Goal: Task Accomplishment & Management: Manage account settings

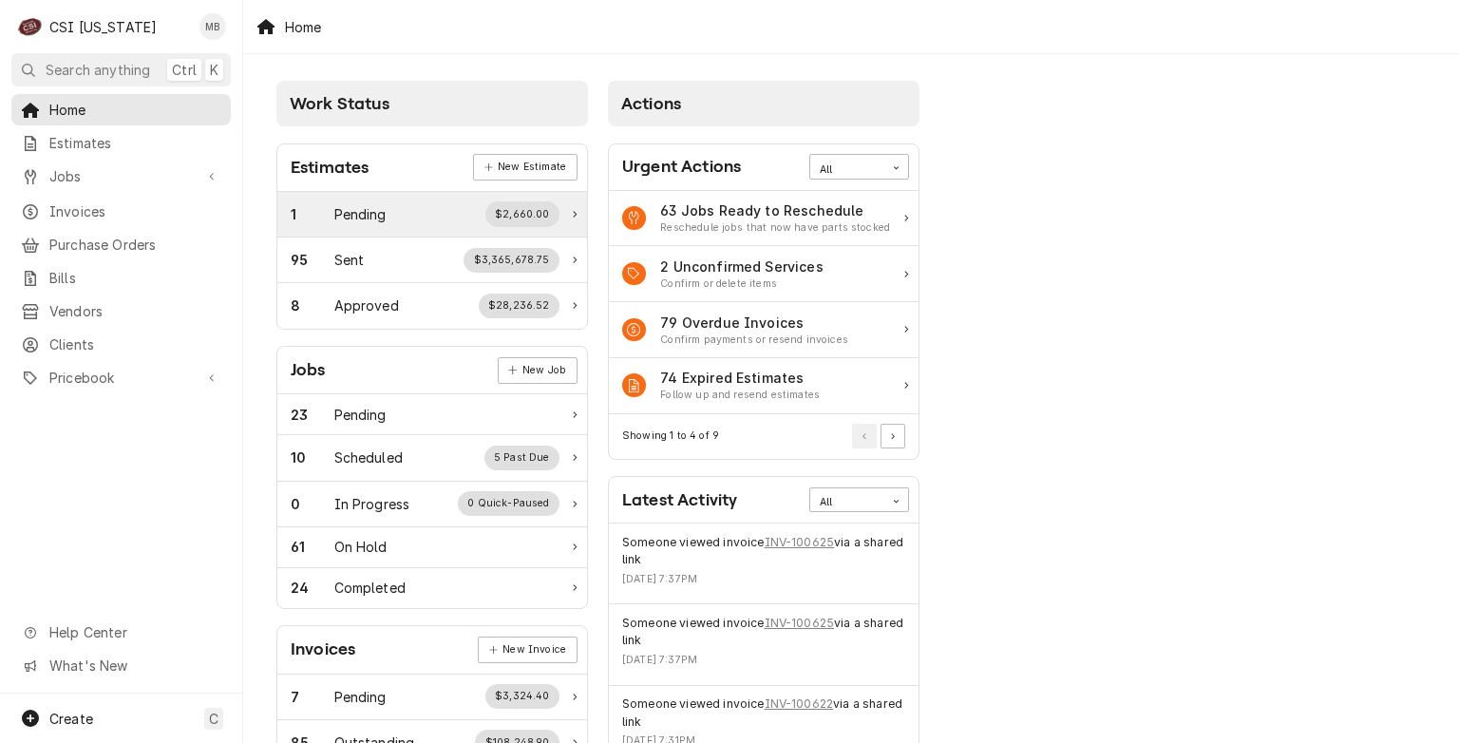
click at [407, 208] on div "1 Pending $2,660.00" at bounding box center [425, 213] width 269 height 25
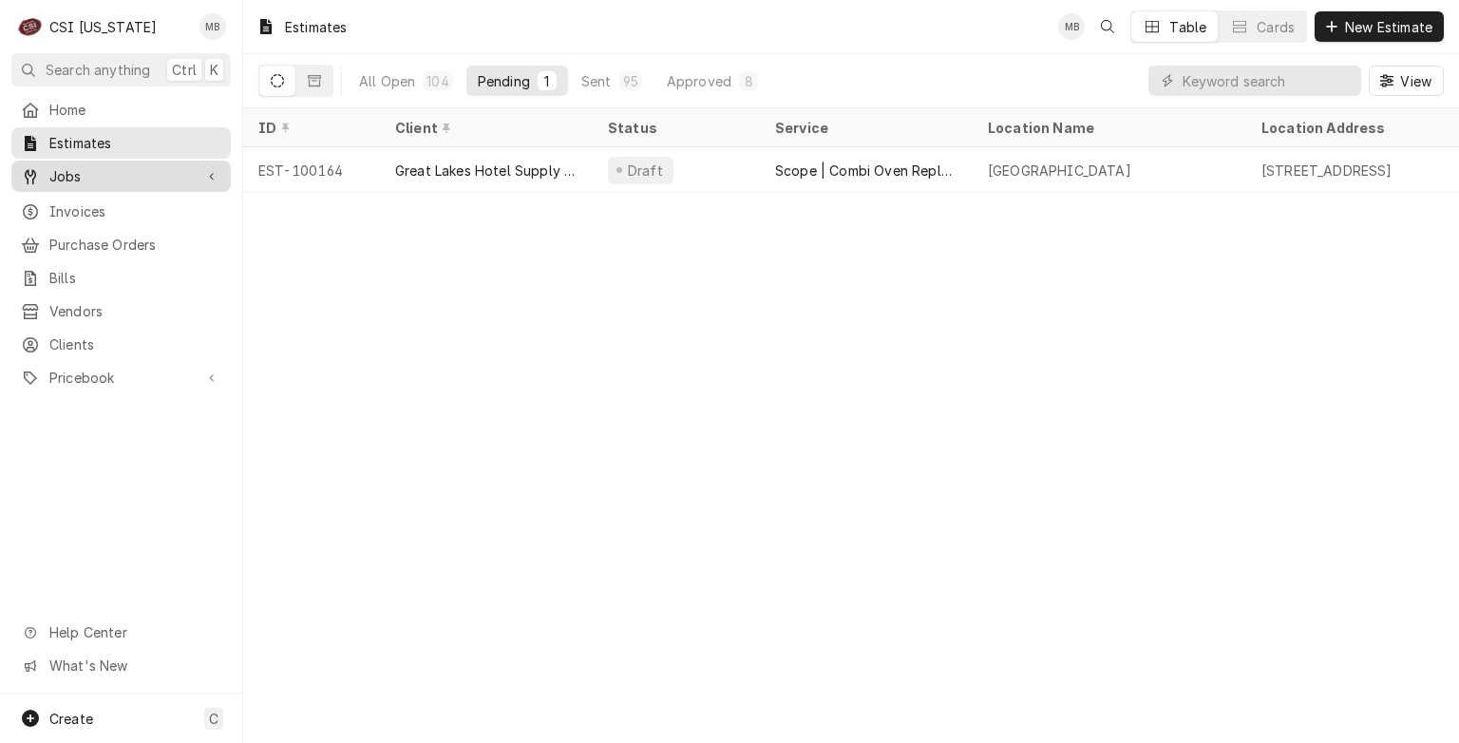
click at [138, 166] on span "Jobs" at bounding box center [120, 176] width 143 height 20
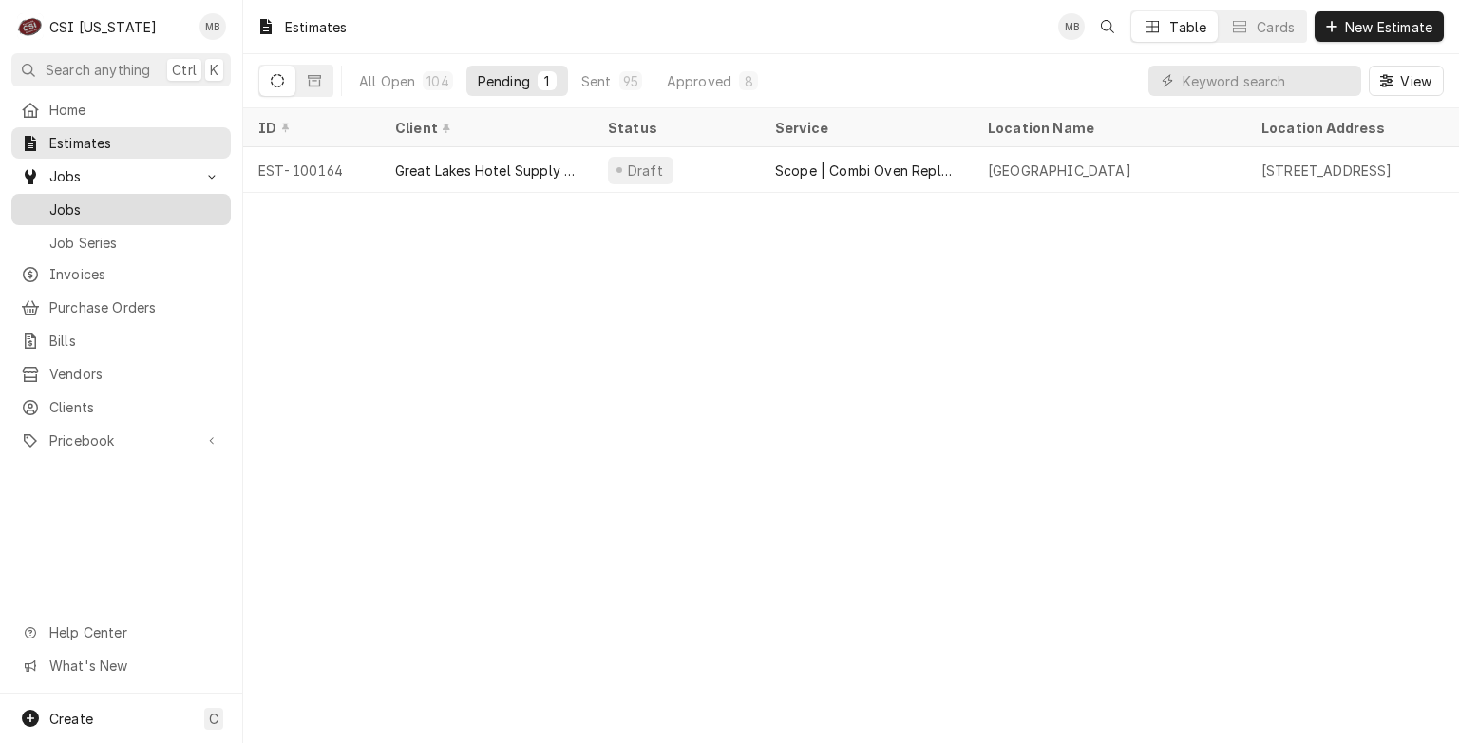
click at [129, 204] on span "Jobs" at bounding box center [135, 210] width 172 height 20
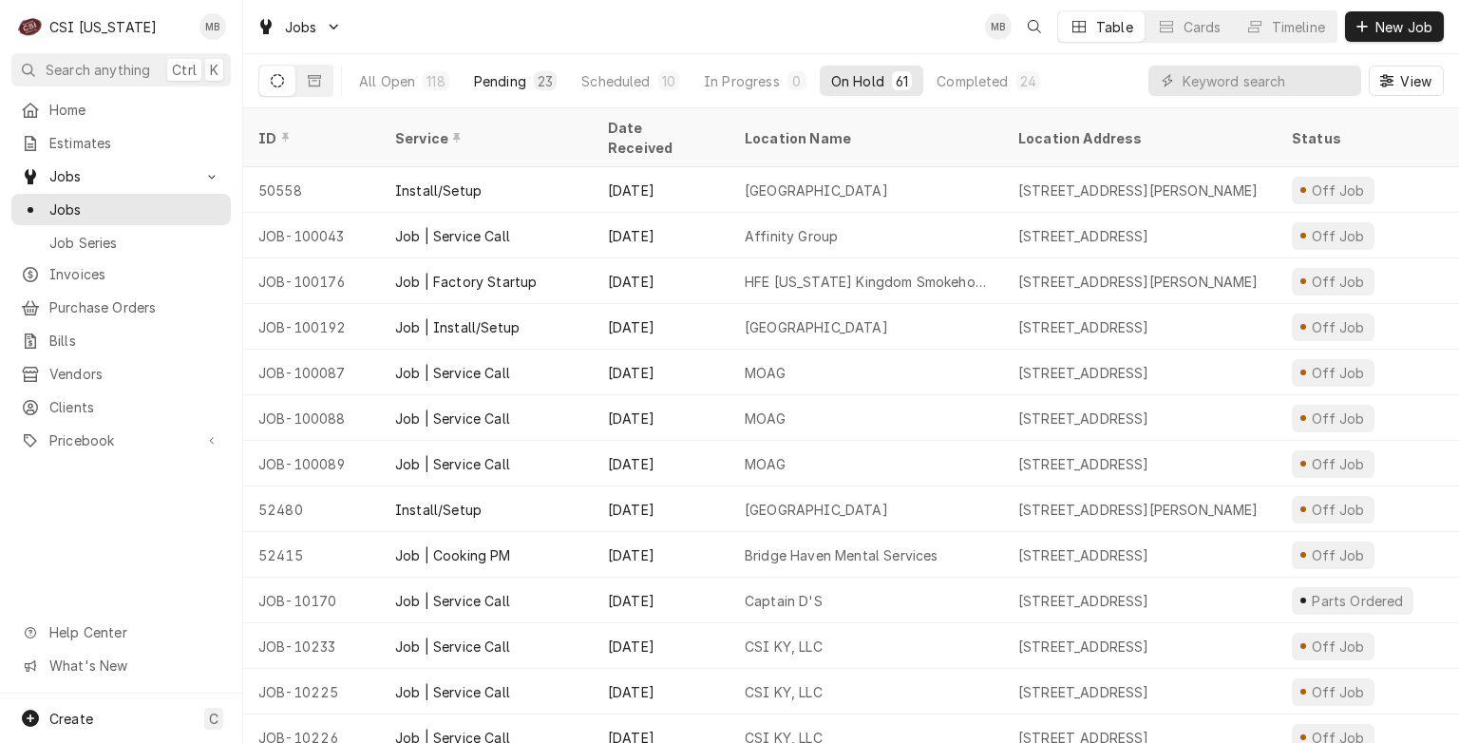
click at [503, 73] on div "Pending" at bounding box center [500, 81] width 52 height 20
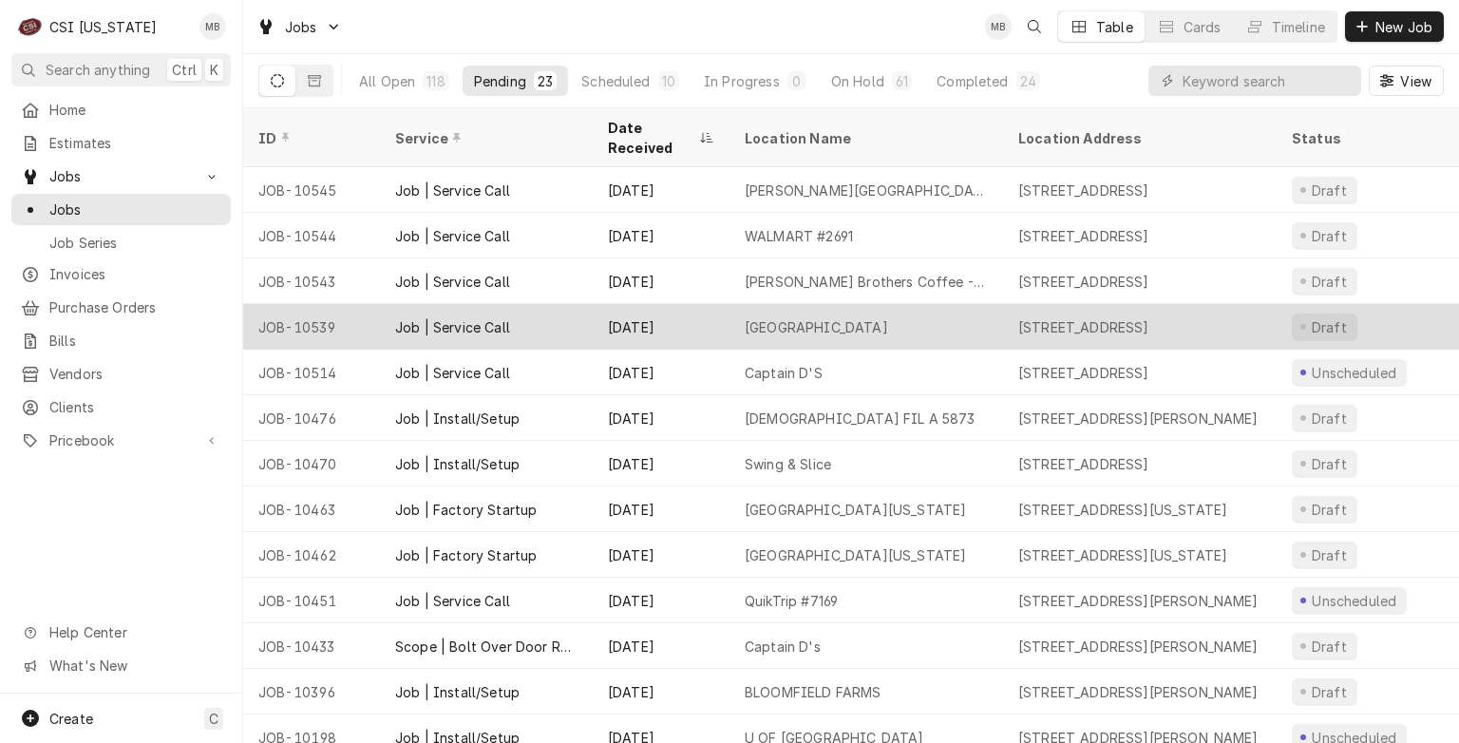
click at [521, 312] on div "Job | Service Call" at bounding box center [486, 327] width 213 height 46
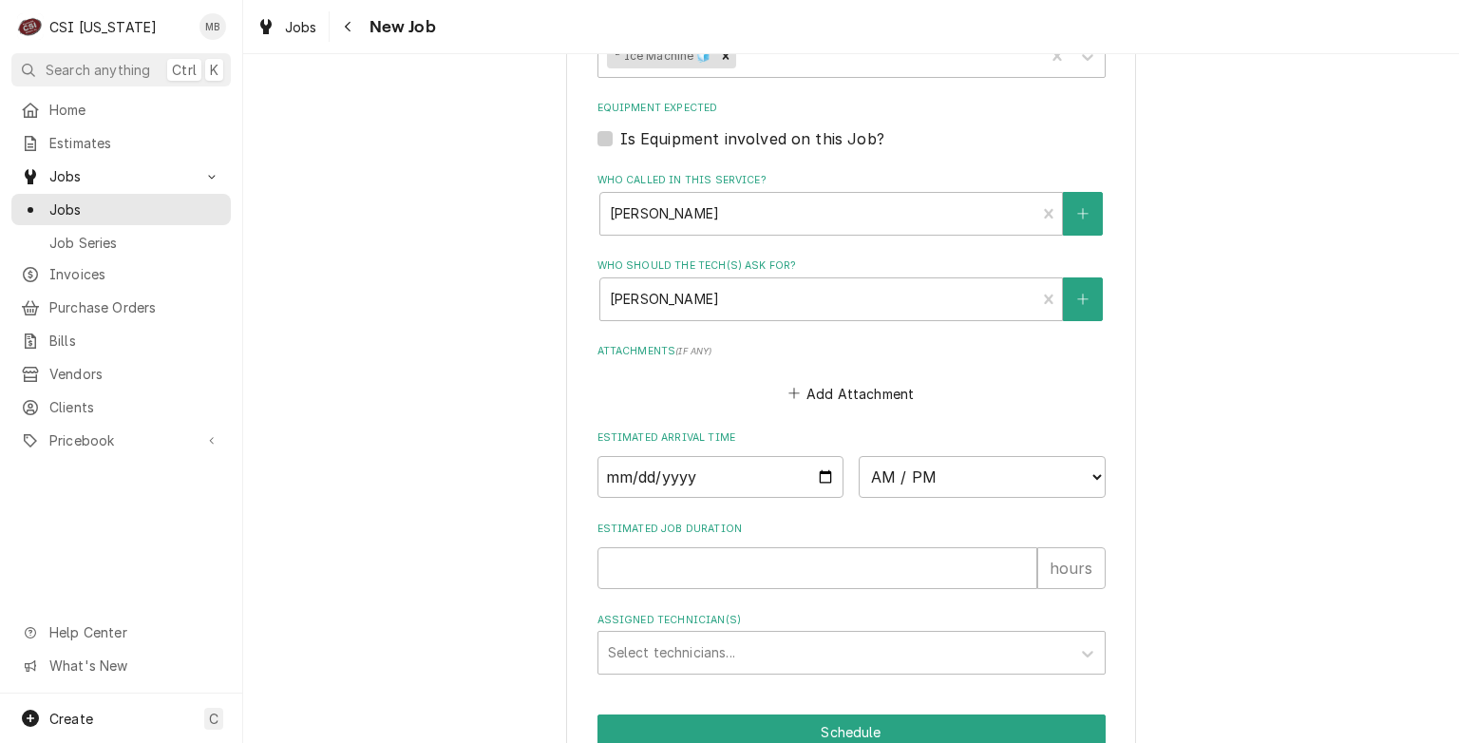
scroll to position [1360, 0]
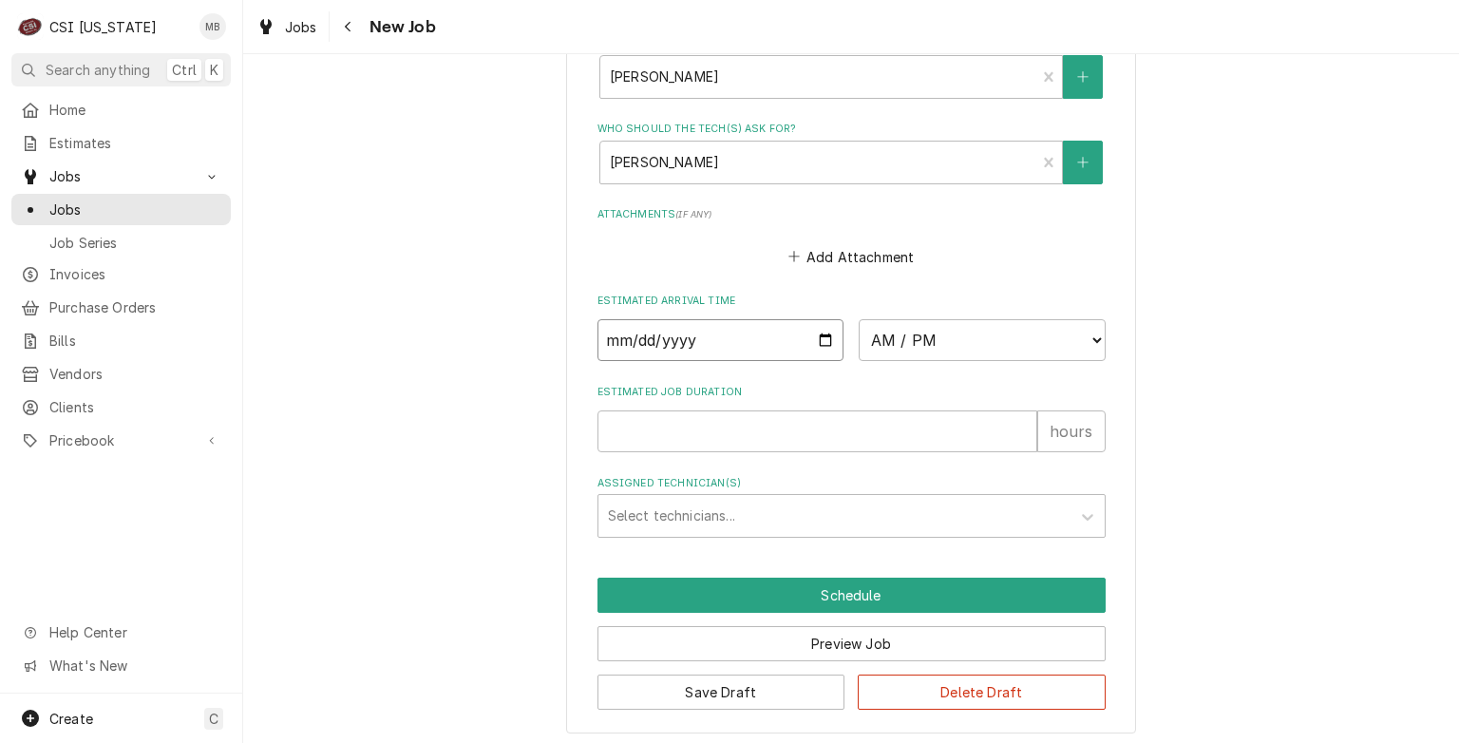
click at [825, 341] on input "Date" at bounding box center [721, 340] width 247 height 42
type textarea "x"
type input "2025-08-28"
type textarea "x"
click at [939, 348] on select "AM / PM 6:00 AM 6:15 AM 6:30 AM 6:45 AM 7:00 AM 7:15 AM 7:30 AM 7:45 AM 8:00 AM…" at bounding box center [982, 340] width 247 height 42
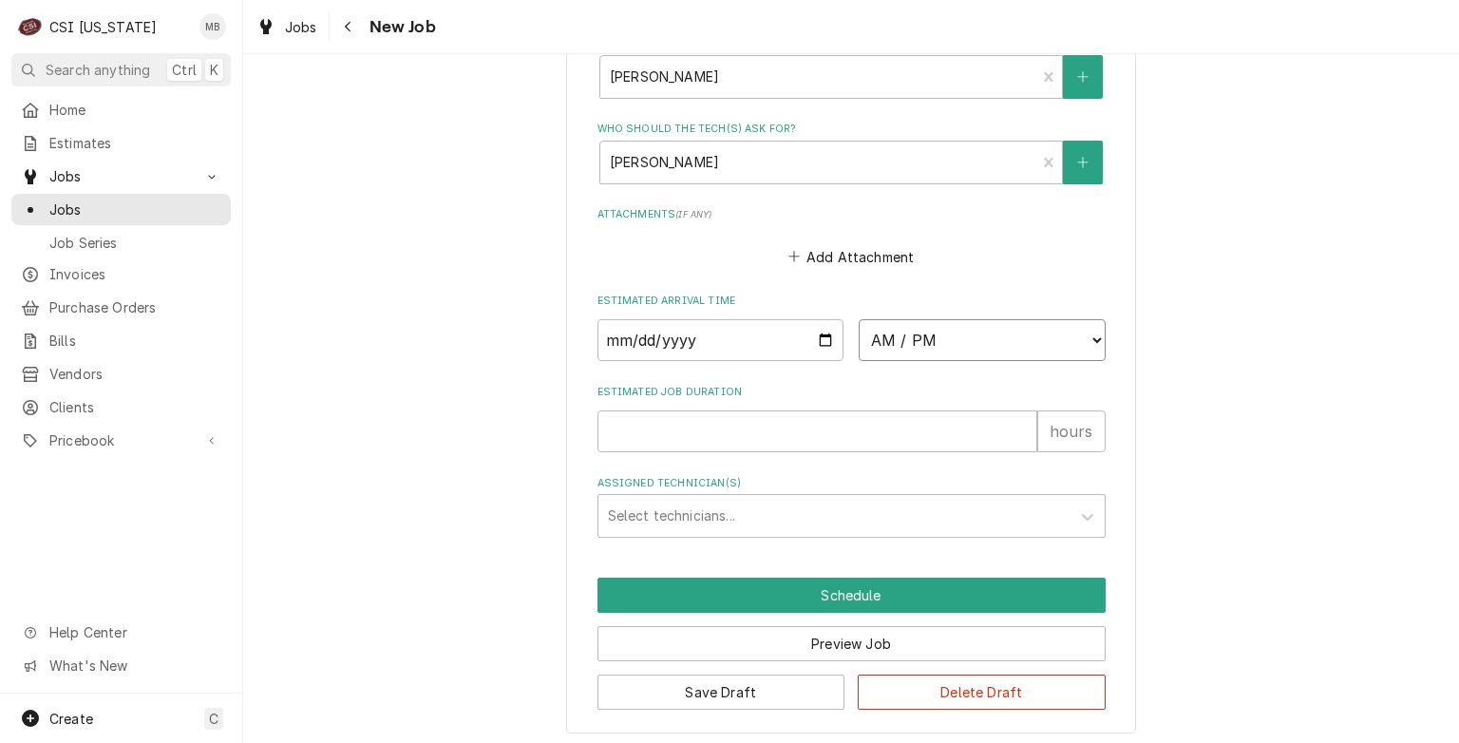
select select "07:00:00"
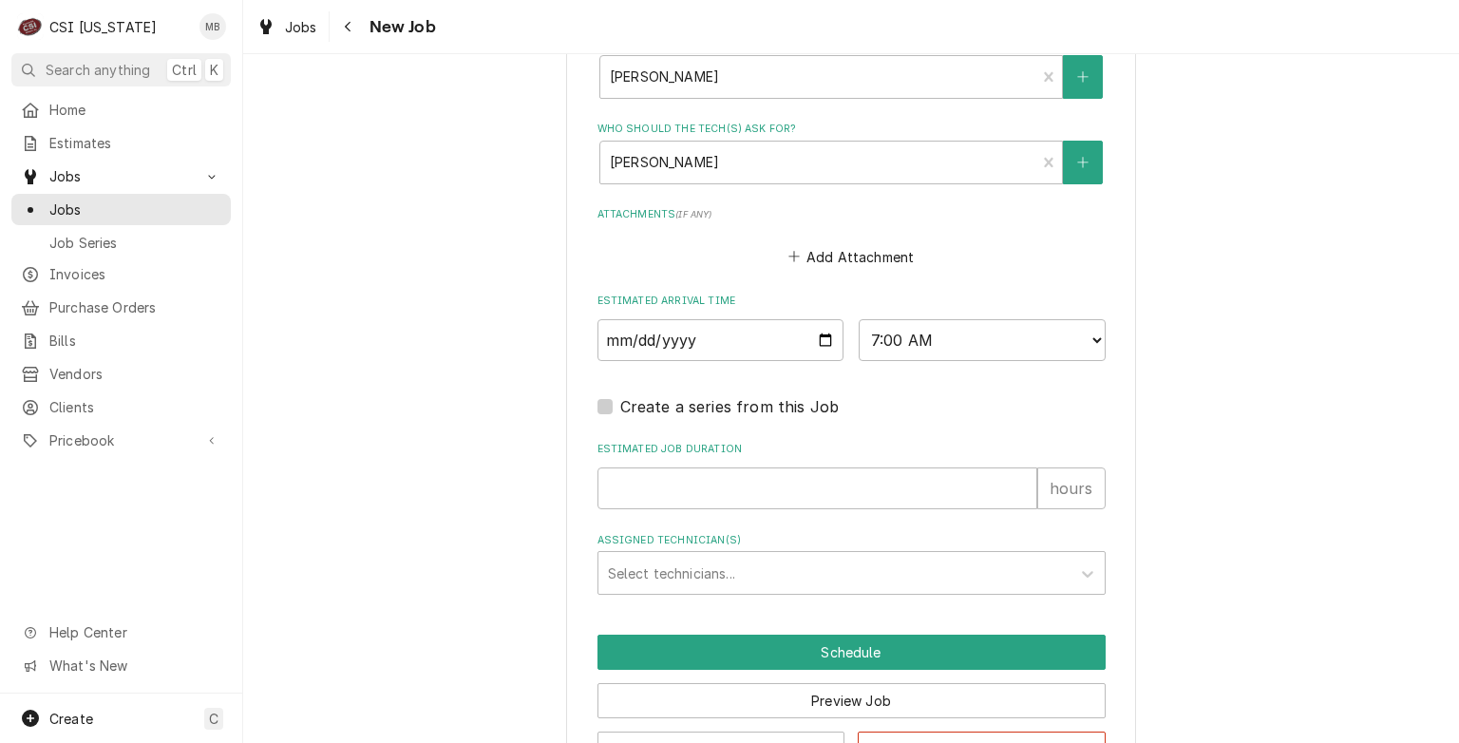
click at [791, 459] on div "Estimated Job Duration hours" at bounding box center [852, 475] width 508 height 67
click at [791, 471] on input "Estimated Job Duration" at bounding box center [818, 488] width 440 height 42
type textarea "x"
type input "2"
type textarea "x"
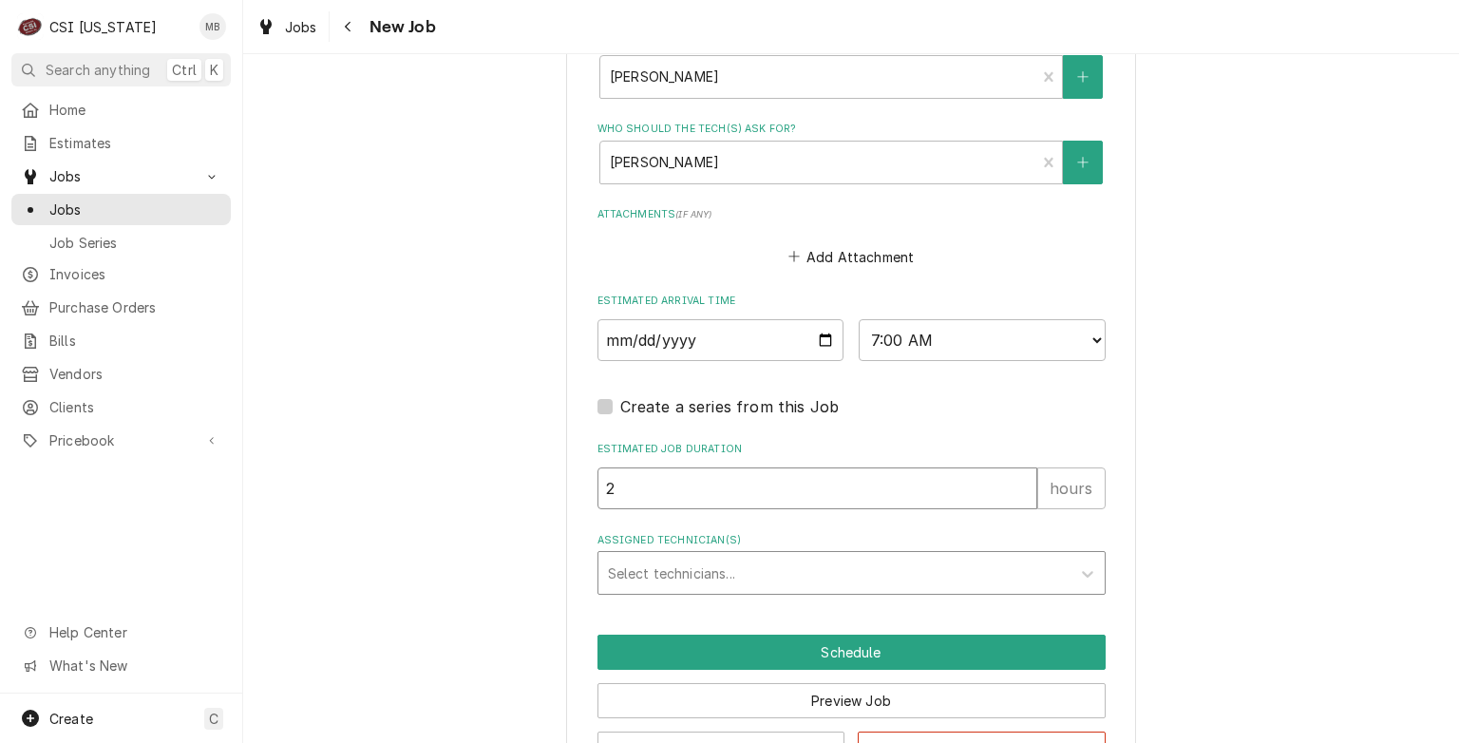
type input "2"
click at [777, 563] on div "Assigned Technician(s)" at bounding box center [834, 573] width 453 height 34
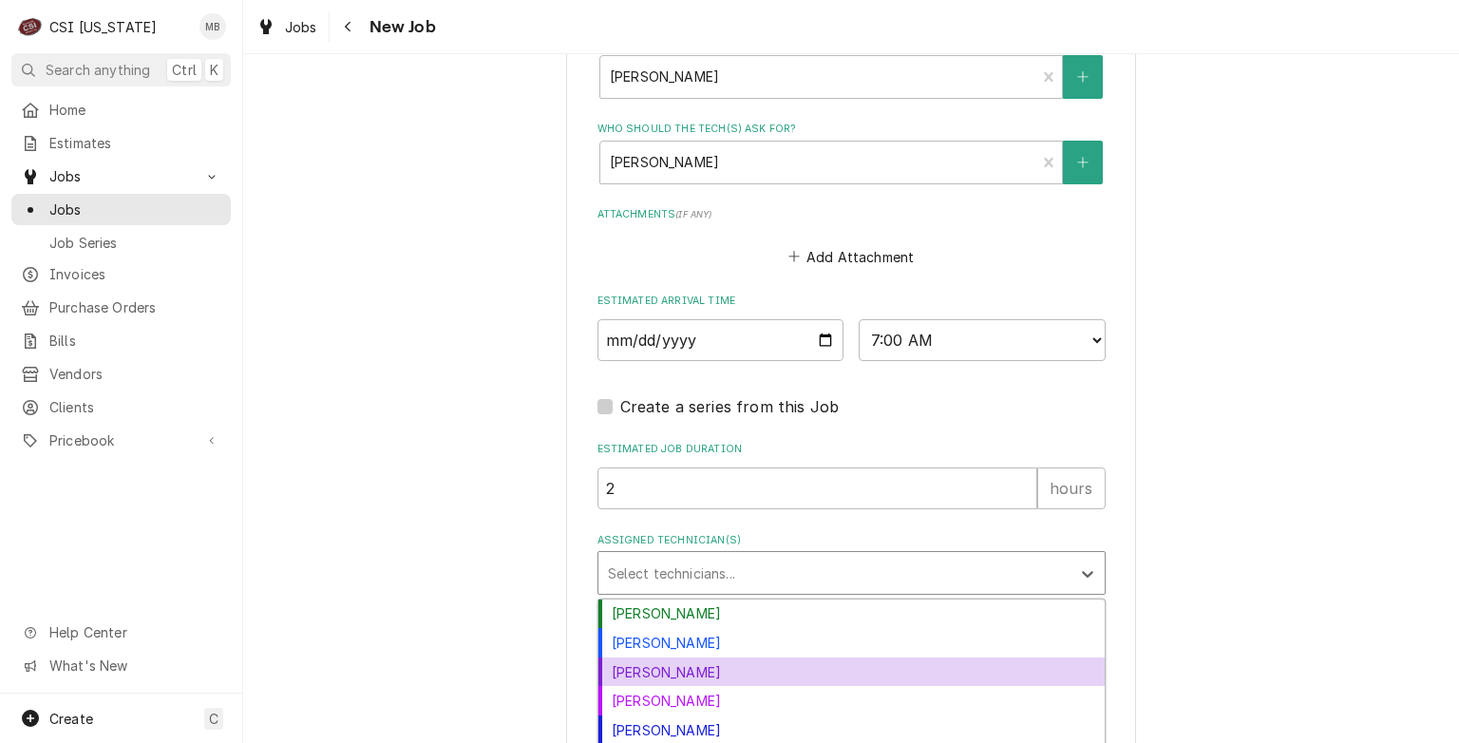
scroll to position [55, 0]
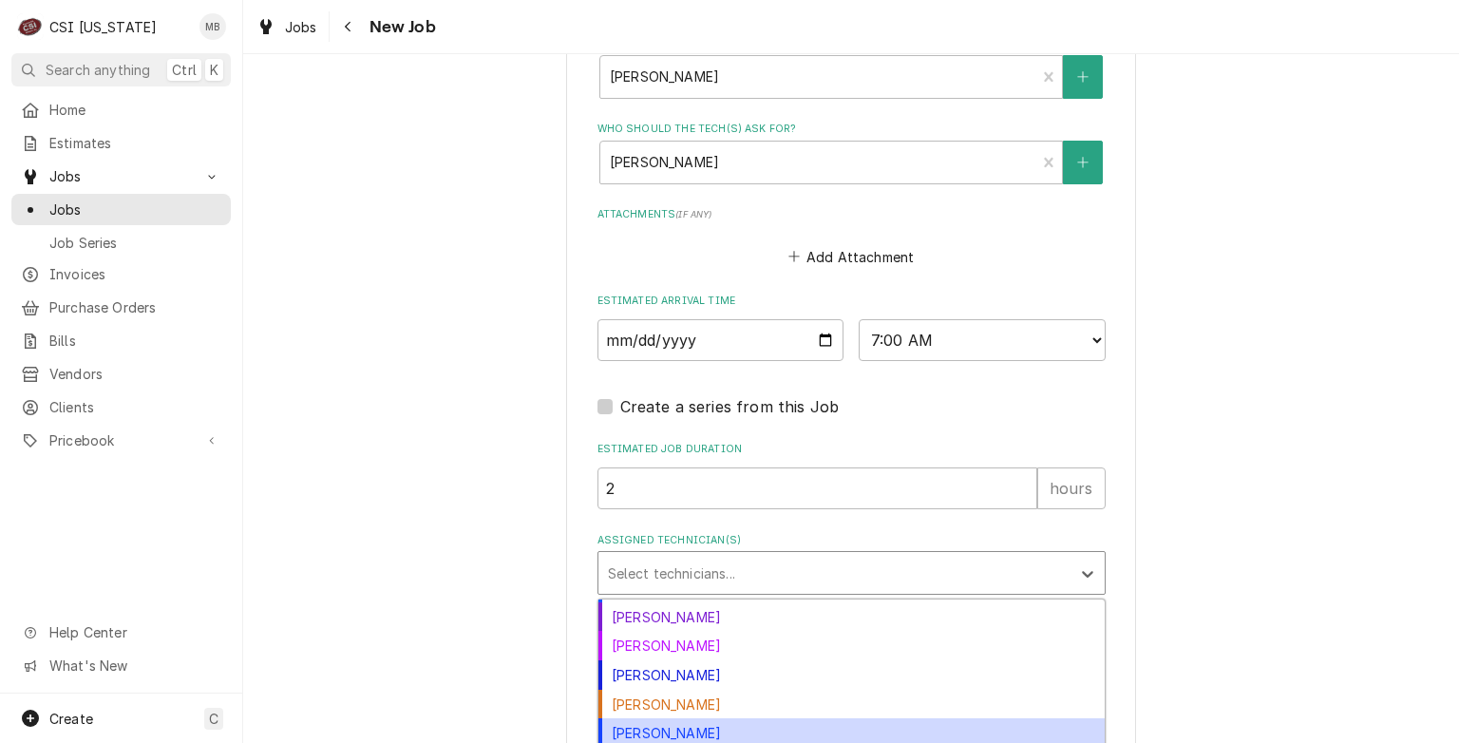
click at [724, 730] on div "[PERSON_NAME]" at bounding box center [852, 732] width 506 height 29
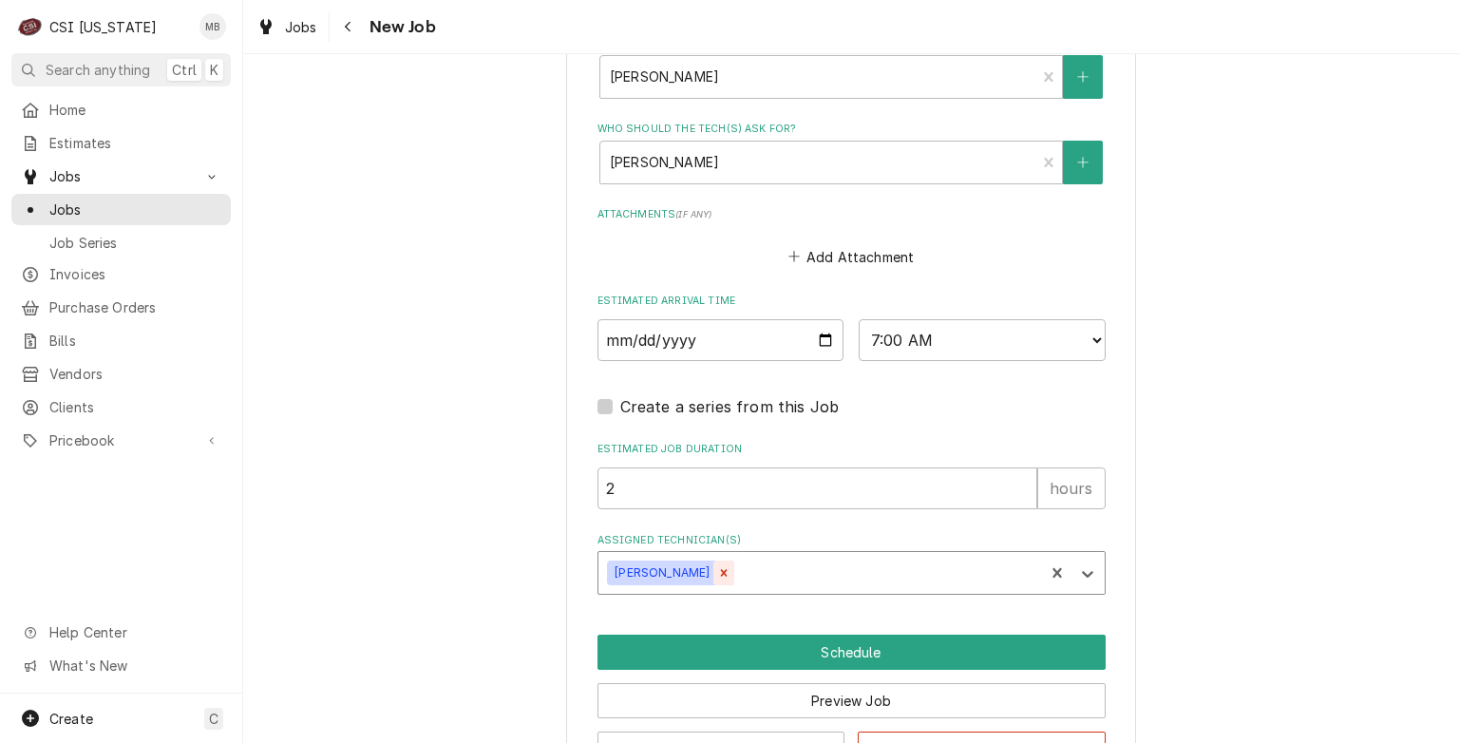
click at [717, 568] on icon "Remove Matt Brewington" at bounding box center [723, 572] width 13 height 13
click at [710, 568] on div "Assigned Technician(s)" at bounding box center [834, 573] width 453 height 34
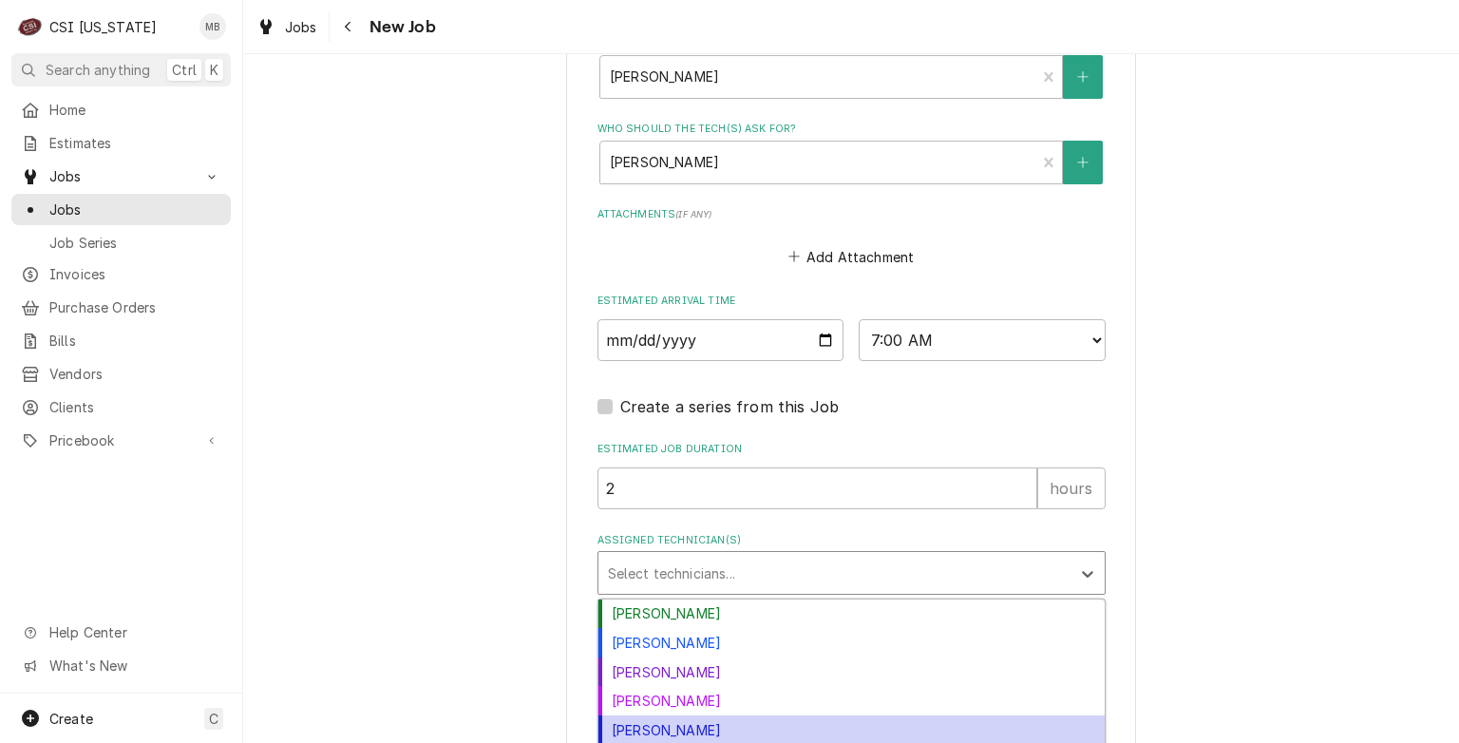
click at [667, 722] on div "Jeff Hartley" at bounding box center [852, 729] width 506 height 29
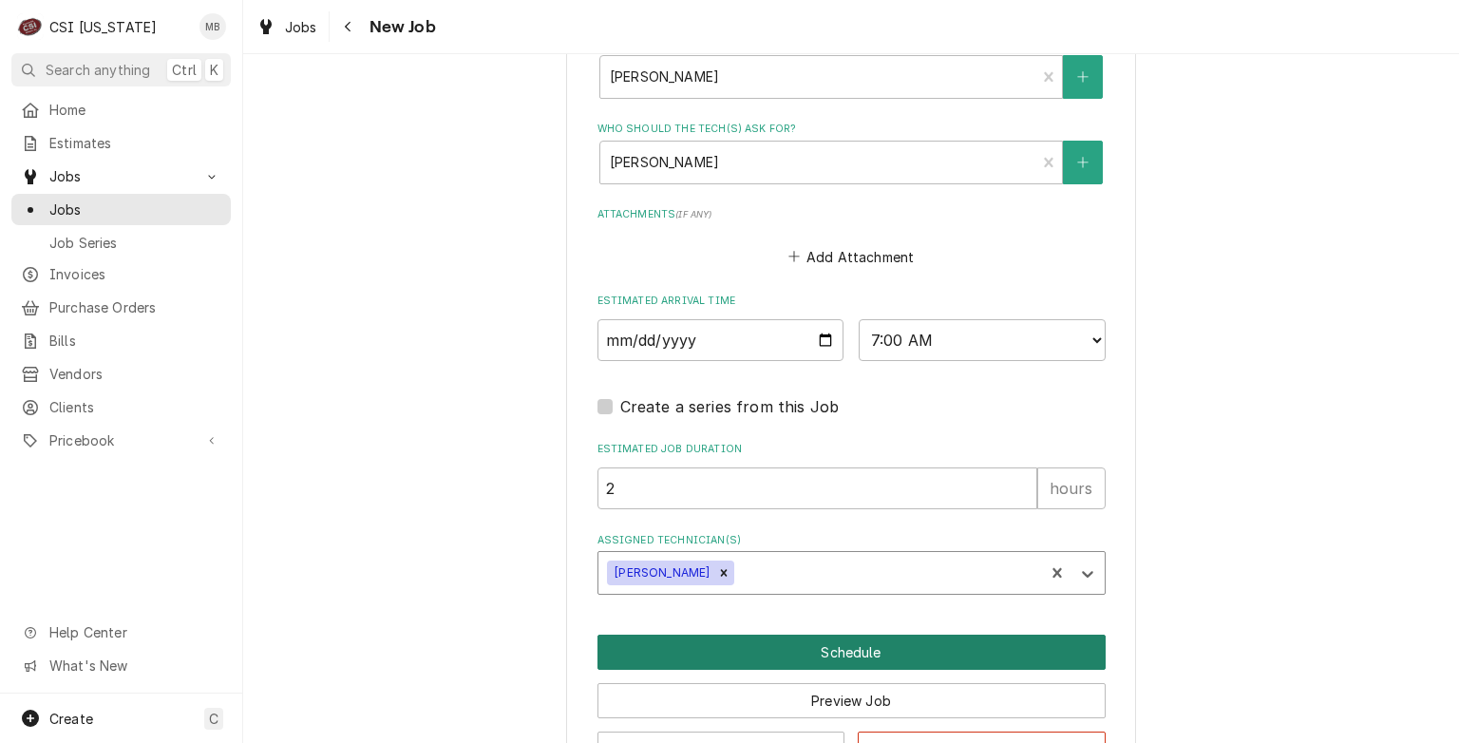
click at [732, 659] on button "Schedule" at bounding box center [852, 652] width 508 height 35
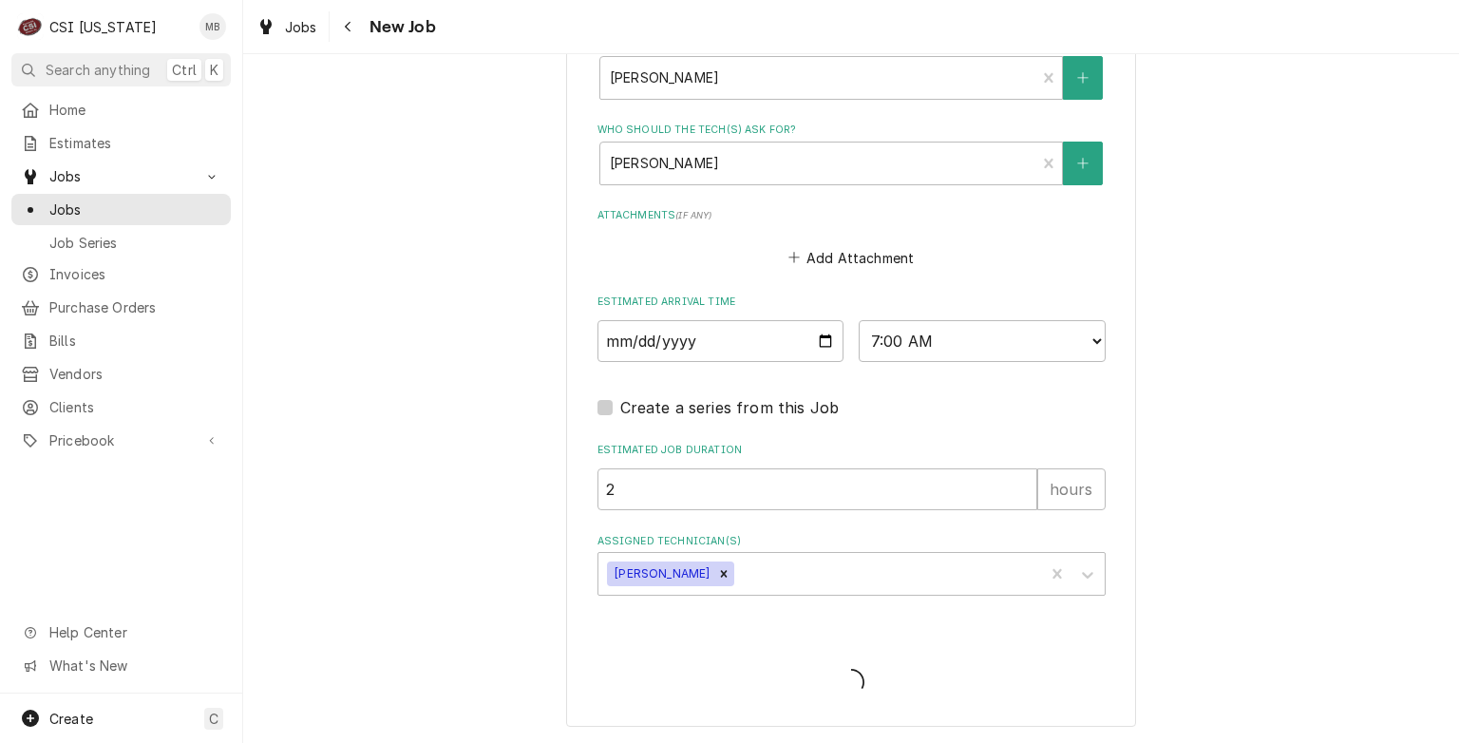
scroll to position [1353, 0]
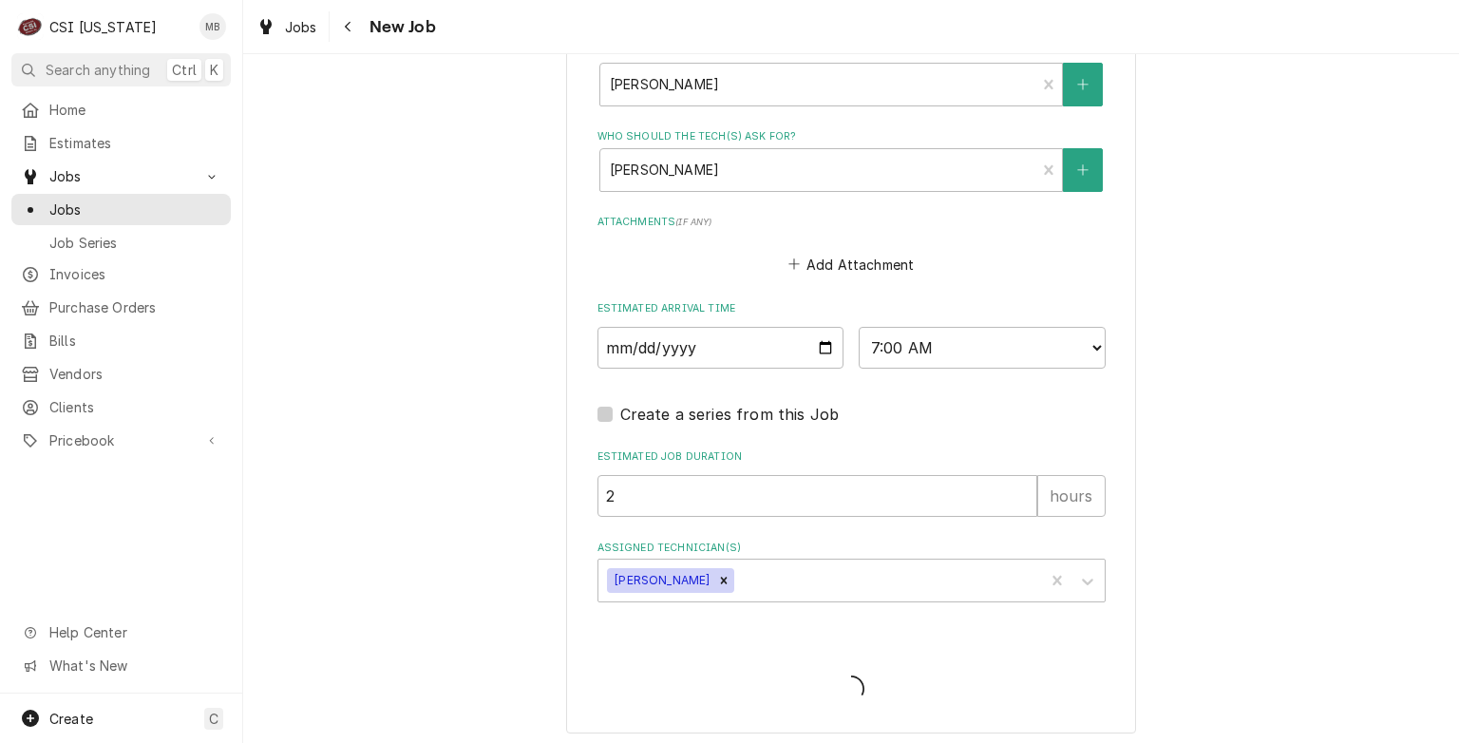
type textarea "x"
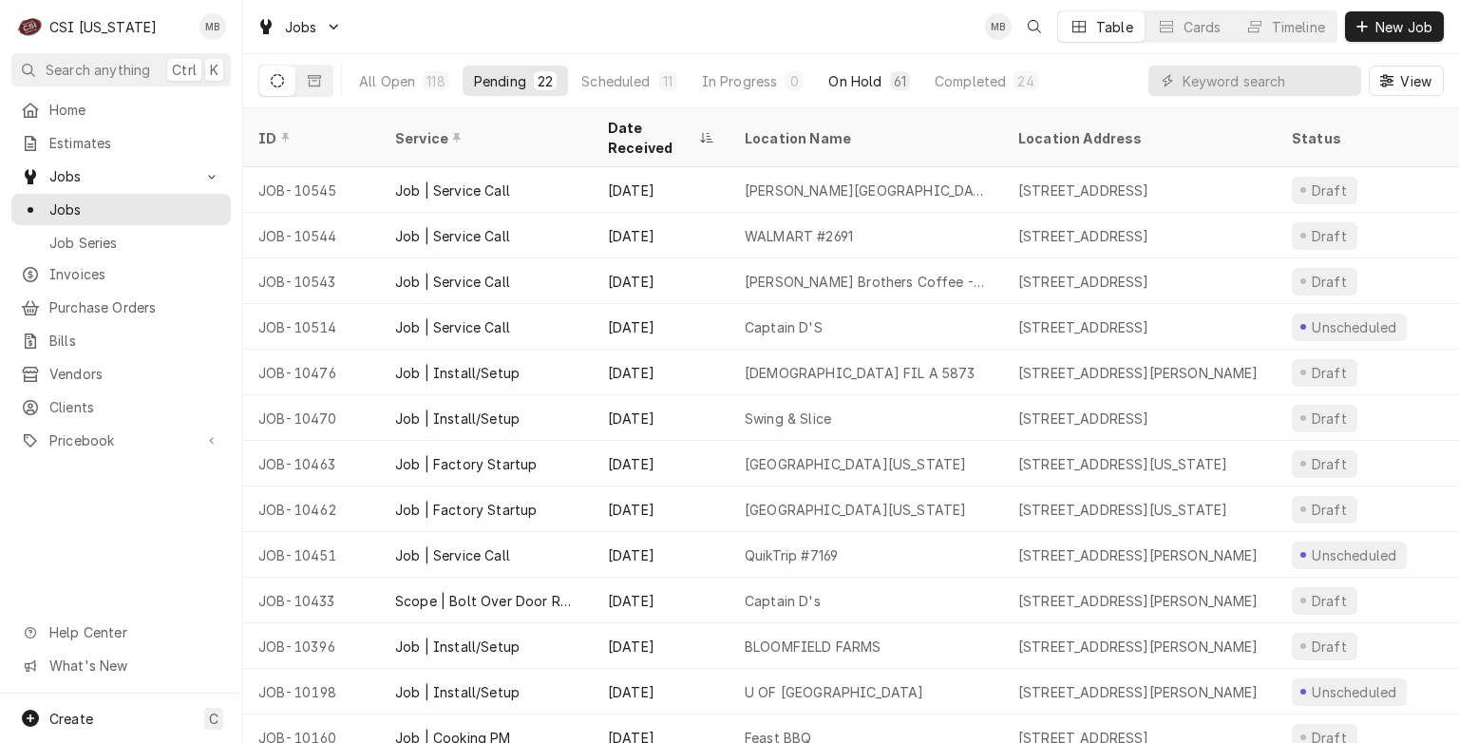
click at [832, 75] on div "On Hold" at bounding box center [854, 81] width 53 height 20
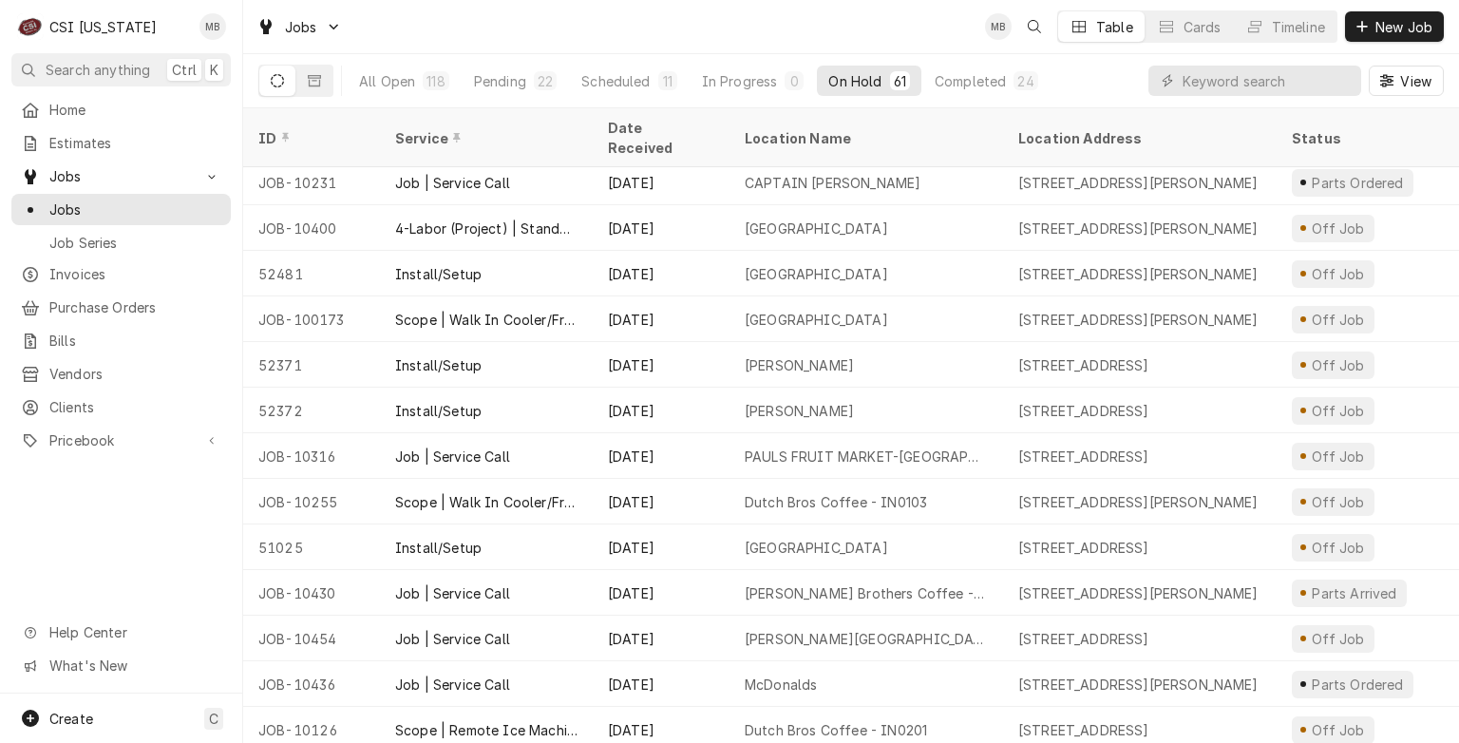
scroll to position [693, 0]
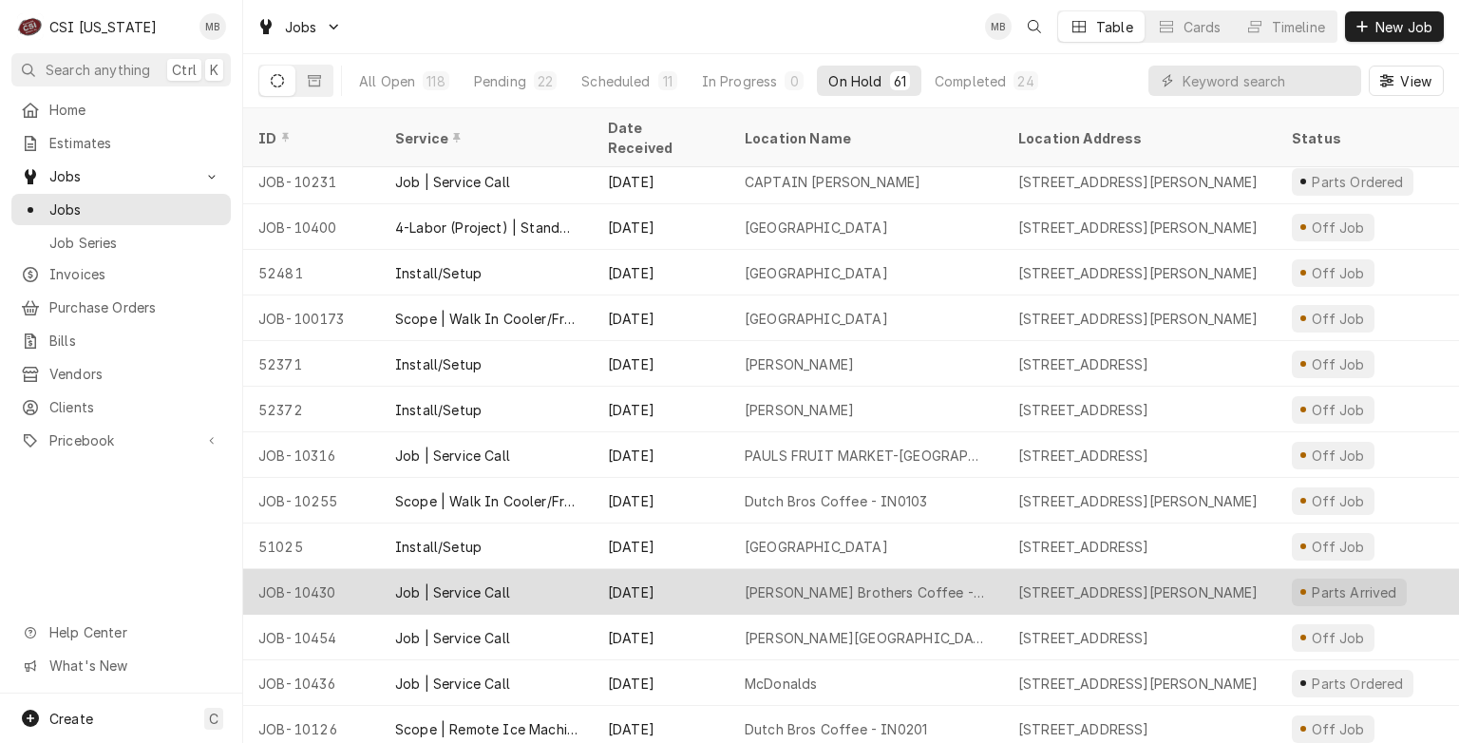
click at [752, 582] on div "[PERSON_NAME] Brothers Coffee - Blankernbaker Parkway" at bounding box center [866, 592] width 243 height 20
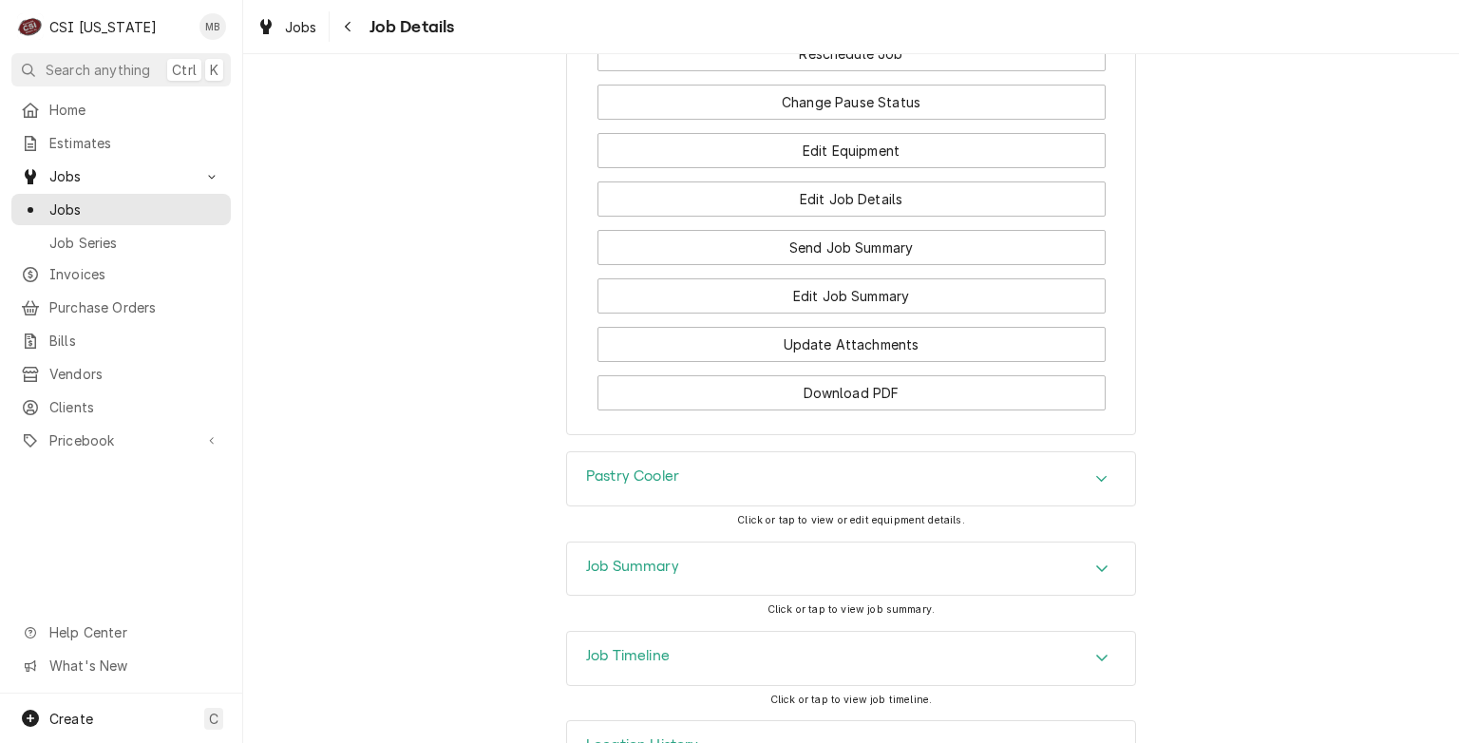
scroll to position [2668, 0]
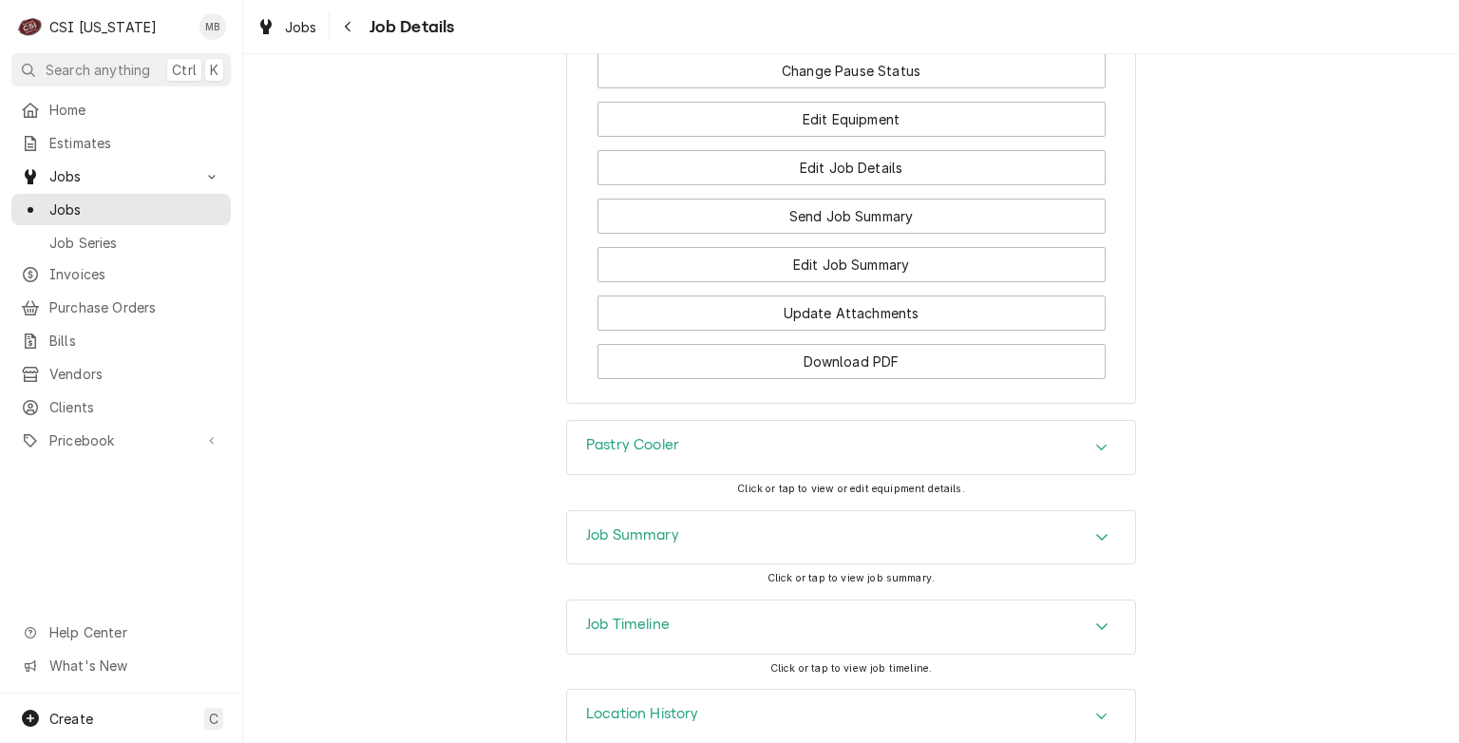
click at [753, 600] on div "Job Timeline" at bounding box center [851, 626] width 568 height 53
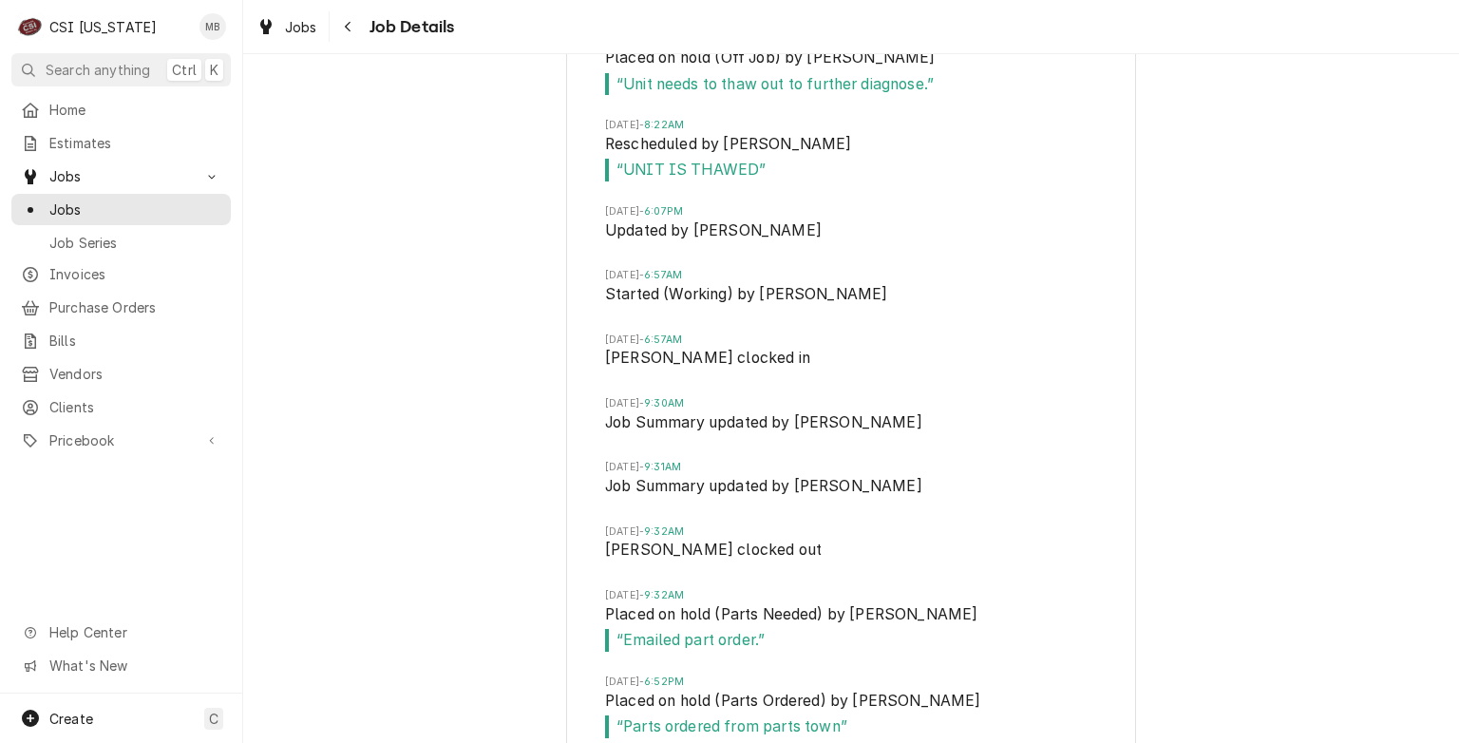
scroll to position [4042, 0]
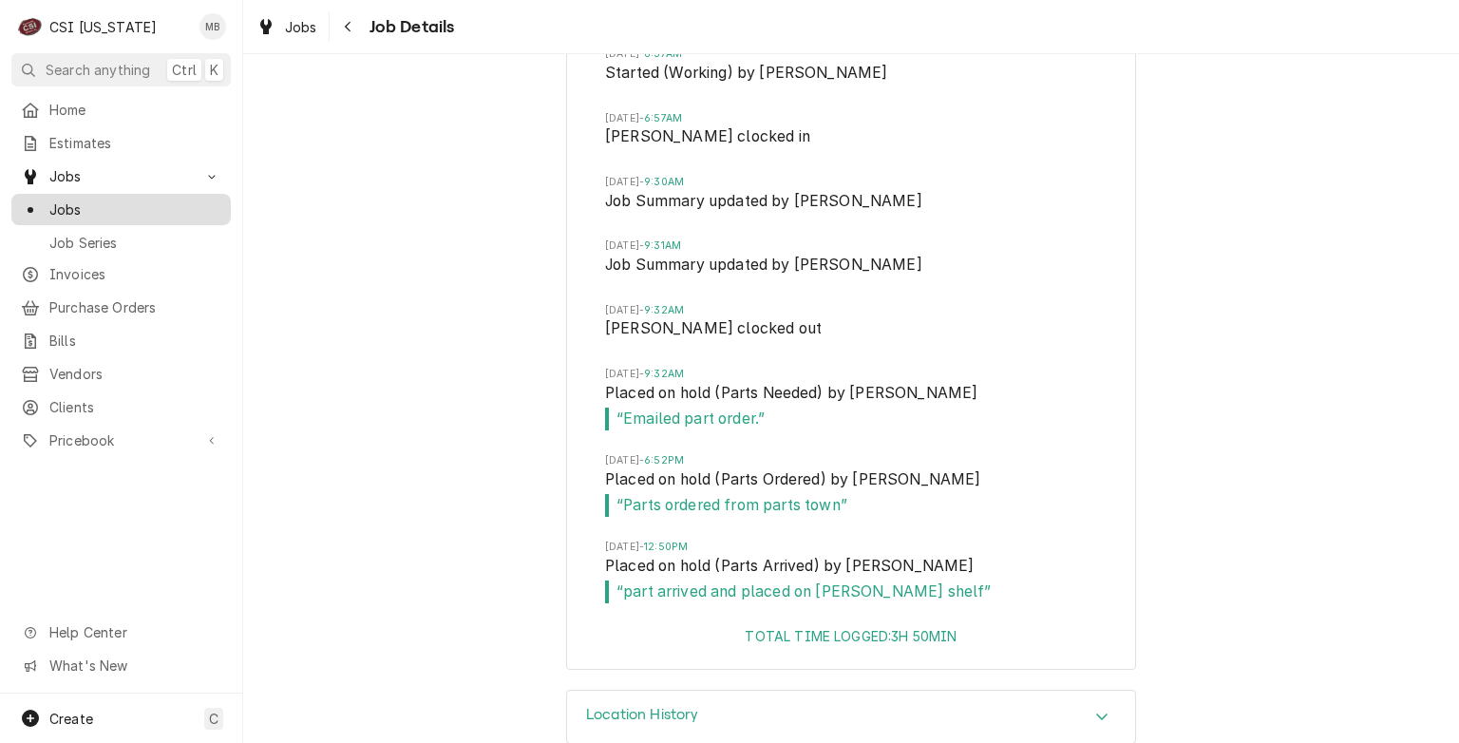
click at [87, 207] on span "Jobs" at bounding box center [135, 210] width 172 height 20
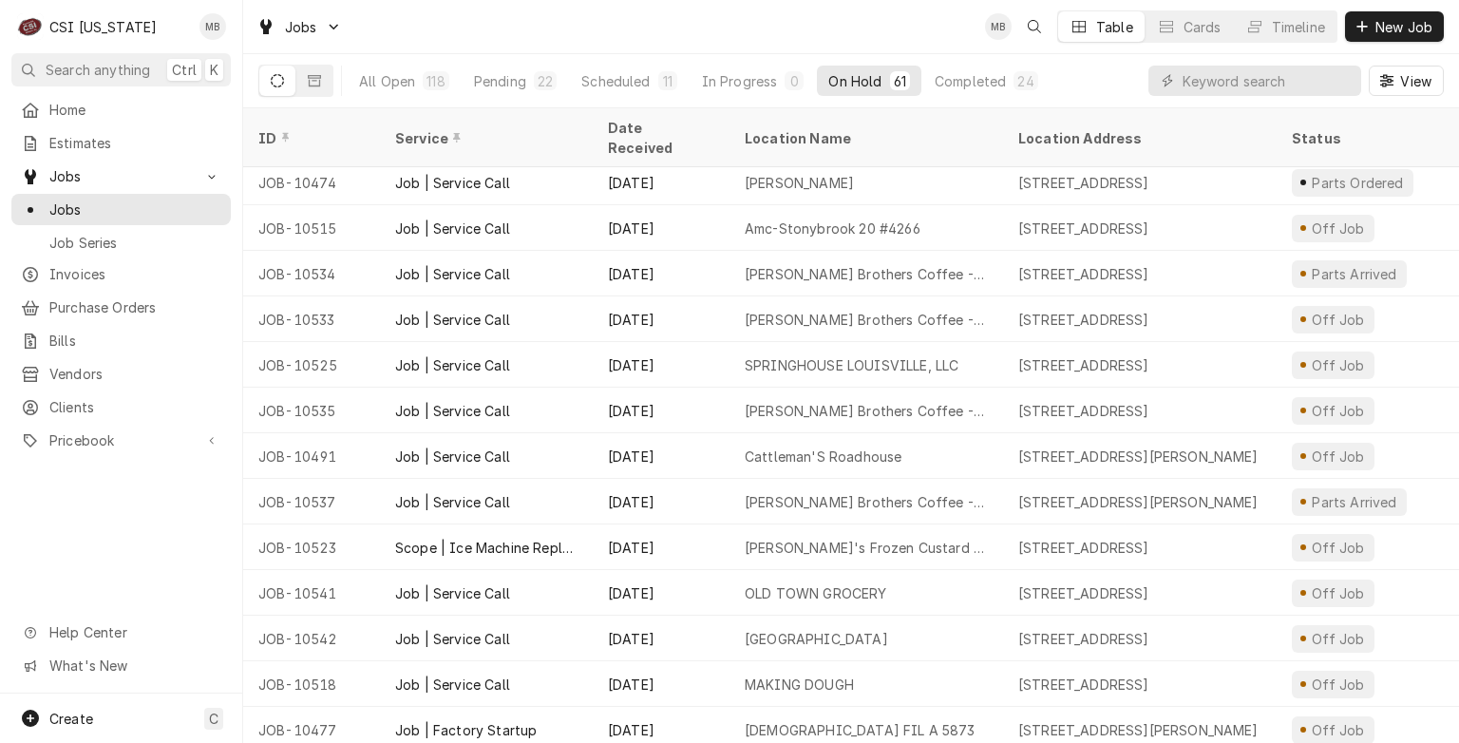
scroll to position [2197, 0]
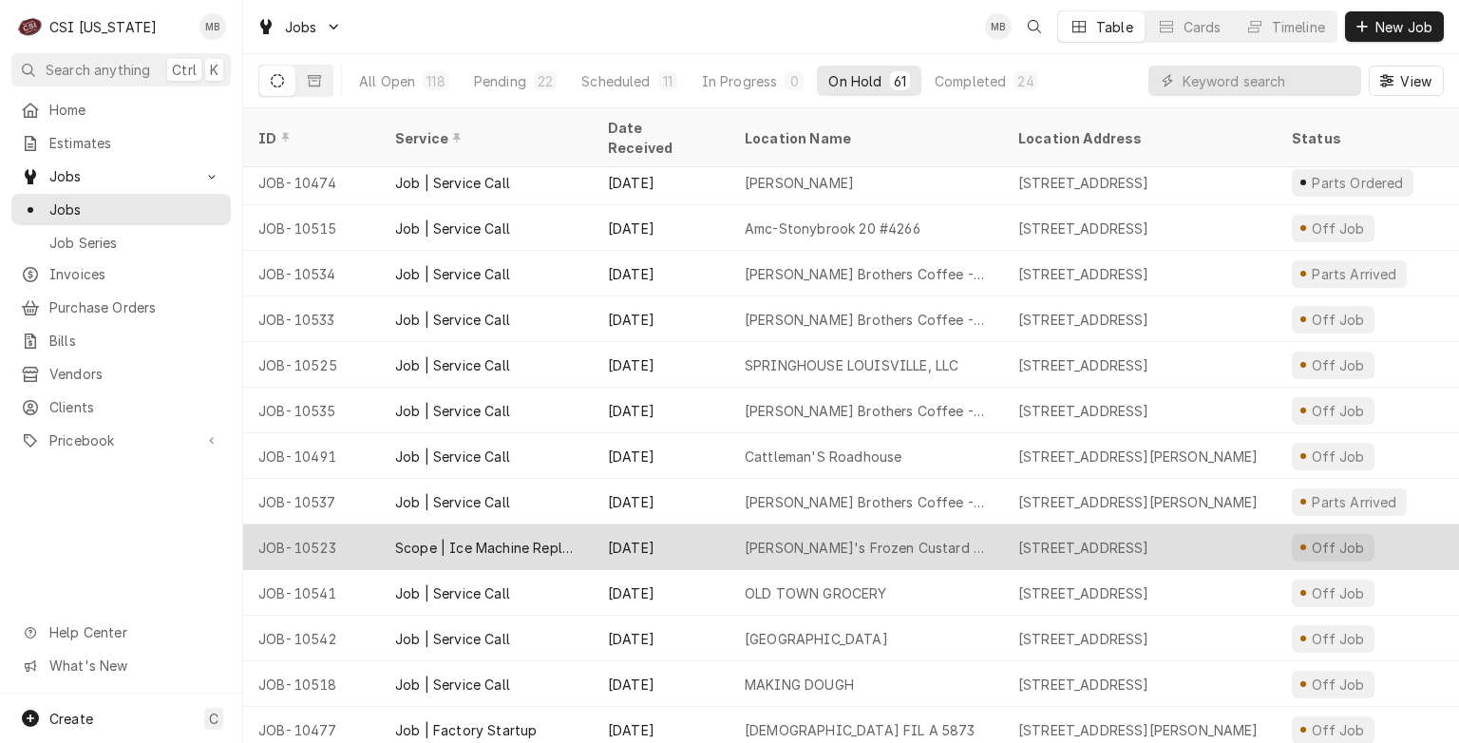
click at [607, 532] on div "Aug 22" at bounding box center [661, 547] width 137 height 46
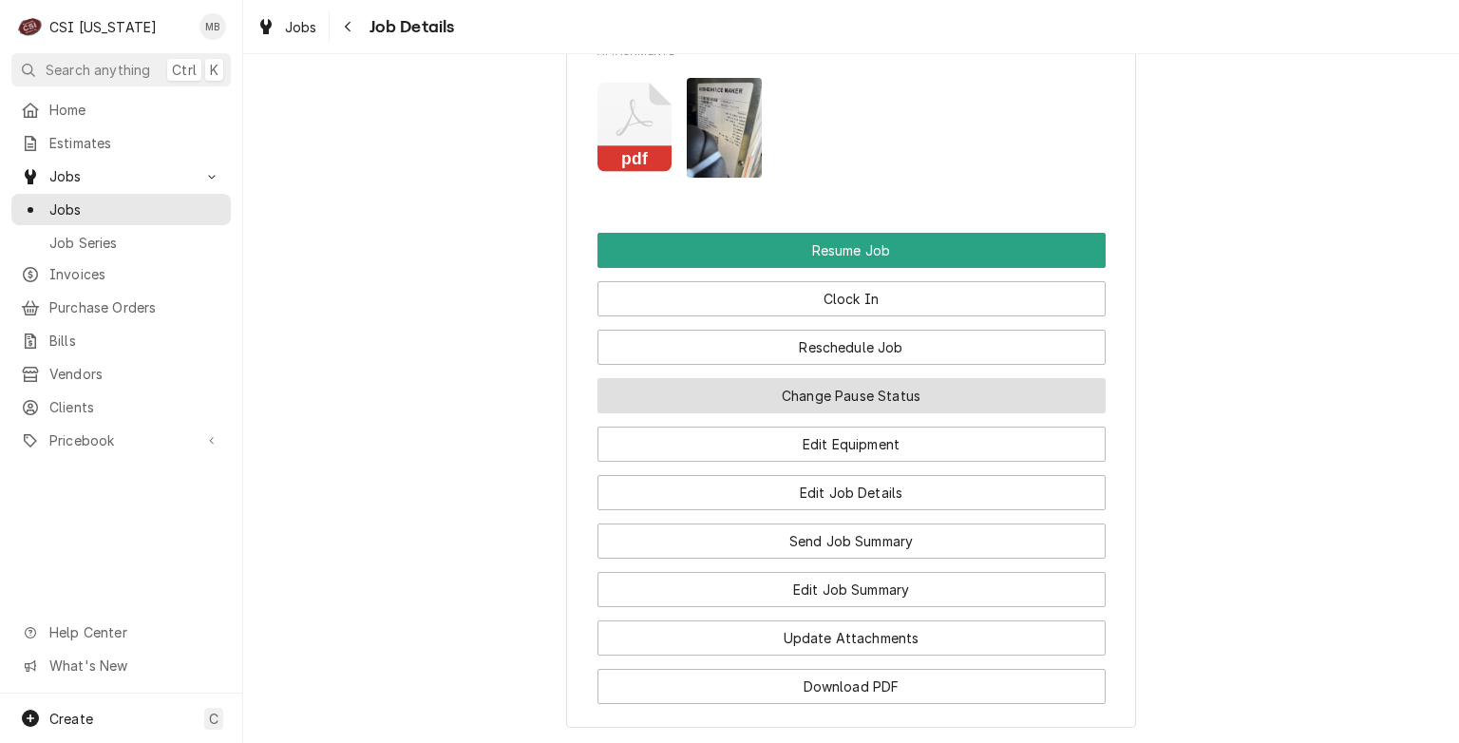
scroll to position [2245, 0]
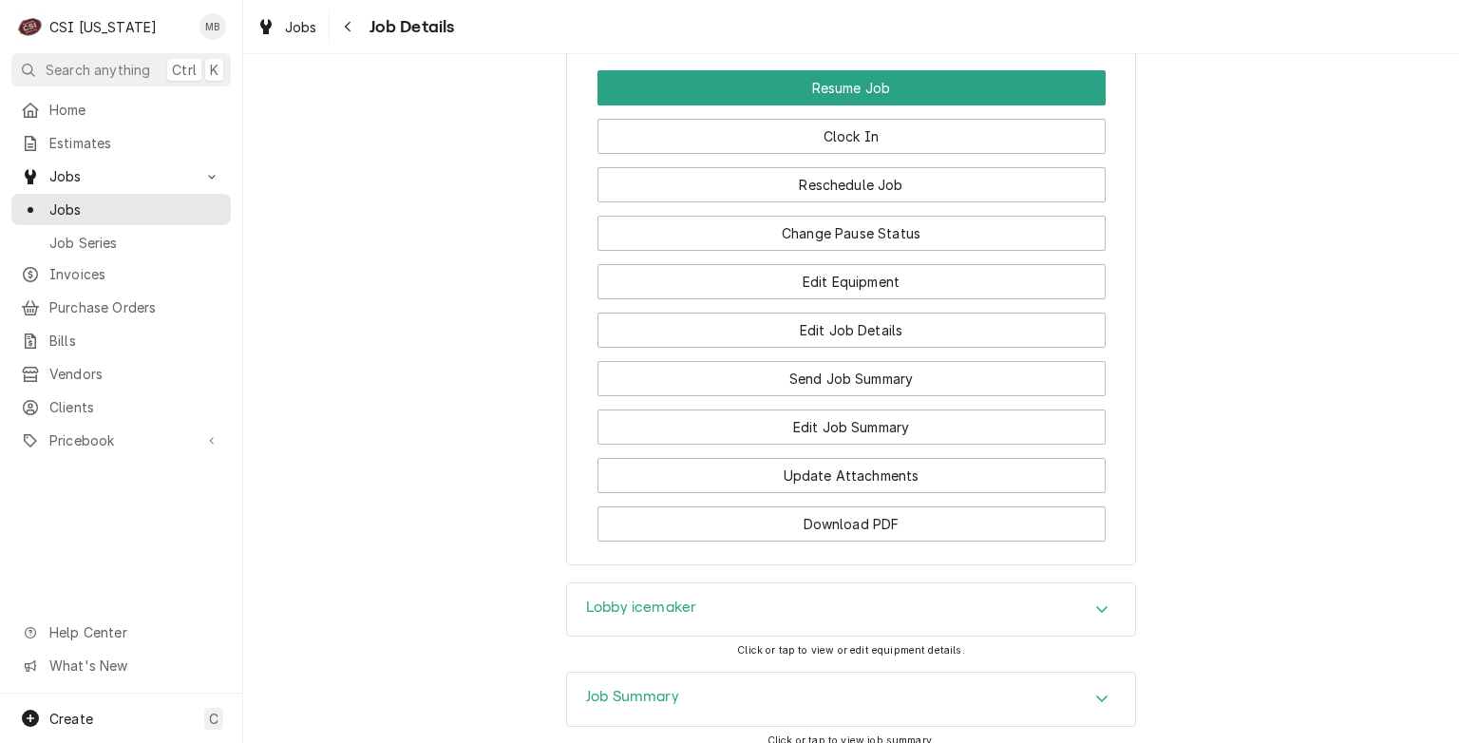
click at [745, 673] on div "Job Summary" at bounding box center [851, 699] width 568 height 53
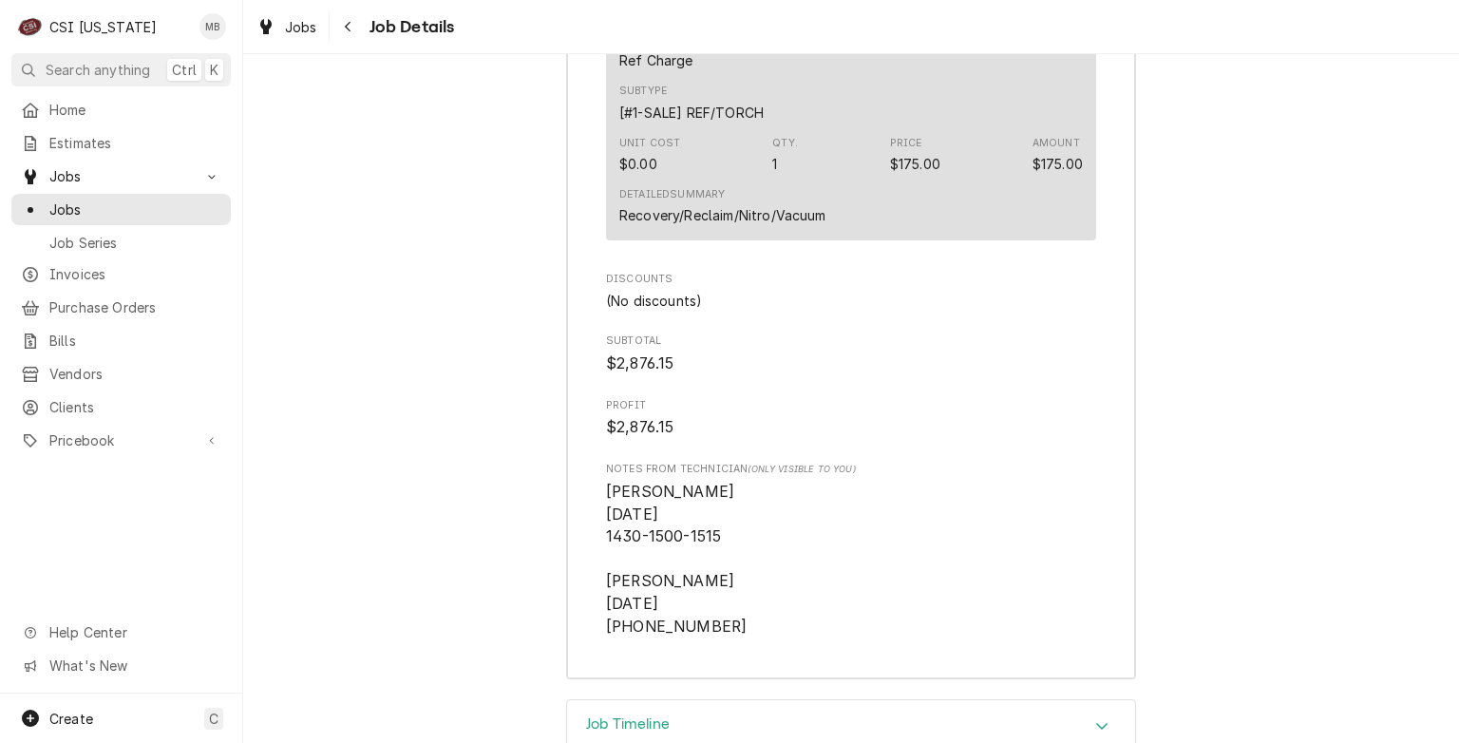
scroll to position [4686, 0]
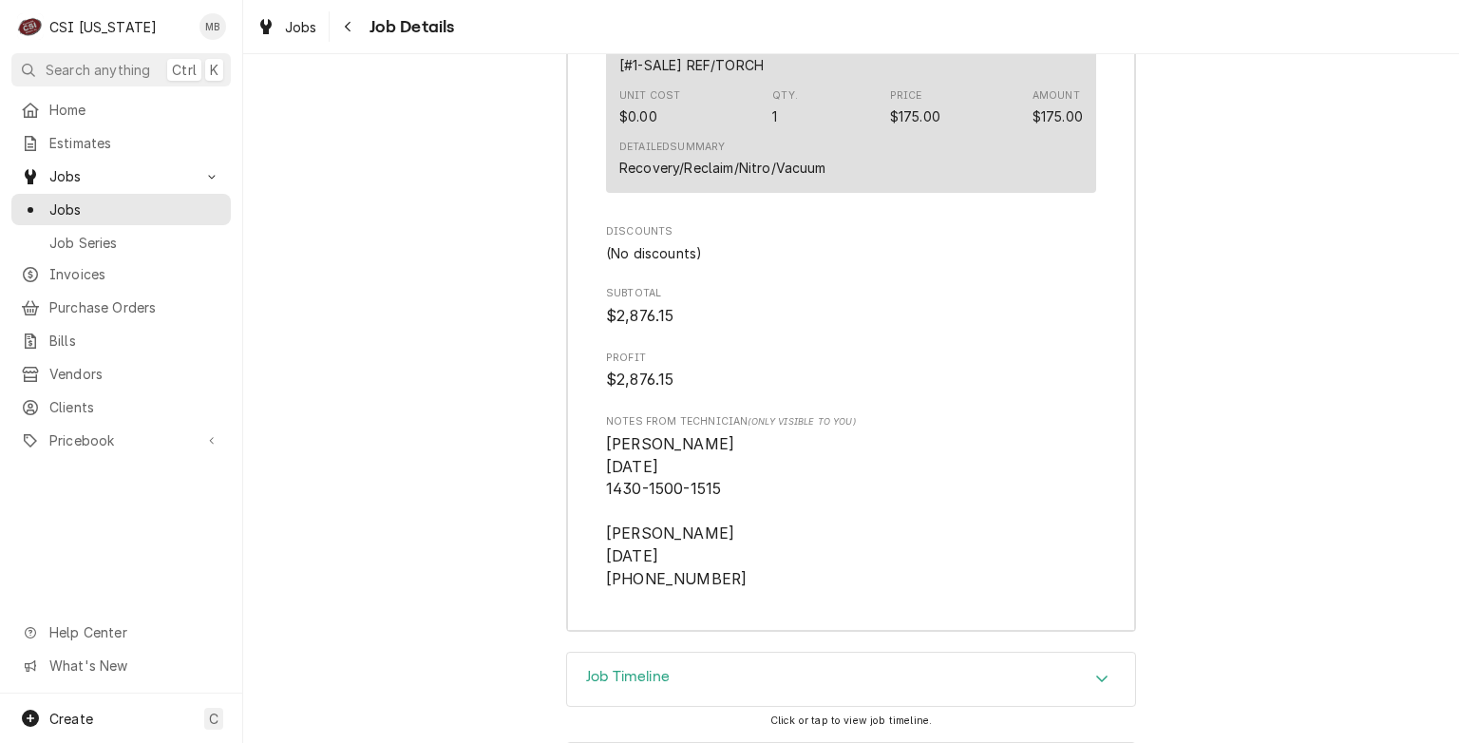
click at [857, 714] on span "Click or tap to view job timeline." at bounding box center [851, 720] width 162 height 12
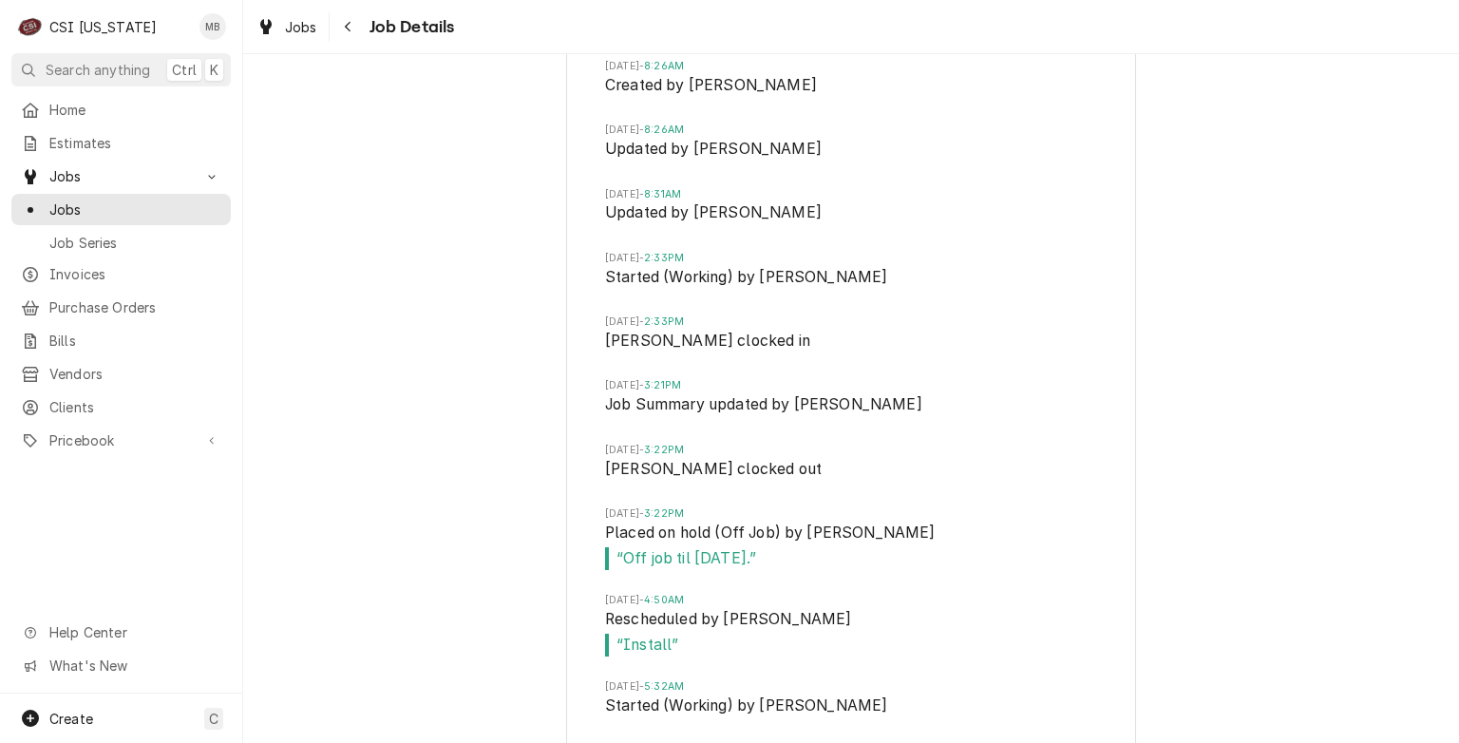
scroll to position [5951, 0]
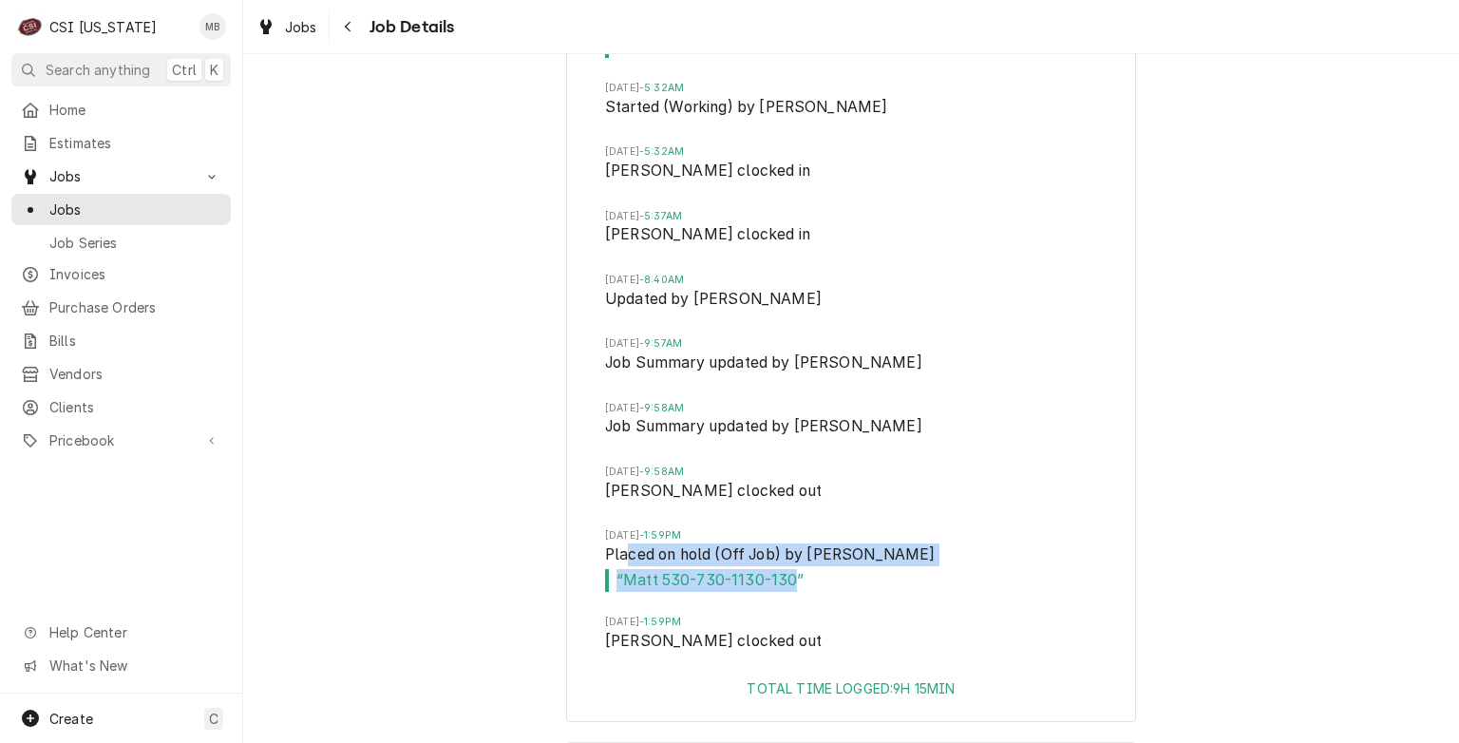
drag, startPoint x: 787, startPoint y: 493, endPoint x: 619, endPoint y: 469, distance: 168.9
click at [619, 528] on li "[DATE] 1:59PM Placed on hold (Off Job) by [PERSON_NAME] “ [PERSON_NAME] 530-730…" at bounding box center [851, 571] width 492 height 86
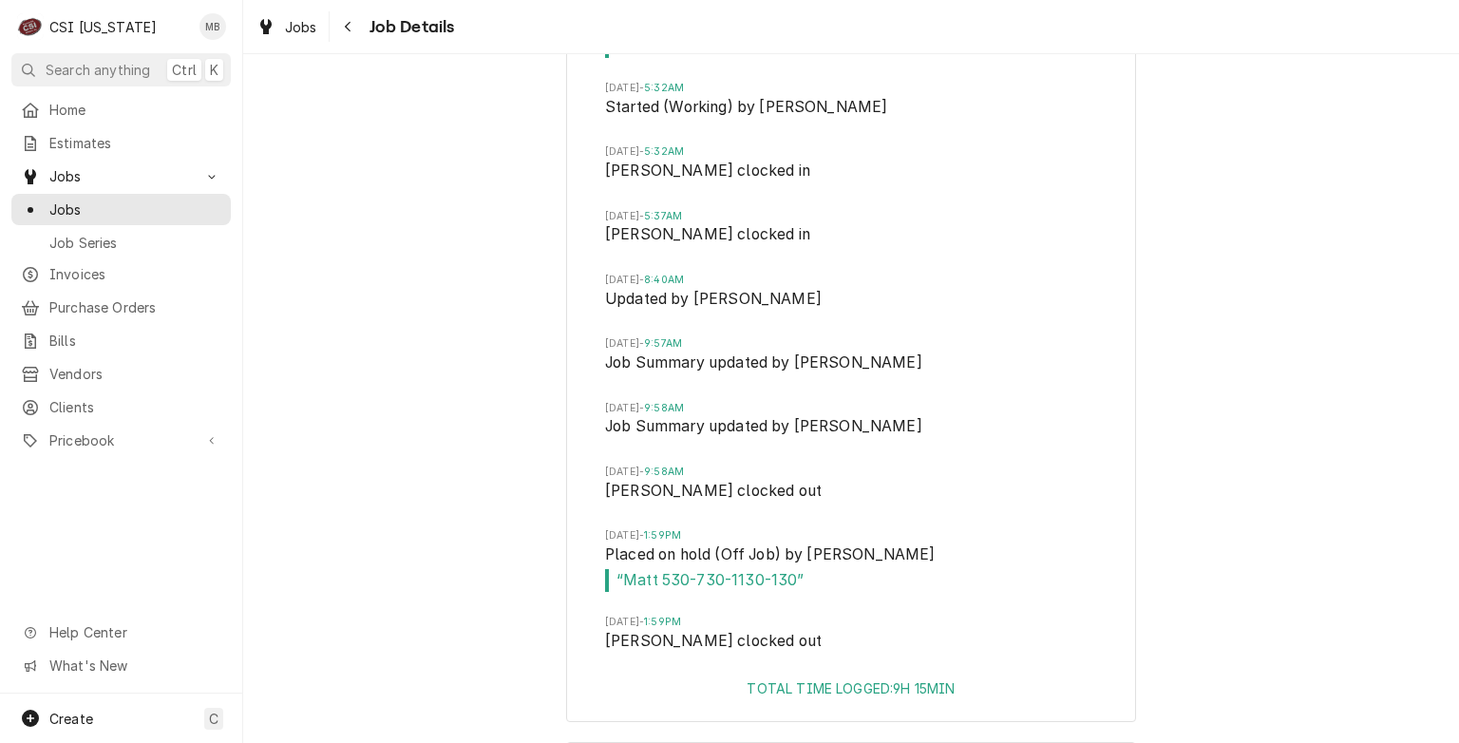
drag, startPoint x: 619, startPoint y: 469, endPoint x: 709, endPoint y: 544, distance: 116.7
click at [709, 630] on span "Matt Brewington clocked out" at bounding box center [851, 643] width 492 height 27
drag, startPoint x: 613, startPoint y: 488, endPoint x: 781, endPoint y: 501, distance: 168.6
click at [781, 569] on span "“ Matt 530-730-1130-130 ”" at bounding box center [851, 580] width 492 height 23
copy span "Matt 530-730-1130-130"
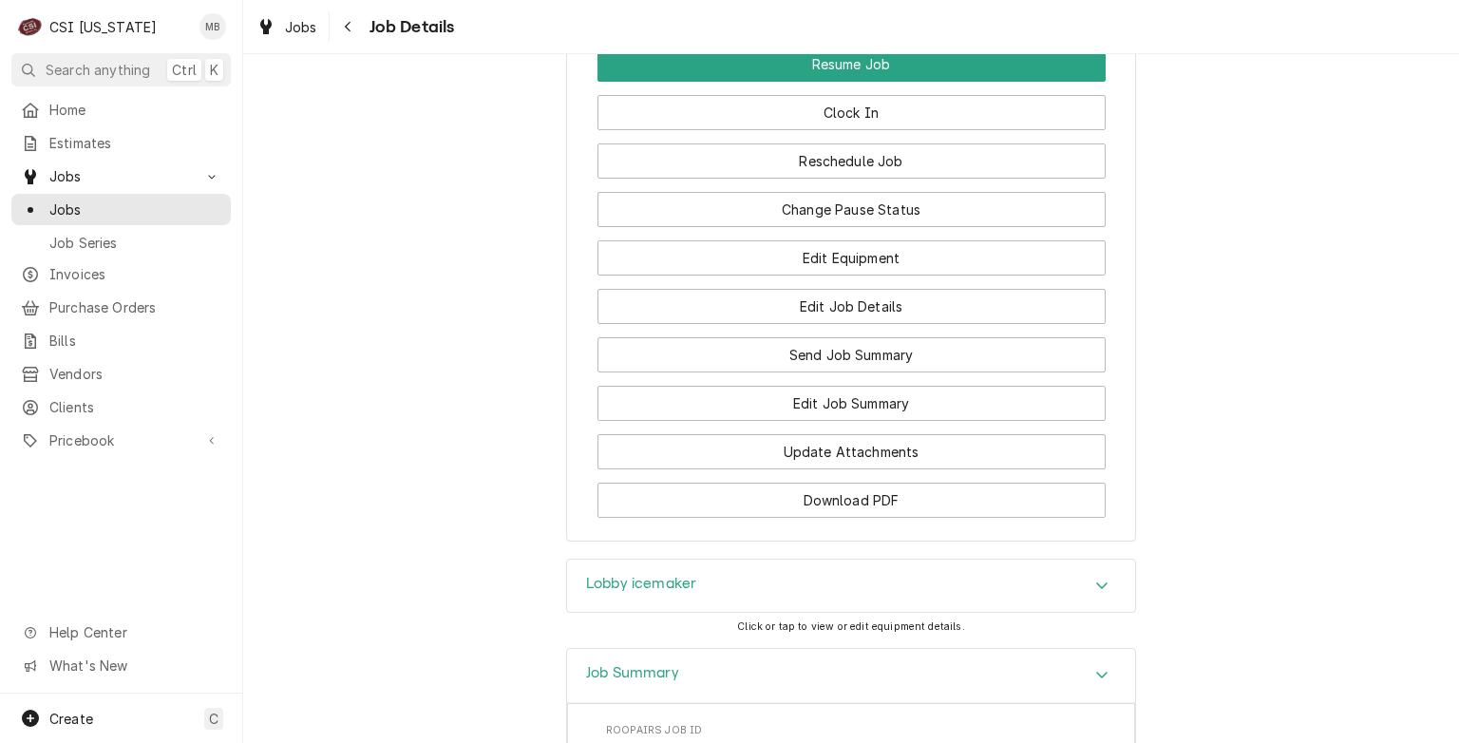
scroll to position [2265, 0]
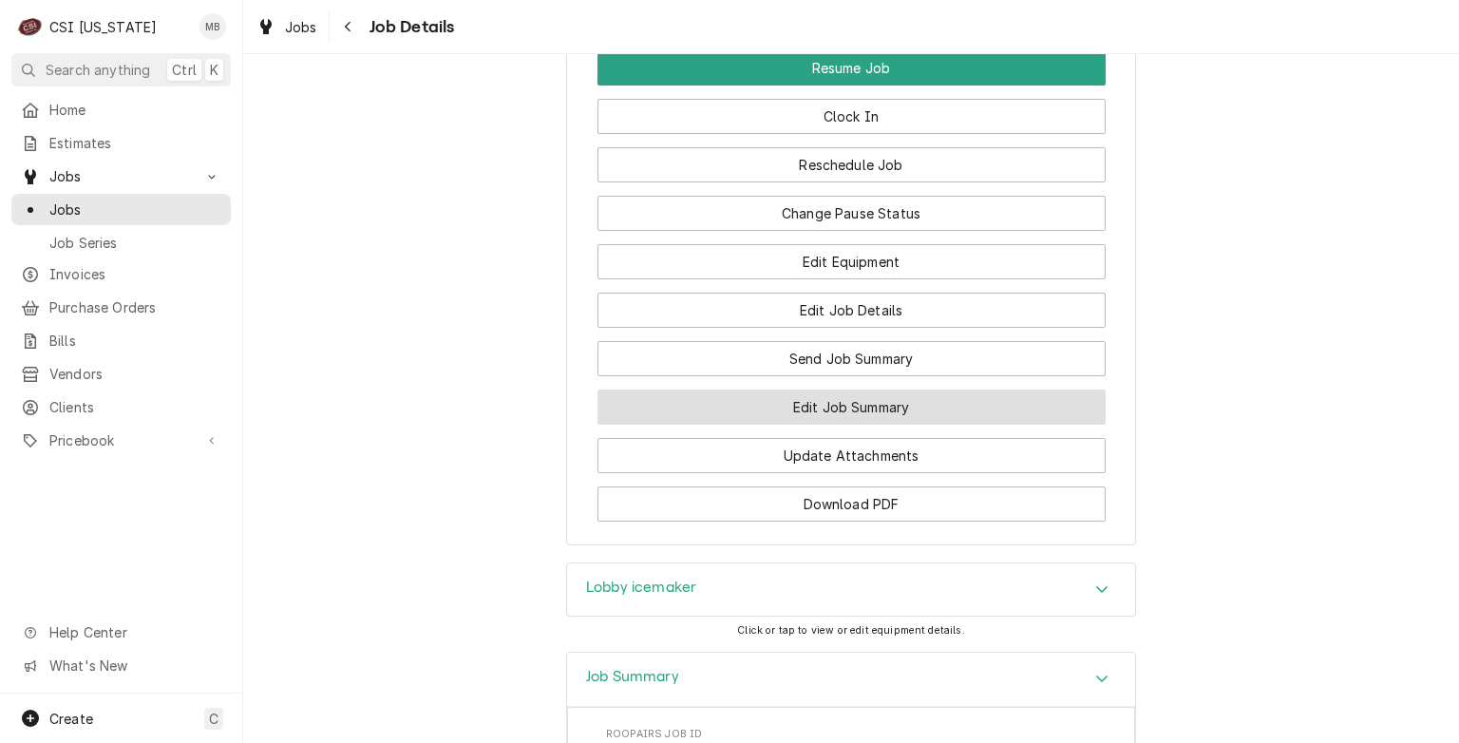
click at [828, 390] on button "Edit Job Summary" at bounding box center [852, 407] width 508 height 35
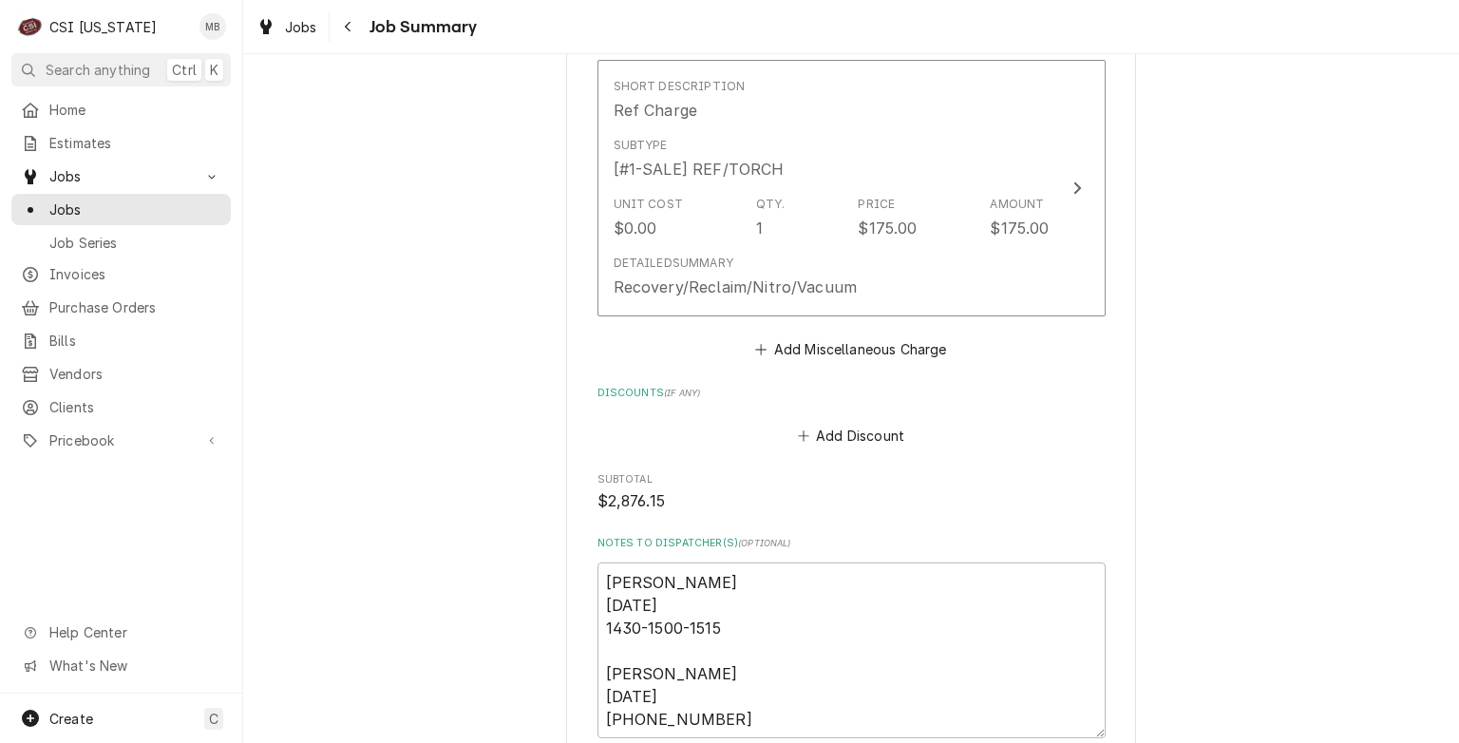
scroll to position [2379, 0]
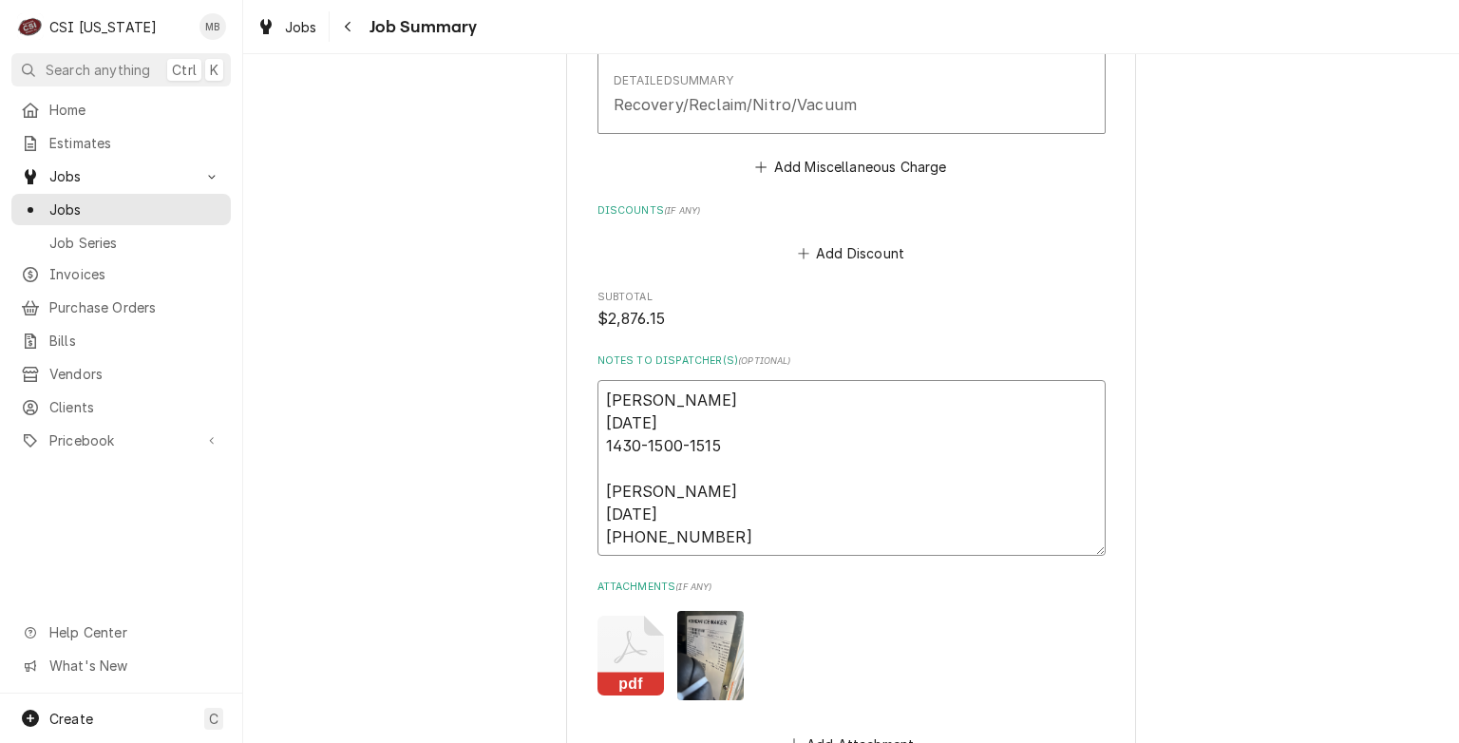
click at [734, 536] on textarea "[PERSON_NAME] [DATE] 1430-1500-1515 [PERSON_NAME] [DATE] [PHONE_NUMBER]" at bounding box center [852, 468] width 508 height 177
type textarea "x"
type textarea "[PERSON_NAME] [DATE] 1430-1500-1515 [PERSON_NAME] [DATE] [PHONE_NUMBER]"
type textarea "x"
type textarea "Bryant 8/26/25 1430-1500-1515 Bryant 8/27/25 0530-0730-1000"
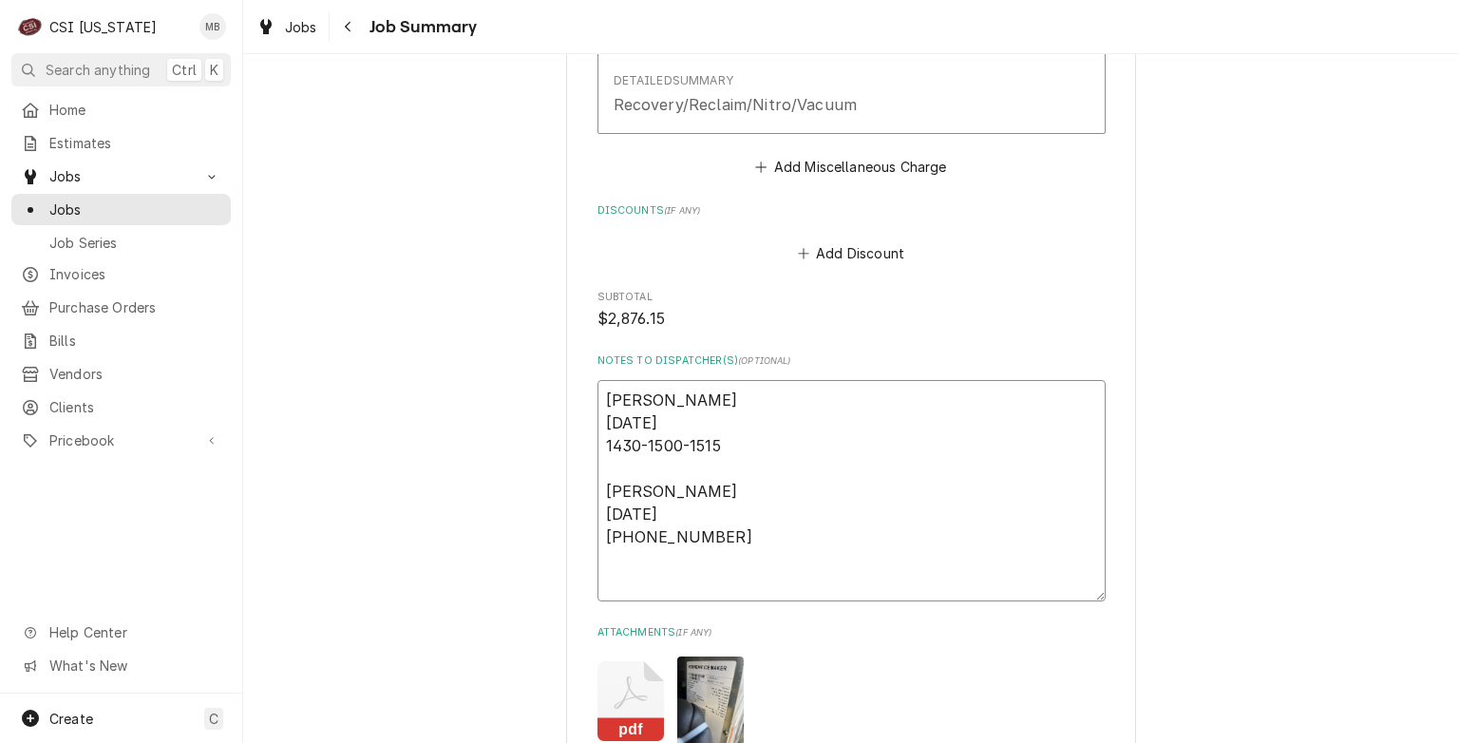
paste textarea "Matt 530-730-1130-130"
type textarea "x"
type textarea "Bryant 8/26/25 1430-1500-1515 Bryant 8/27/25 0530-0730-1000 Matt 530-730-1130-1…"
click at [636, 585] on textarea "Bryant 8/26/25 1430-1500-1515 Bryant 8/27/25 0530-0730-1000 Matt 530-730-1130-1…" at bounding box center [852, 491] width 508 height 222
type textarea "x"
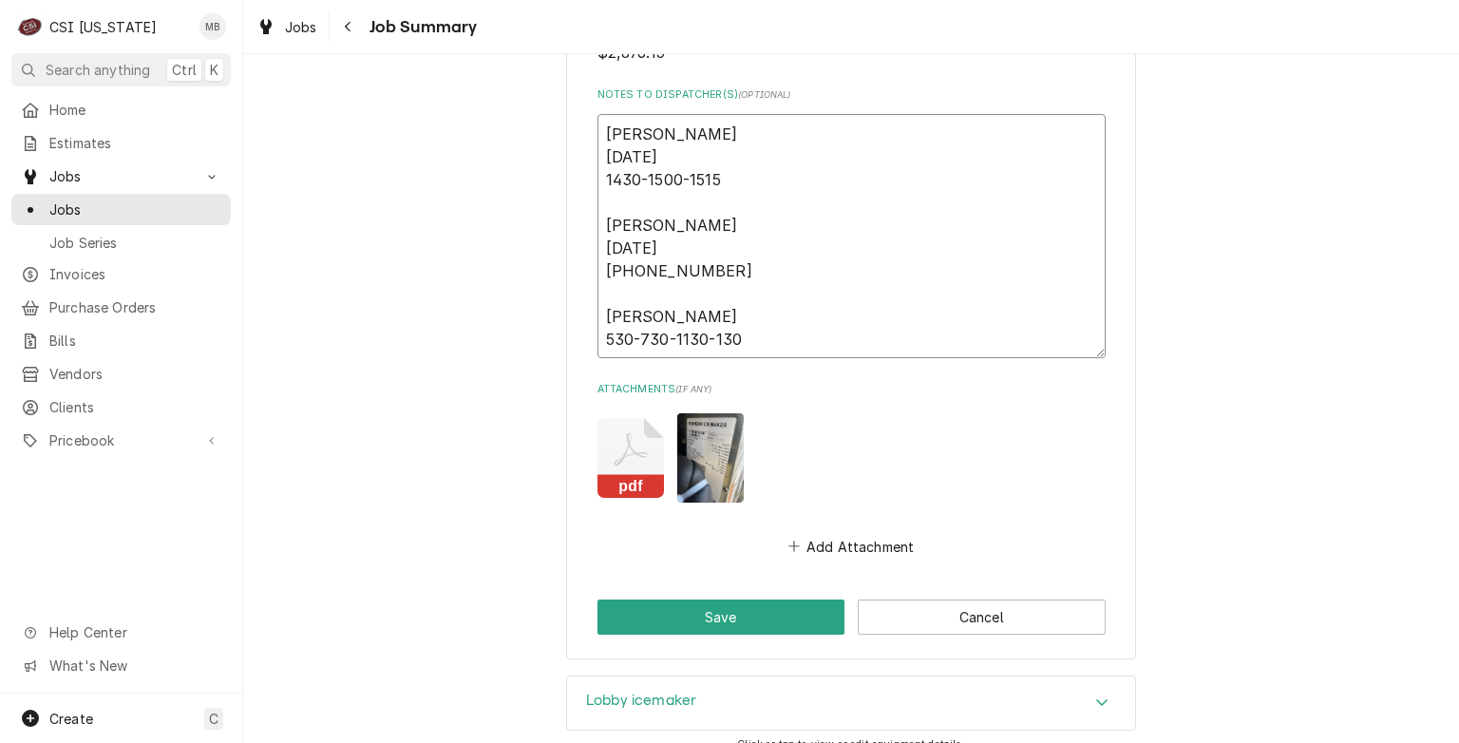
scroll to position [2675, 0]
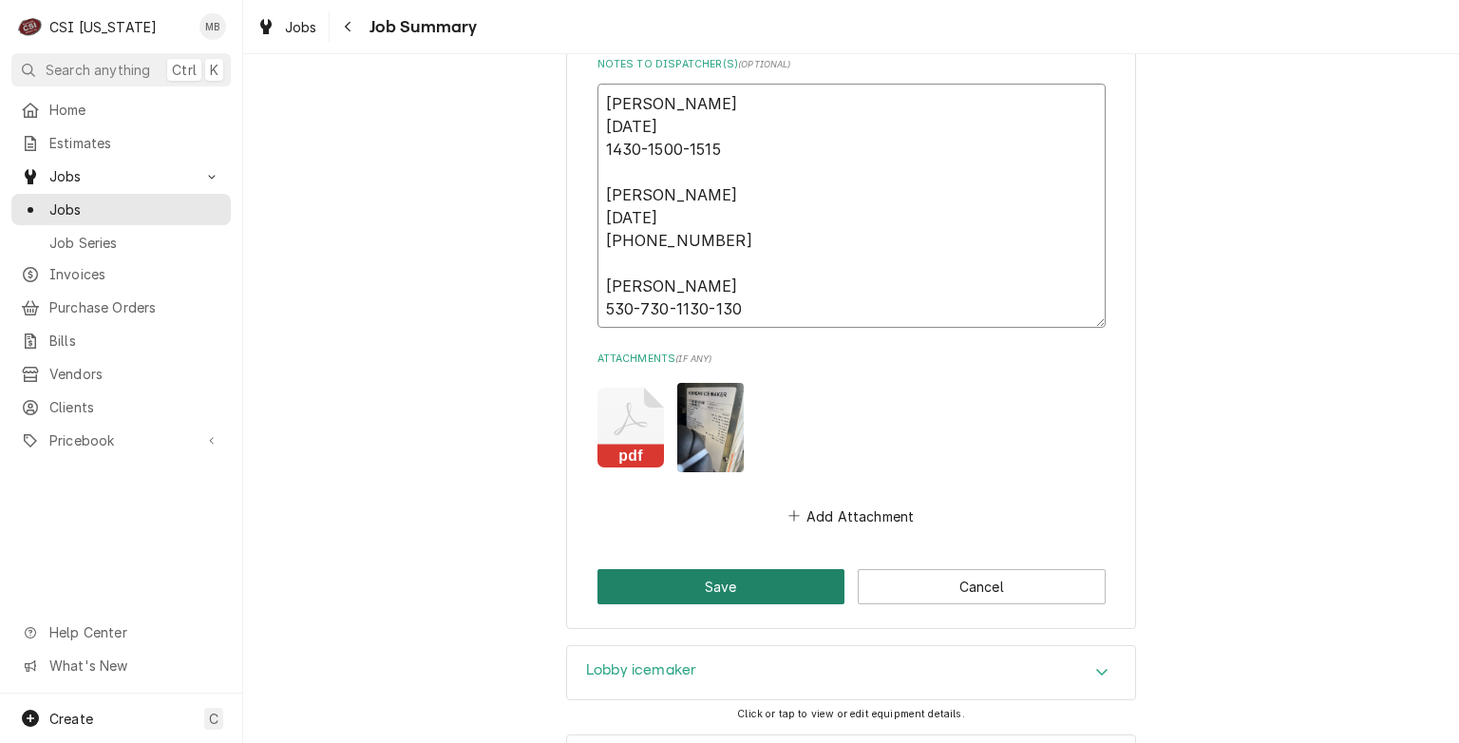
type textarea "Bryant 8/26/25 1430-1500-1515 Bryant 8/27/25 0530-0730-1000 Matt 530-730-1130-1…"
click at [676, 581] on button "Save" at bounding box center [722, 586] width 248 height 35
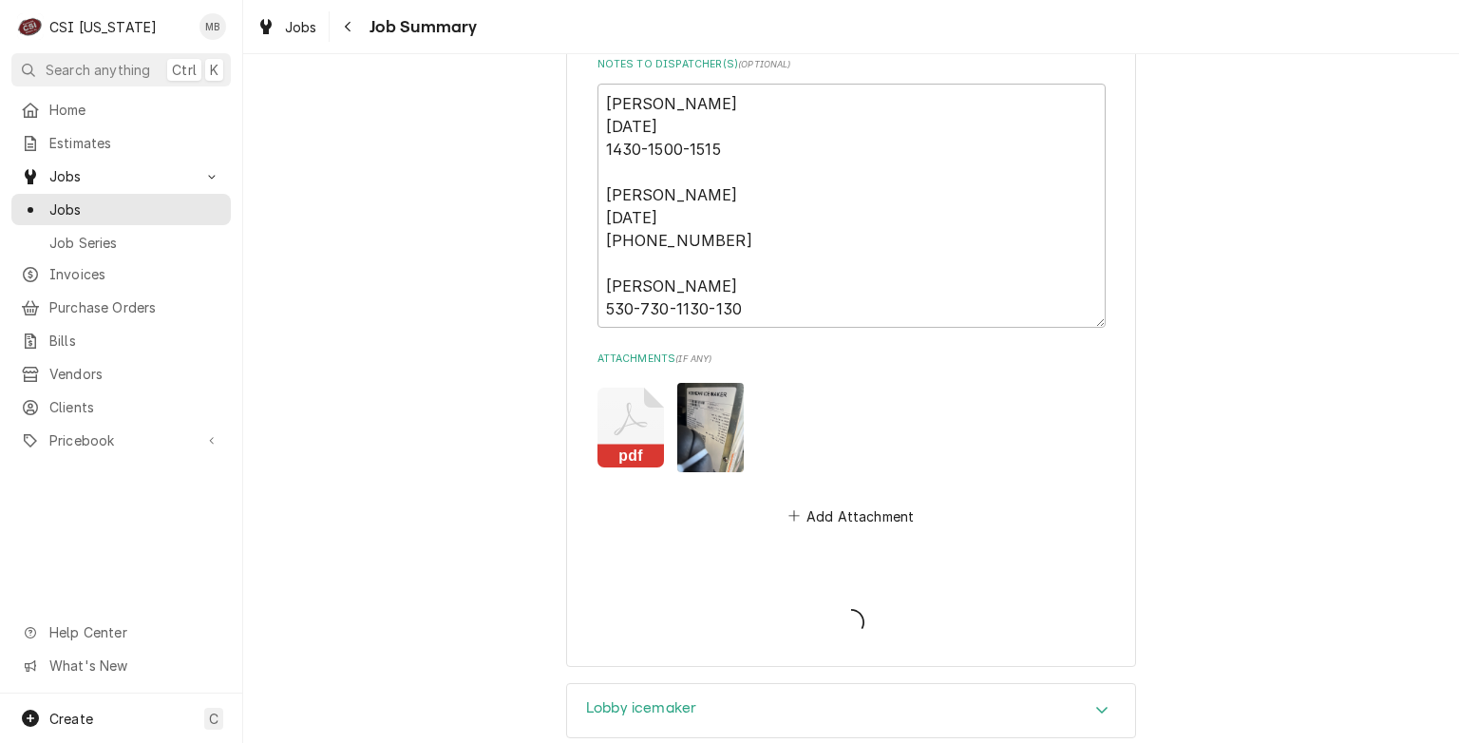
type textarea "x"
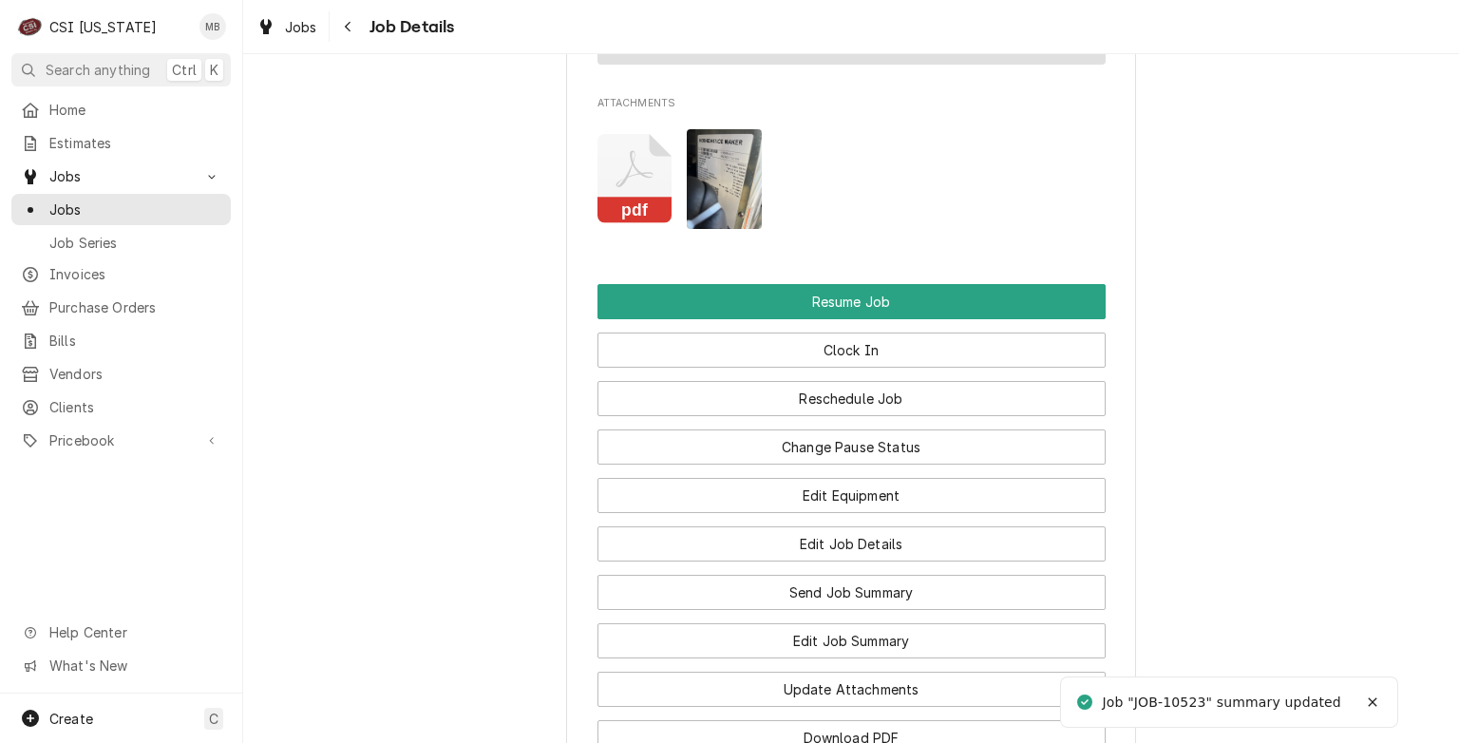
scroll to position [2012, 0]
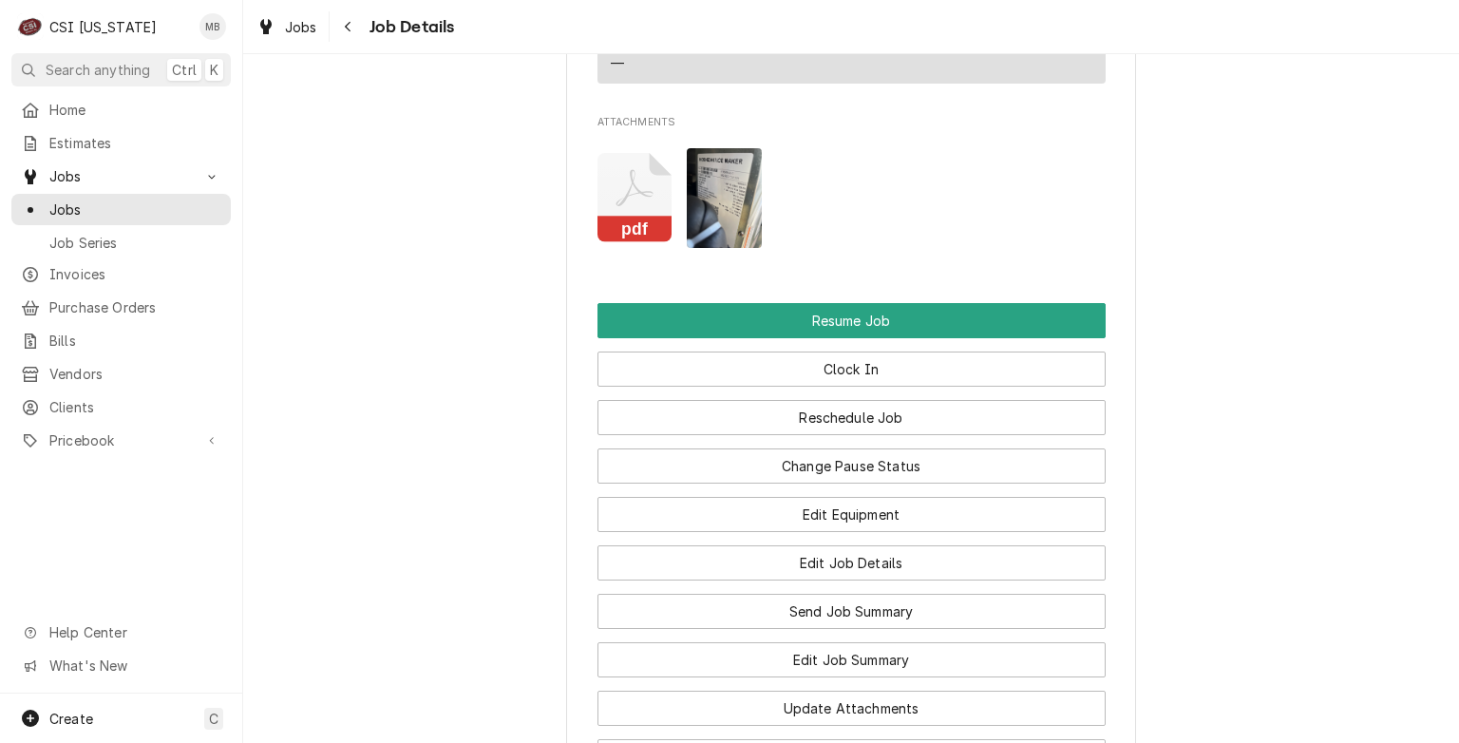
click at [806, 338] on div "Clock In" at bounding box center [852, 362] width 508 height 48
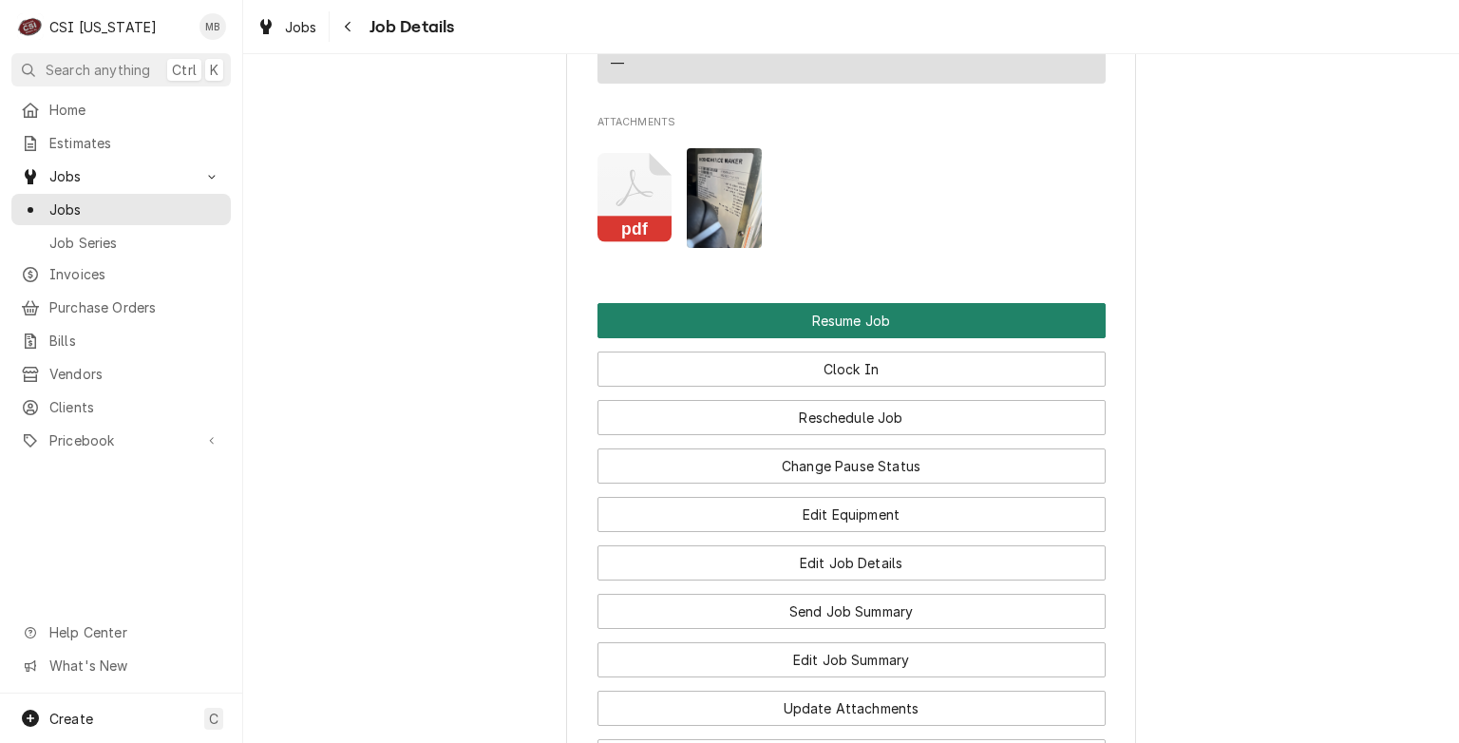
click at [807, 303] on button "Resume Job" at bounding box center [852, 320] width 508 height 35
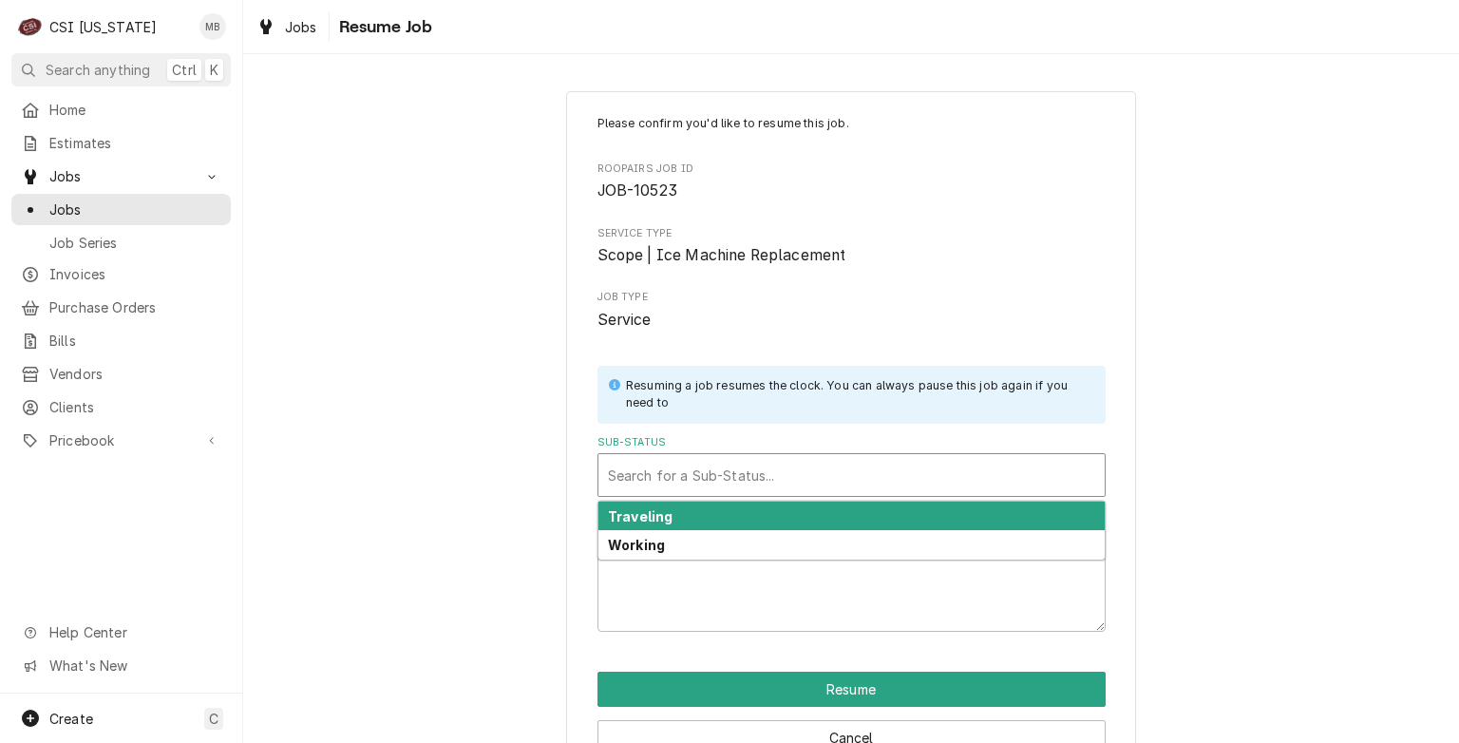
click at [820, 483] on div "Sub-Status" at bounding box center [851, 475] width 487 height 34
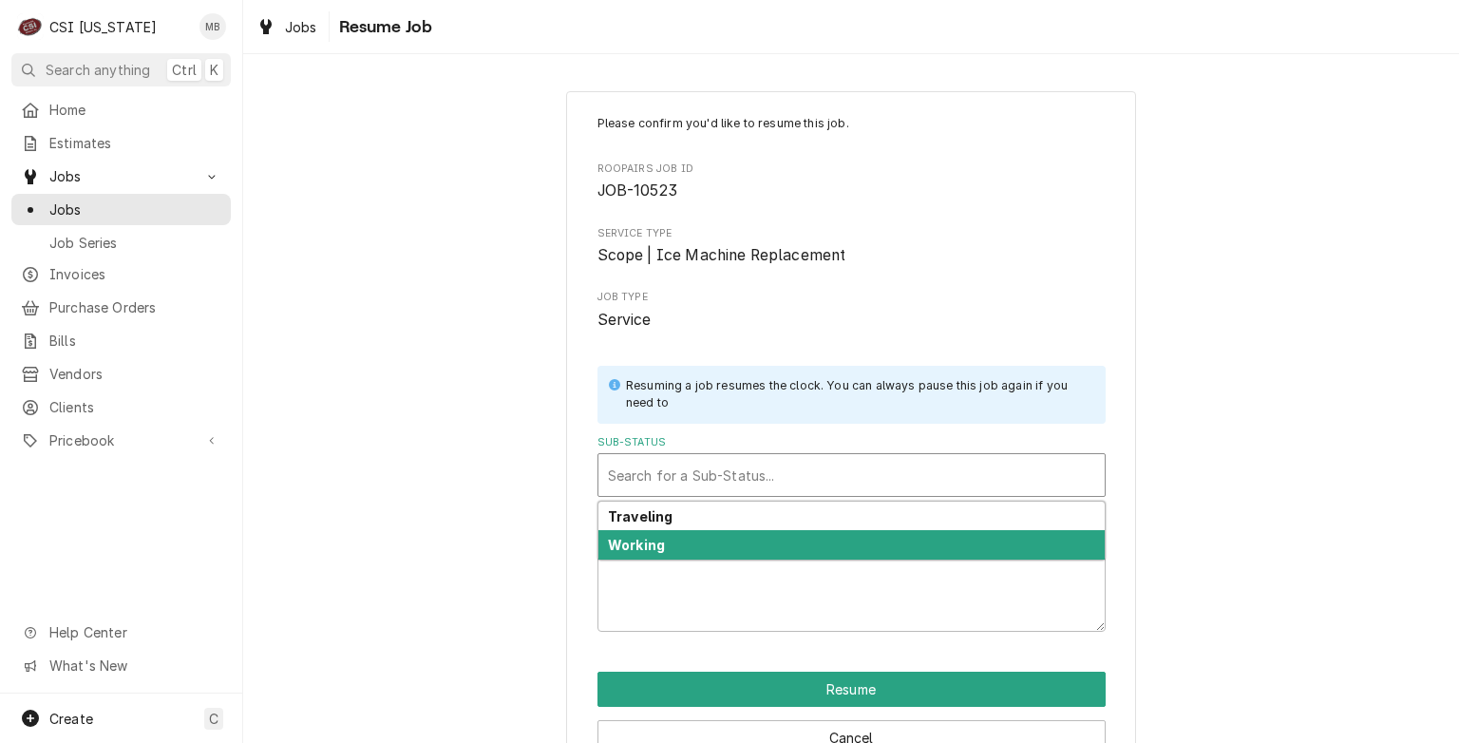
click at [799, 540] on div "Working" at bounding box center [852, 544] width 506 height 29
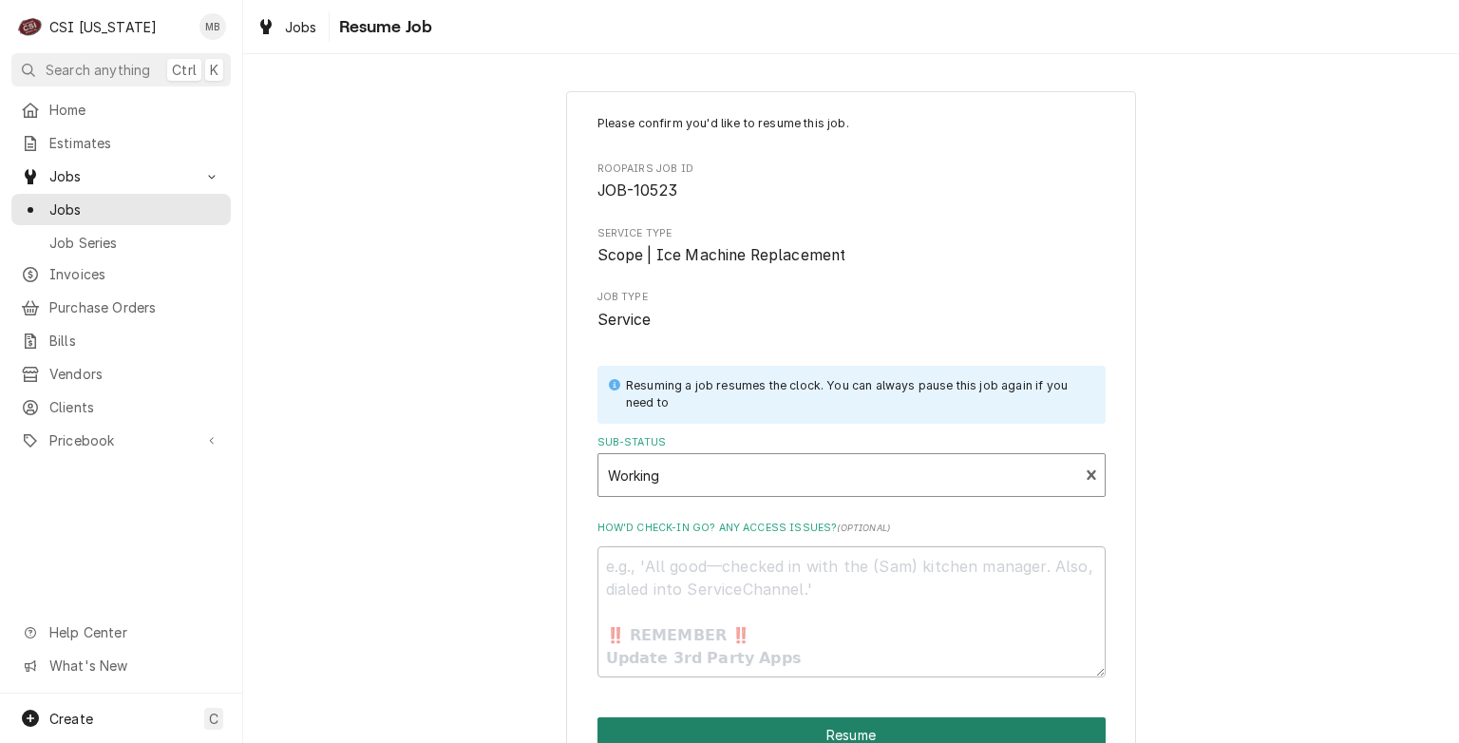
click at [826, 733] on button "Resume" at bounding box center [852, 734] width 508 height 35
type textarea "x"
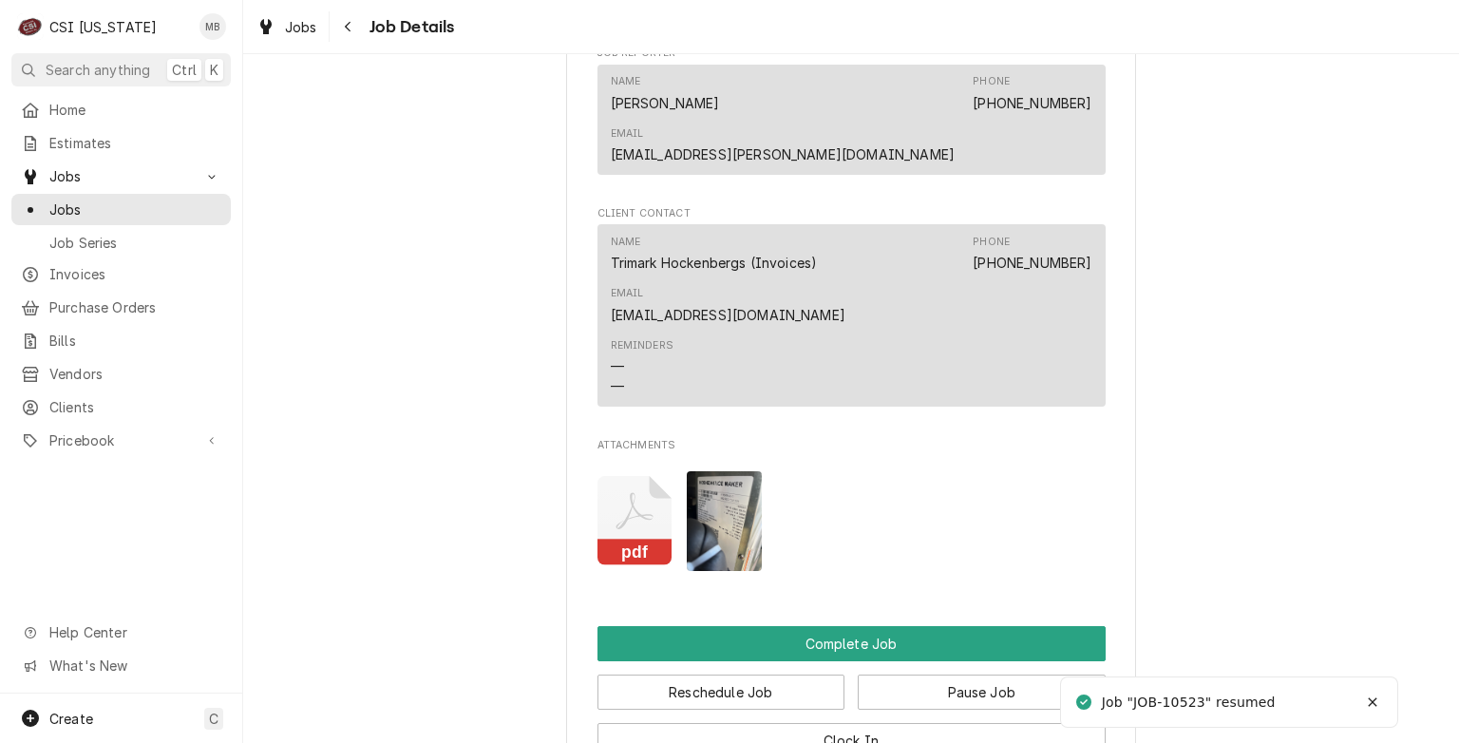
scroll to position [1744, 0]
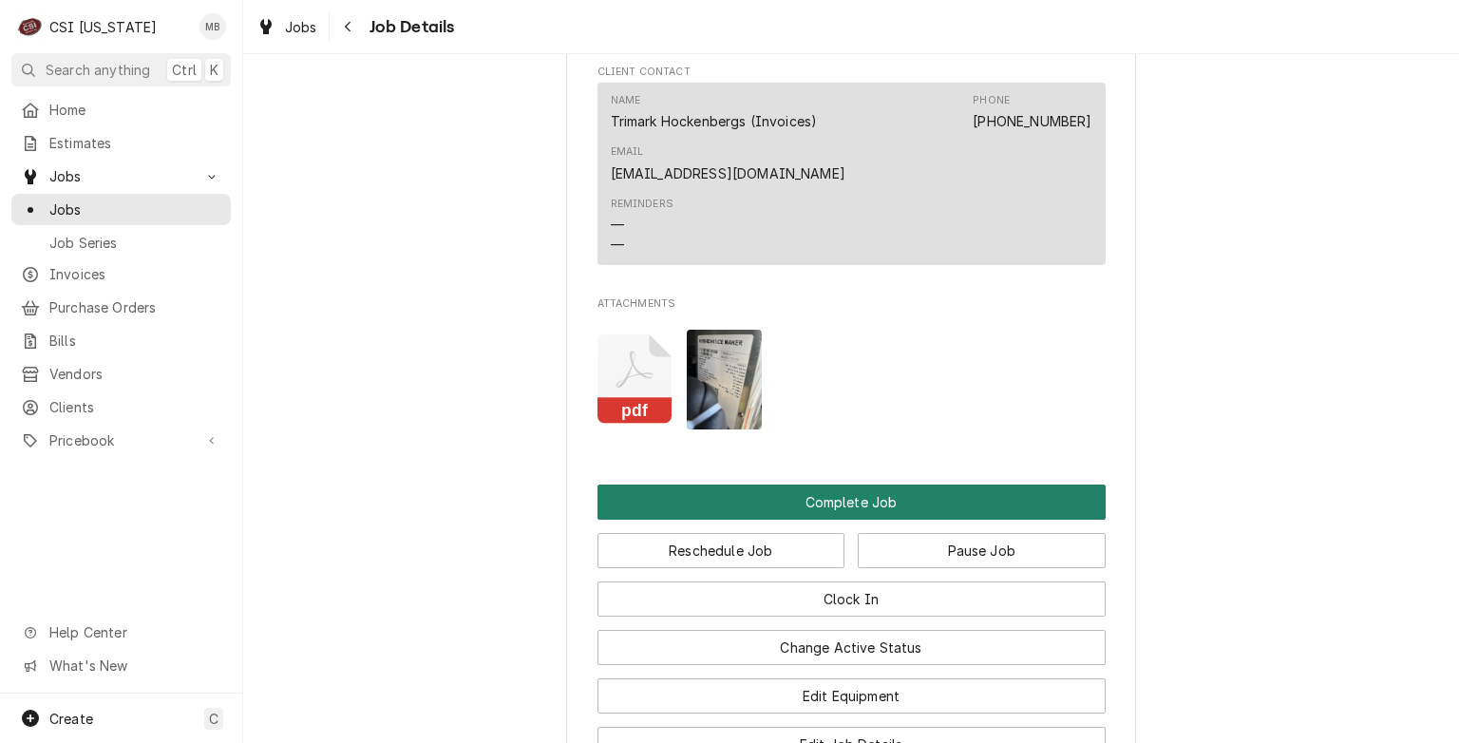
click at [821, 485] on button "Complete Job" at bounding box center [852, 502] width 508 height 35
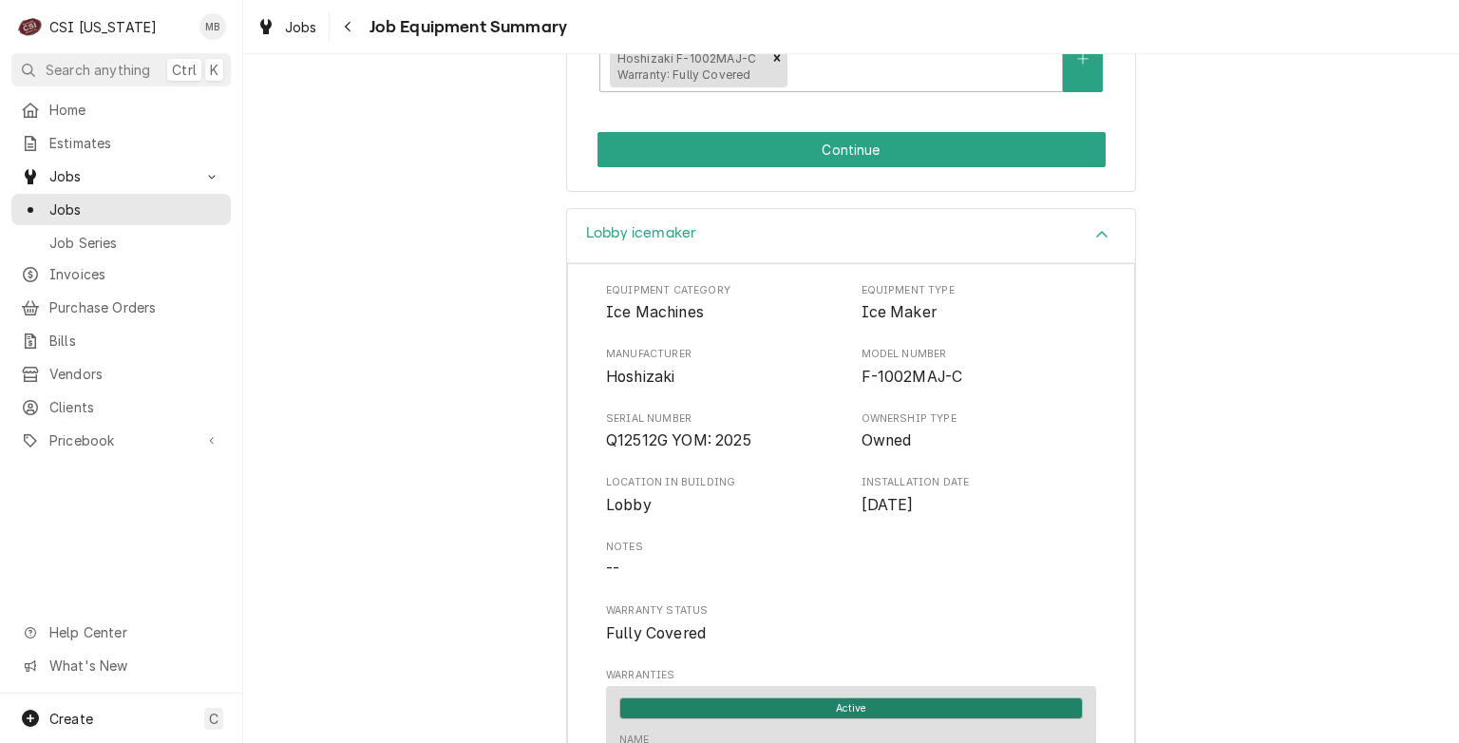
scroll to position [426, 0]
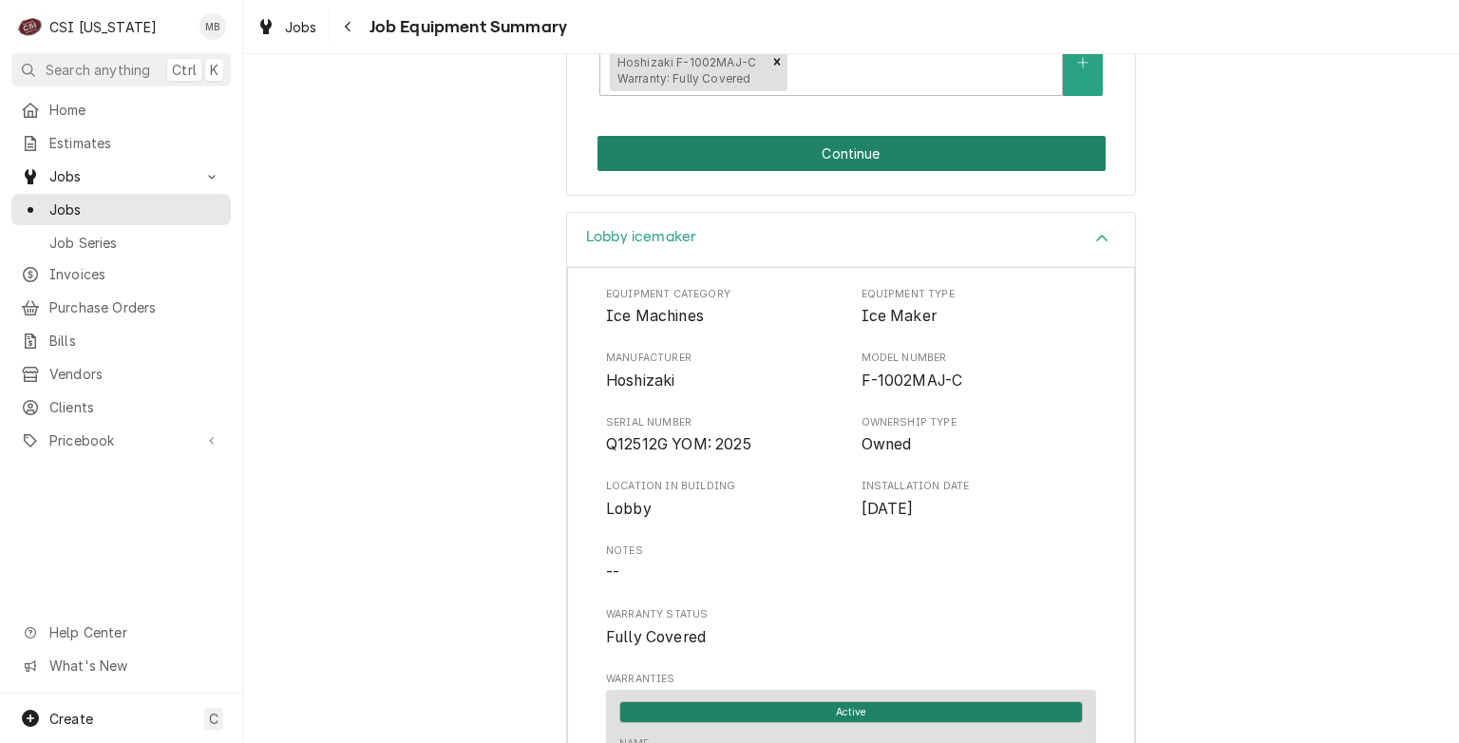
click at [869, 143] on button "Continue" at bounding box center [852, 153] width 508 height 35
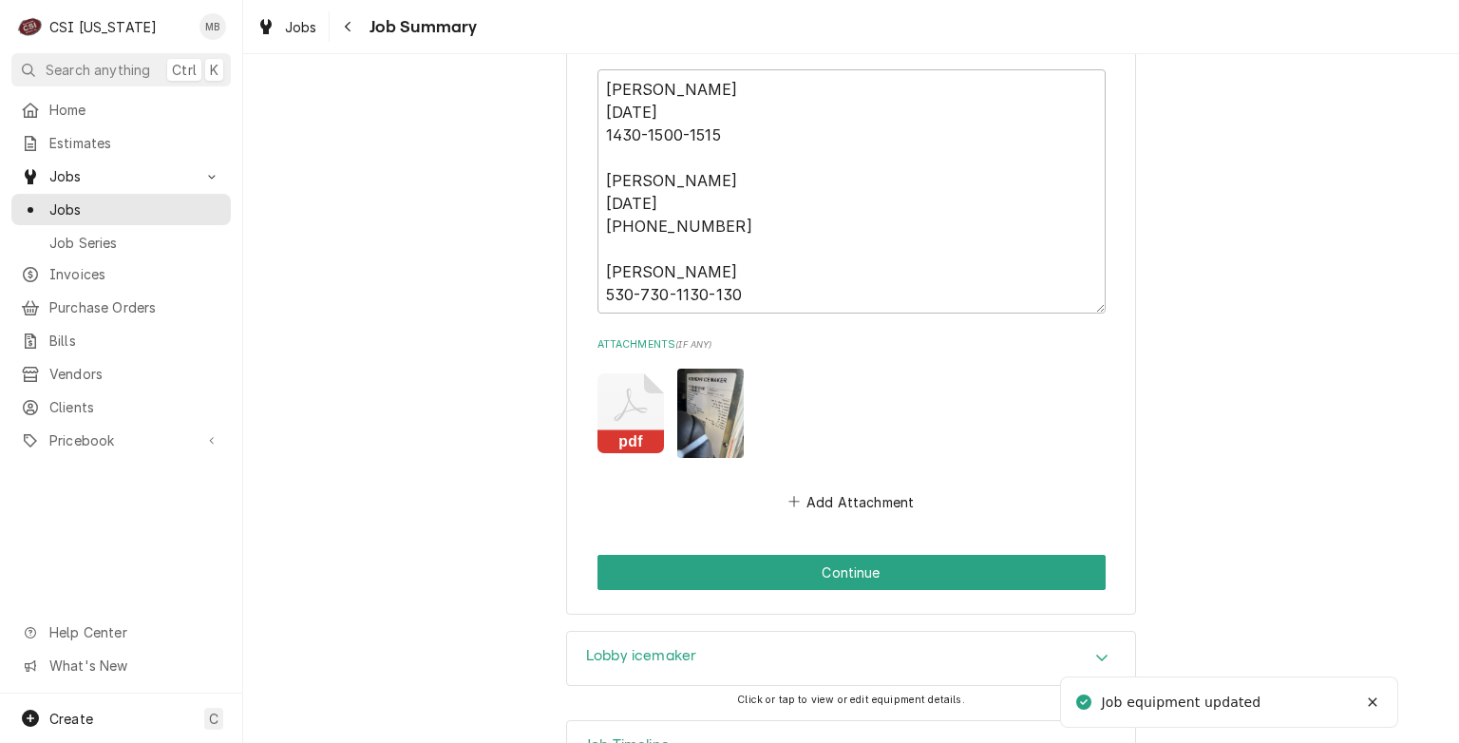
scroll to position [2753, 0]
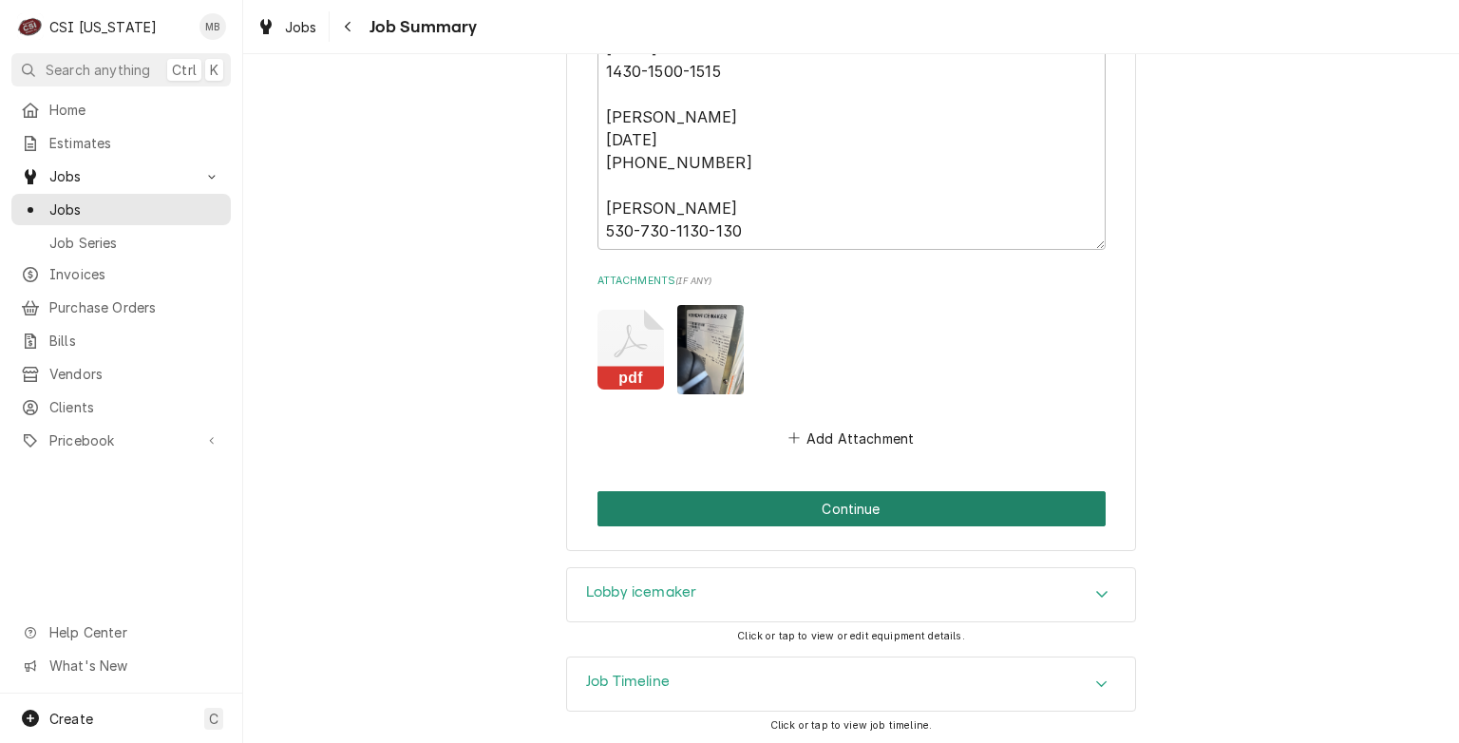
click at [879, 514] on button "Continue" at bounding box center [852, 508] width 508 height 35
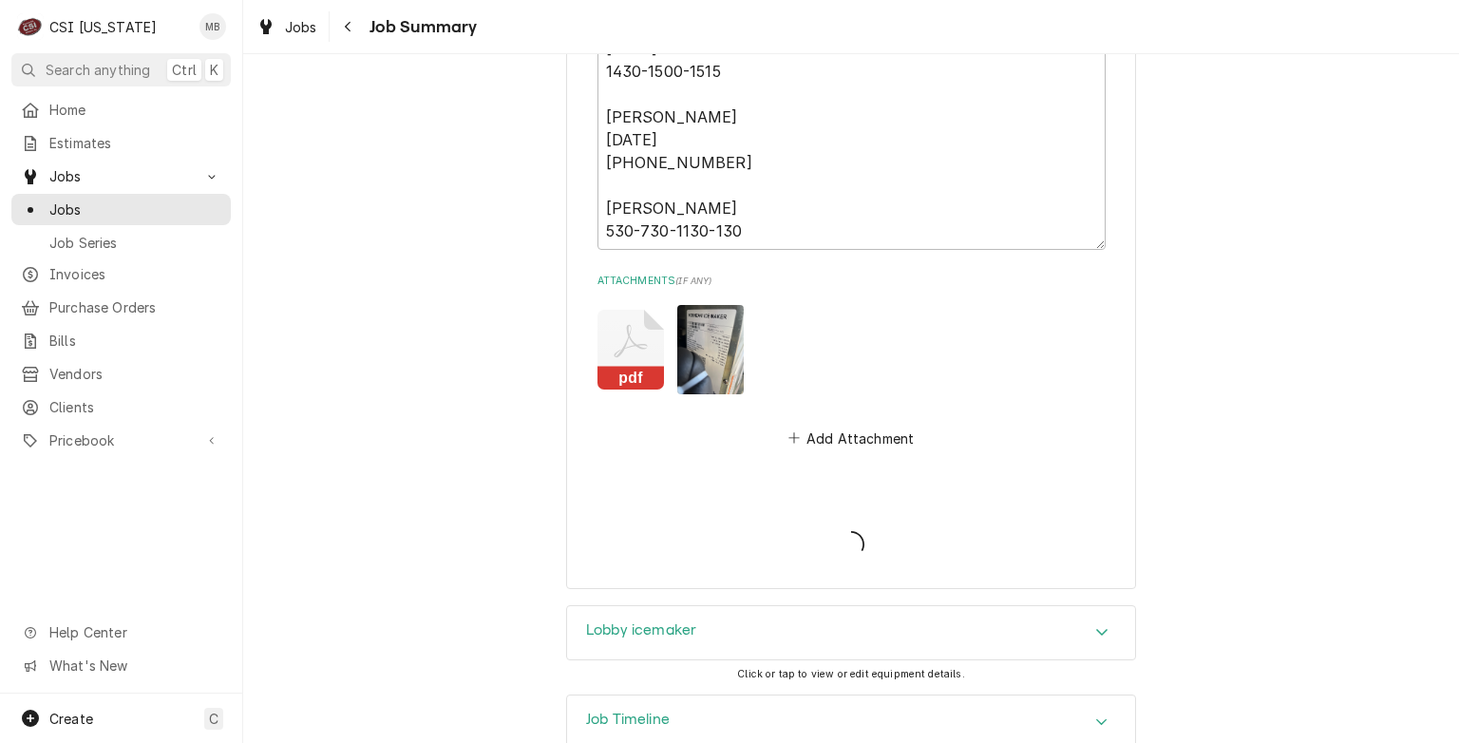
type textarea "x"
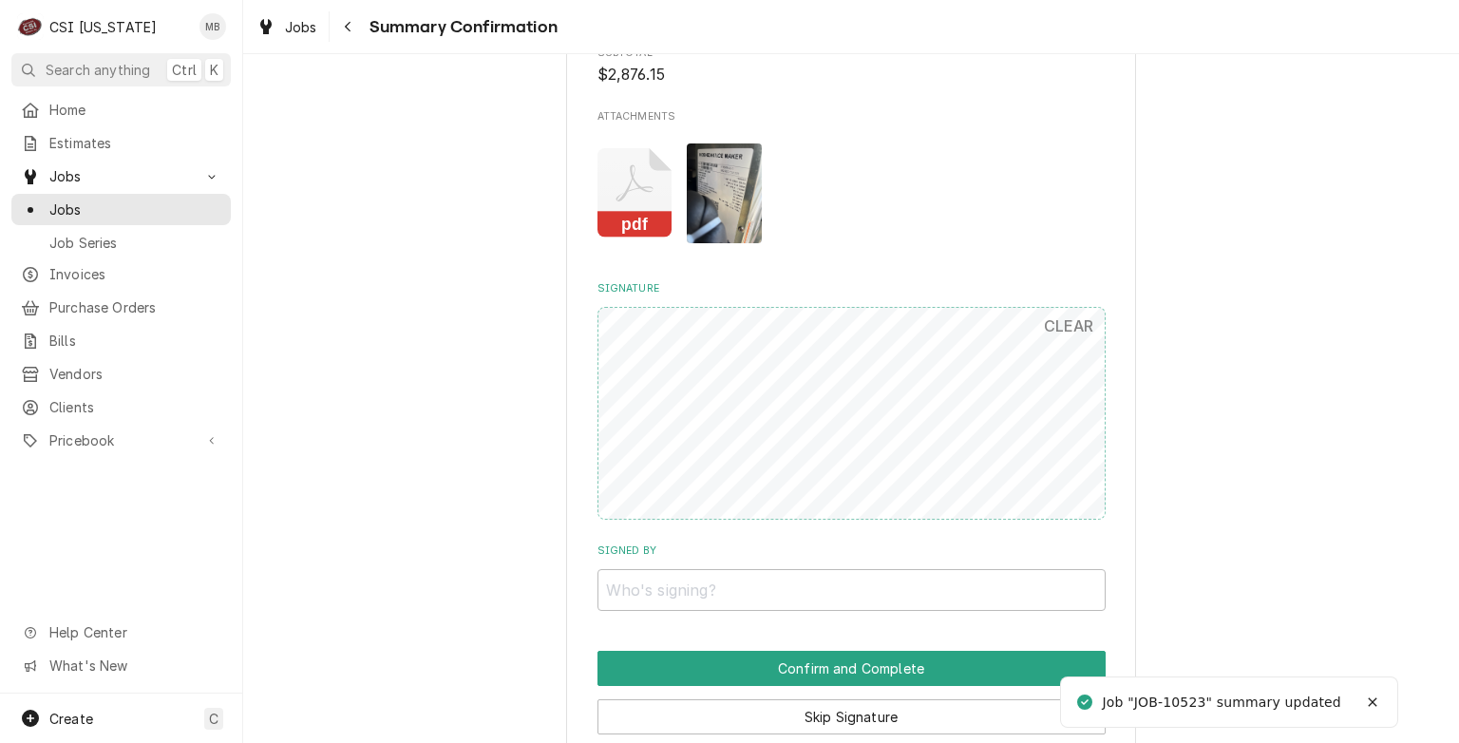
scroll to position [2193, 0]
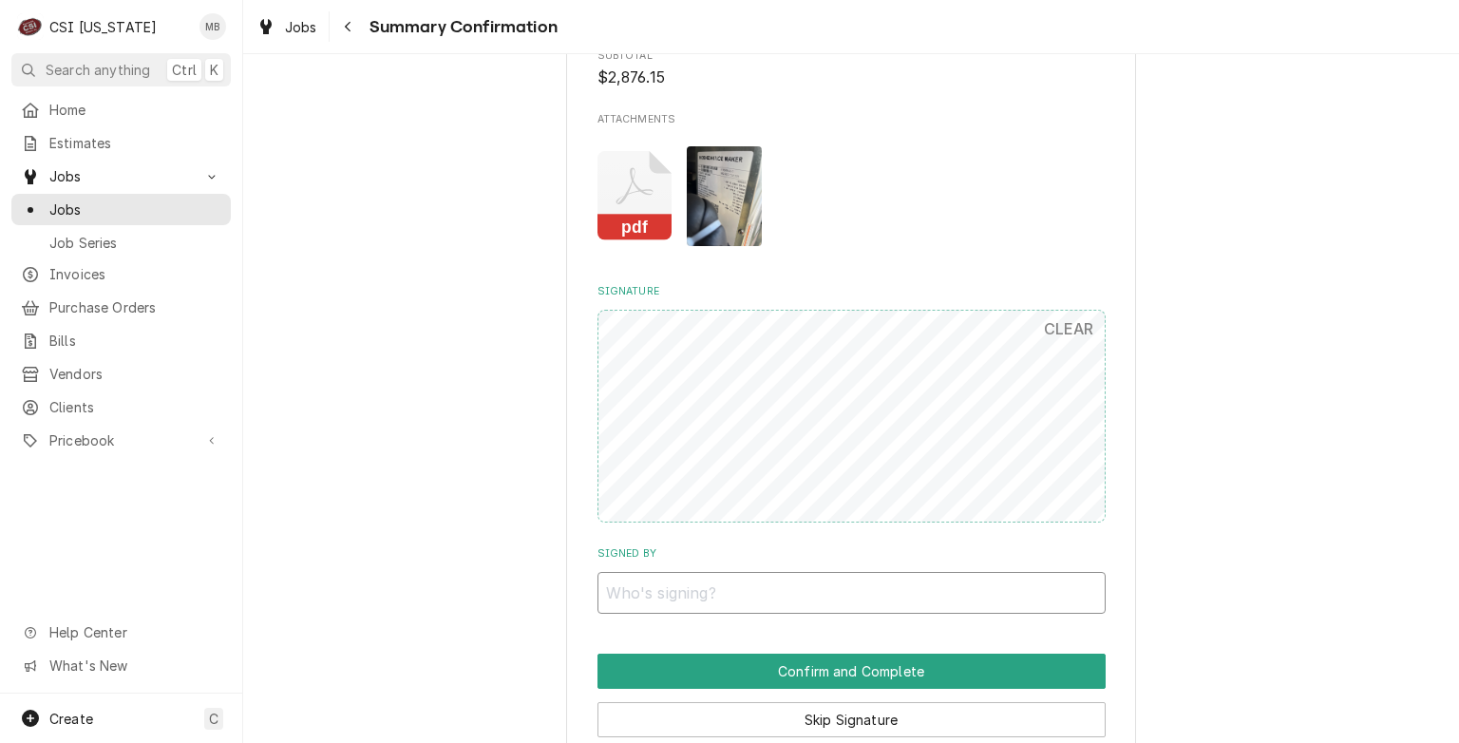
click at [717, 596] on input "Signed By" at bounding box center [852, 593] width 508 height 42
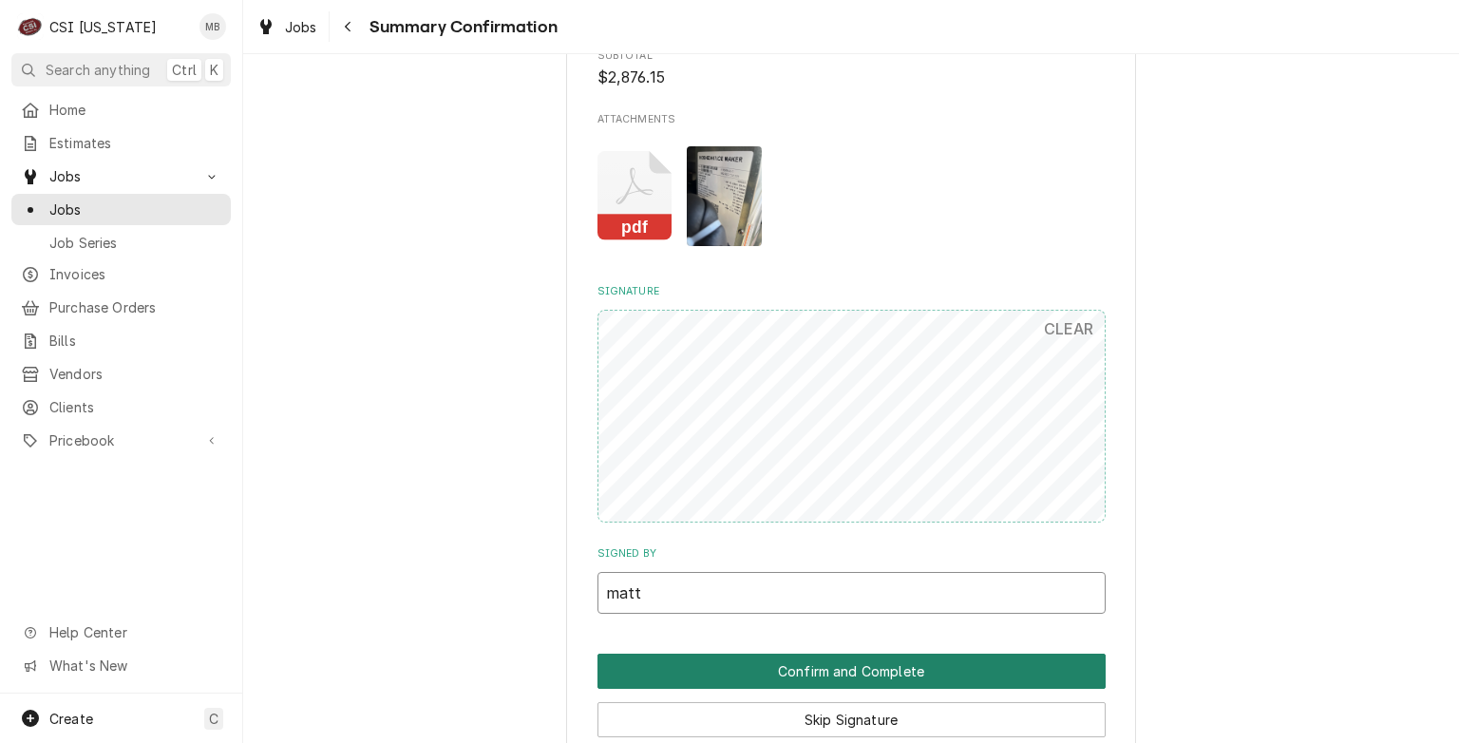
type input "matt"
click at [759, 661] on button "Confirm and Complete" at bounding box center [852, 671] width 508 height 35
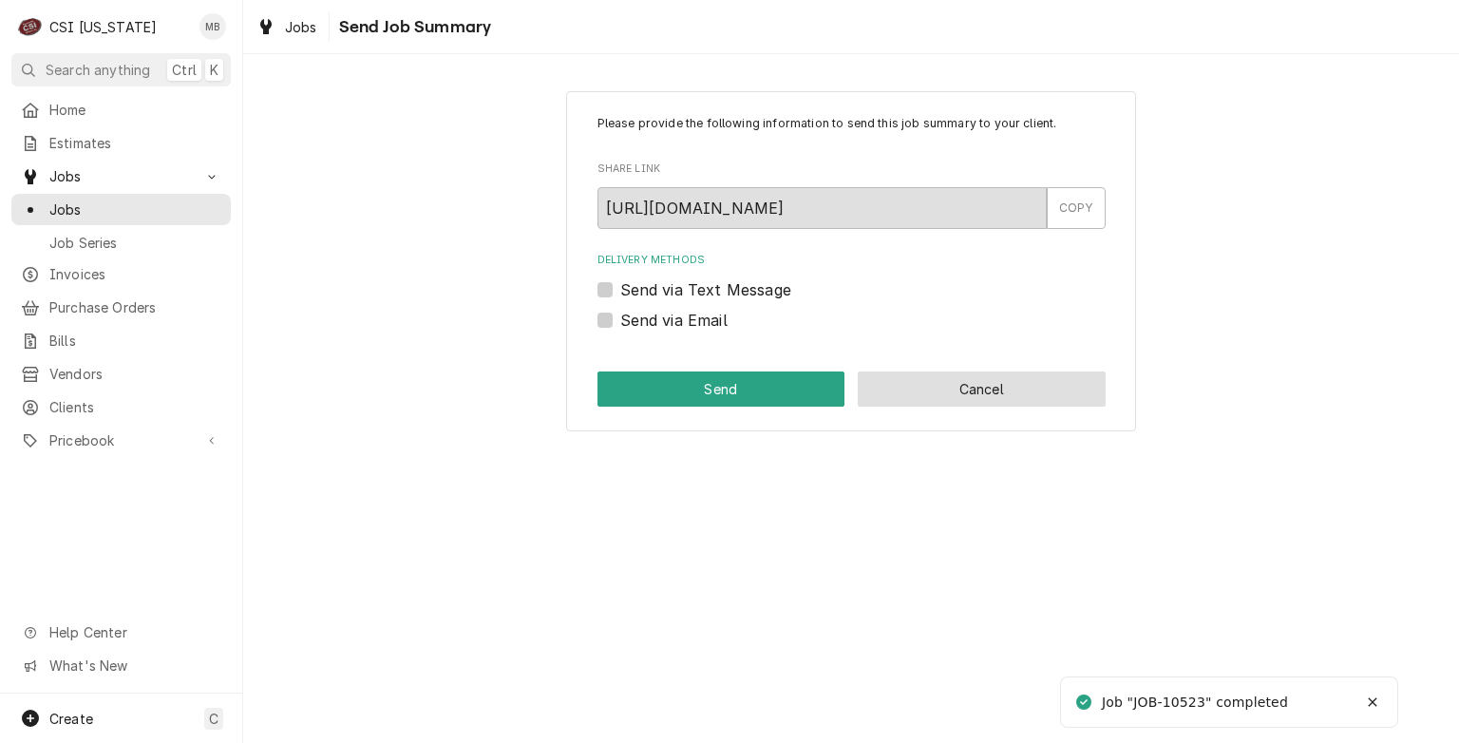
click at [912, 389] on button "Cancel" at bounding box center [982, 388] width 248 height 35
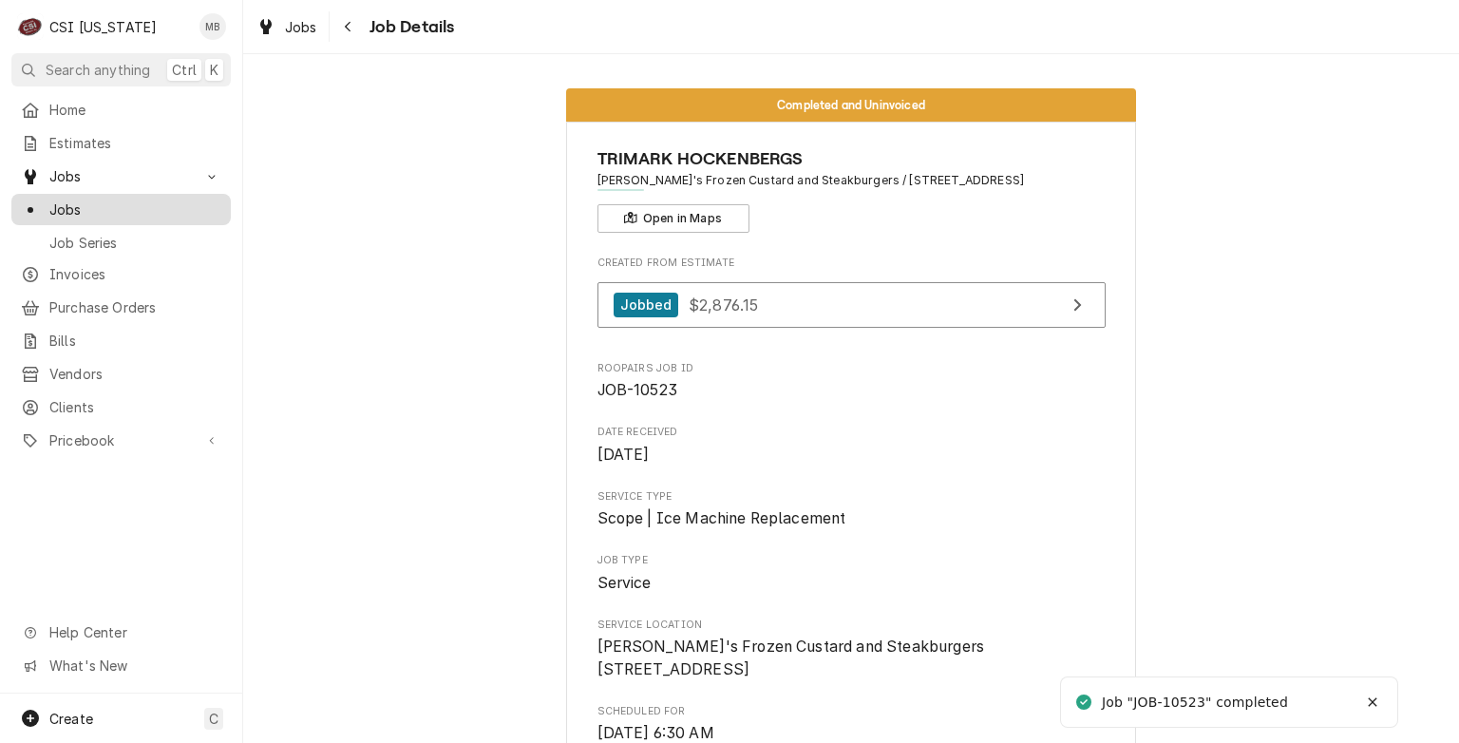
click at [144, 211] on span "Jobs" at bounding box center [135, 210] width 172 height 20
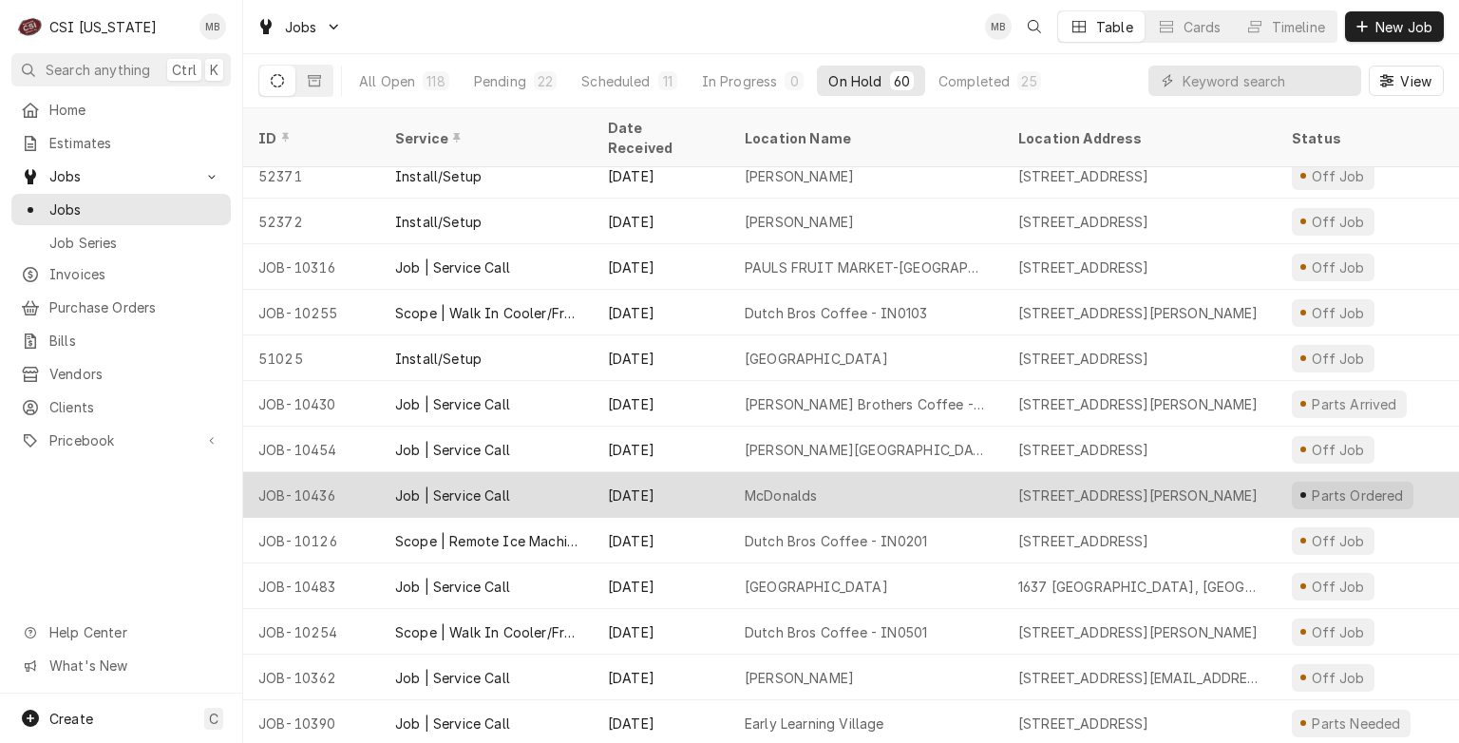
scroll to position [969, 0]
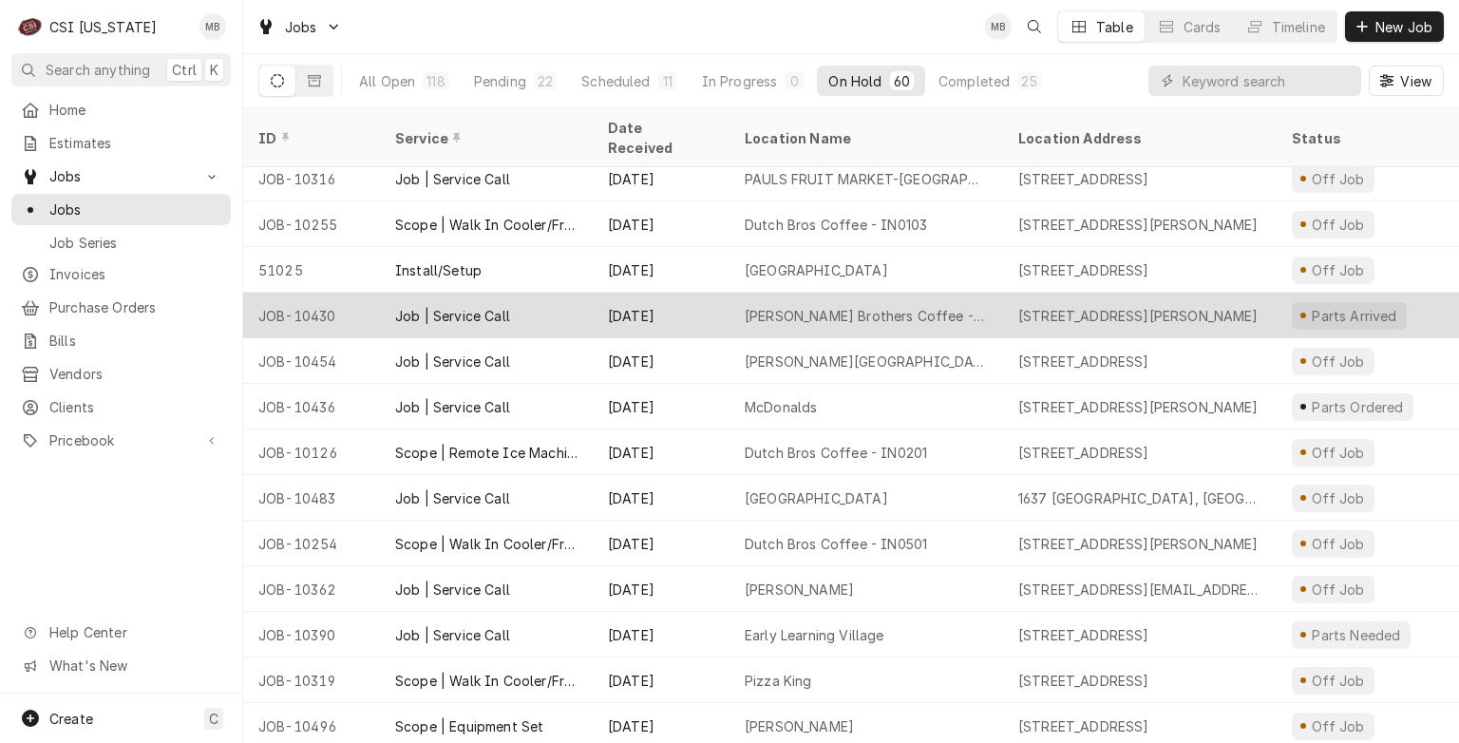
click at [508, 310] on div "Job | Service Call" at bounding box center [486, 316] width 213 height 46
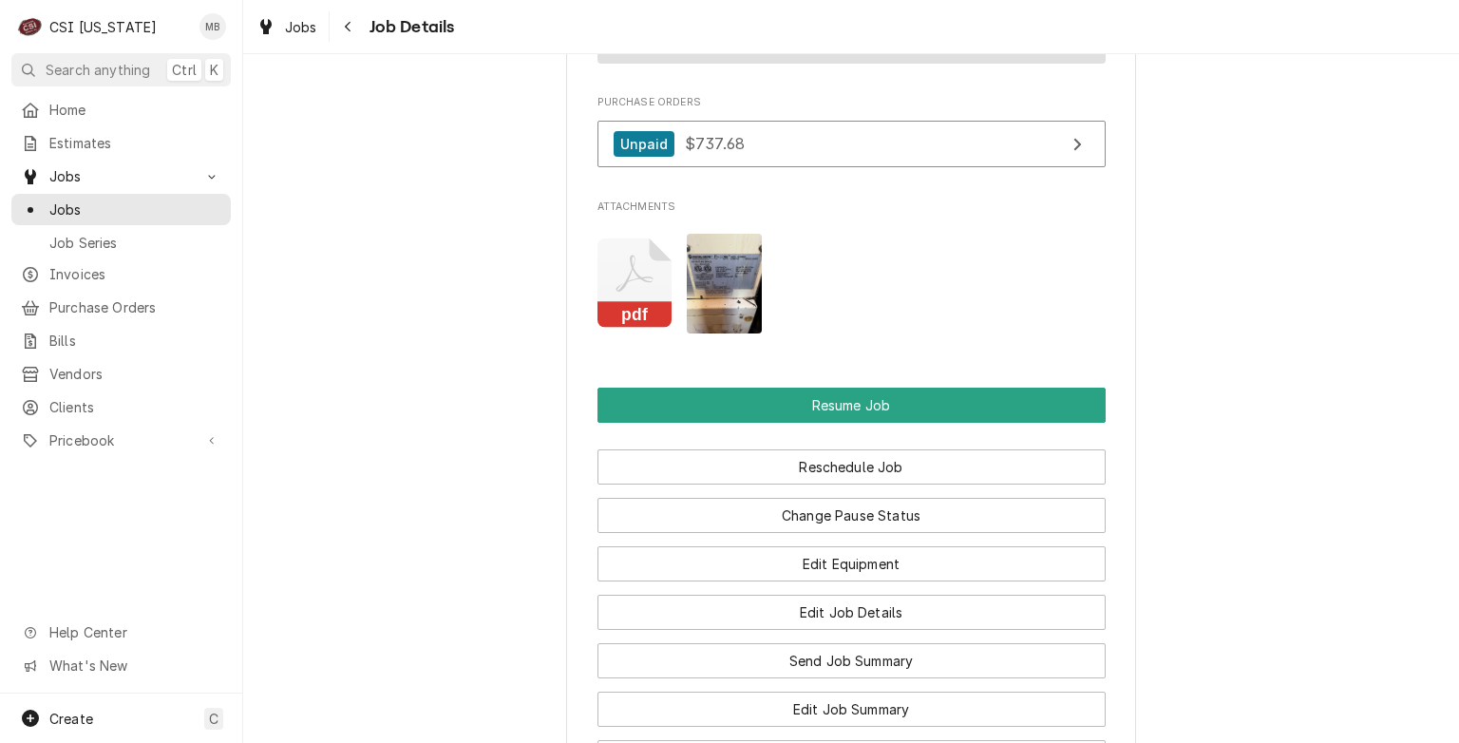
scroll to position [2222, 0]
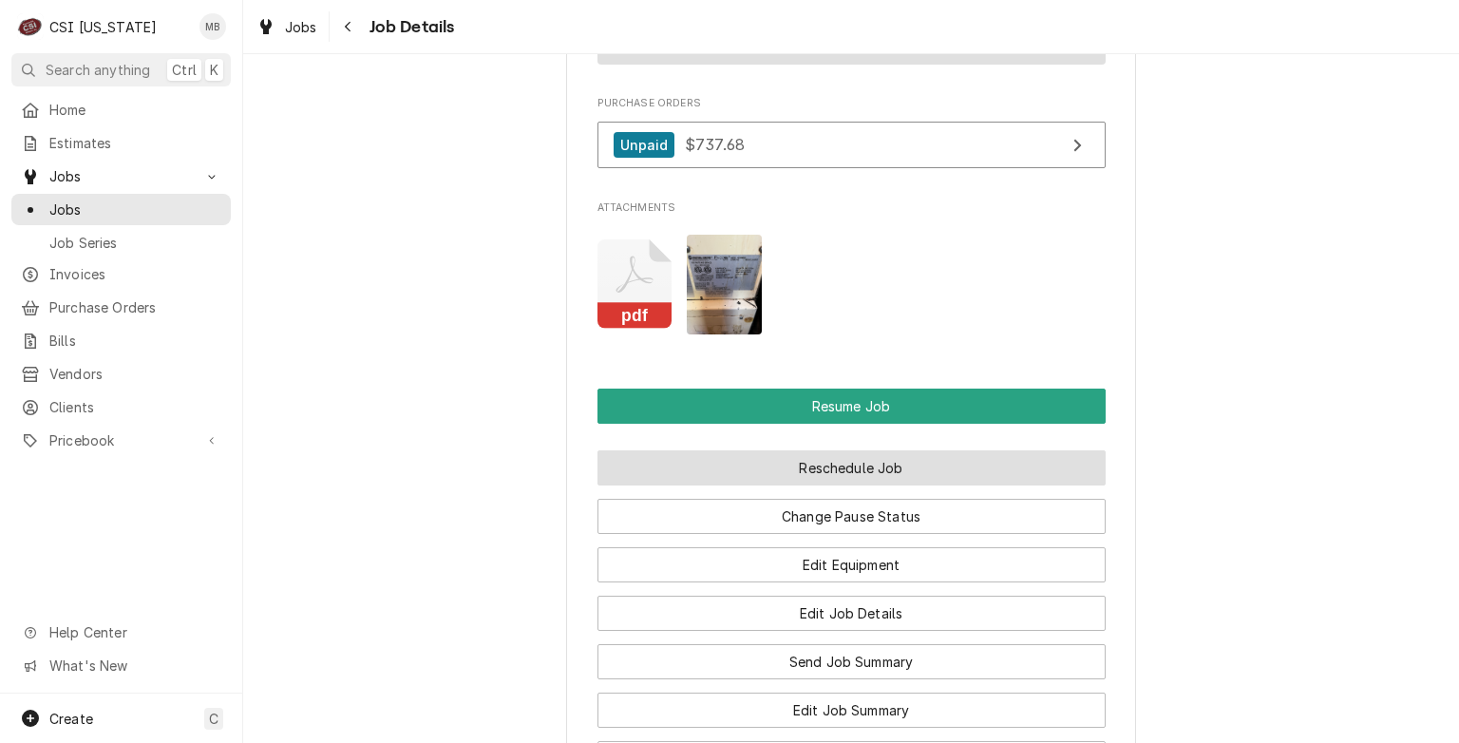
click at [718, 450] on button "Reschedule Job" at bounding box center [852, 467] width 508 height 35
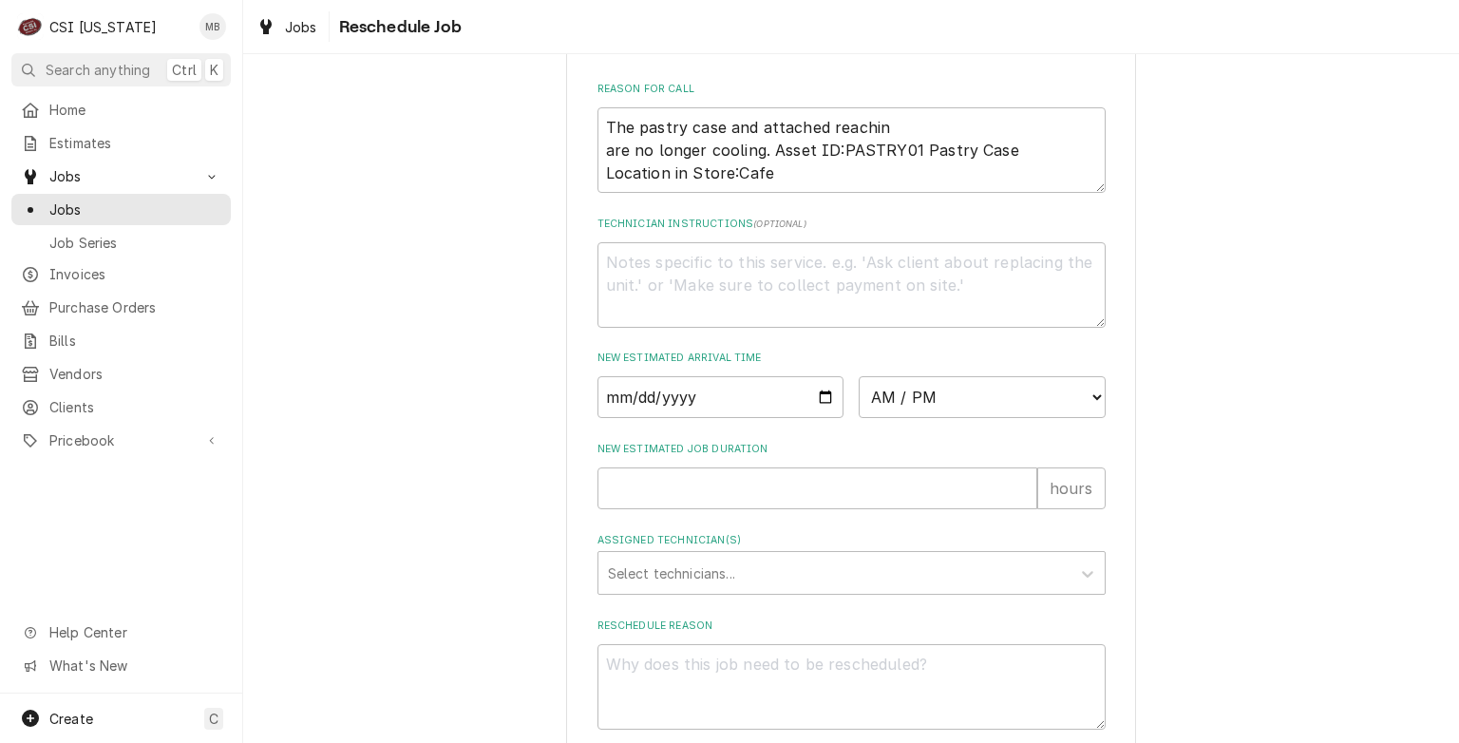
scroll to position [615, 0]
click at [822, 419] on input "Date" at bounding box center [721, 398] width 247 height 42
click at [816, 419] on input "Date" at bounding box center [721, 398] width 247 height 42
type input "2025-08-28"
type textarea "x"
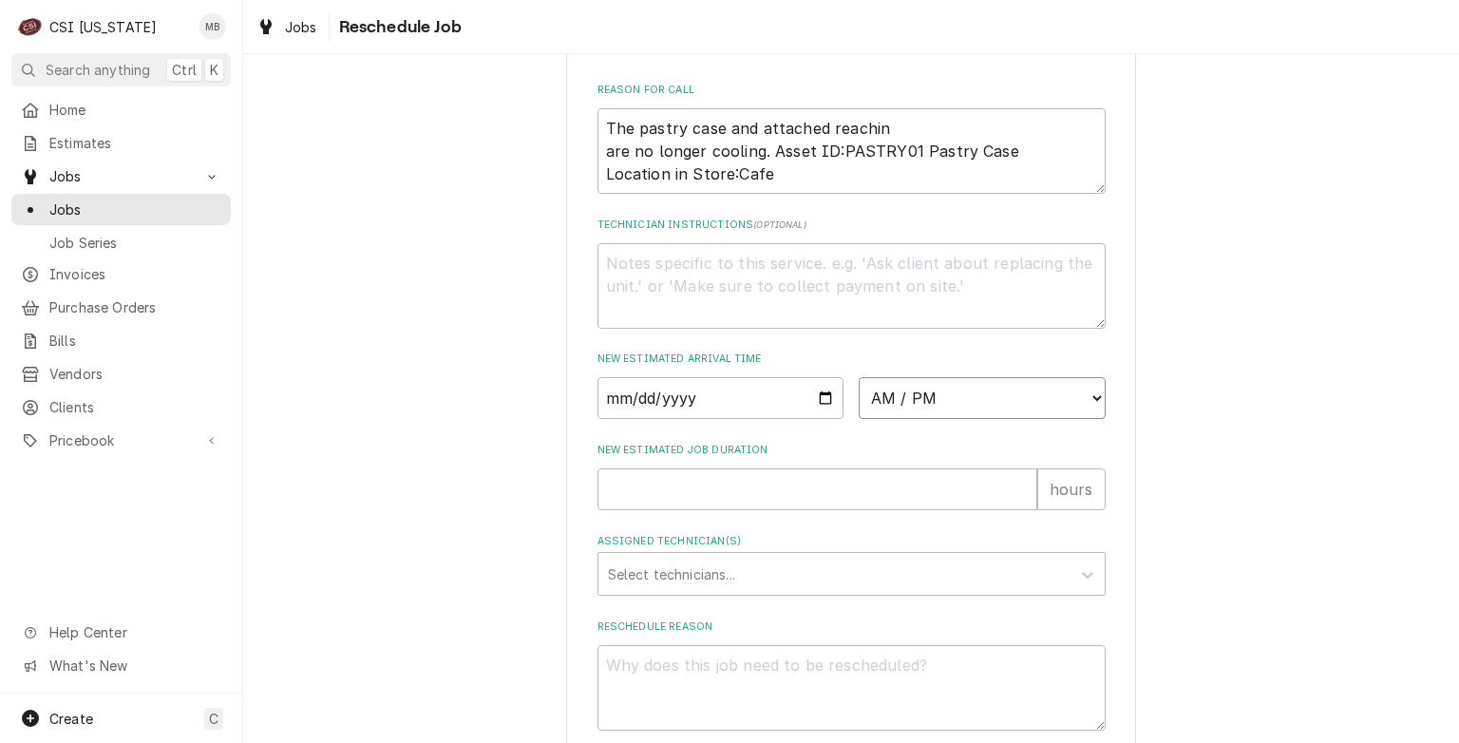
click at [971, 415] on select "AM / PM 6:00 AM 6:15 AM 6:30 AM 6:45 AM 7:00 AM 7:15 AM 7:30 AM 7:45 AM 8:00 AM…" at bounding box center [982, 398] width 247 height 42
select select "10:00:00"
click at [859, 399] on select "AM / PM 6:00 AM 6:15 AM 6:30 AM 6:45 AM 7:00 AM 7:15 AM 7:30 AM 7:45 AM 8:00 AM…" at bounding box center [982, 398] width 247 height 42
click at [760, 510] on input "New Estimated Job Duration" at bounding box center [818, 489] width 440 height 42
type textarea "x"
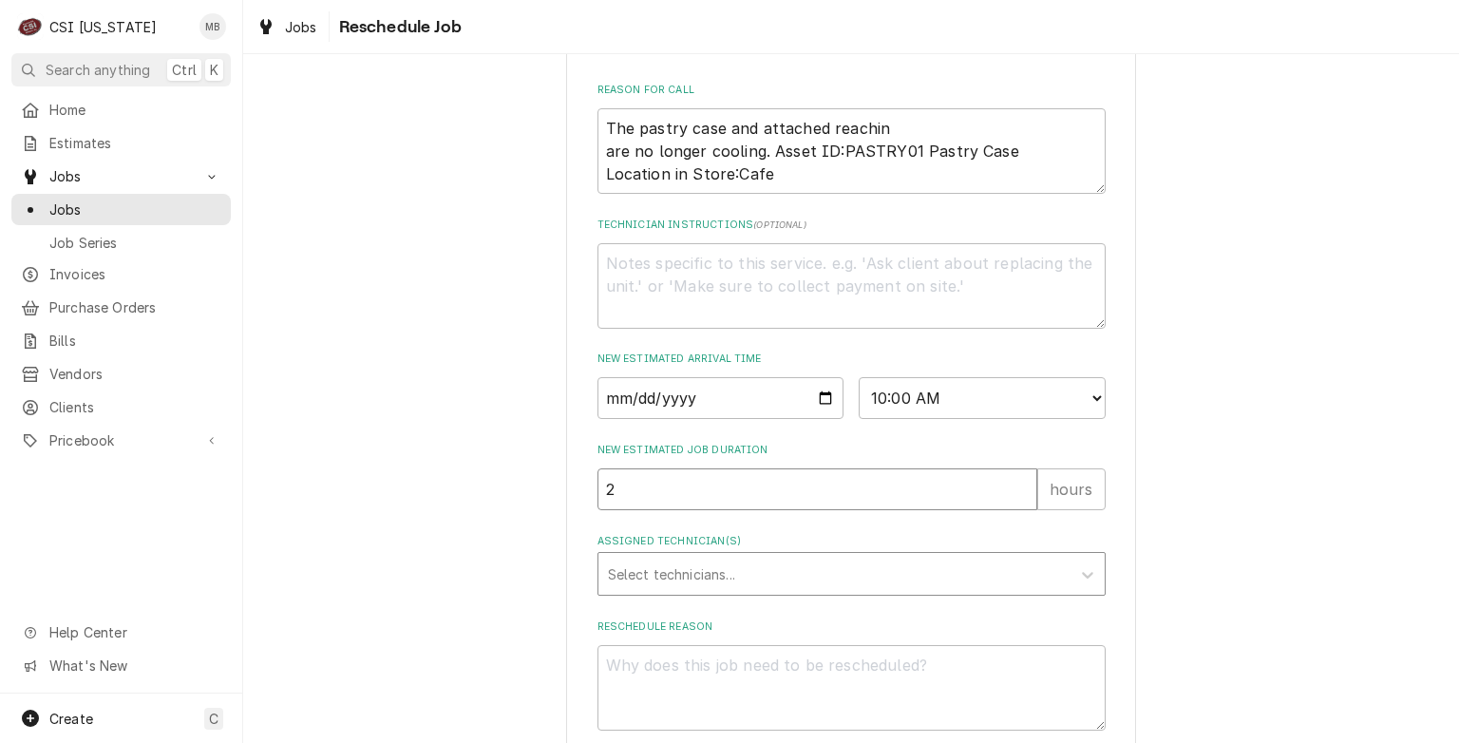
type input "2"
click at [750, 591] on div "Assigned Technician(s)" at bounding box center [834, 574] width 453 height 34
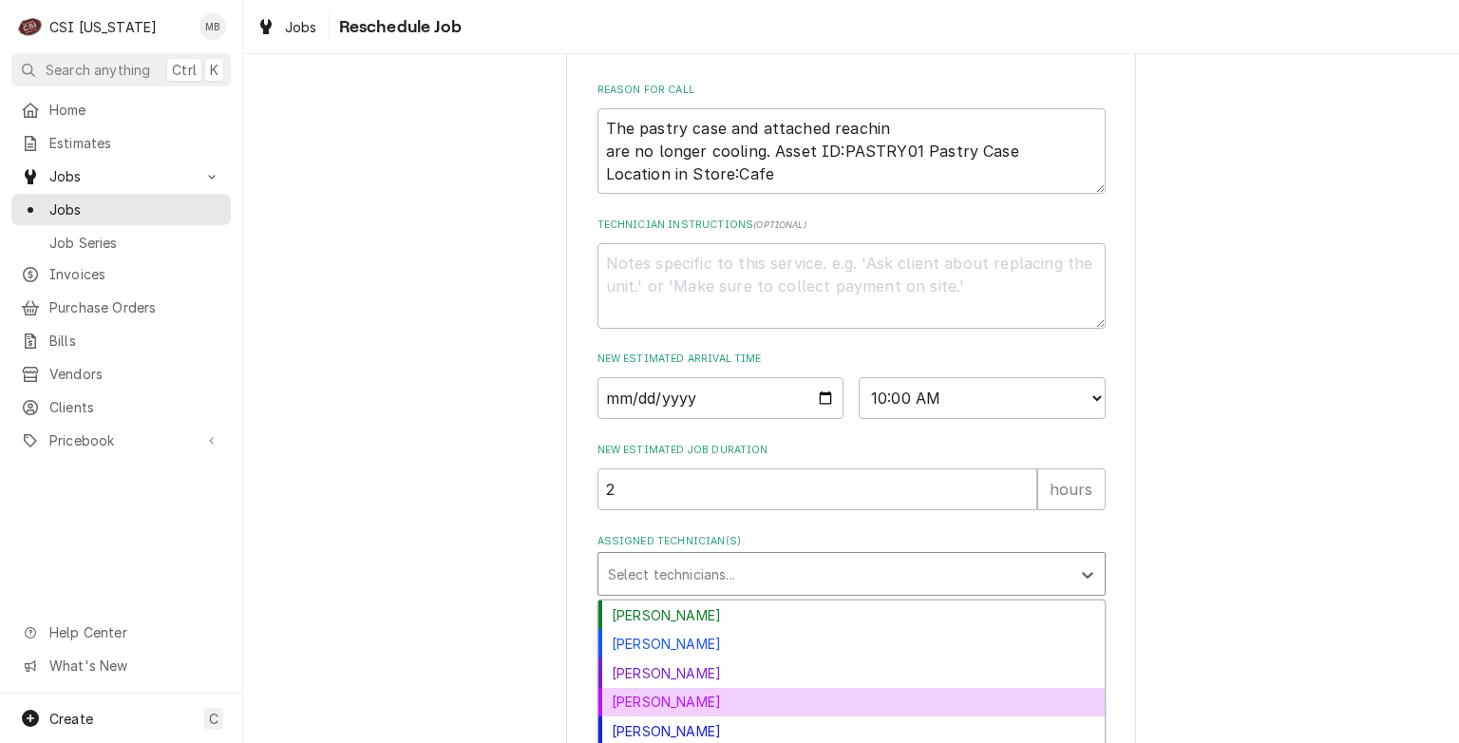
scroll to position [738, 0]
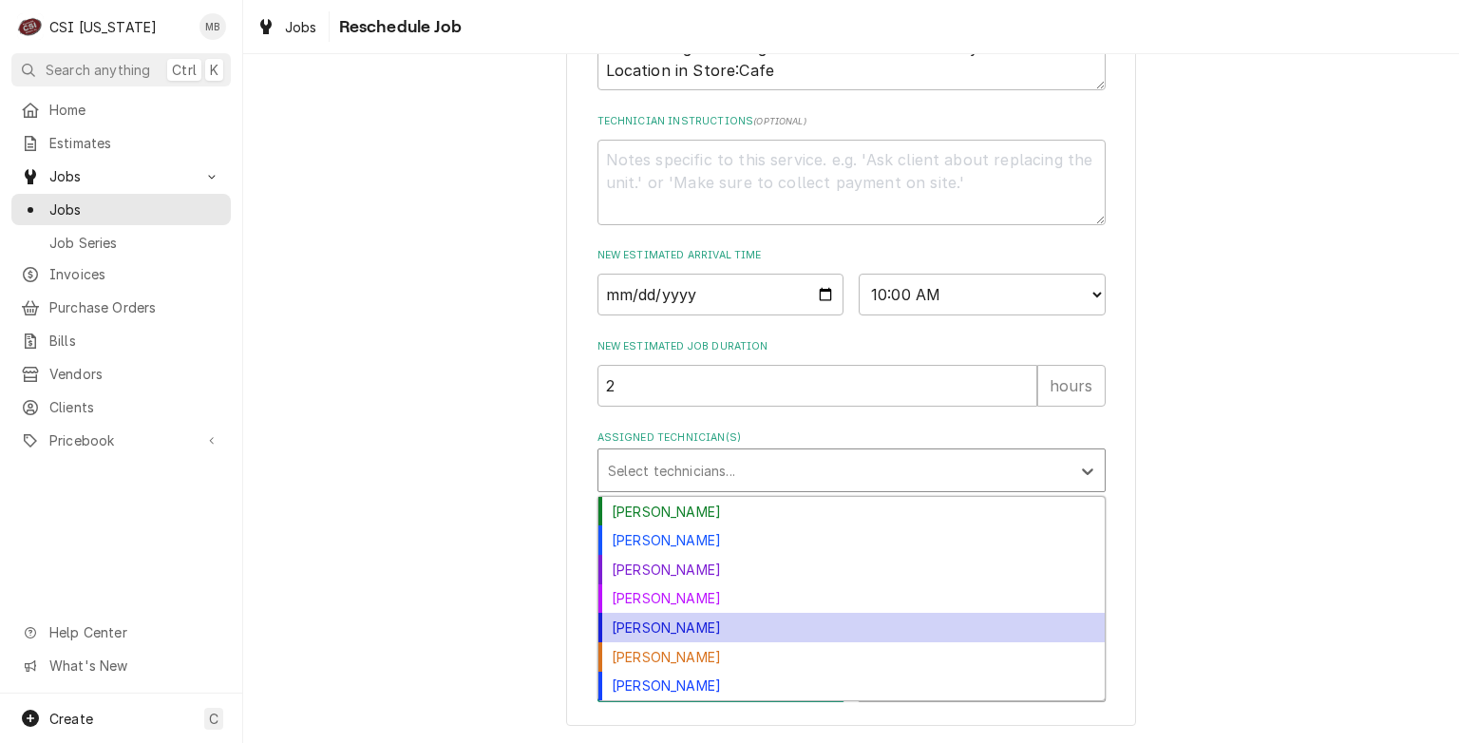
click at [665, 634] on div "Jeff Hartley" at bounding box center [852, 627] width 506 height 29
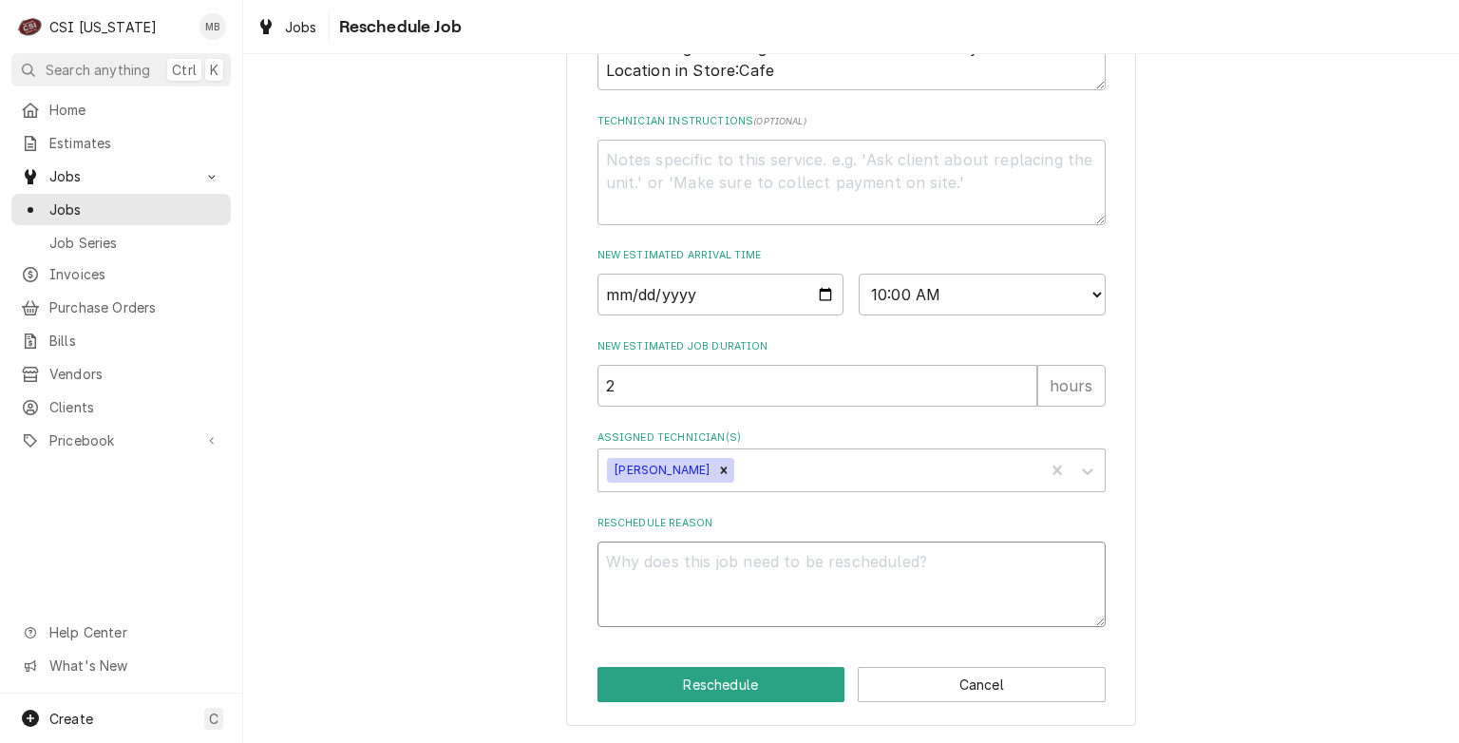
click at [685, 564] on textarea "Reschedule Reason" at bounding box center [852, 585] width 508 height 86
type textarea "x"
type textarea "P"
type textarea "x"
type textarea "PA"
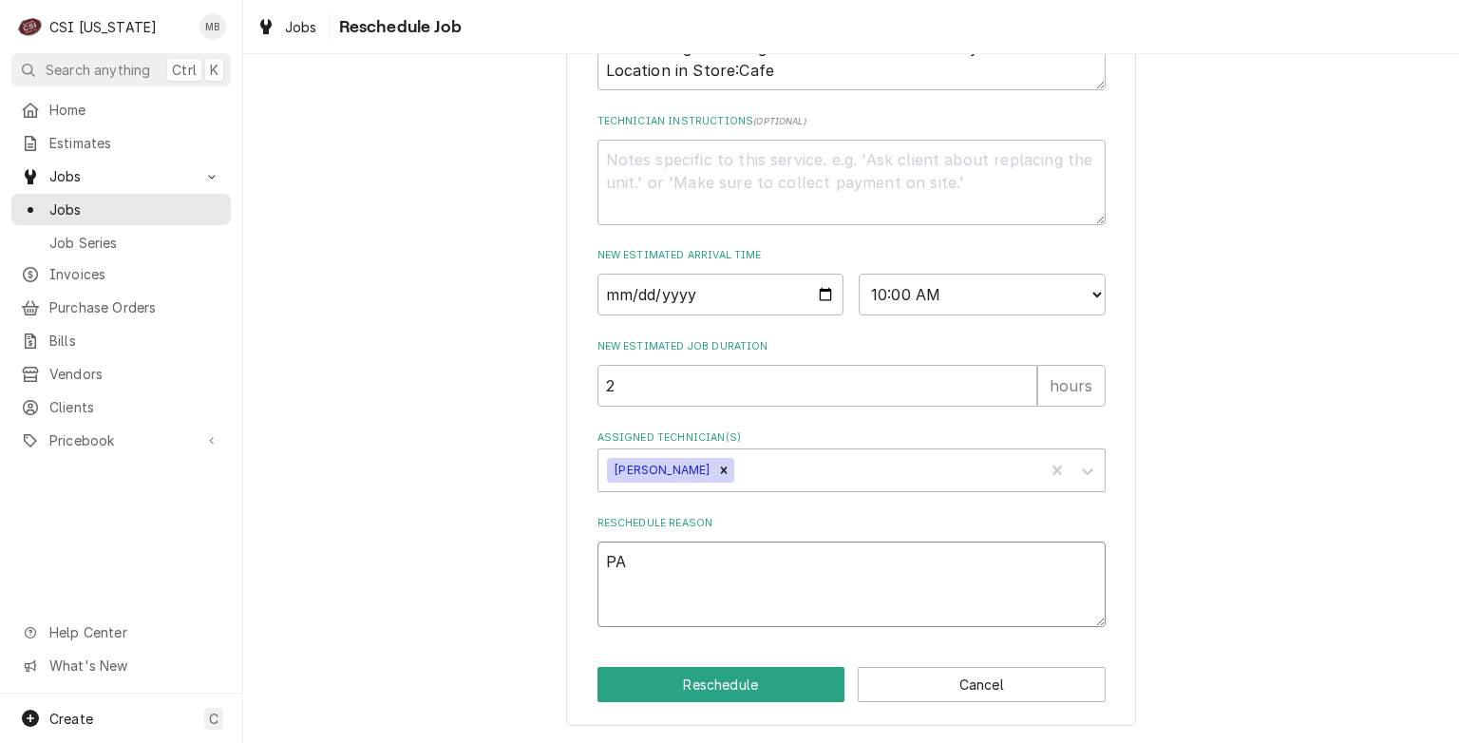
type textarea "x"
type textarea "PAR"
type textarea "x"
type textarea "PART"
type textarea "x"
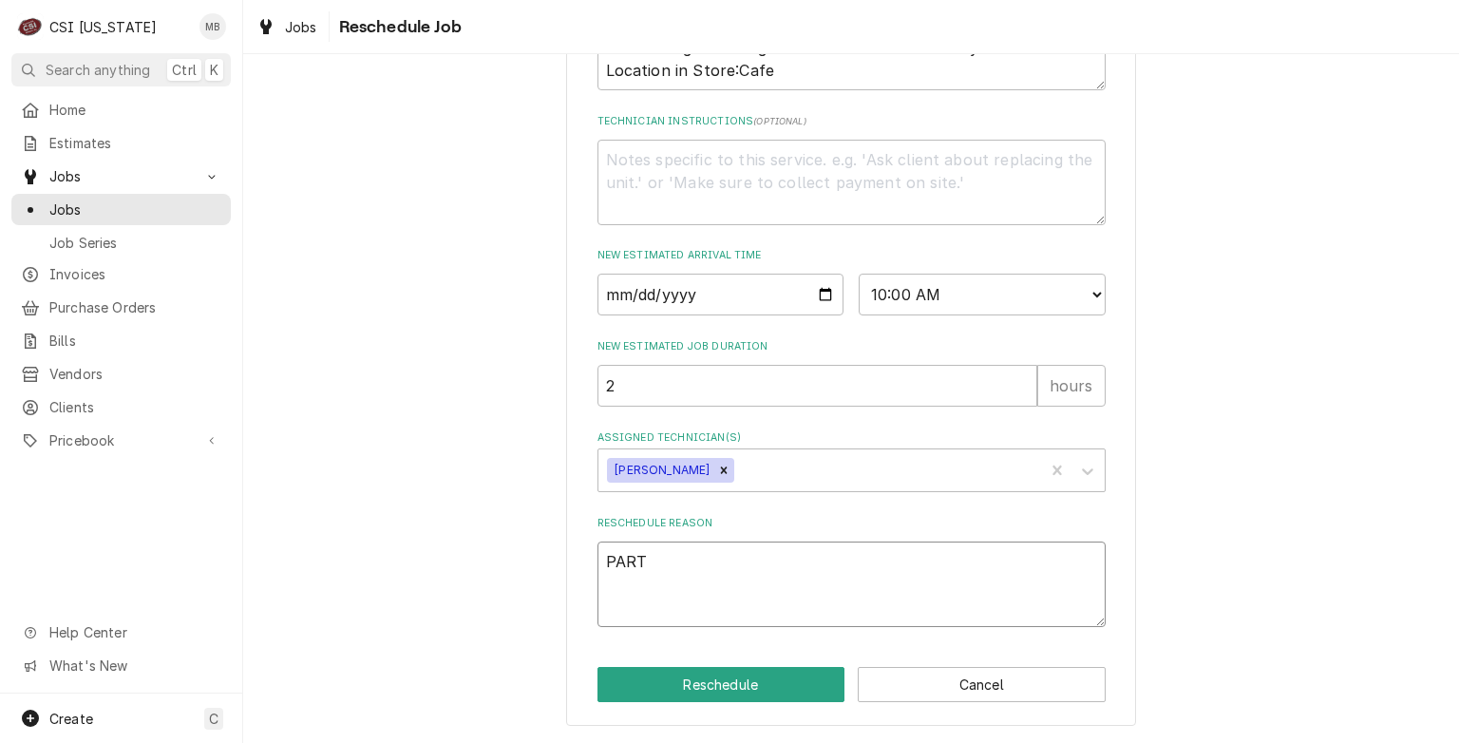
type textarea "PARTS"
type textarea "x"
type textarea "PARTS"
type textarea "x"
type textarea "PARTS A"
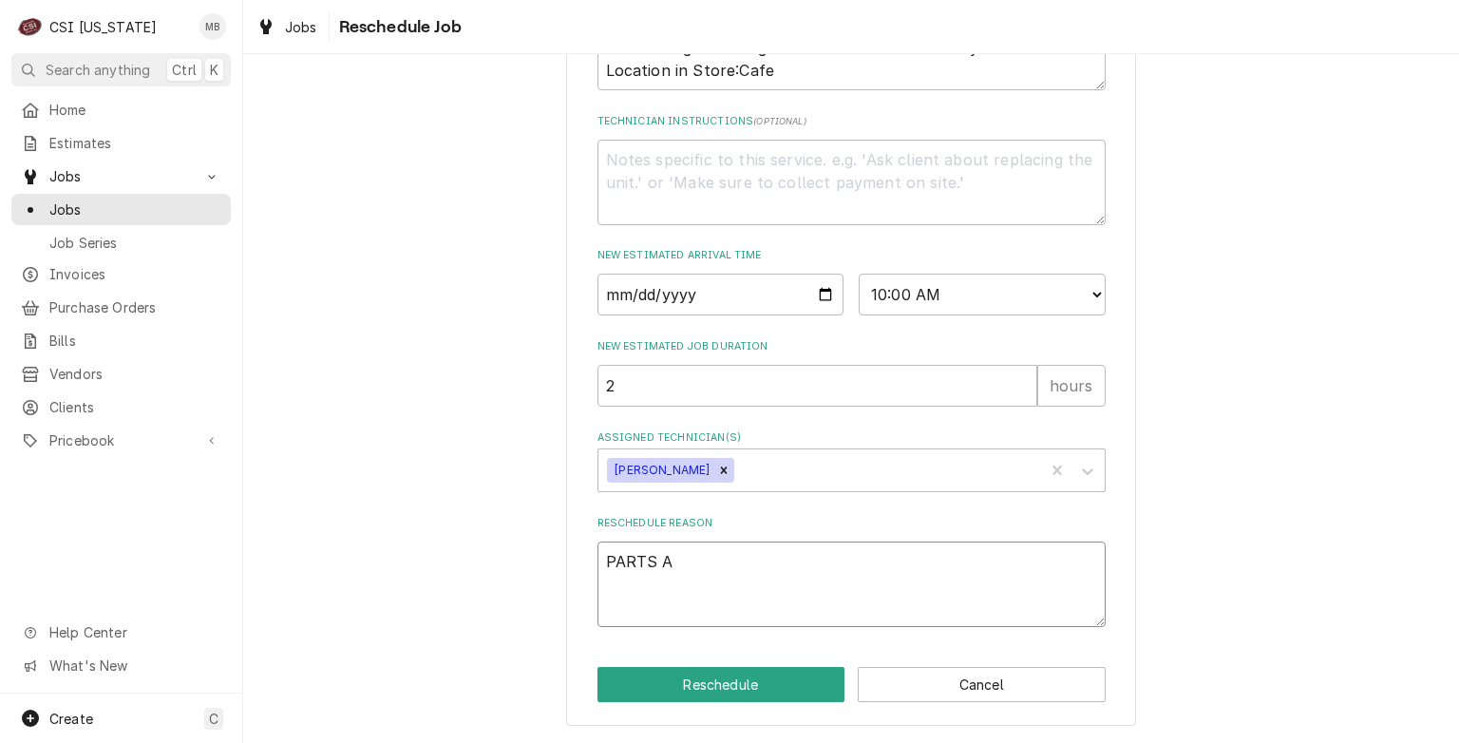
type textarea "x"
type textarea "PARTS AR"
type textarea "x"
type textarea "PARTS ARR"
type textarea "x"
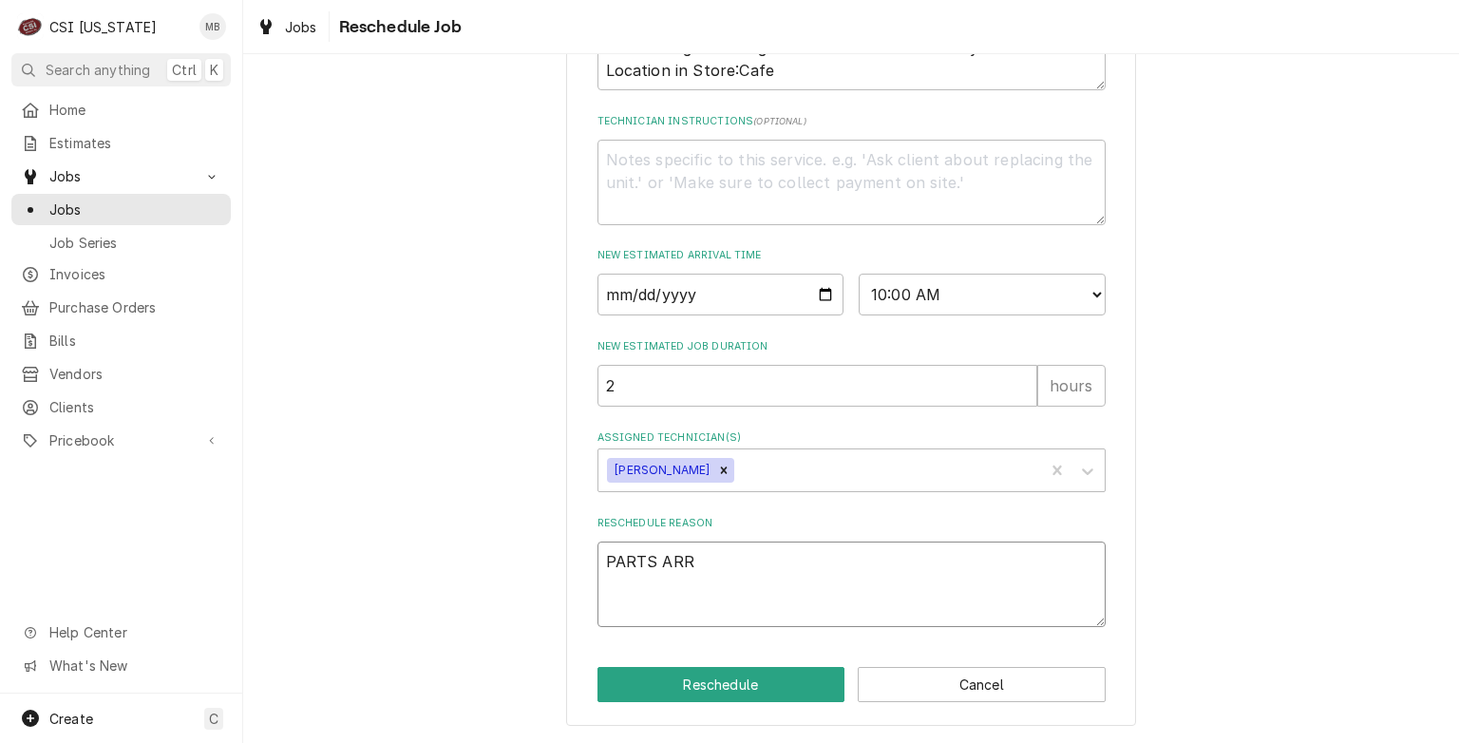
type textarea "PARTS ARRI"
type textarea "x"
type textarea "PARTS ARRIV"
type textarea "x"
type textarea "PARTS ARRIVE"
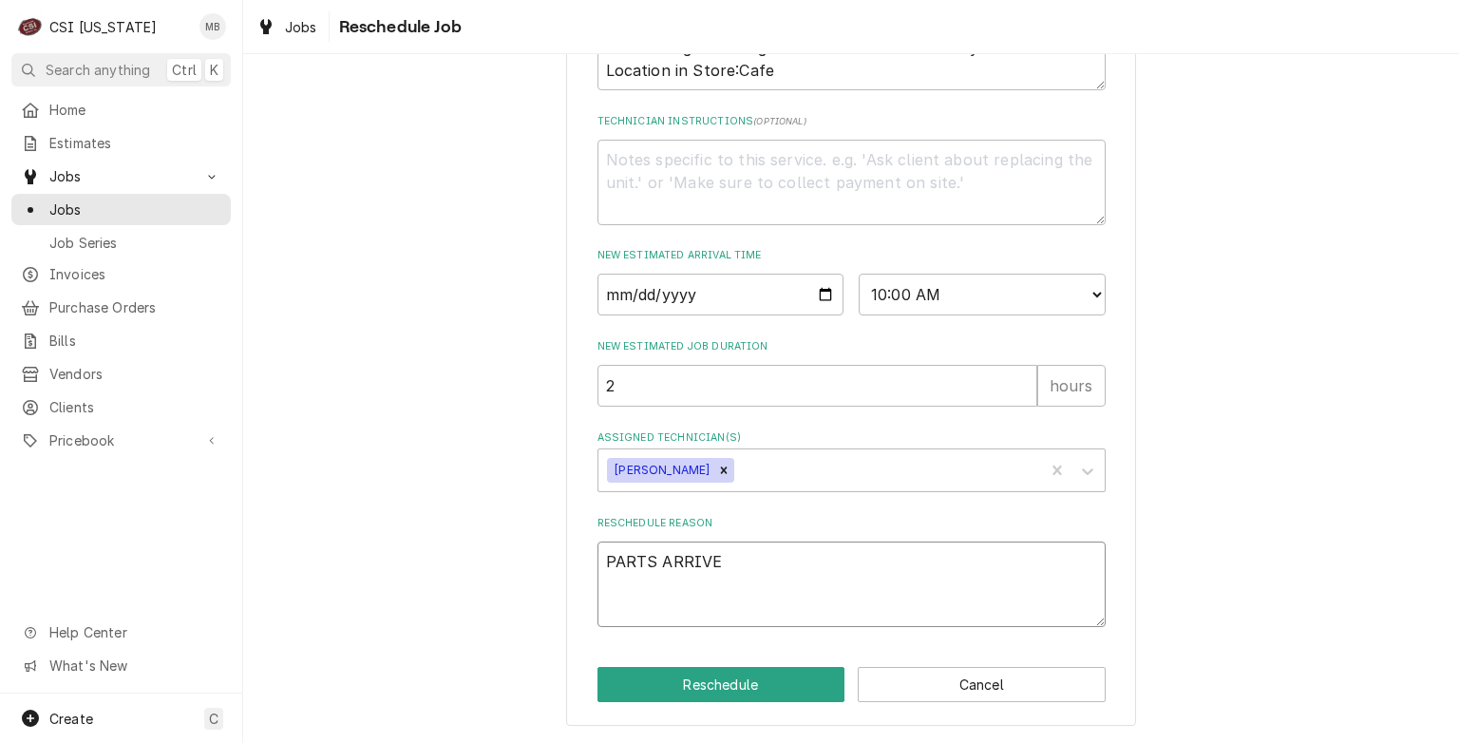
type textarea "x"
type textarea "PARTS ARRIVED"
click at [690, 673] on button "Reschedule" at bounding box center [722, 684] width 248 height 35
type textarea "x"
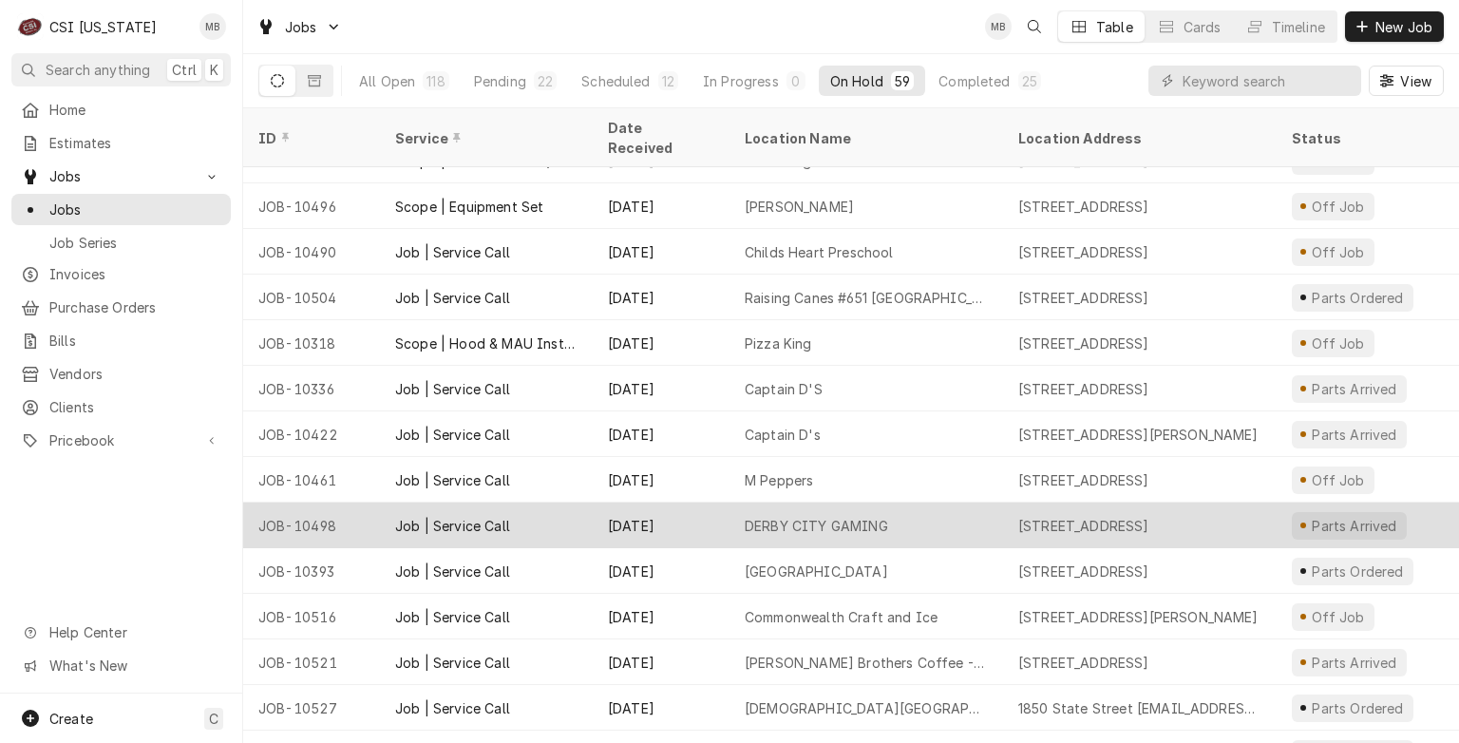
scroll to position [1493, 0]
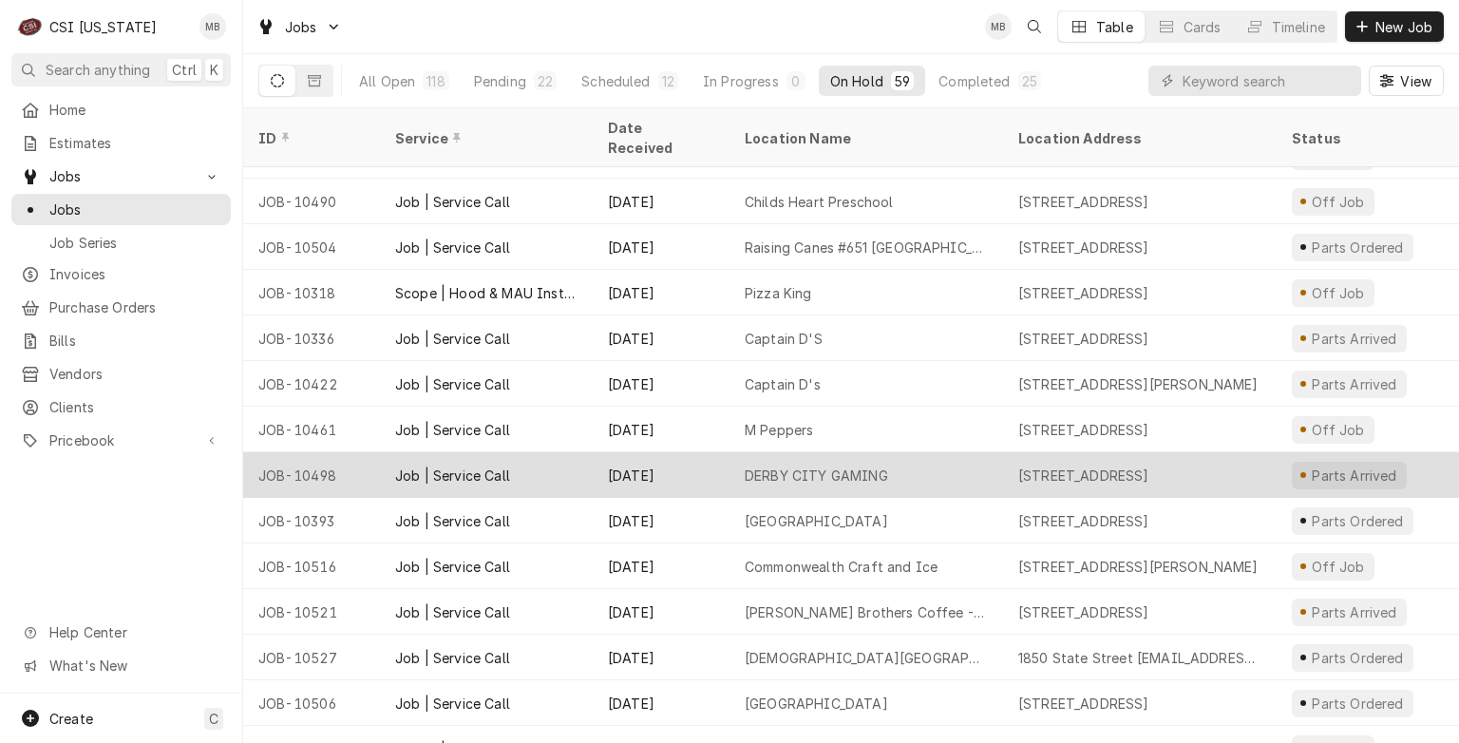
click at [698, 466] on div "Aug 19" at bounding box center [661, 475] width 137 height 46
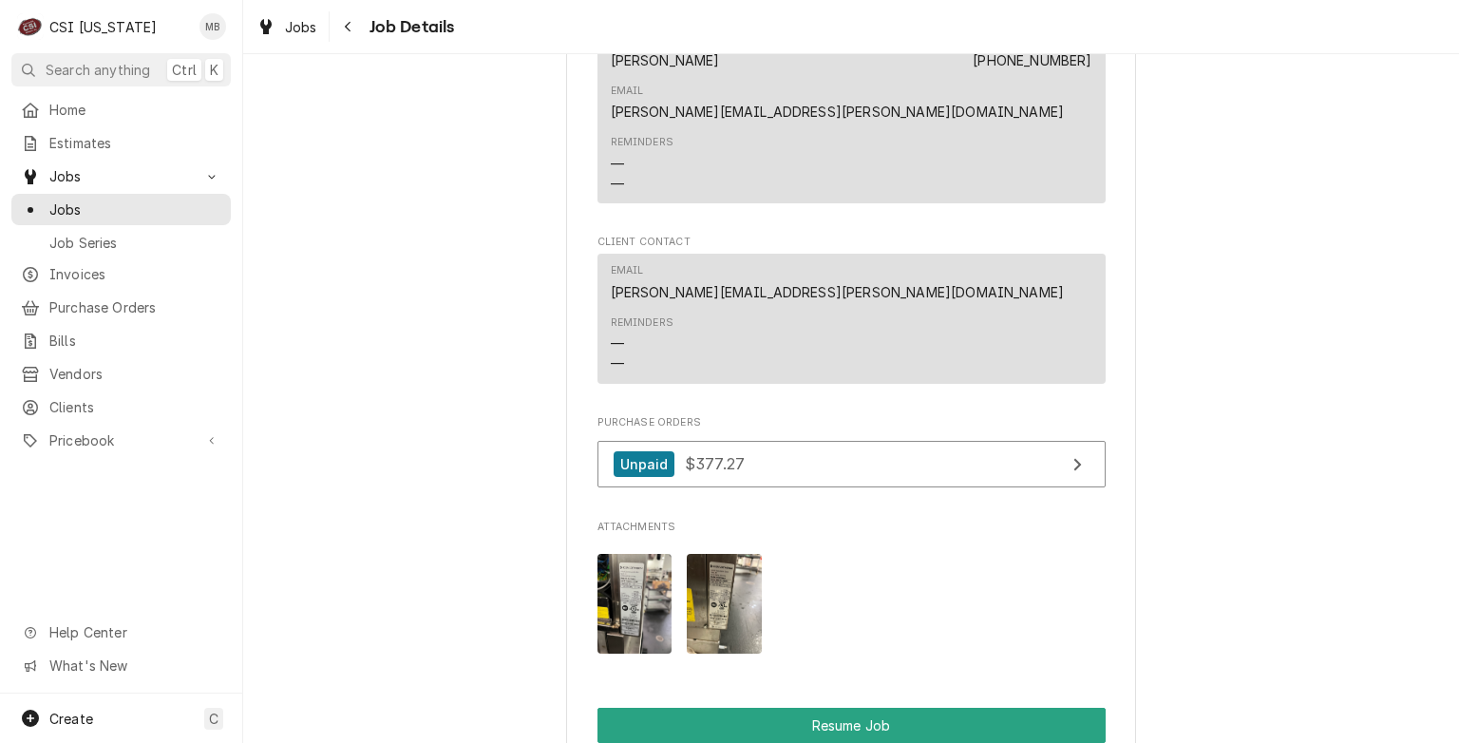
scroll to position [2081, 0]
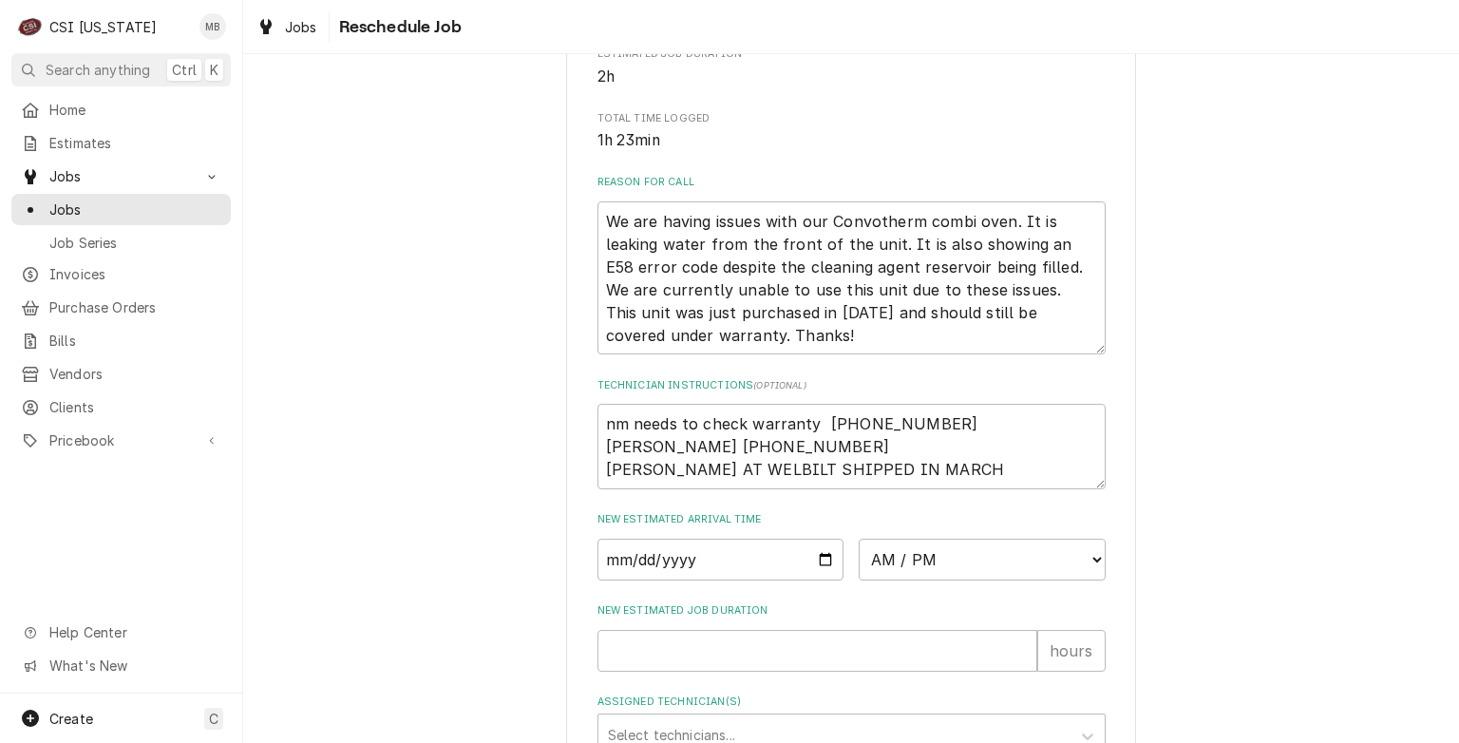
scroll to position [458, 0]
click at [816, 580] on input "Date" at bounding box center [721, 560] width 247 height 42
type input "2025-08-29"
type textarea "x"
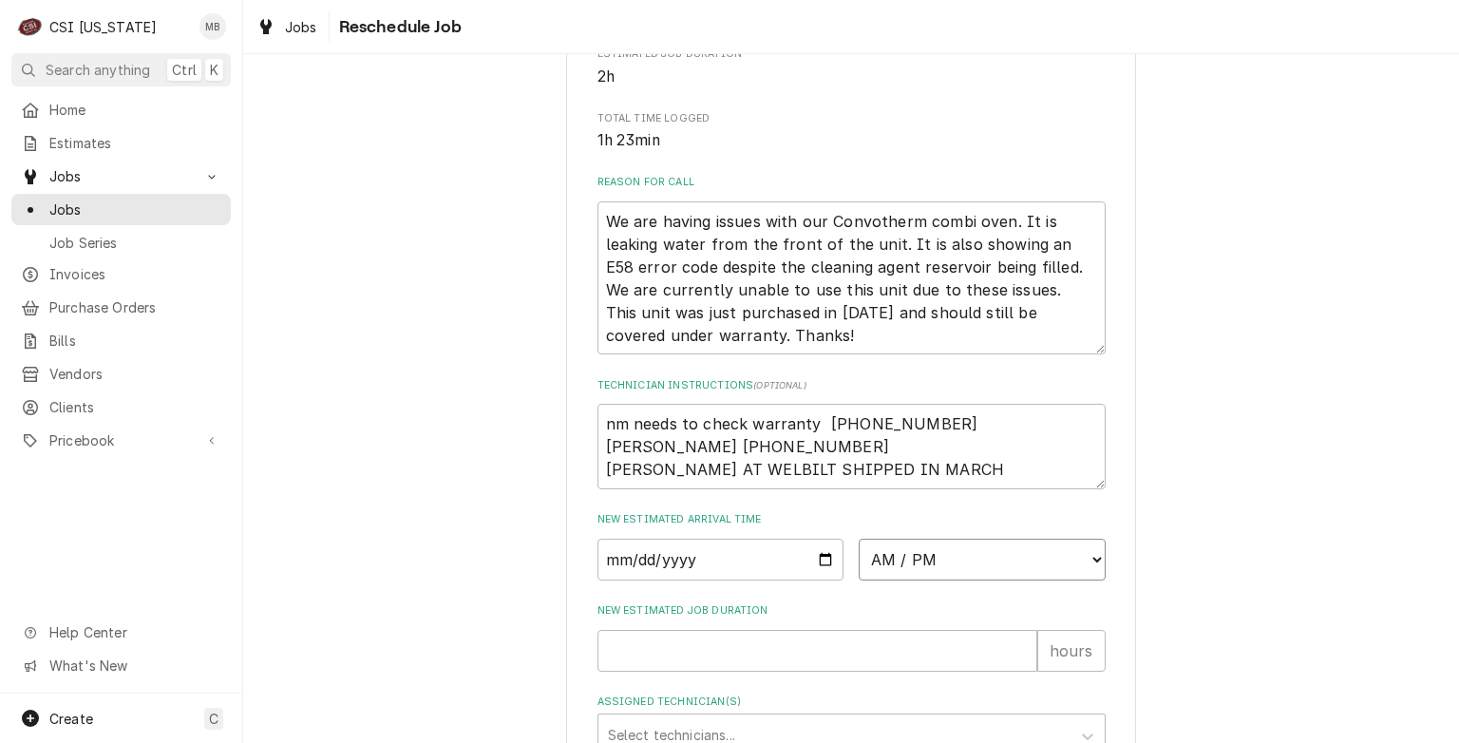
click at [893, 580] on select "AM / PM 6:00 AM 6:15 AM 6:30 AM 6:45 AM 7:00 AM 7:15 AM 7:30 AM 7:45 AM 8:00 AM…" at bounding box center [982, 560] width 247 height 42
select select "07:00:00"
click at [859, 560] on select "AM / PM 6:00 AM 6:15 AM 6:30 AM 6:45 AM 7:00 AM 7:15 AM 7:30 AM 7:45 AM 8:00 AM…" at bounding box center [982, 560] width 247 height 42
click at [779, 672] on input "New Estimated Job Duration" at bounding box center [818, 651] width 440 height 42
type textarea "x"
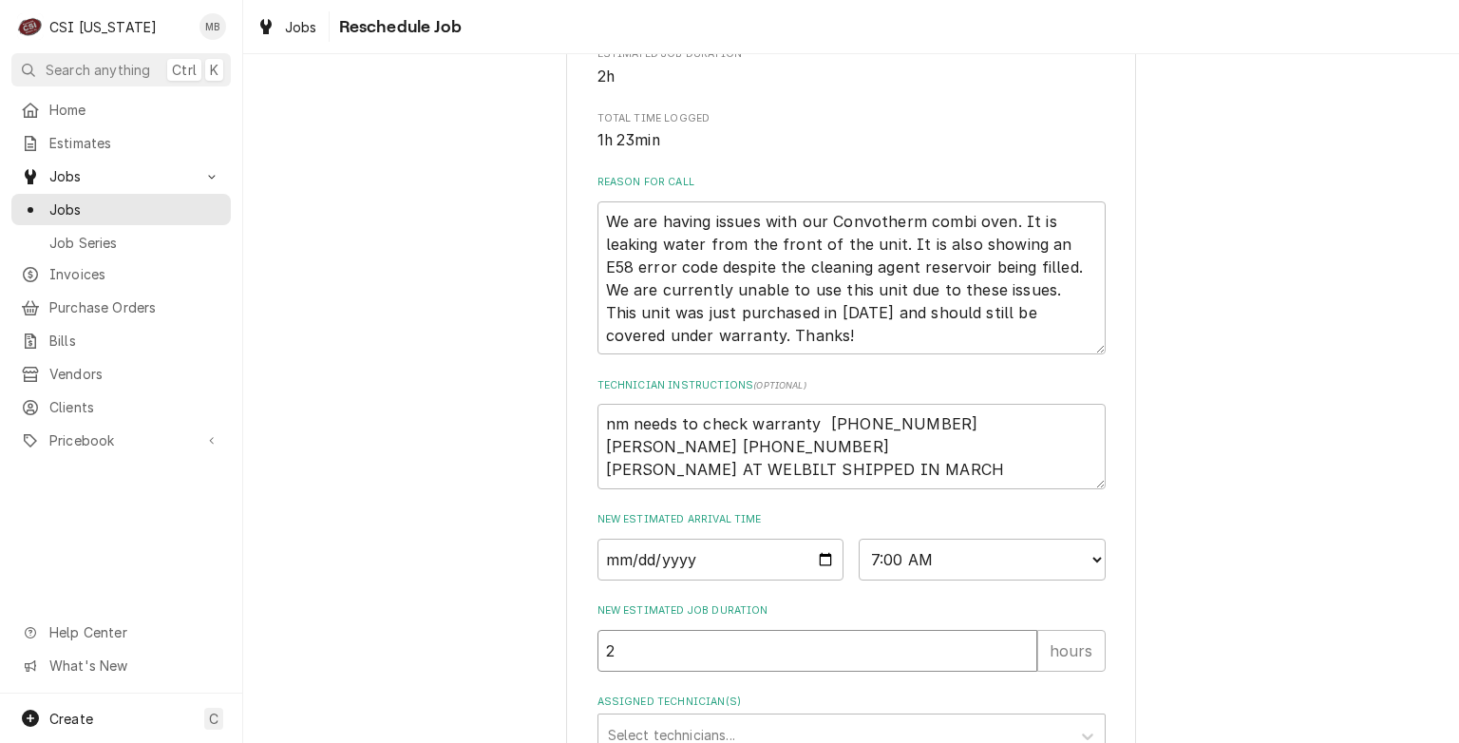
type input "2"
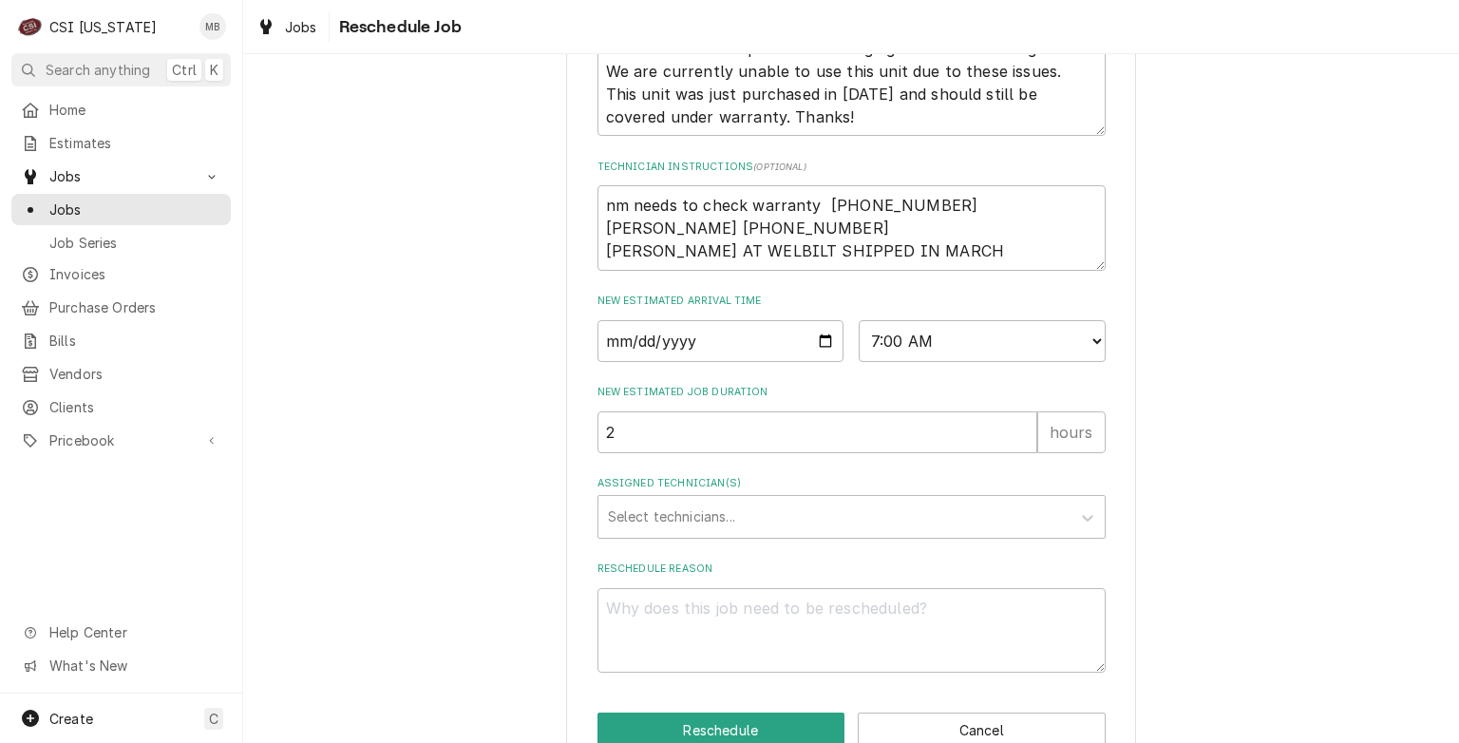
scroll to position [676, 0]
click at [703, 534] on div "Assigned Technician(s)" at bounding box center [834, 517] width 453 height 34
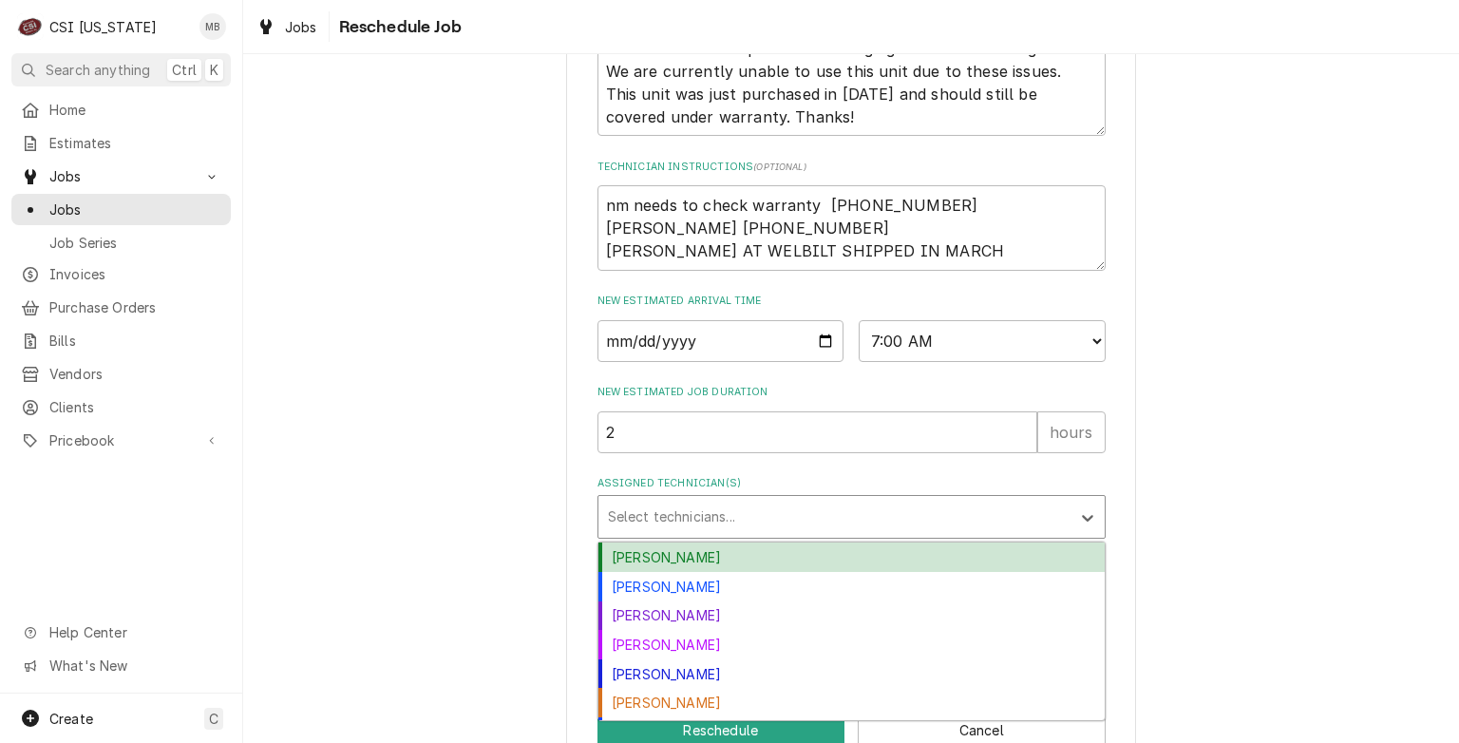
click at [692, 572] on div "Bryant Jolley" at bounding box center [852, 556] width 506 height 29
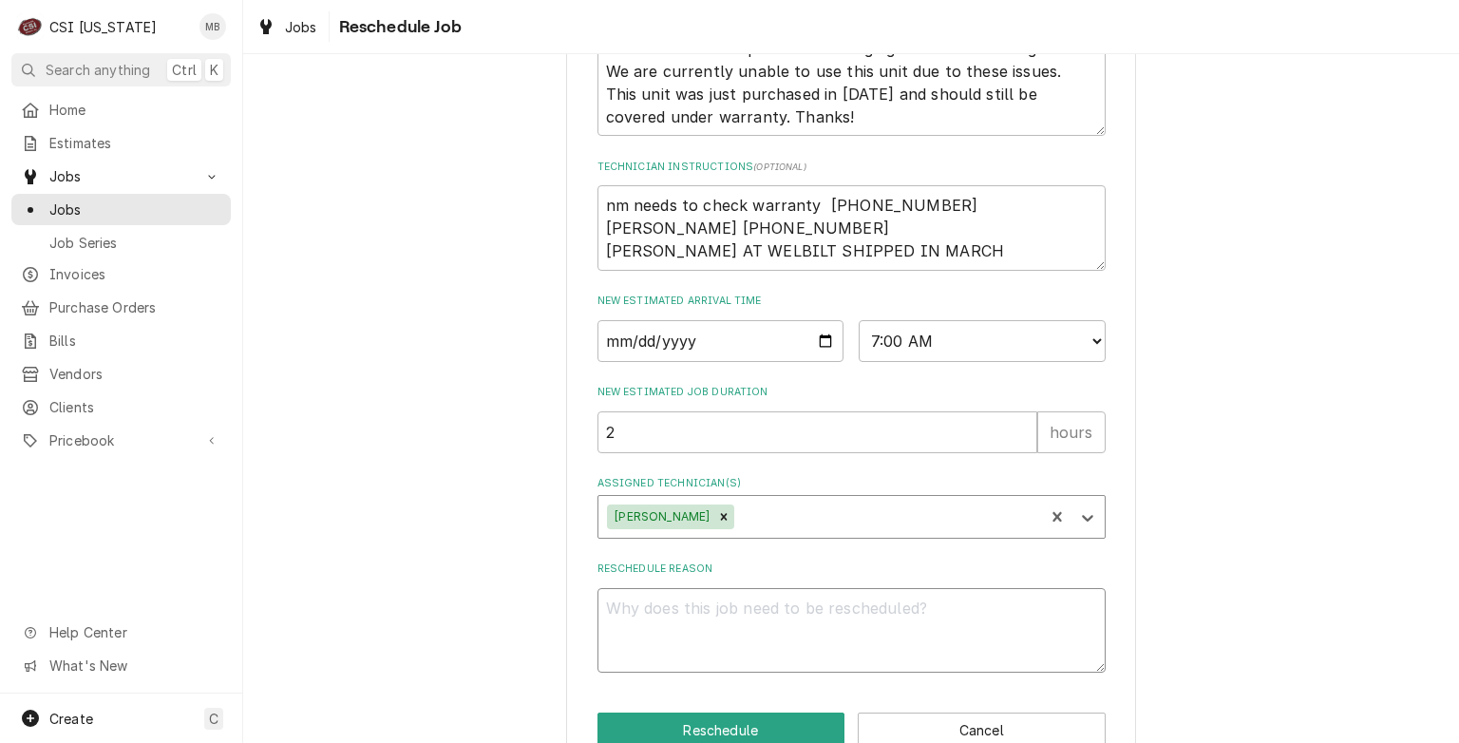
click at [691, 637] on textarea "Reschedule Reason" at bounding box center [852, 631] width 508 height 86
type textarea "x"
type textarea "P"
type textarea "x"
type textarea "PA"
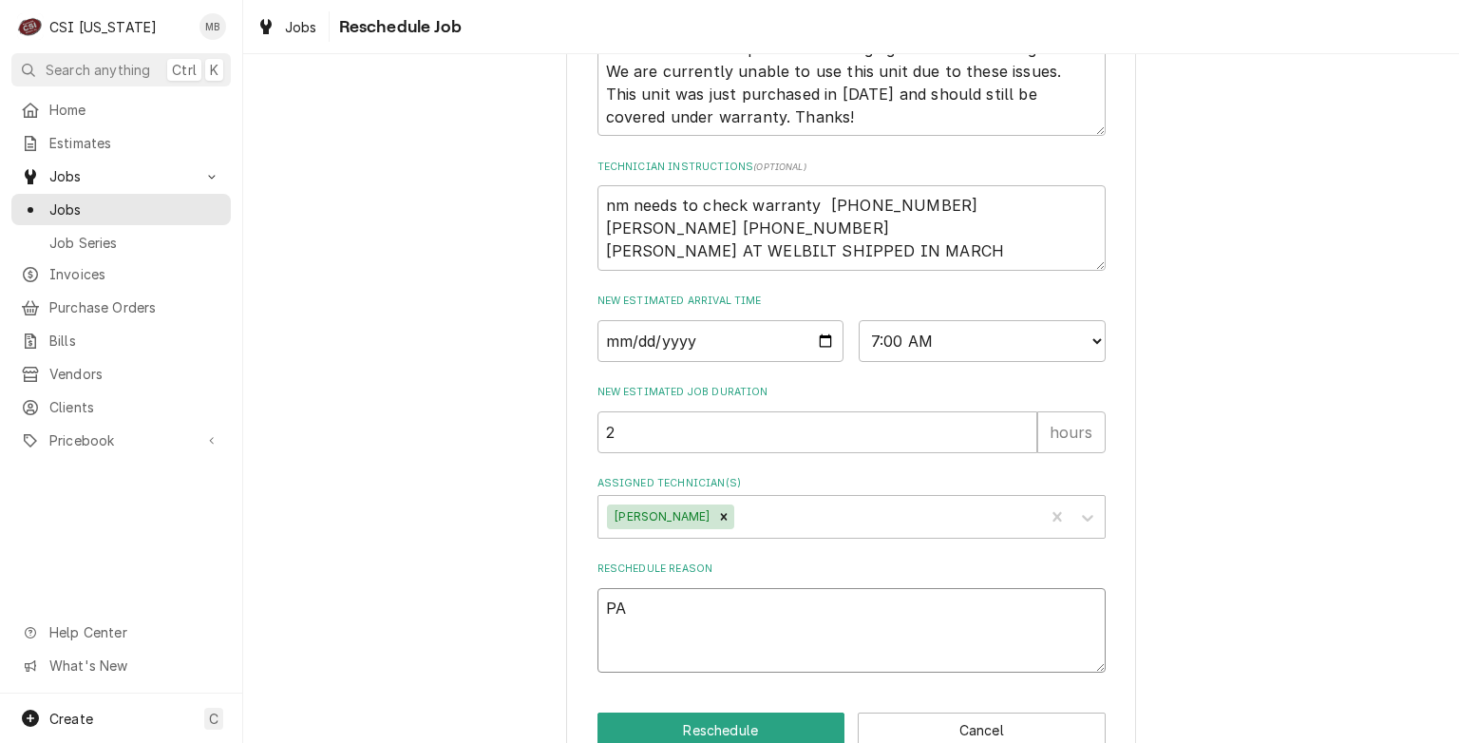
type textarea "x"
type textarea "PAR"
type textarea "x"
type textarea "PARTS"
type textarea "x"
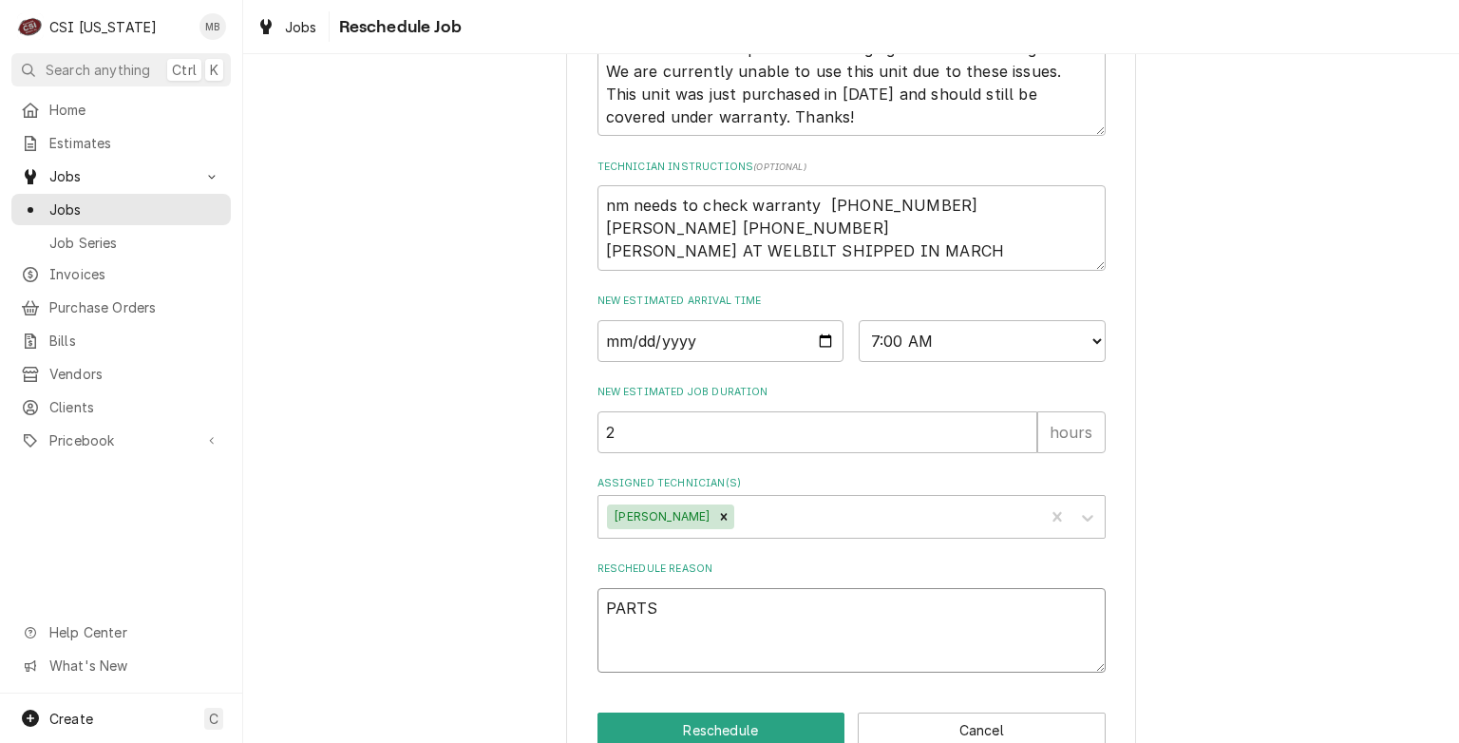
type textarea "PARTS"
type textarea "x"
type textarea "PARTS A"
type textarea "x"
type textarea "PARTS AR"
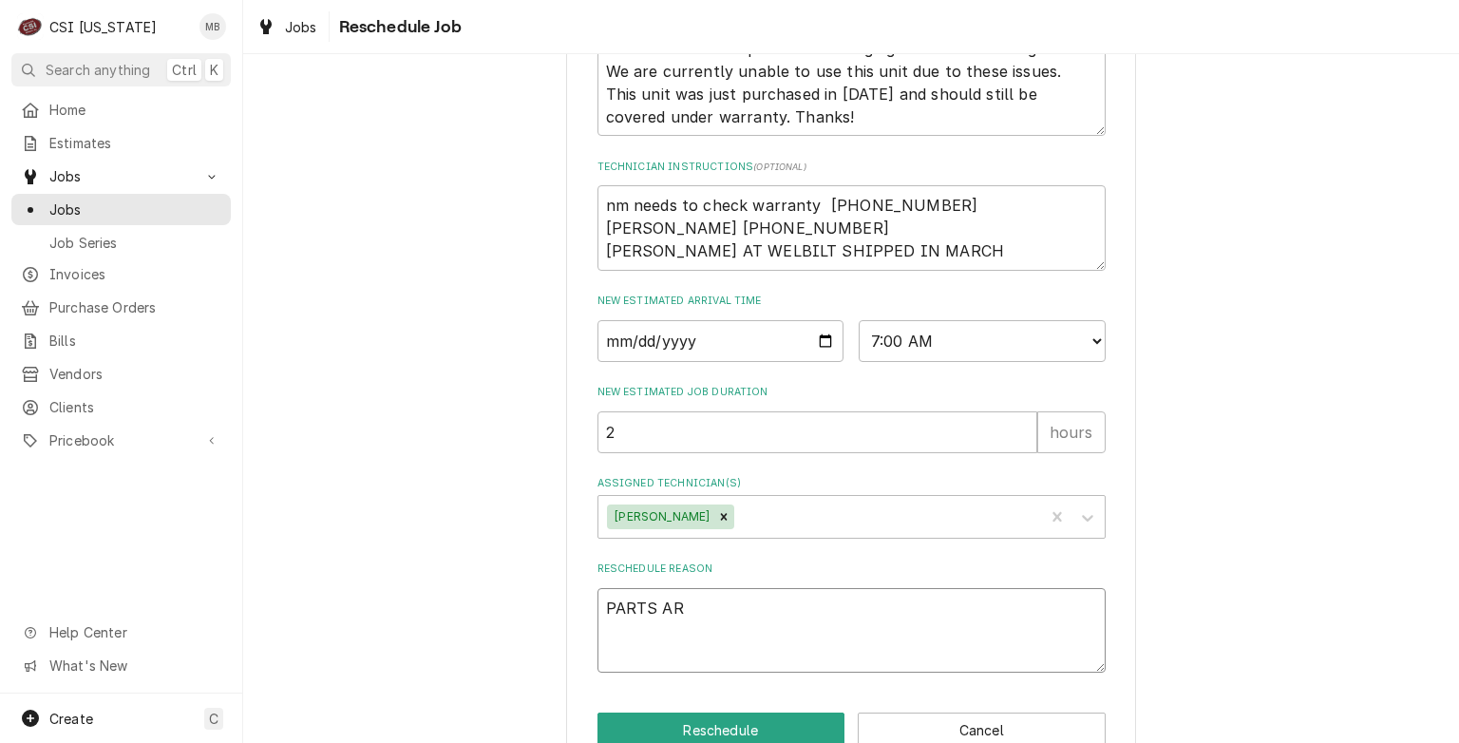
type textarea "x"
type textarea "PARTS ARR"
type textarea "x"
type textarea "PARTS ARRI"
type textarea "x"
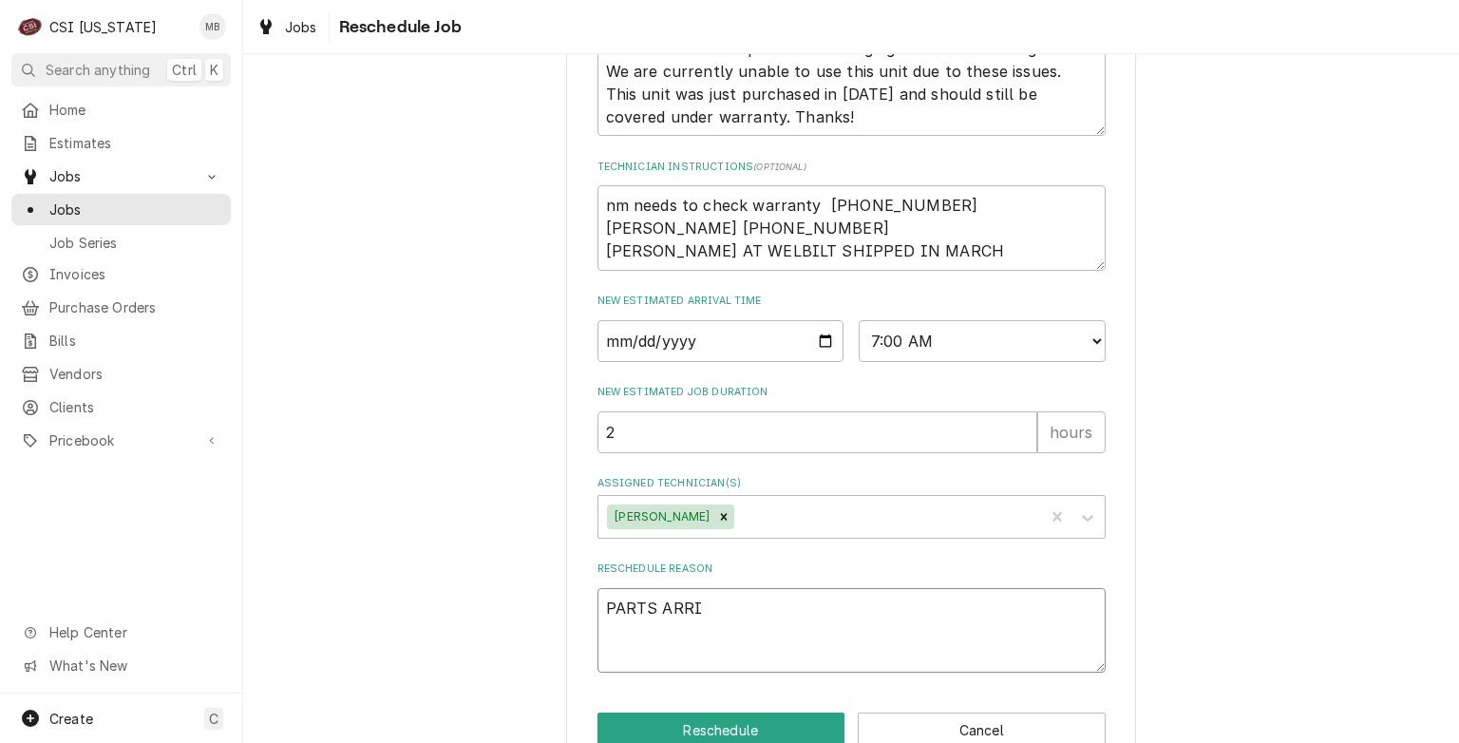
type textarea "PARTS ARRIV"
type textarea "x"
type textarea "PARTS ARRIVE"
type textarea "x"
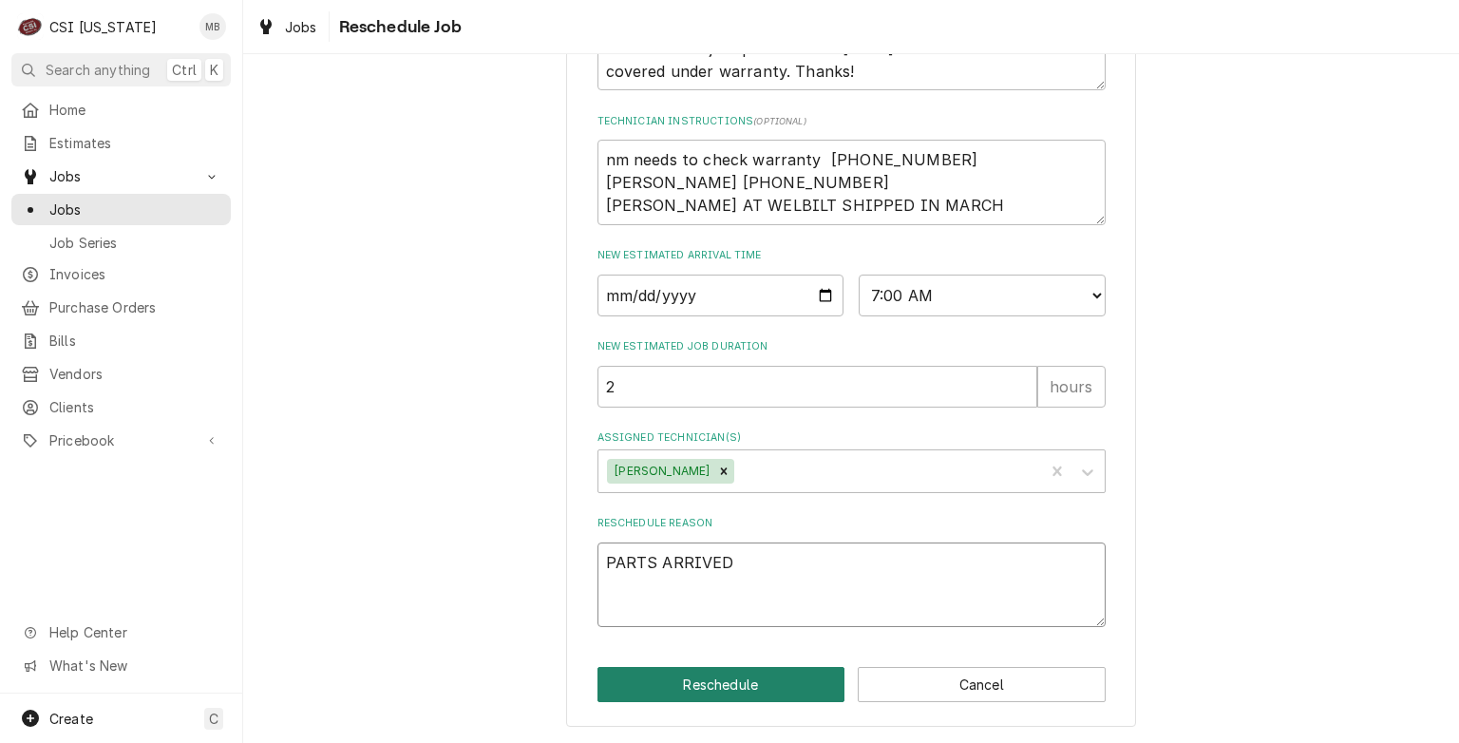
type textarea "PARTS ARRIVED"
click at [707, 694] on button "Reschedule" at bounding box center [722, 684] width 248 height 35
type textarea "x"
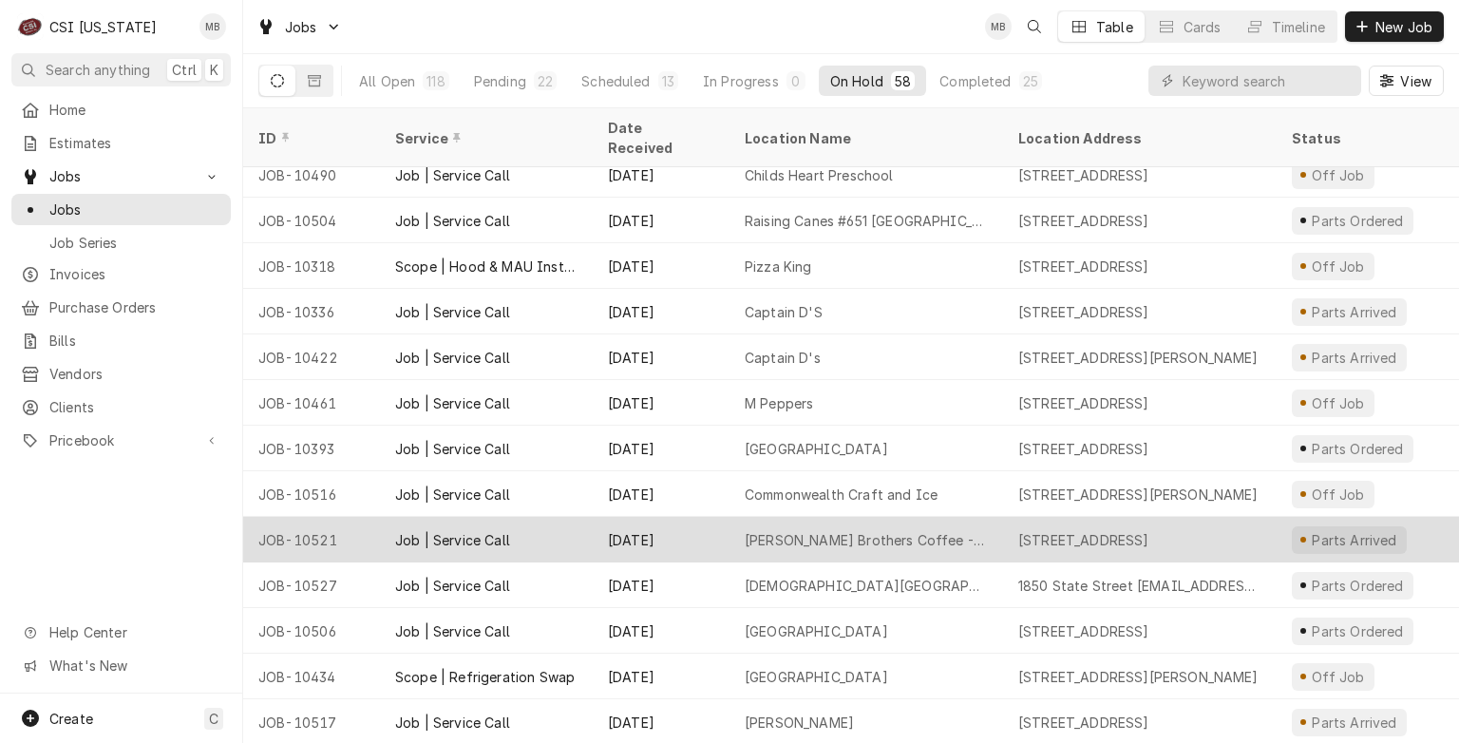
scroll to position [1520, 0]
click at [719, 534] on div "Aug 21" at bounding box center [661, 540] width 137 height 46
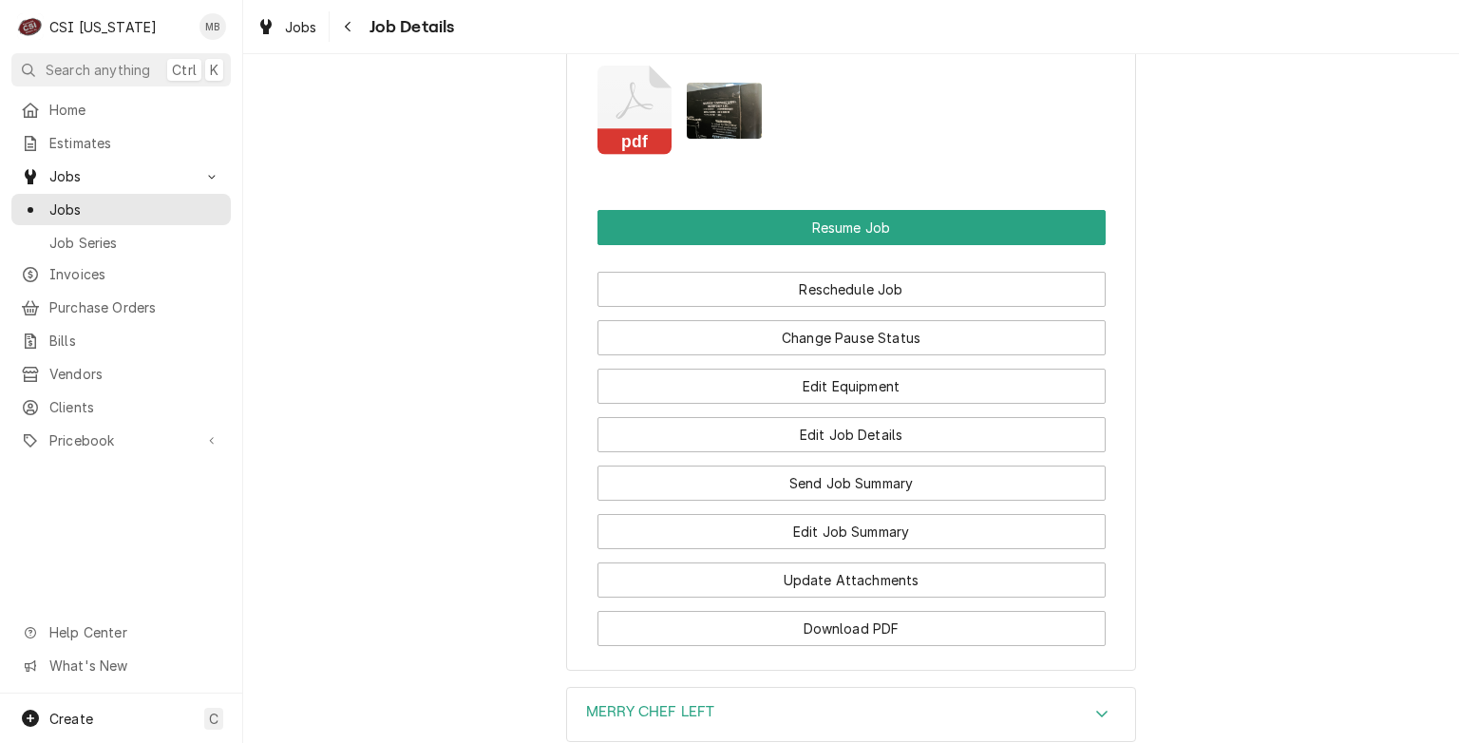
scroll to position [2294, 0]
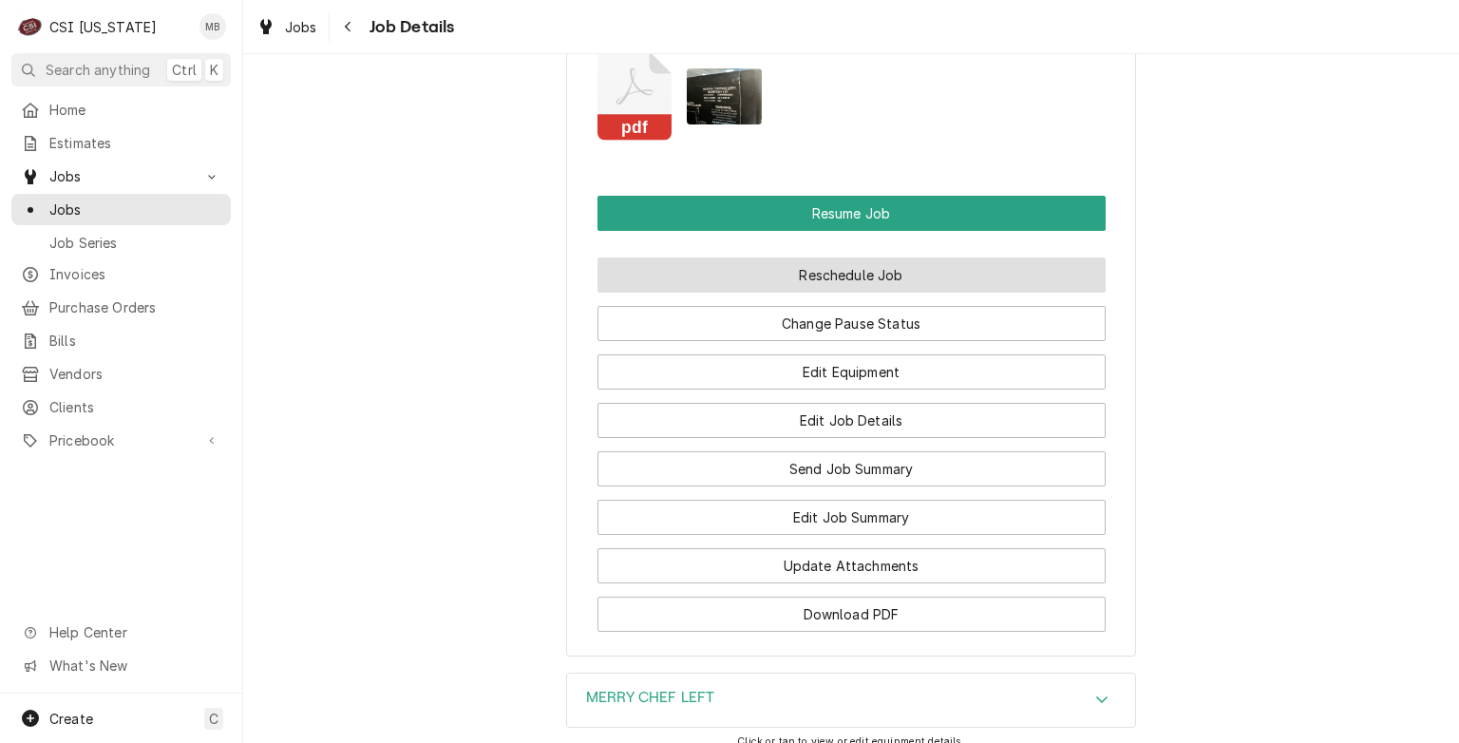
click at [815, 257] on button "Reschedule Job" at bounding box center [852, 274] width 508 height 35
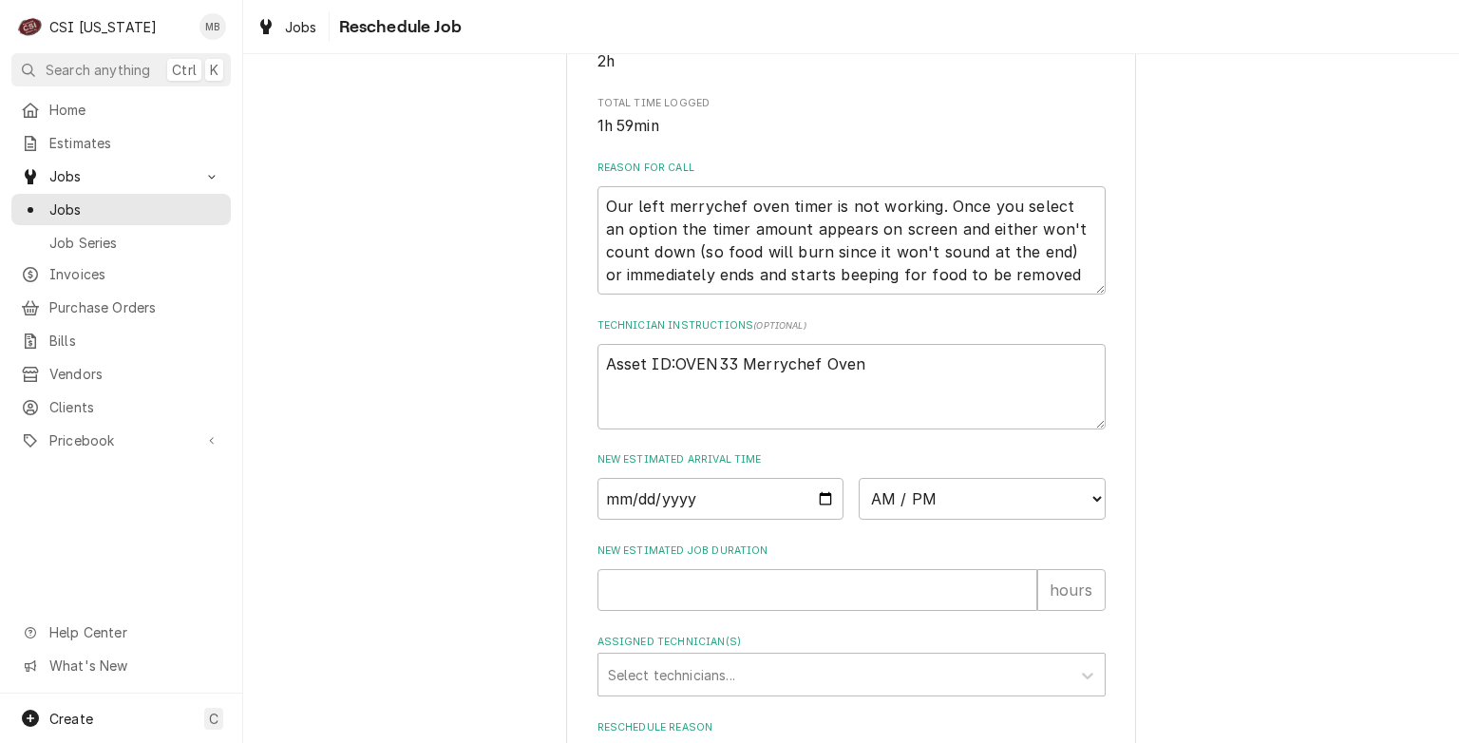
scroll to position [566, 0]
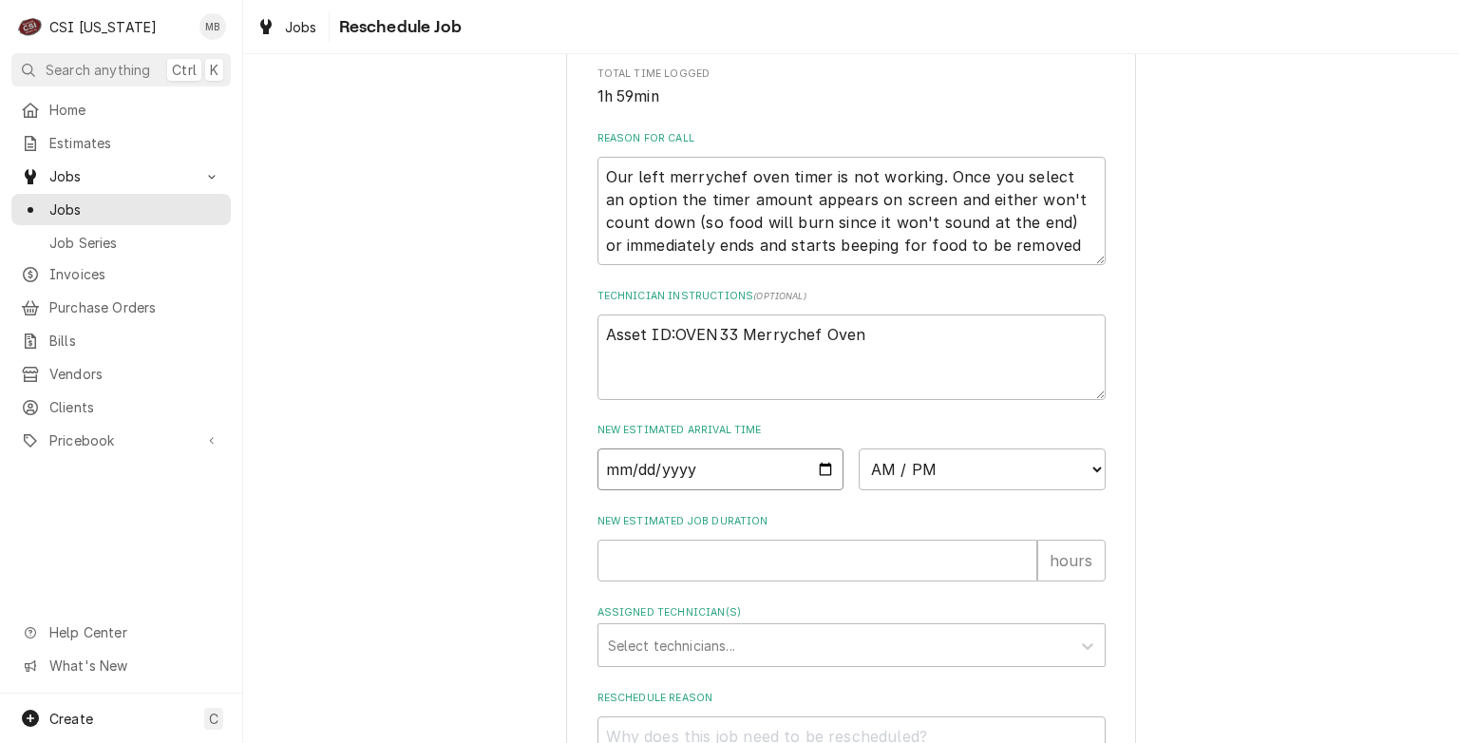
click at [821, 490] on input "Date" at bounding box center [721, 469] width 247 height 42
type input "2025-08-29"
type textarea "x"
click at [897, 490] on select "AM / PM 6:00 AM 6:15 AM 6:30 AM 6:45 AM 7:00 AM 7:15 AM 7:30 AM 7:45 AM 8:00 AM…" at bounding box center [982, 469] width 247 height 42
select select "09:00:00"
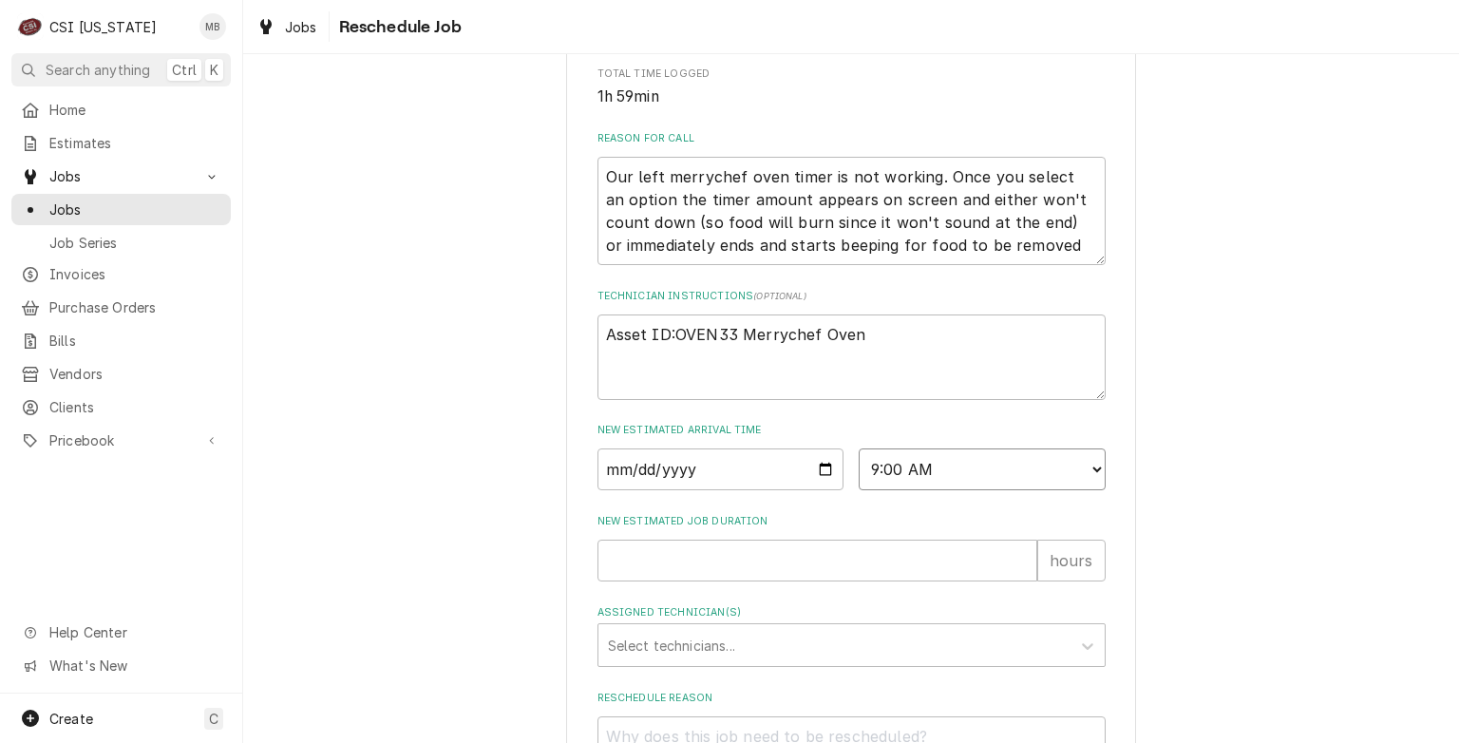
click at [859, 470] on select "AM / PM 6:00 AM 6:15 AM 6:30 AM 6:45 AM 7:00 AM 7:15 AM 7:30 AM 7:45 AM 8:00 AM…" at bounding box center [982, 469] width 247 height 42
click at [840, 578] on input "New Estimated Job Duration" at bounding box center [818, 561] width 440 height 42
type textarea "x"
type input "2"
click at [821, 662] on div "Assigned Technician(s)" at bounding box center [834, 645] width 453 height 34
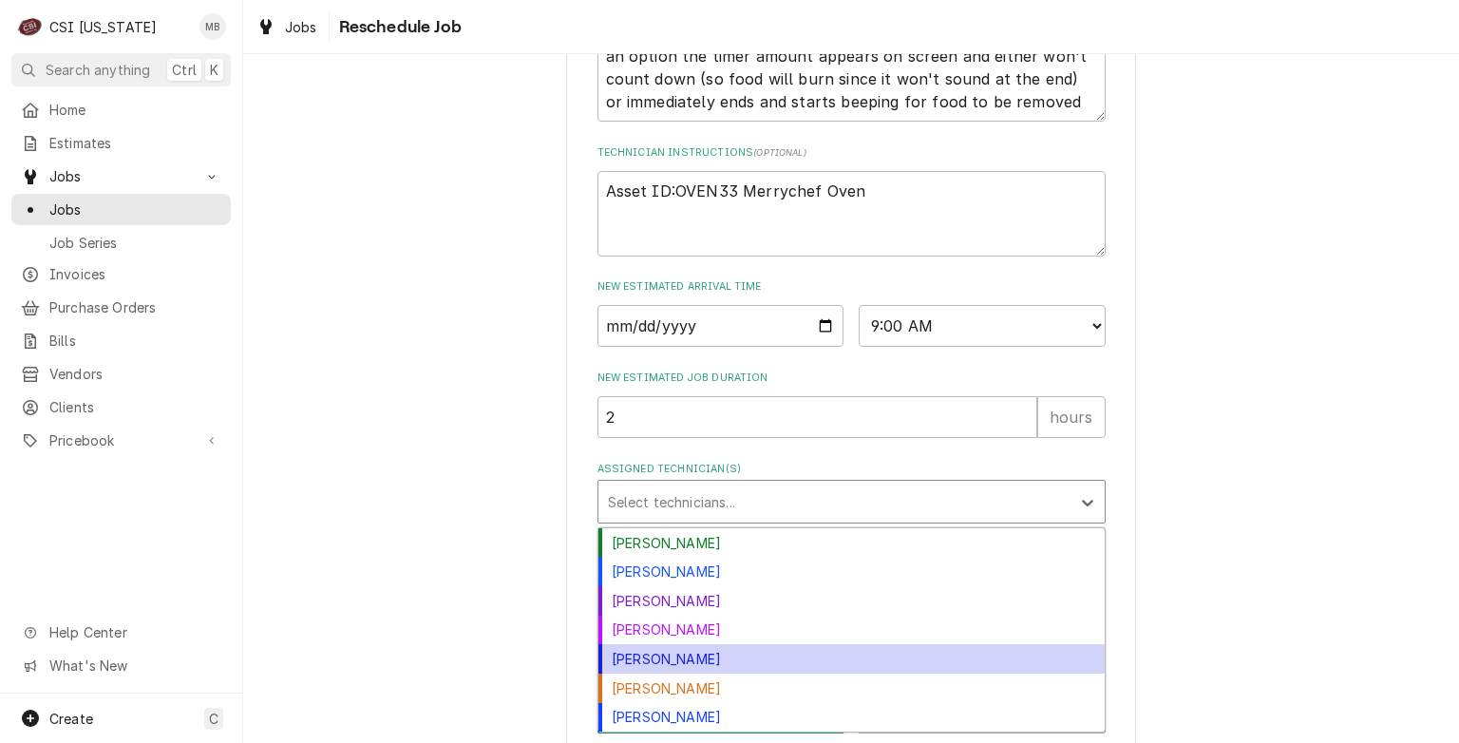
scroll to position [711, 0]
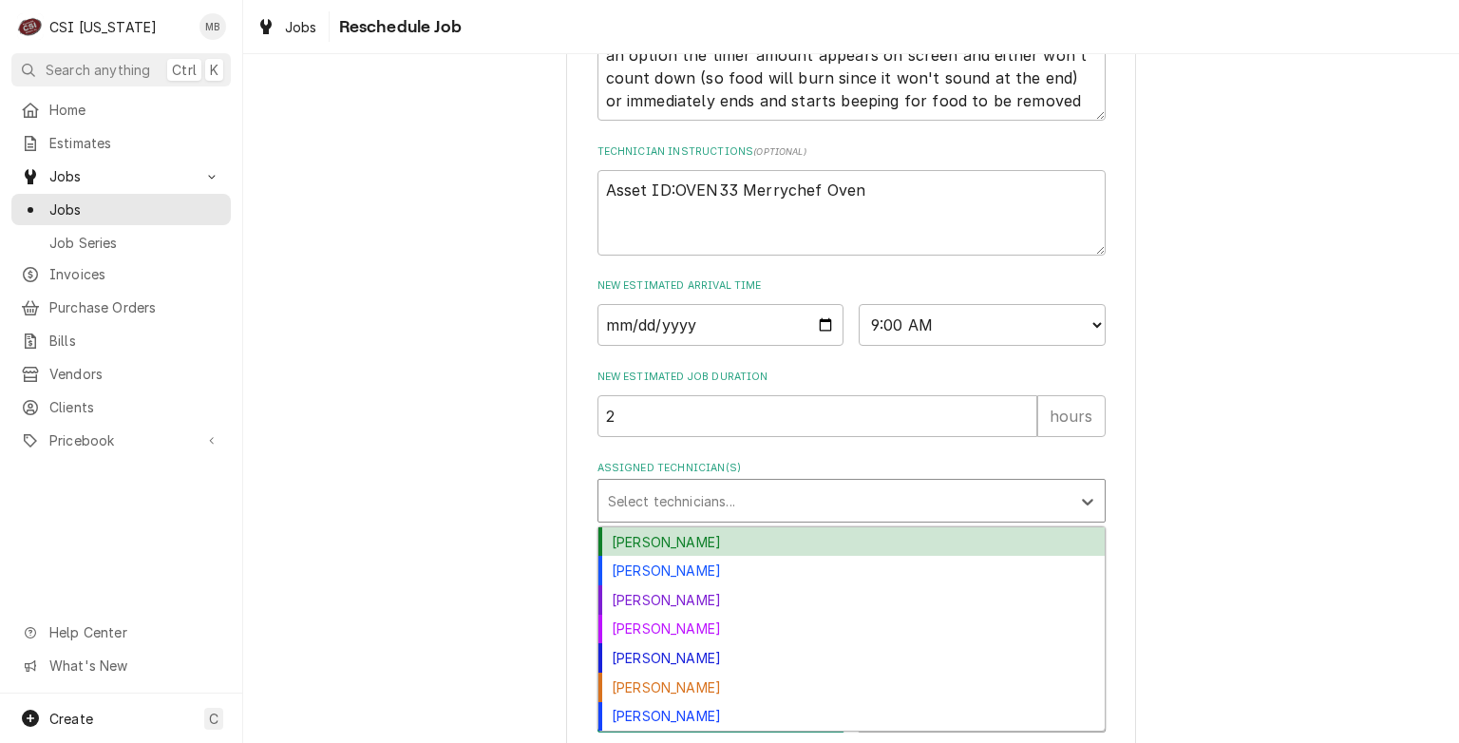
click at [774, 557] on div "[PERSON_NAME]" at bounding box center [852, 541] width 506 height 29
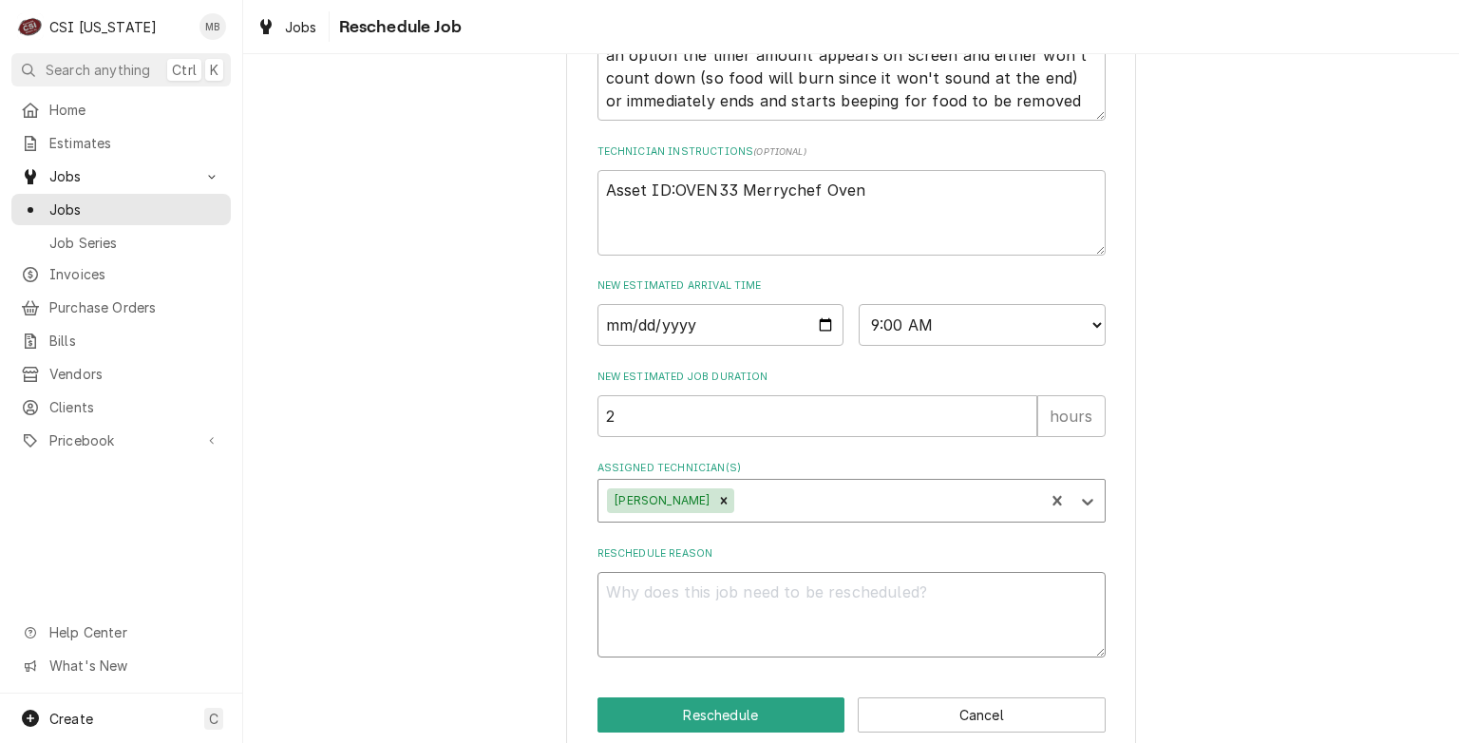
click at [753, 621] on textarea "Reschedule Reason" at bounding box center [852, 615] width 508 height 86
type textarea "x"
type textarea "P"
type textarea "x"
type textarea "PA"
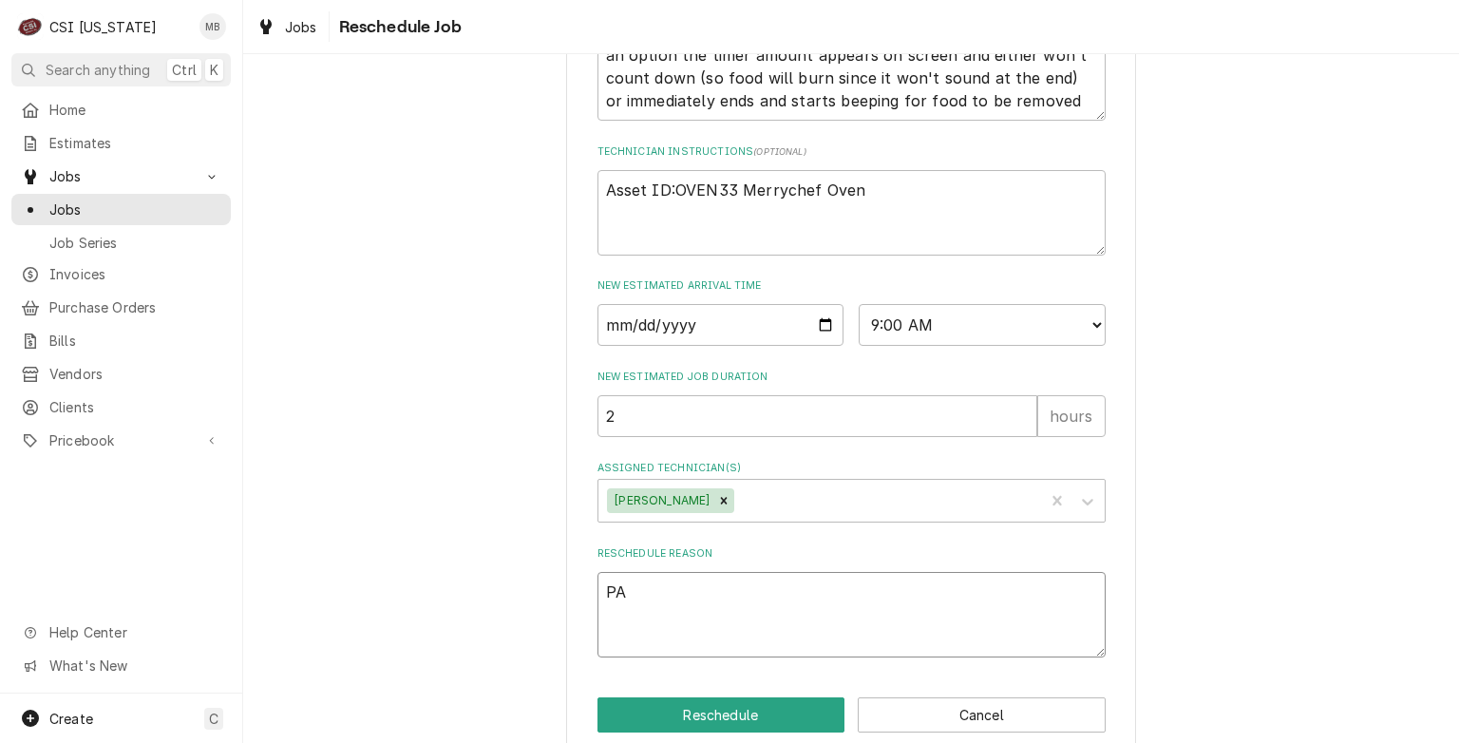
type textarea "x"
type textarea "PAR"
type textarea "x"
type textarea "PART"
type textarea "x"
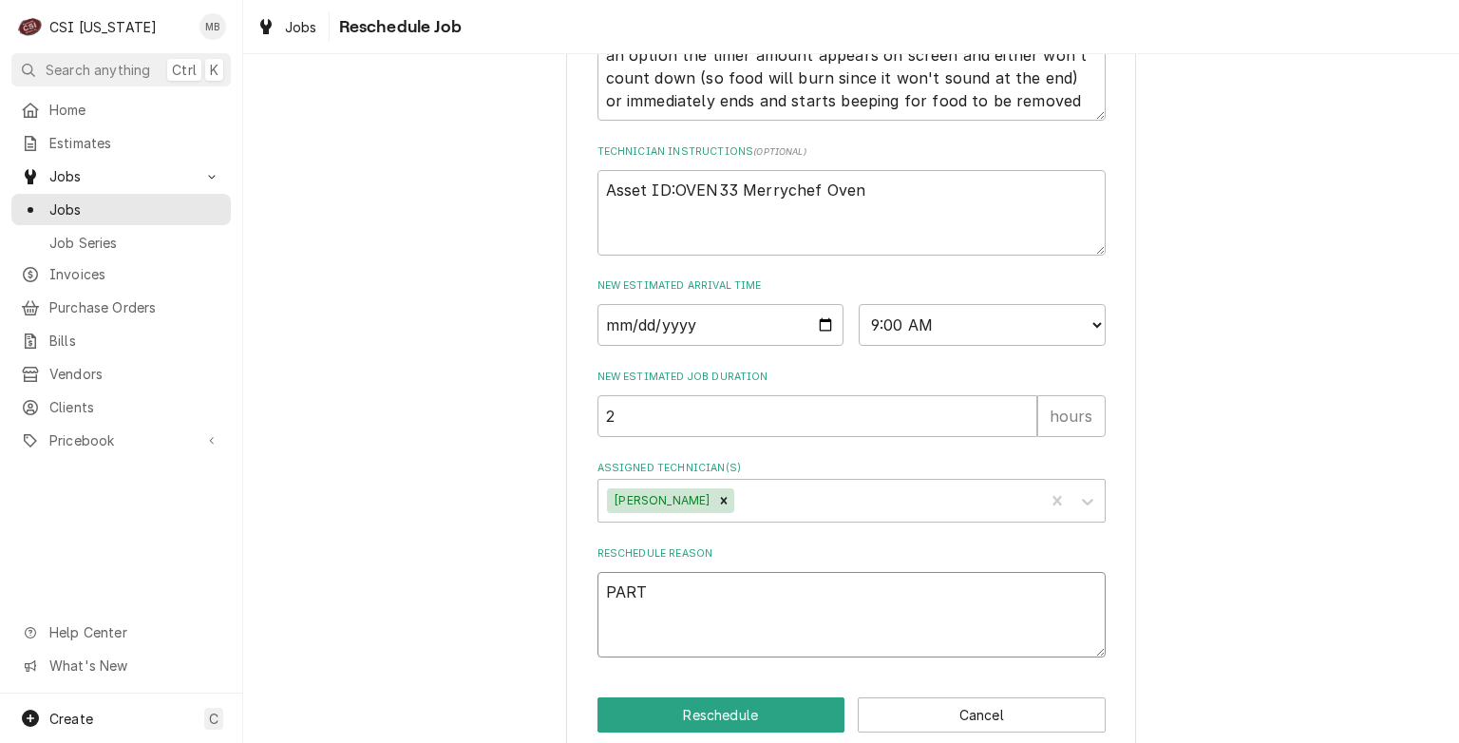
type textarea "PARTS"
type textarea "x"
type textarea "PARTS"
type textarea "x"
type textarea "PARTS A"
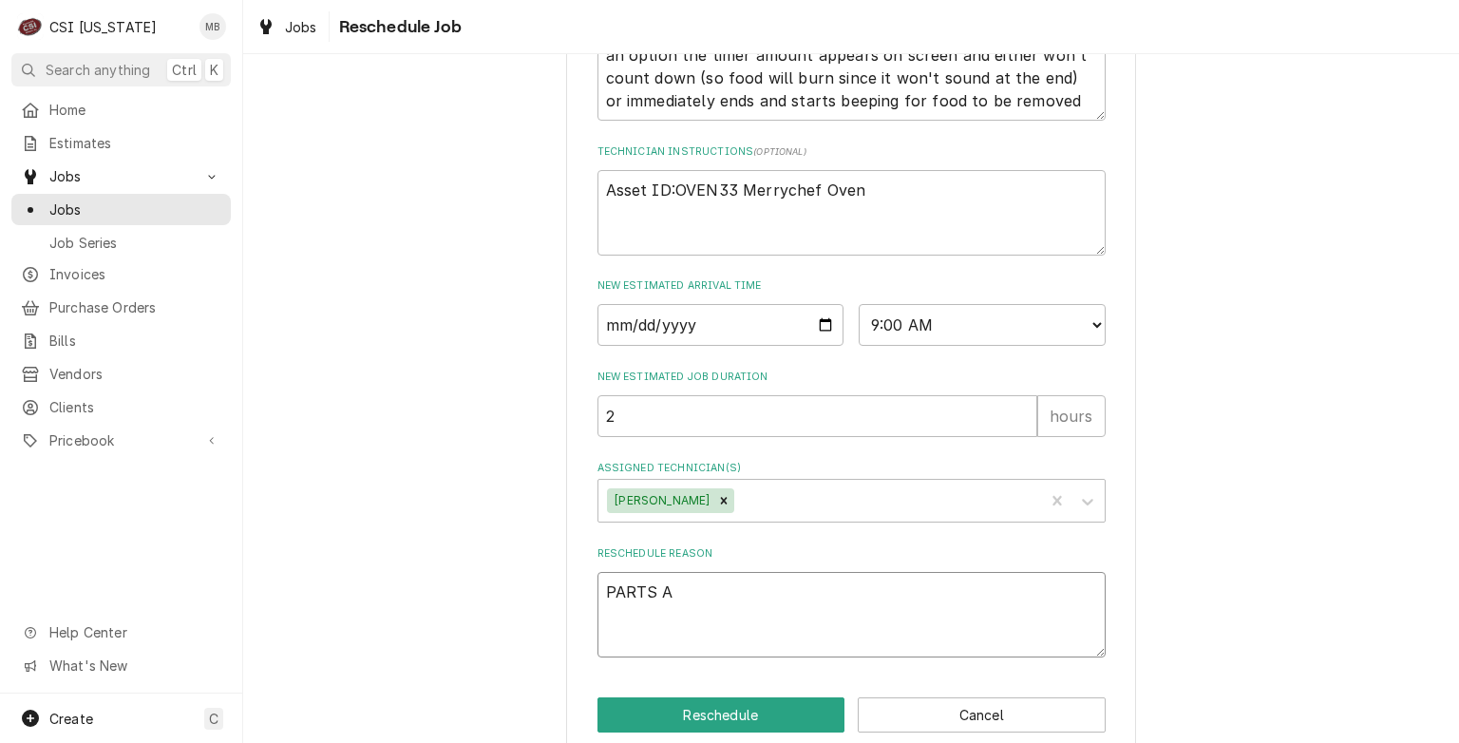
type textarea "x"
type textarea "PARTS AR"
type textarea "x"
type textarea "PARTS ARR"
type textarea "x"
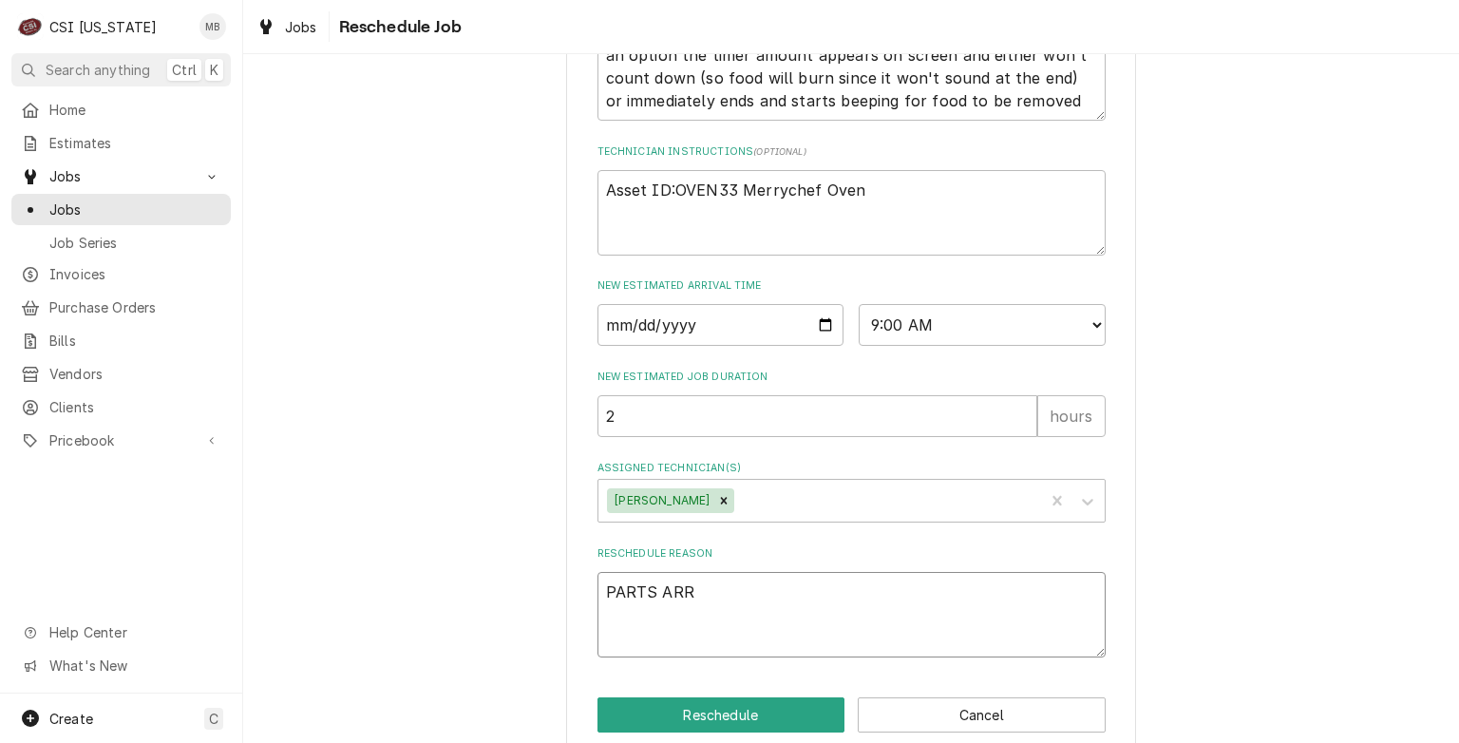
type textarea "PARTS ARRI"
type textarea "x"
type textarea "PARTS ARRIV"
type textarea "x"
type textarea "PARTS ARRIVE"
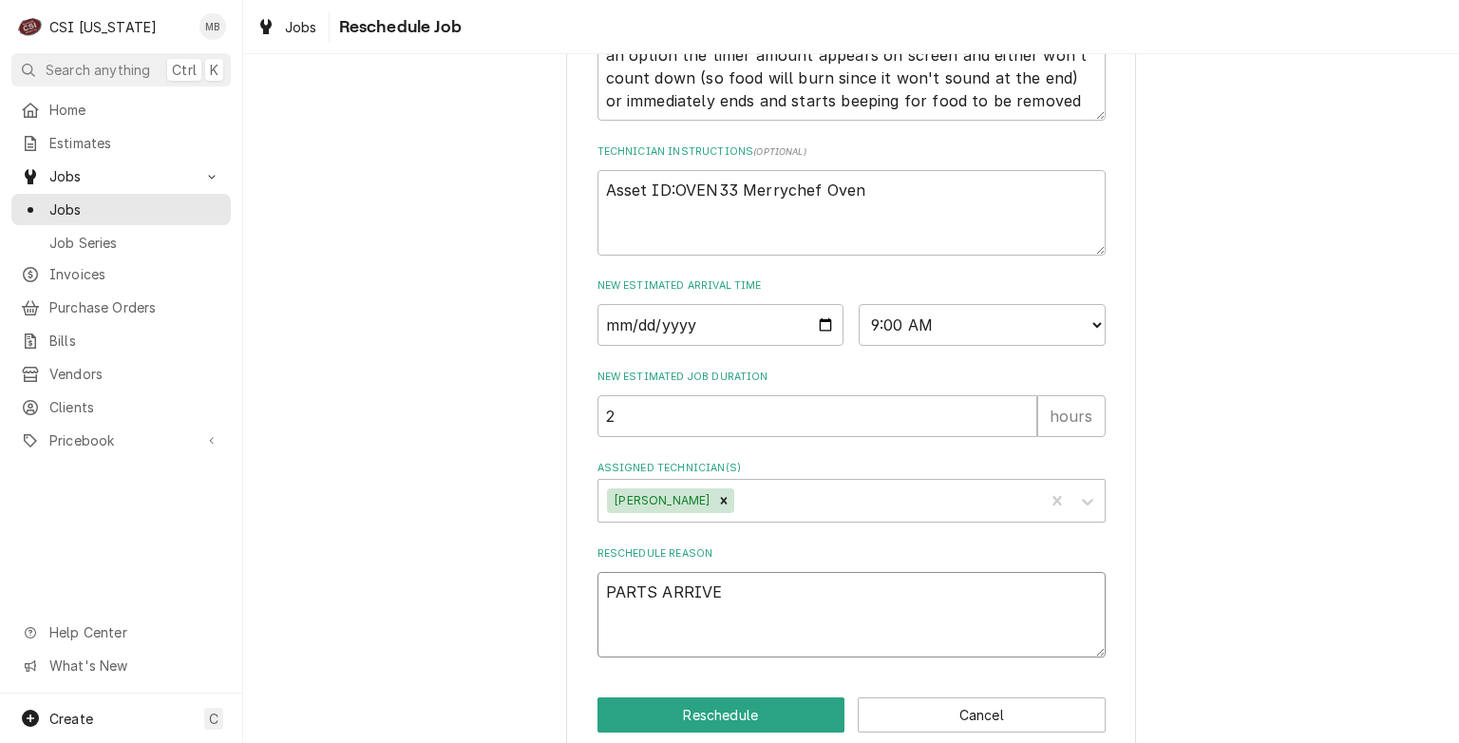
type textarea "x"
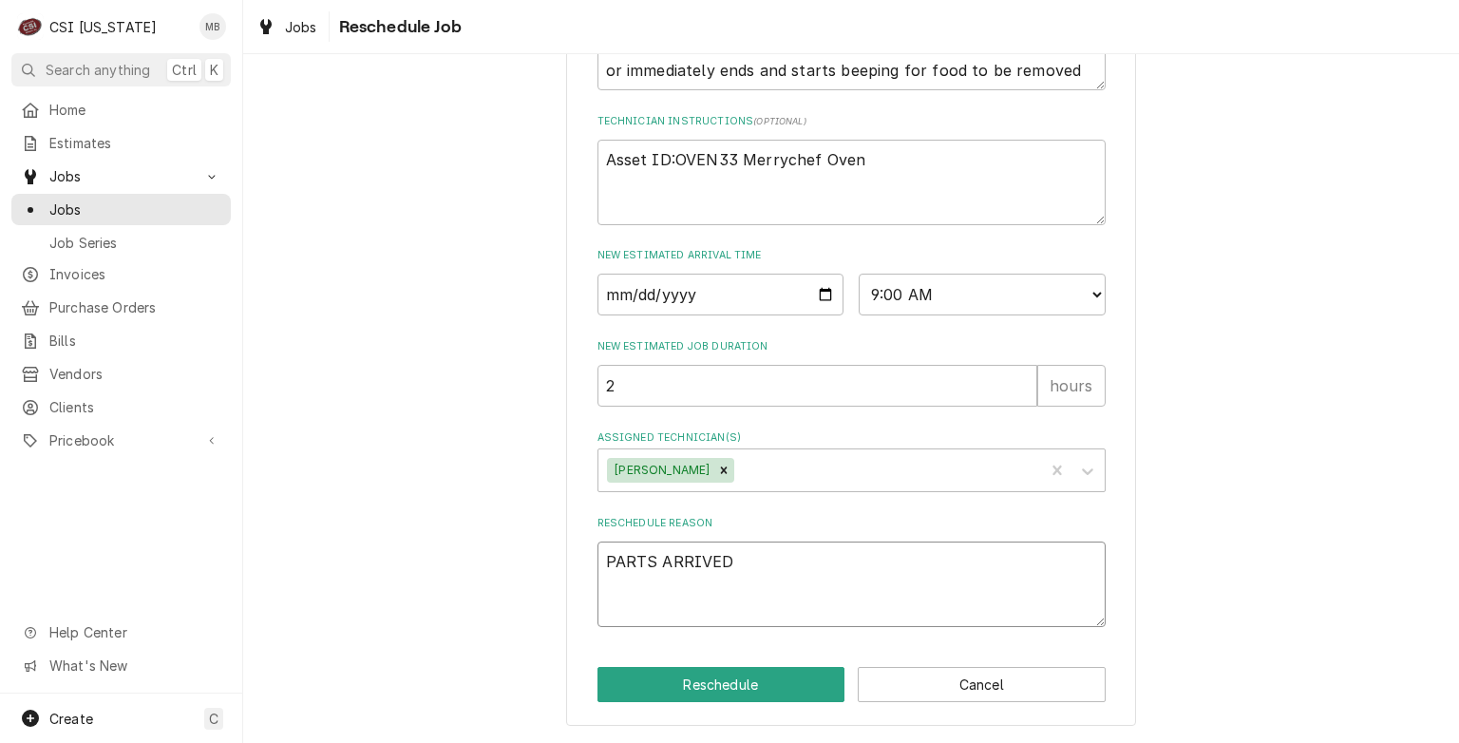
type textarea "PARTS ARRIVED"
click at [754, 678] on div "Please provide some additional details to reschedule this job. Roopairs Job ID …" at bounding box center [851, 38] width 570 height 1377
click at [751, 687] on button "Reschedule" at bounding box center [722, 684] width 248 height 35
type textarea "x"
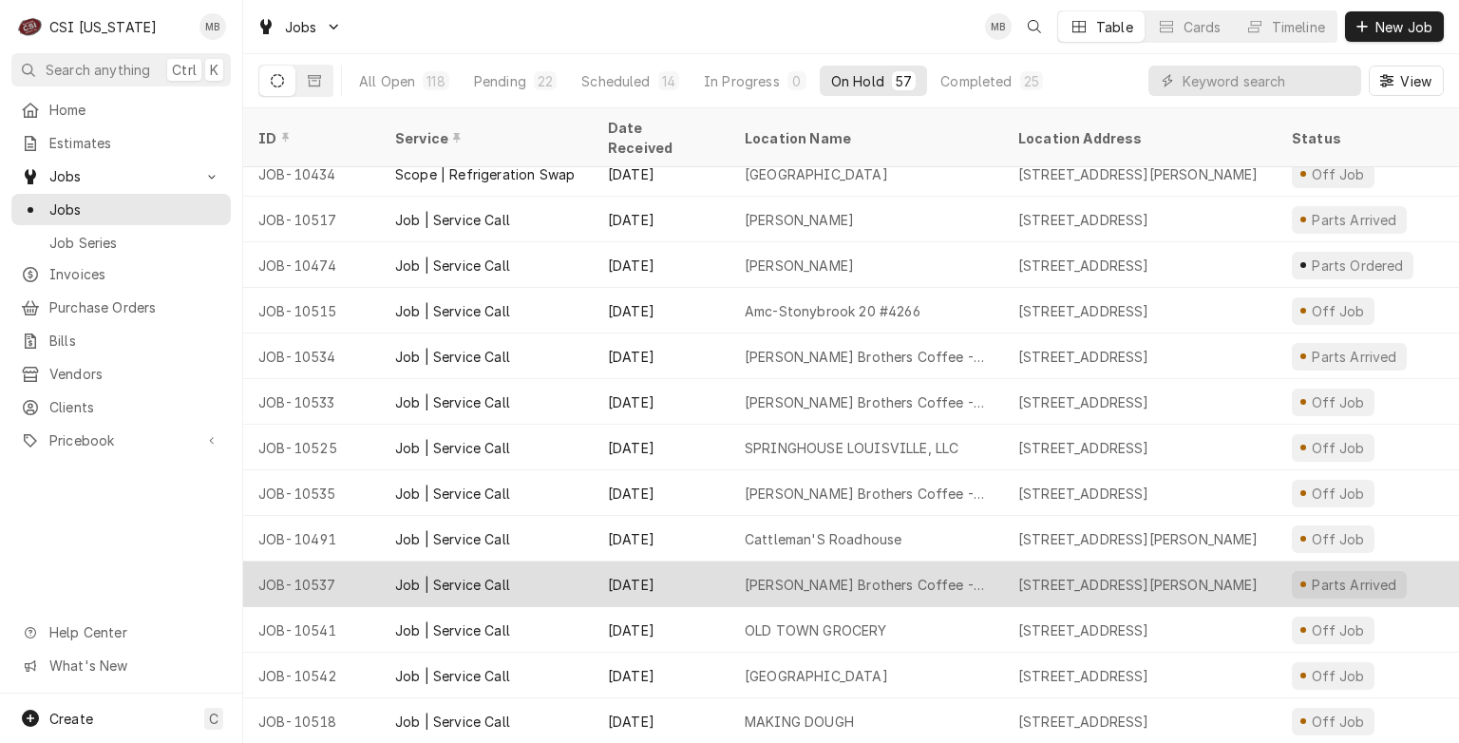
scroll to position [2014, 0]
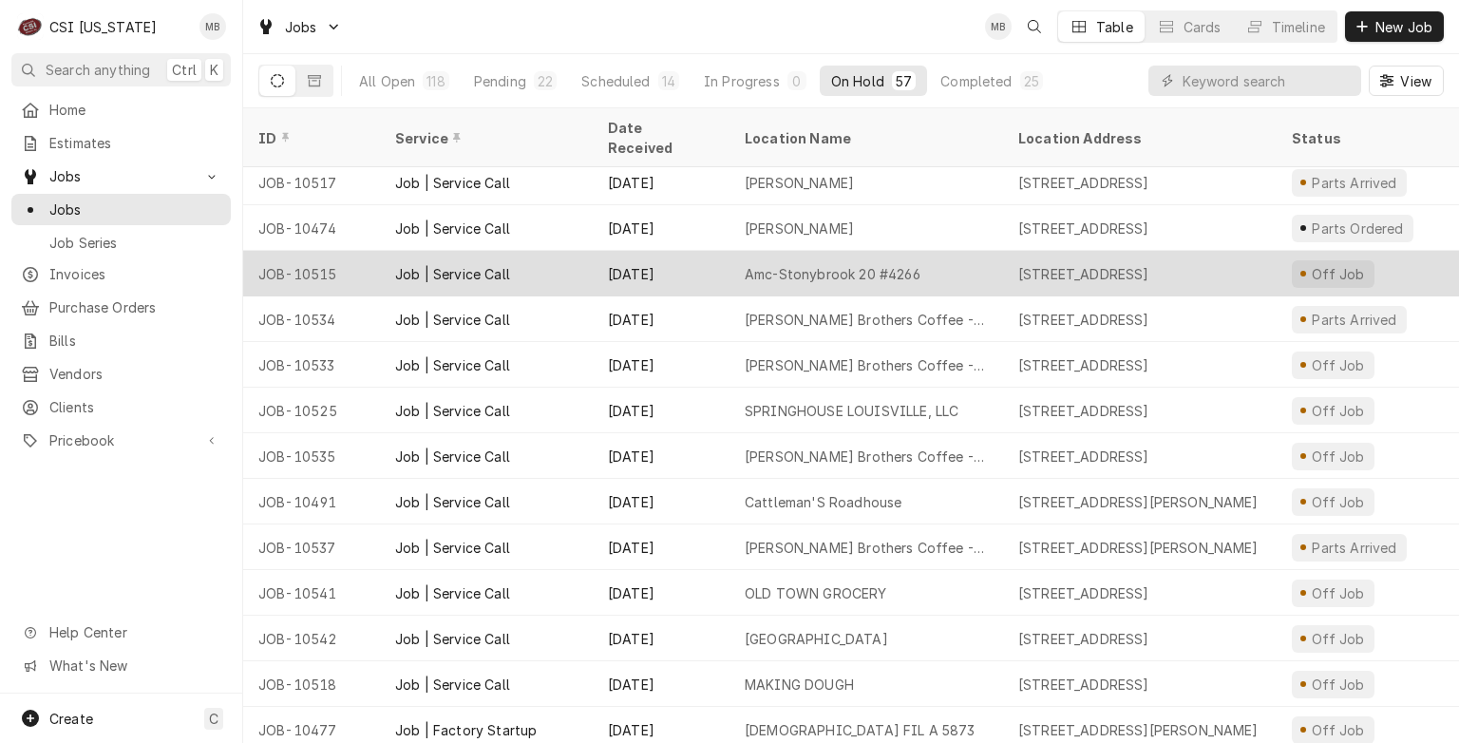
click at [726, 253] on div "[DATE]" at bounding box center [661, 274] width 137 height 46
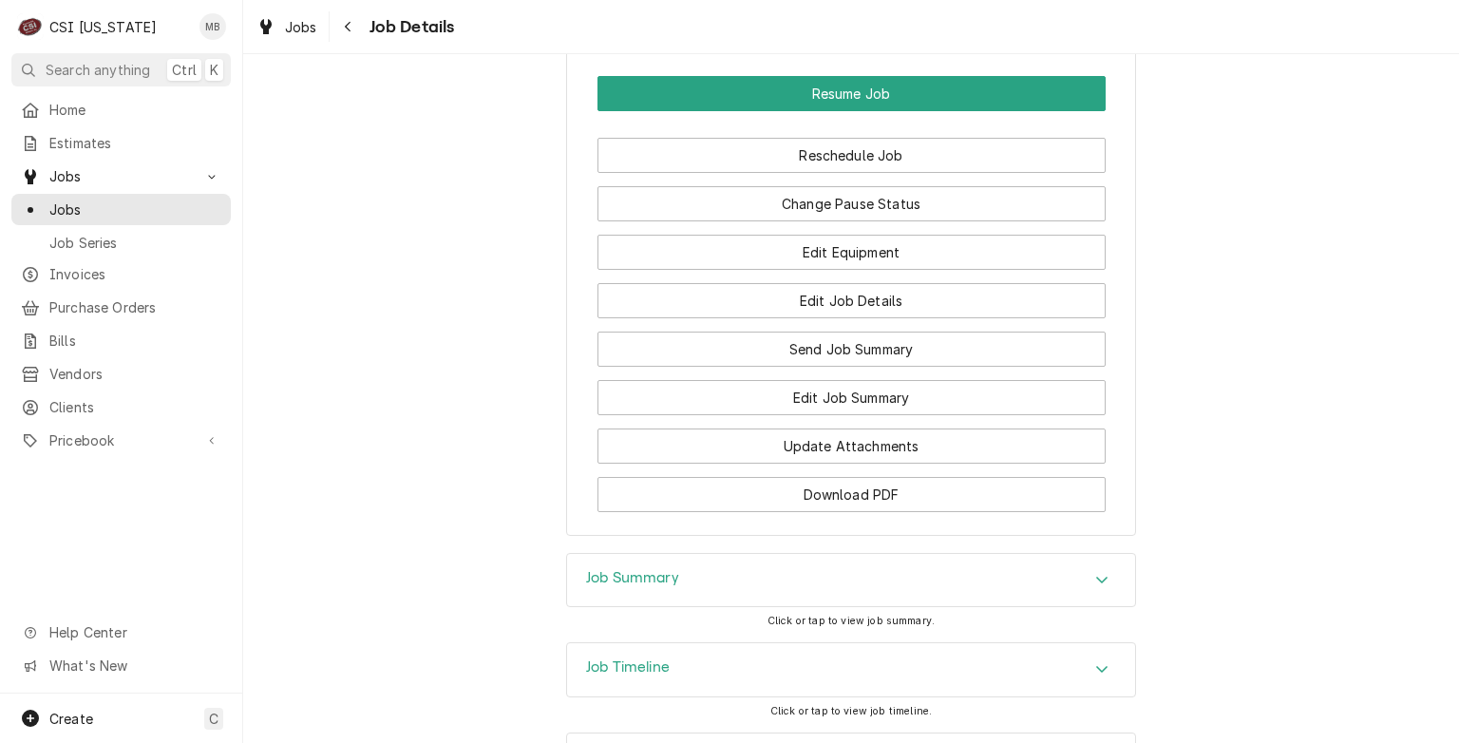
scroll to position [2337, 0]
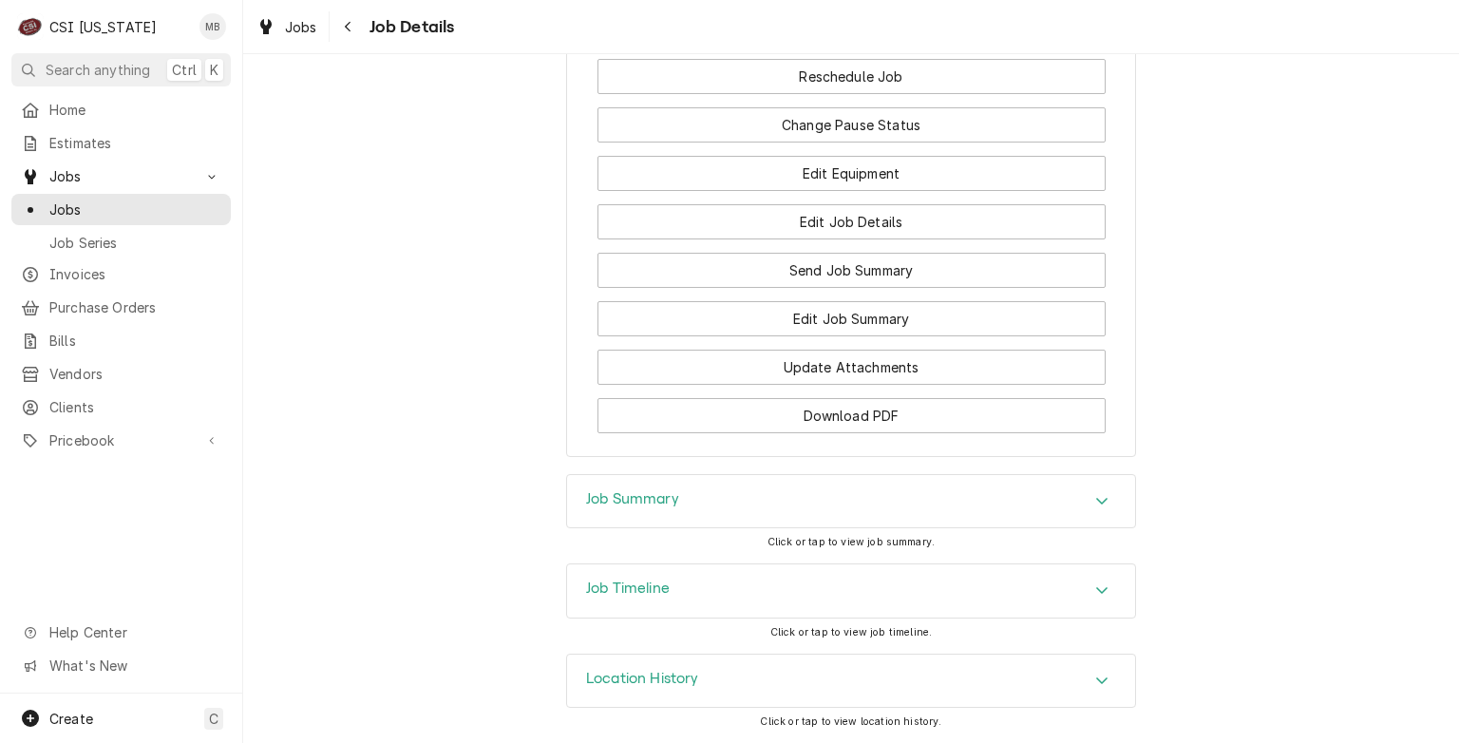
click at [829, 490] on div "Job Summary" at bounding box center [851, 501] width 568 height 53
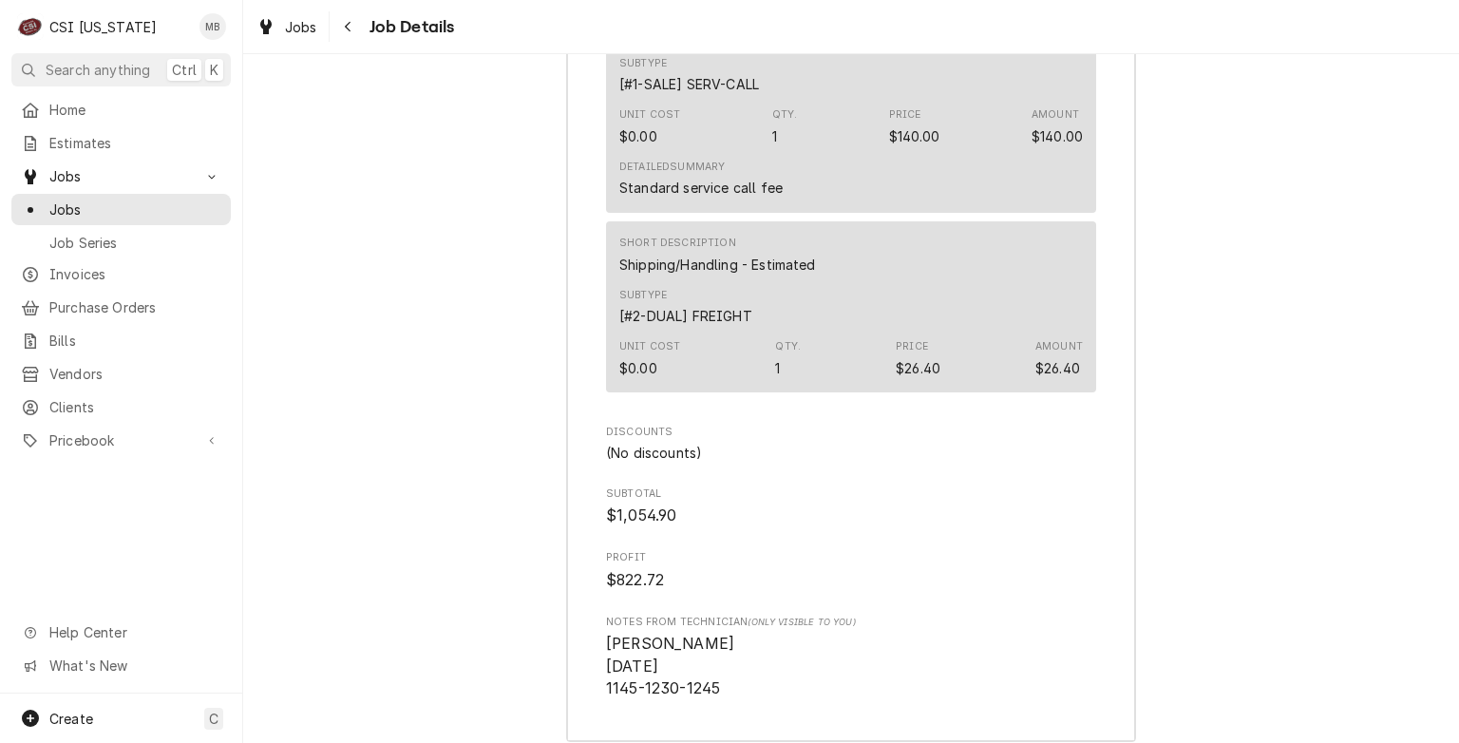
scroll to position [6605, 0]
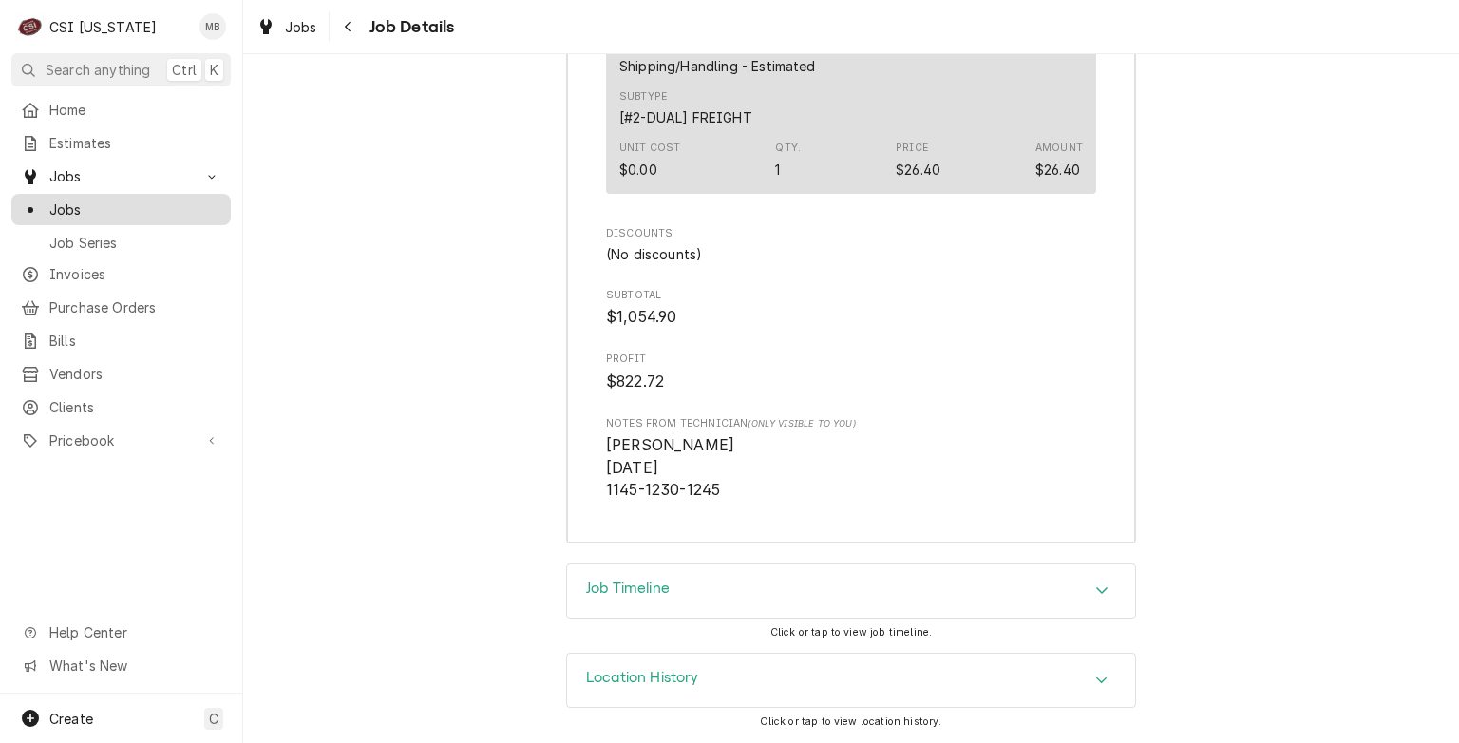
click at [68, 200] on span "Jobs" at bounding box center [135, 210] width 172 height 20
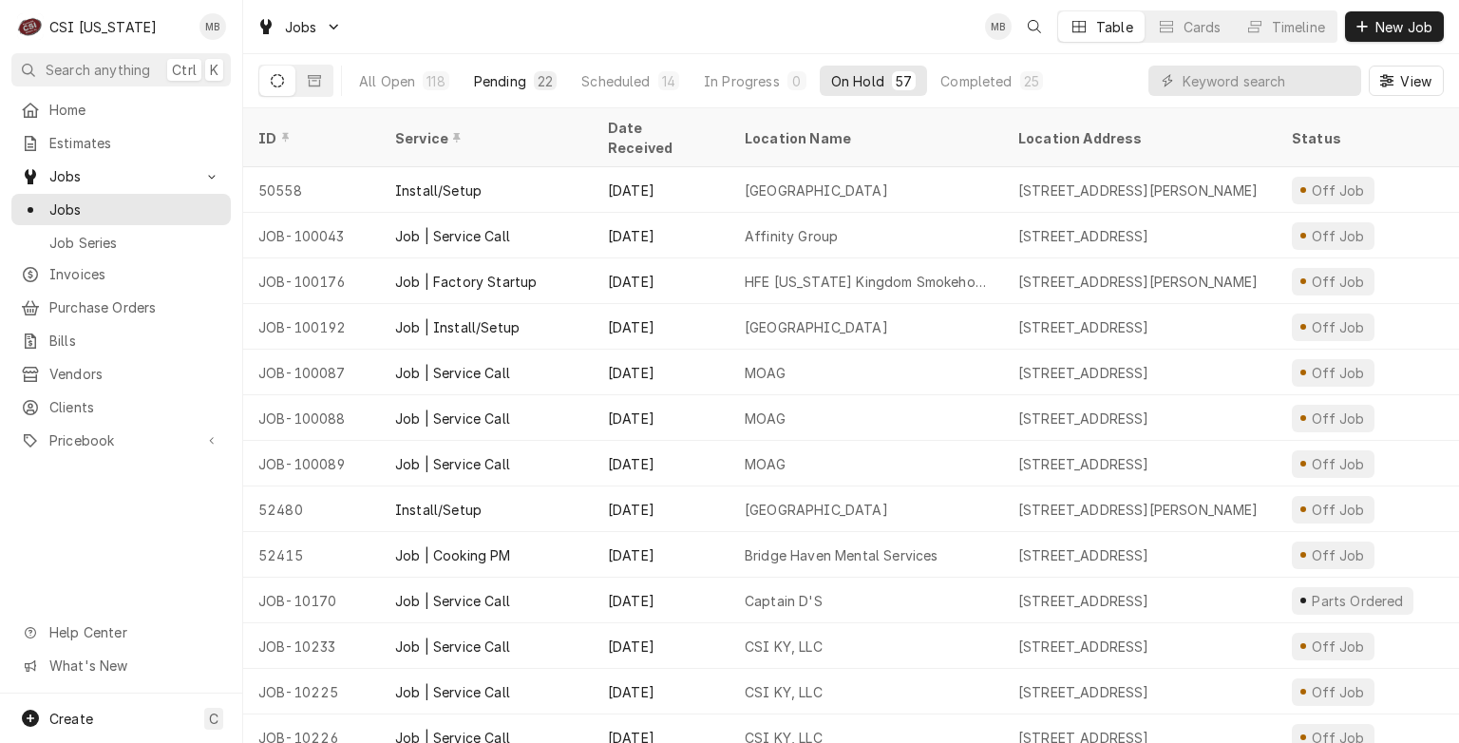
click at [543, 82] on div "22" at bounding box center [545, 81] width 15 height 20
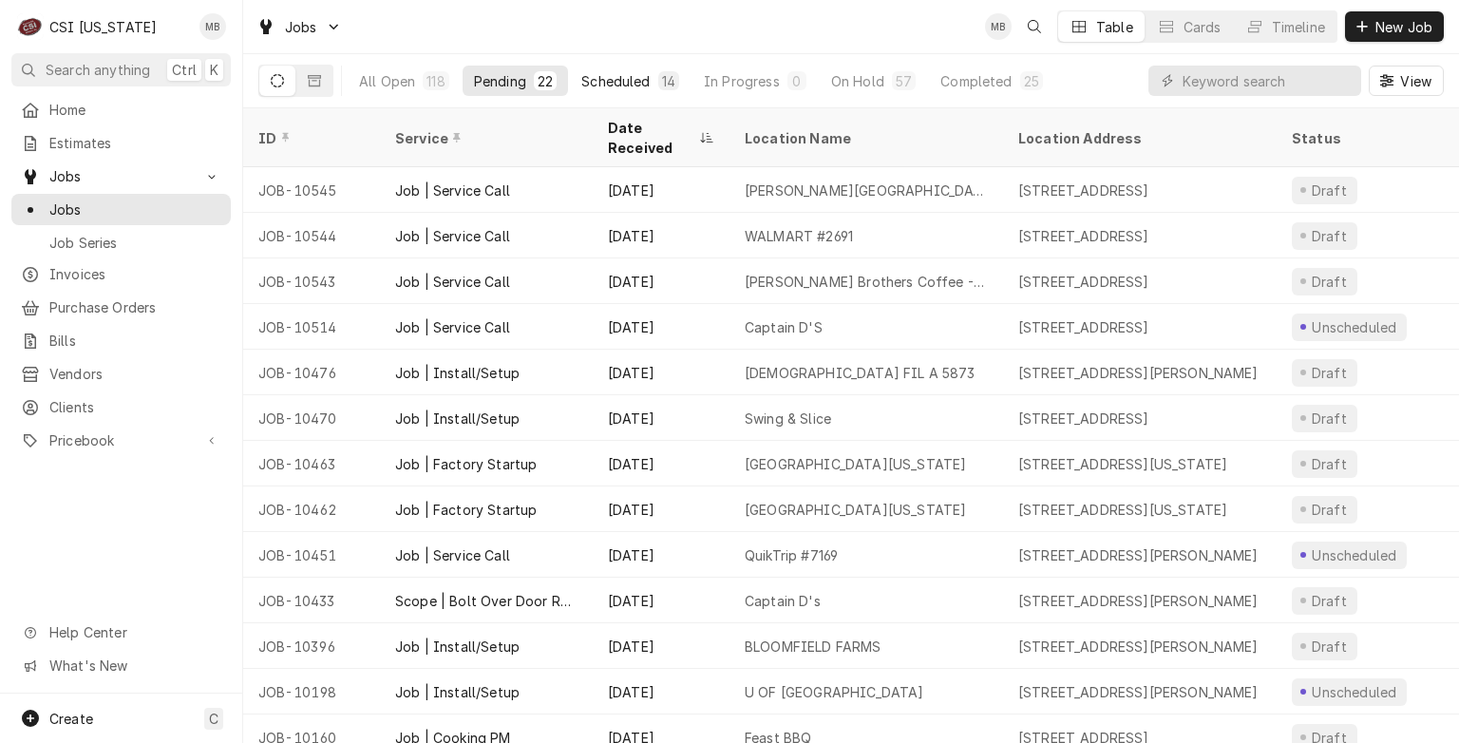
click at [637, 76] on div "Scheduled" at bounding box center [615, 81] width 68 height 20
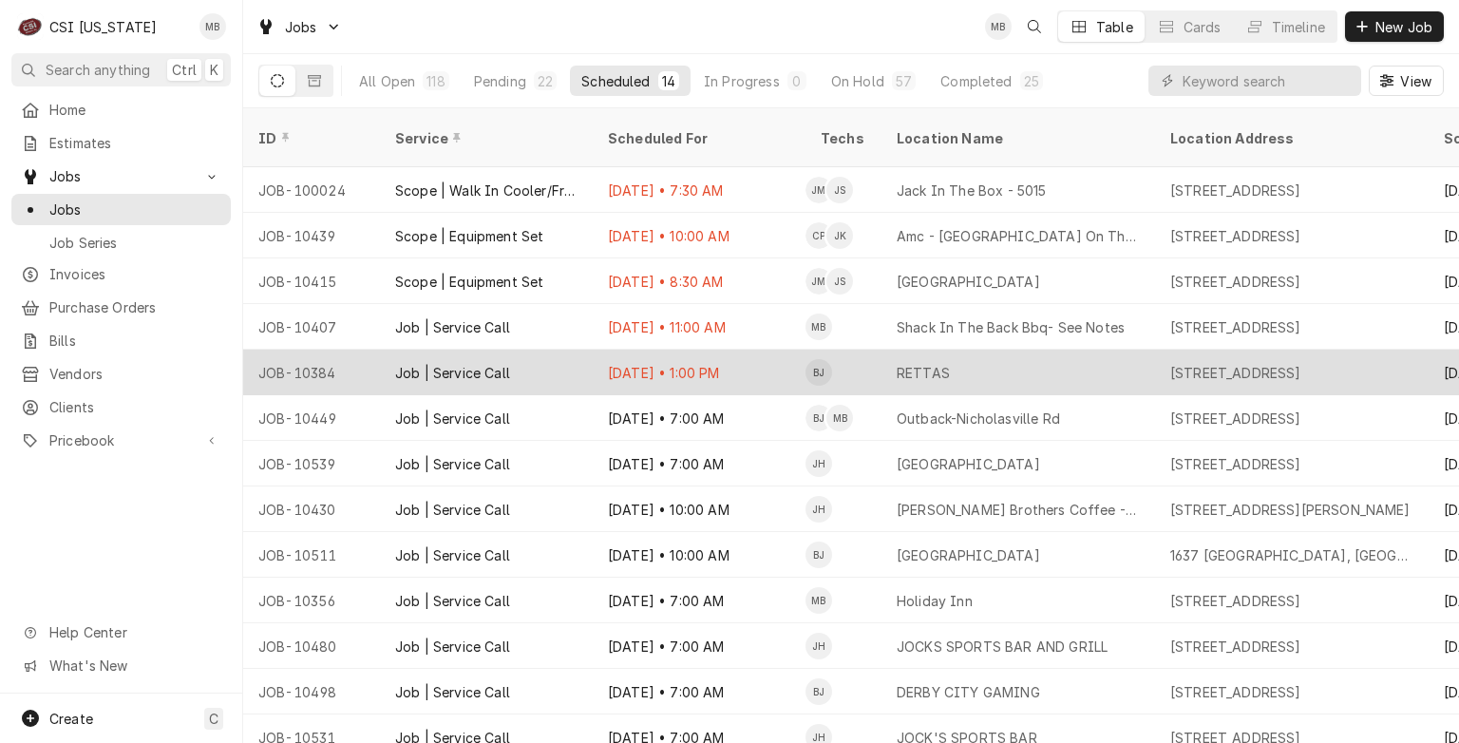
scroll to position [51, 0]
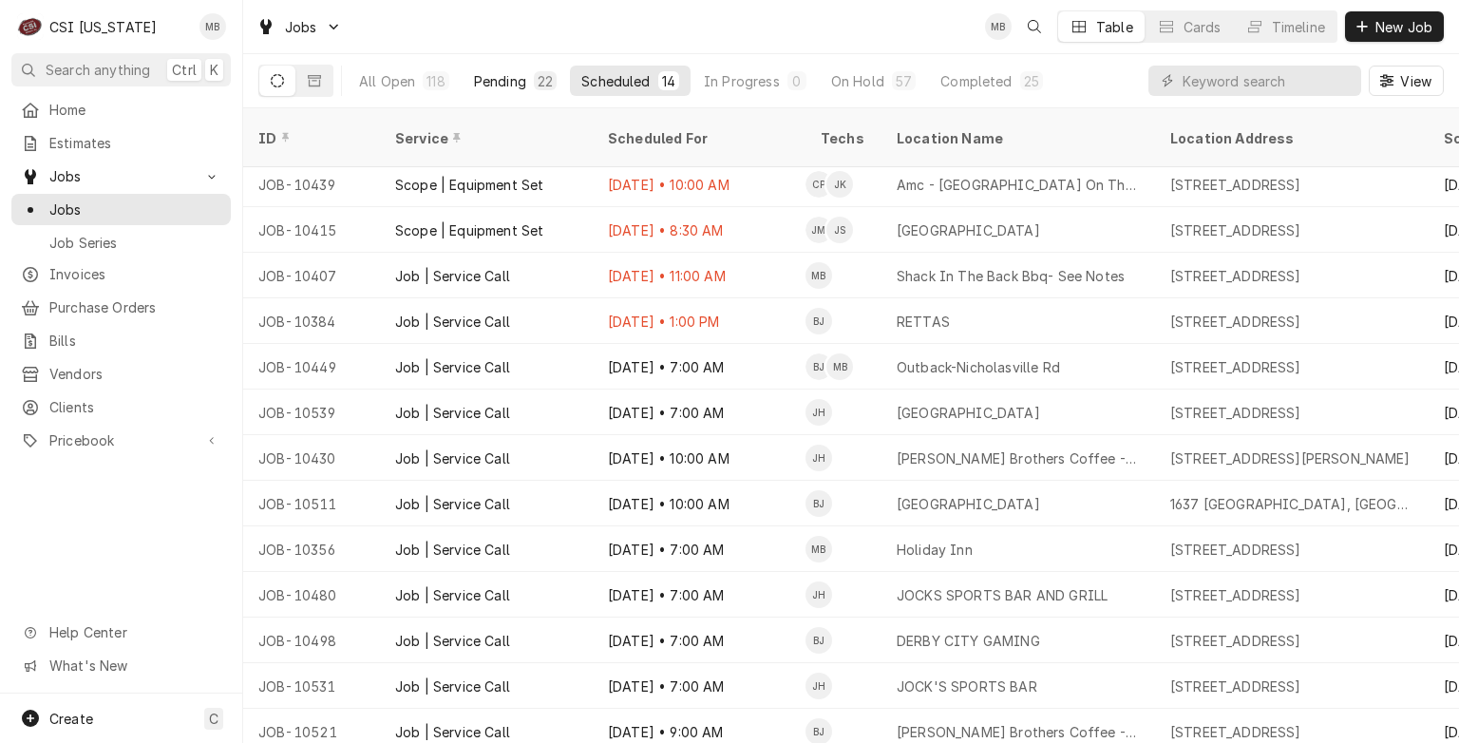
click at [506, 73] on div "Pending" at bounding box center [500, 81] width 52 height 20
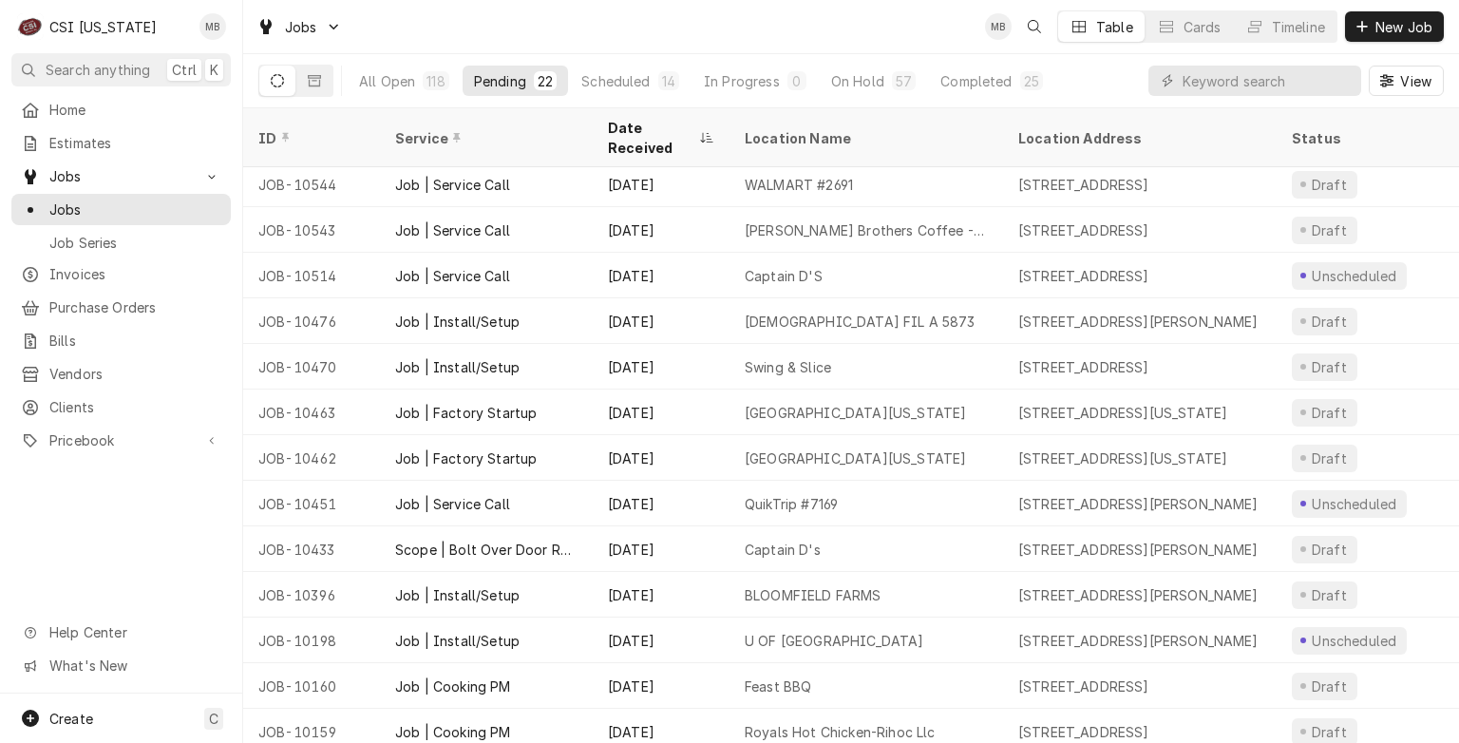
scroll to position [53, 0]
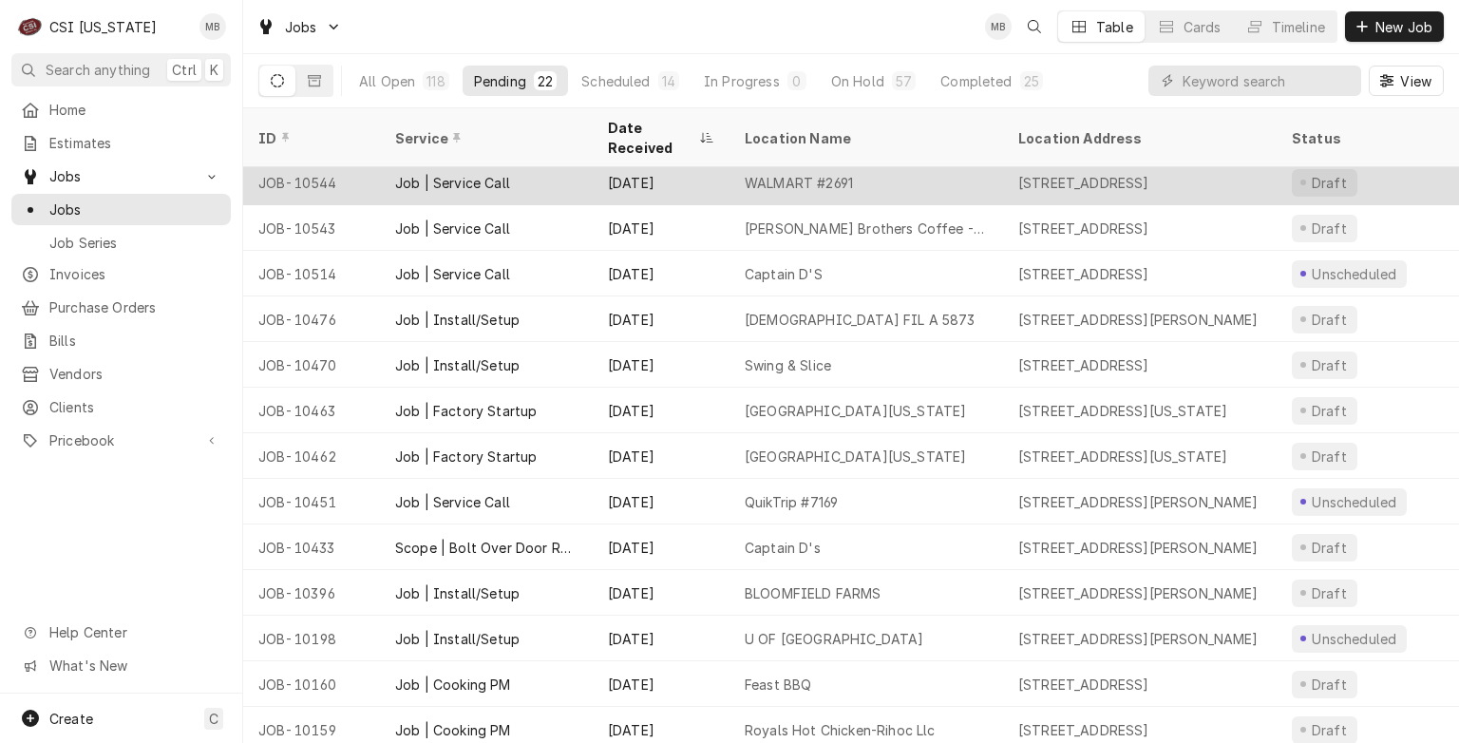
click at [504, 171] on div "Job | Service Call" at bounding box center [486, 183] width 213 height 46
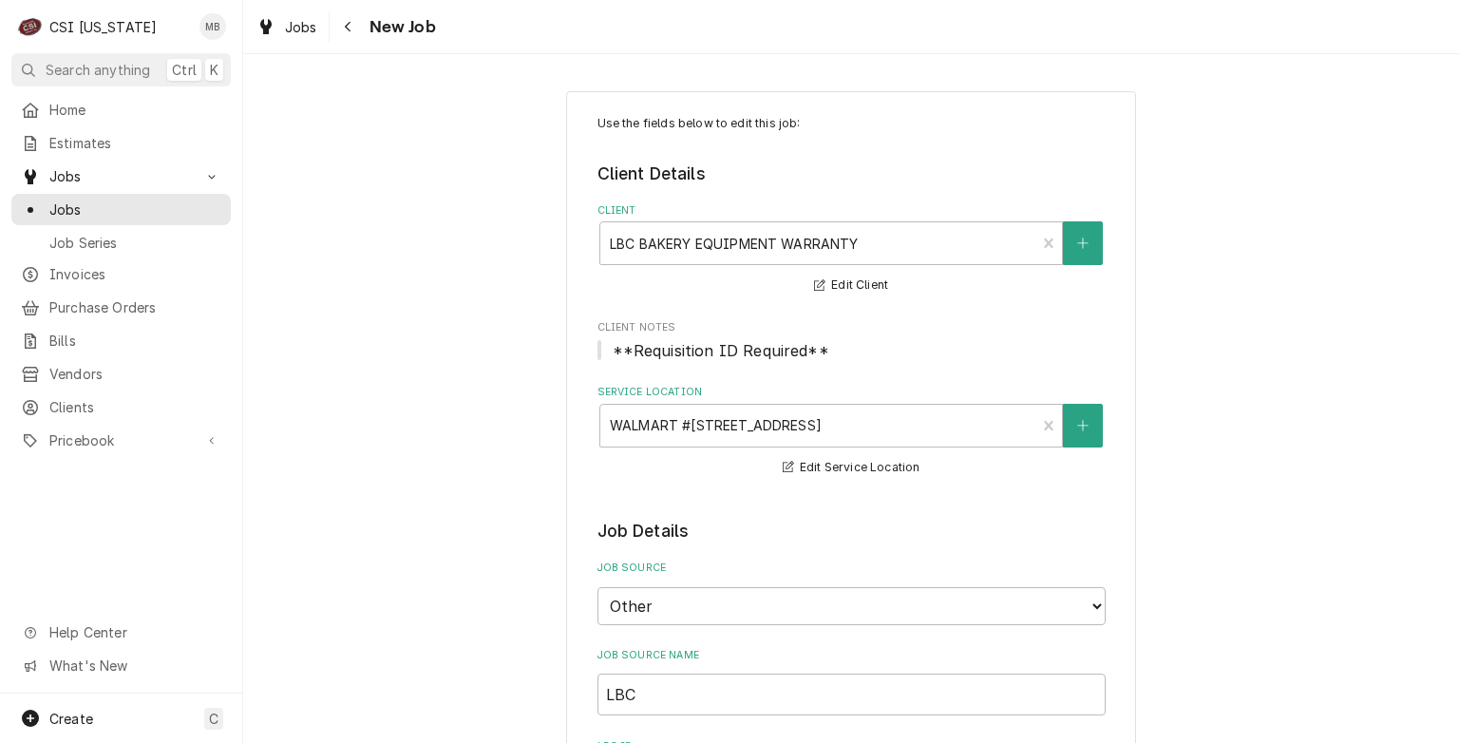
type textarea "x"
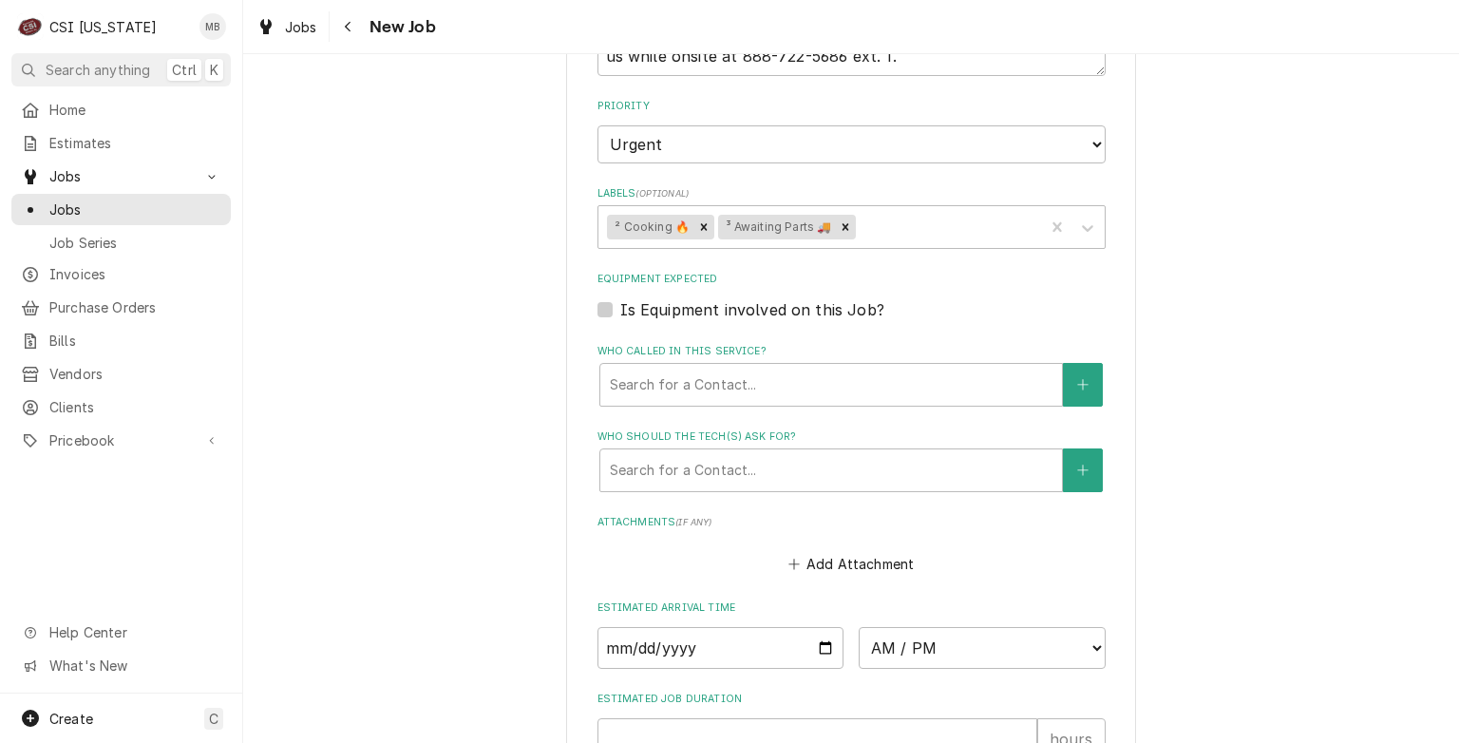
scroll to position [1661, 0]
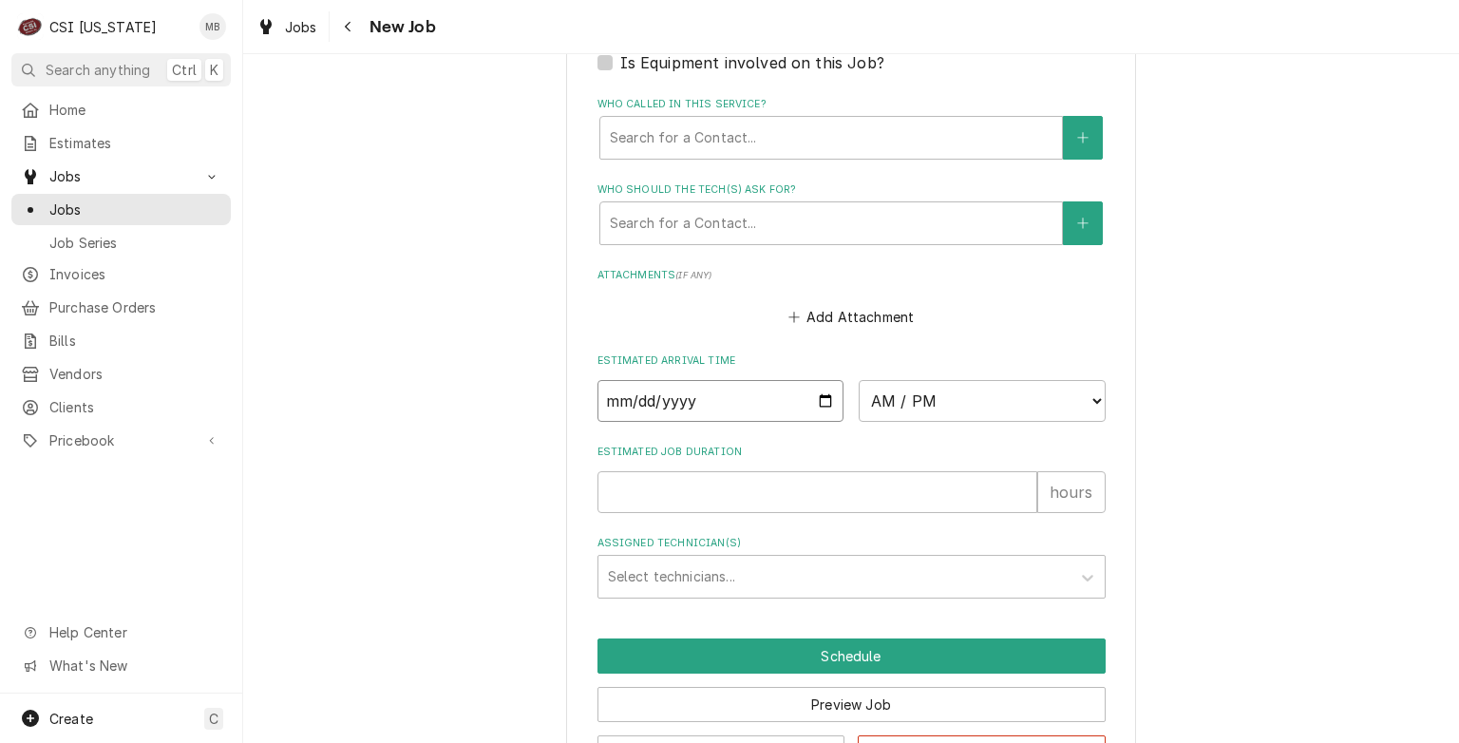
drag, startPoint x: 821, startPoint y: 396, endPoint x: 750, endPoint y: 393, distance: 71.3
click at [750, 393] on input "Date" at bounding box center [721, 401] width 247 height 42
click at [816, 393] on input "Date" at bounding box center [721, 401] width 247 height 42
type input "[DATE]"
type textarea "x"
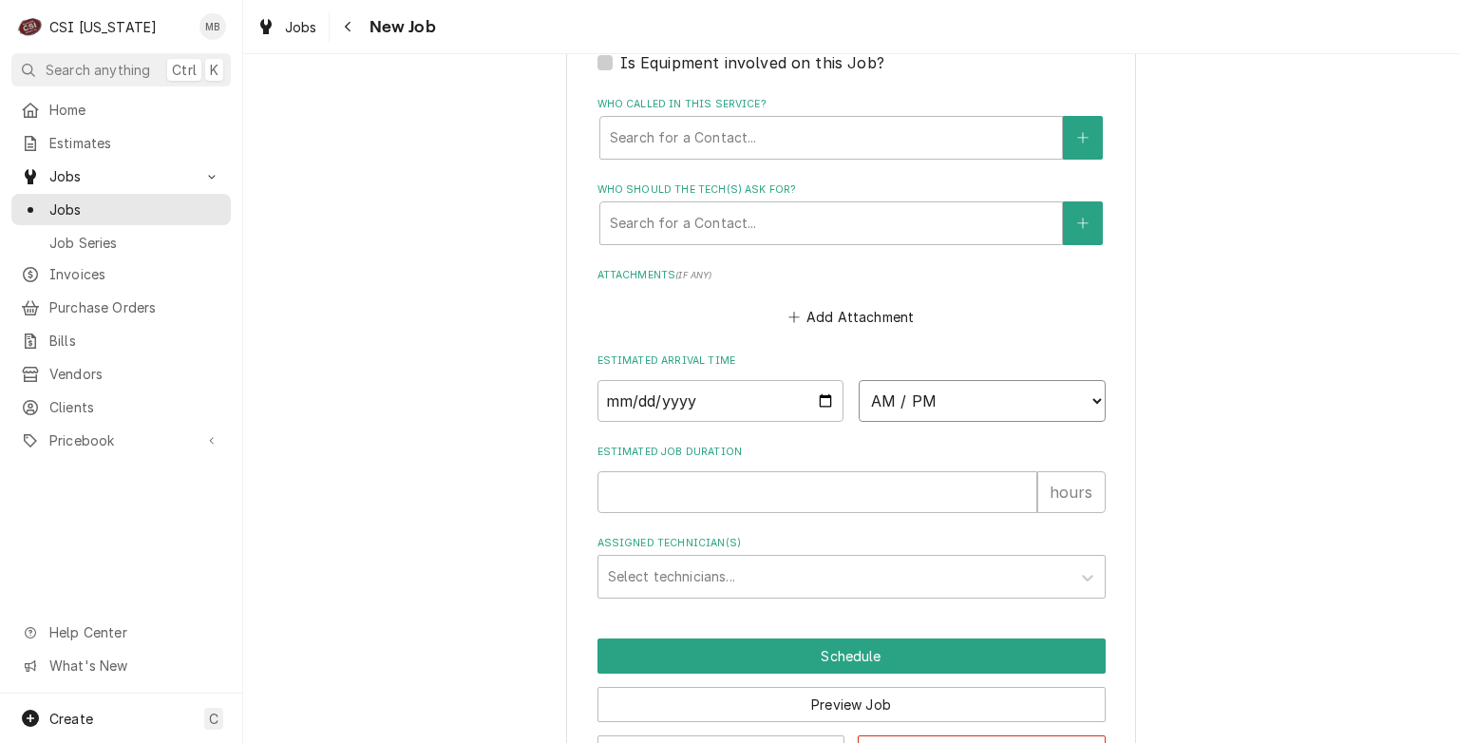
click at [942, 391] on select "AM / PM 6:00 AM 6:15 AM 6:30 AM 6:45 AM 7:00 AM 7:15 AM 7:30 AM 7:45 AM 8:00 AM…" at bounding box center [982, 401] width 247 height 42
select select "13:00:00"
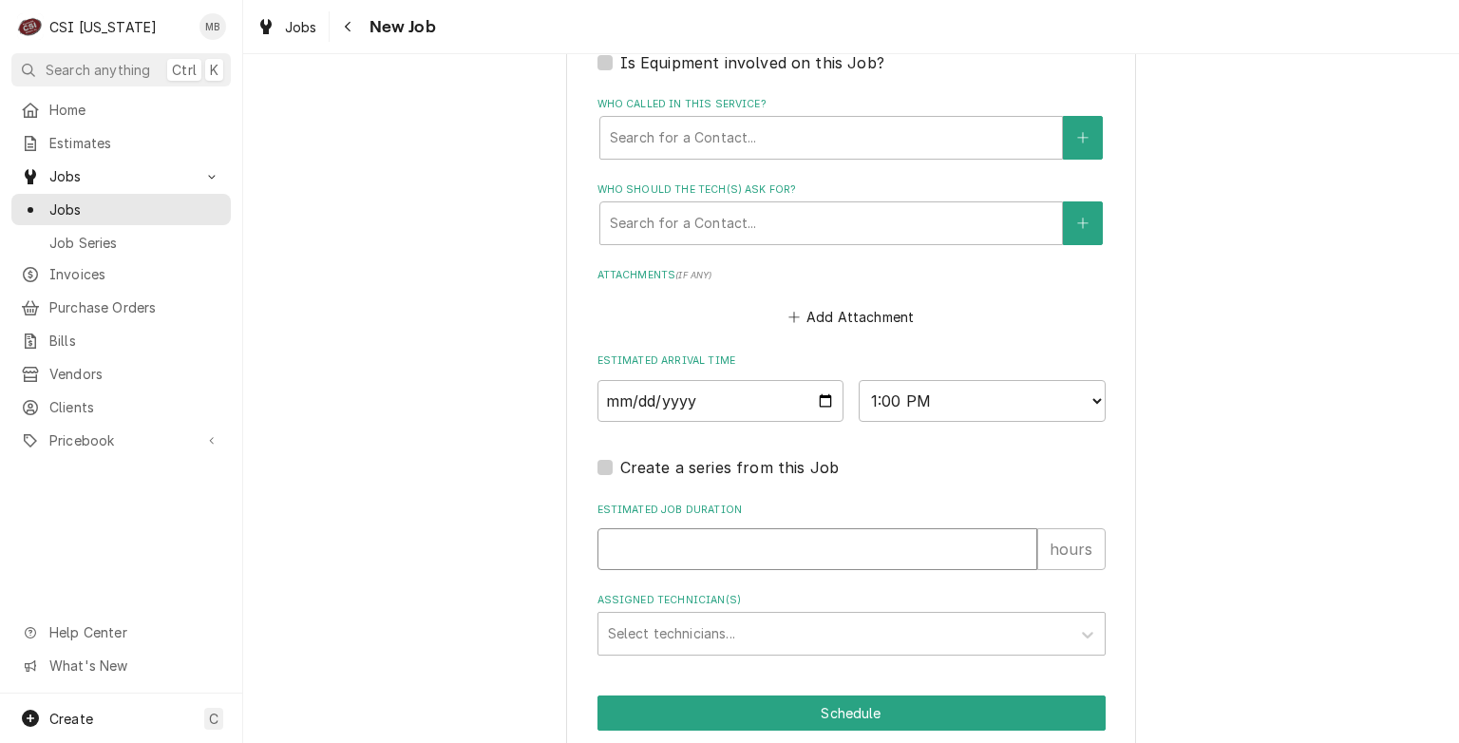
click at [708, 548] on input "Estimated Job Duration" at bounding box center [818, 549] width 440 height 42
type textarea "x"
type input "2"
type textarea "x"
type input "2"
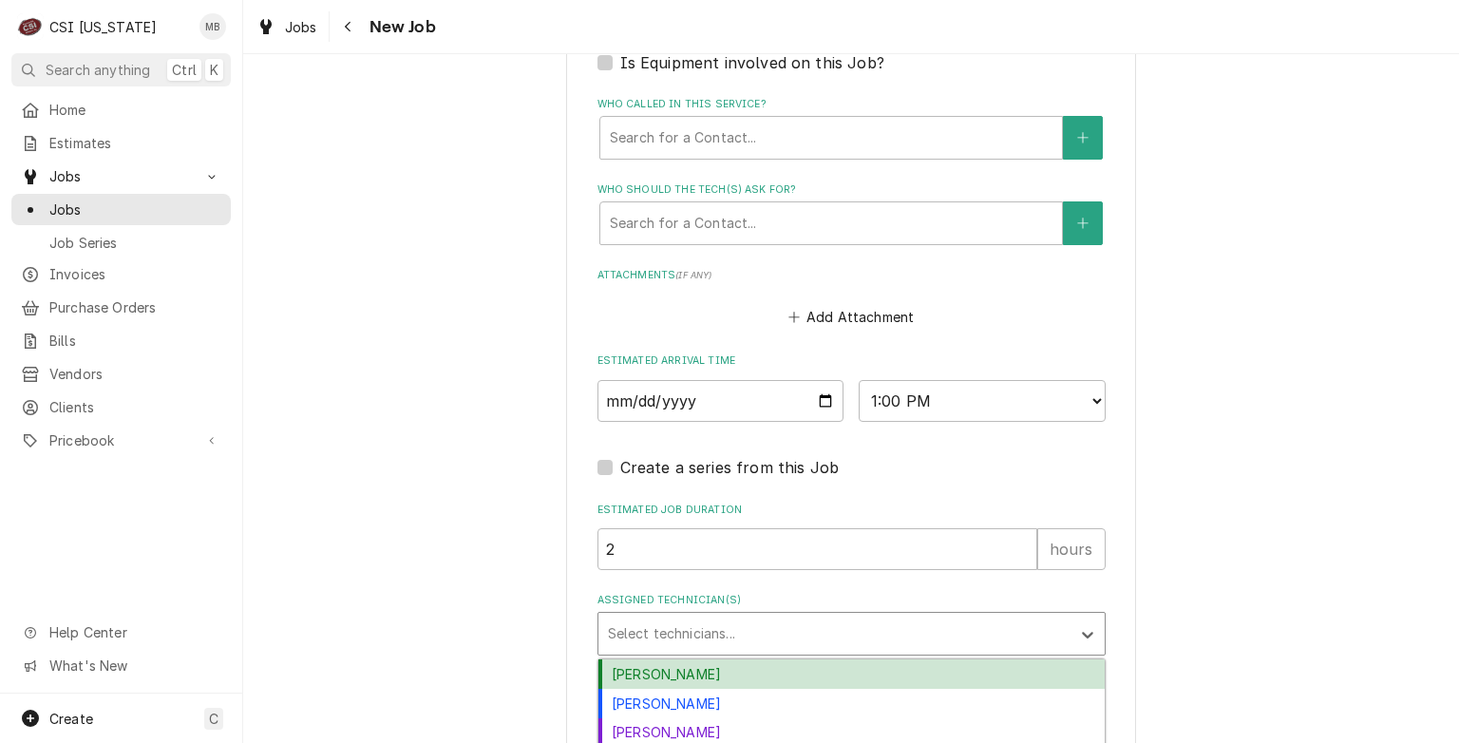
click at [691, 638] on div "Assigned Technician(s)" at bounding box center [834, 634] width 453 height 34
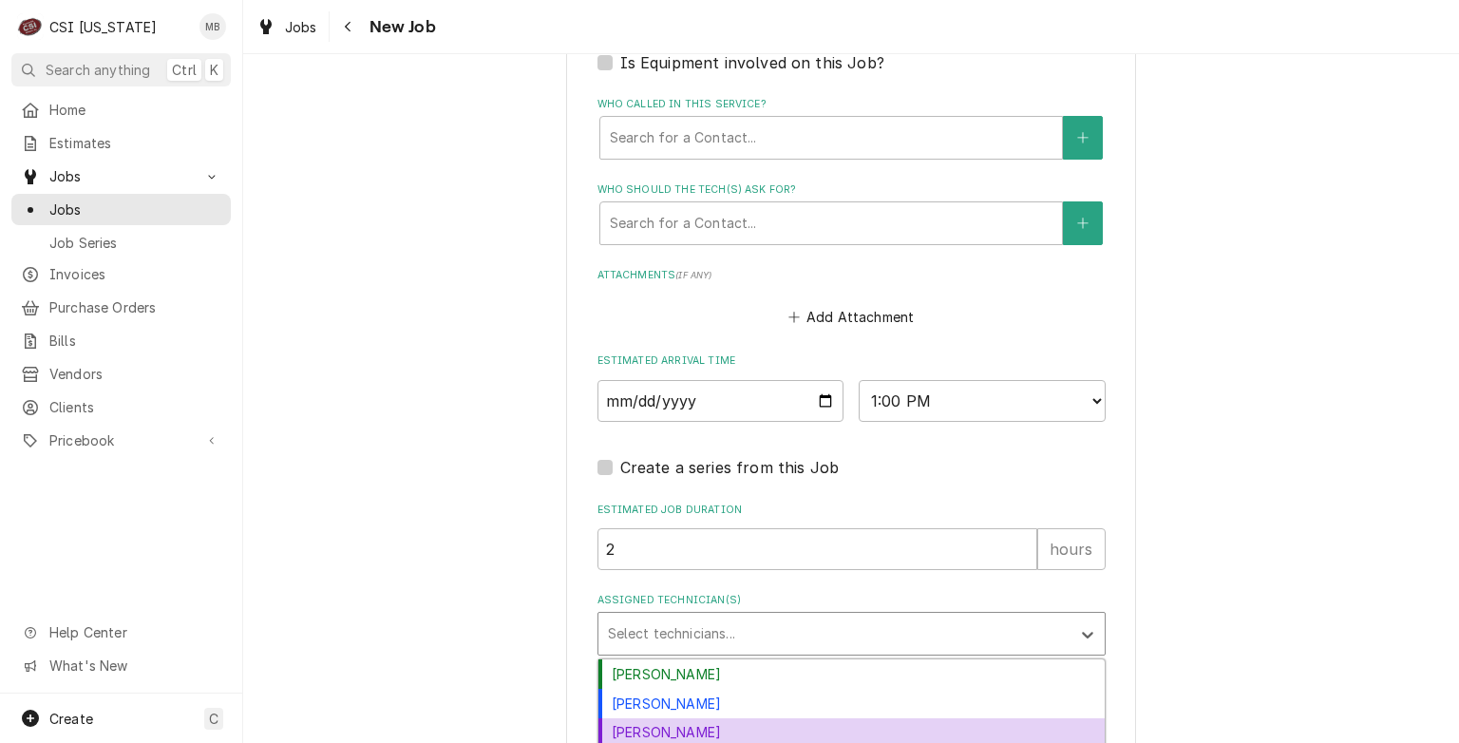
scroll to position [1778, 0]
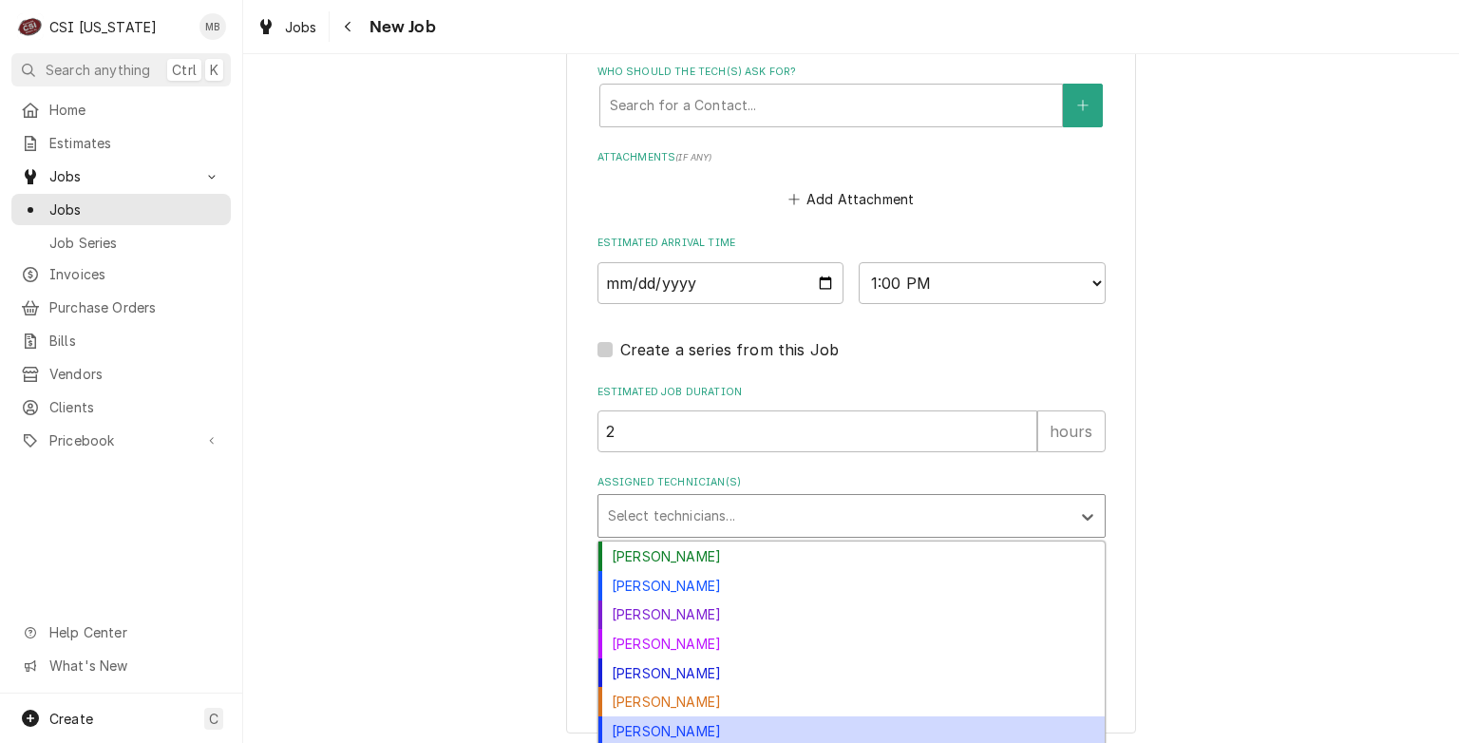
click at [609, 722] on div "[PERSON_NAME]" at bounding box center [852, 730] width 506 height 29
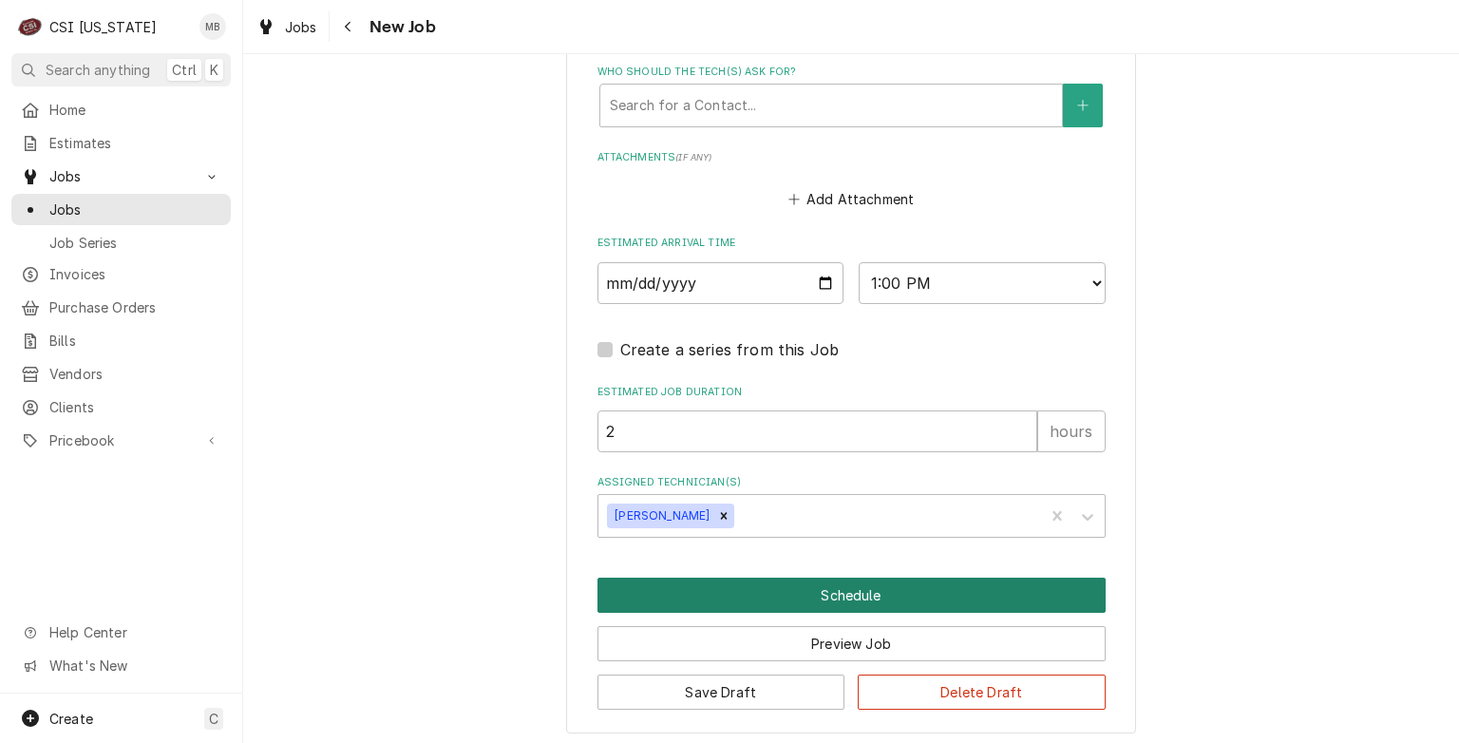
click at [687, 595] on button "Schedule" at bounding box center [852, 595] width 508 height 35
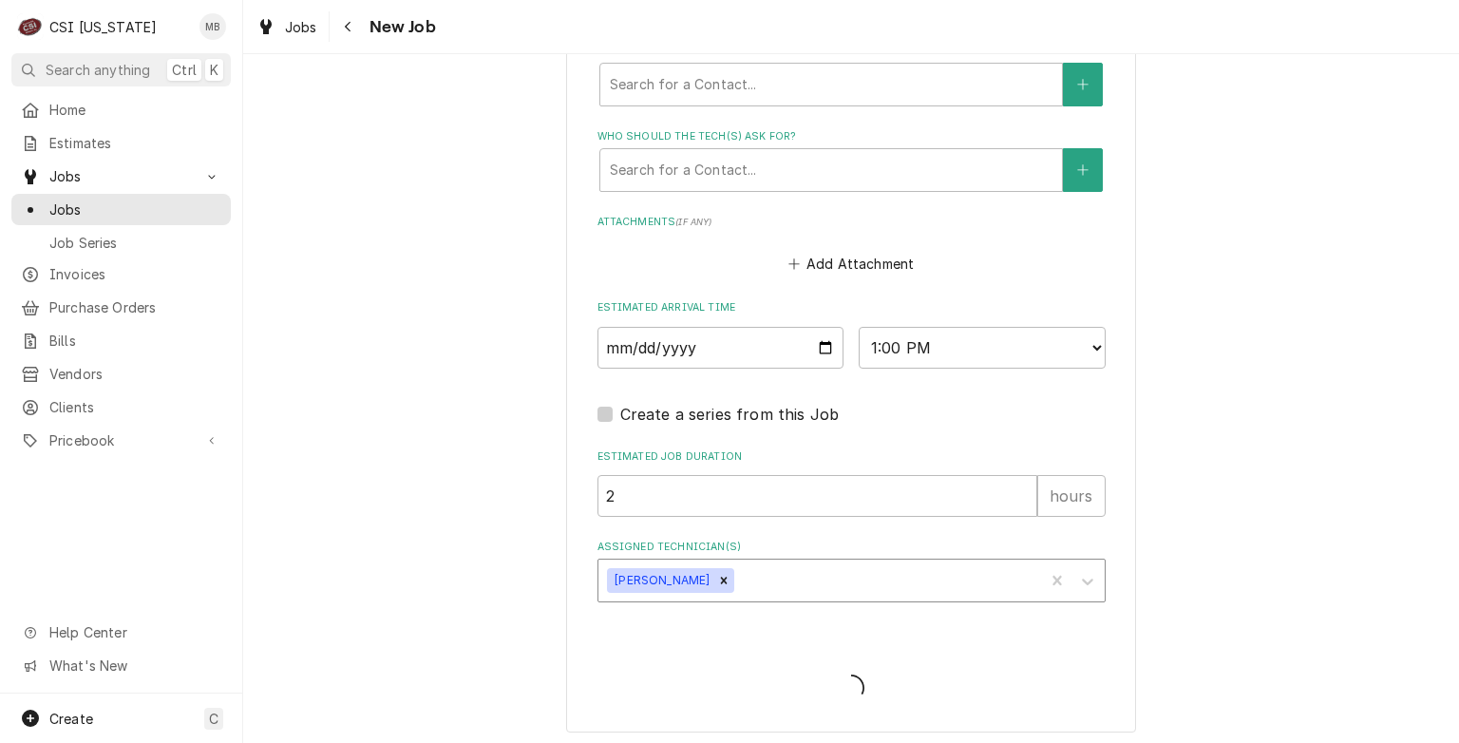
type textarea "x"
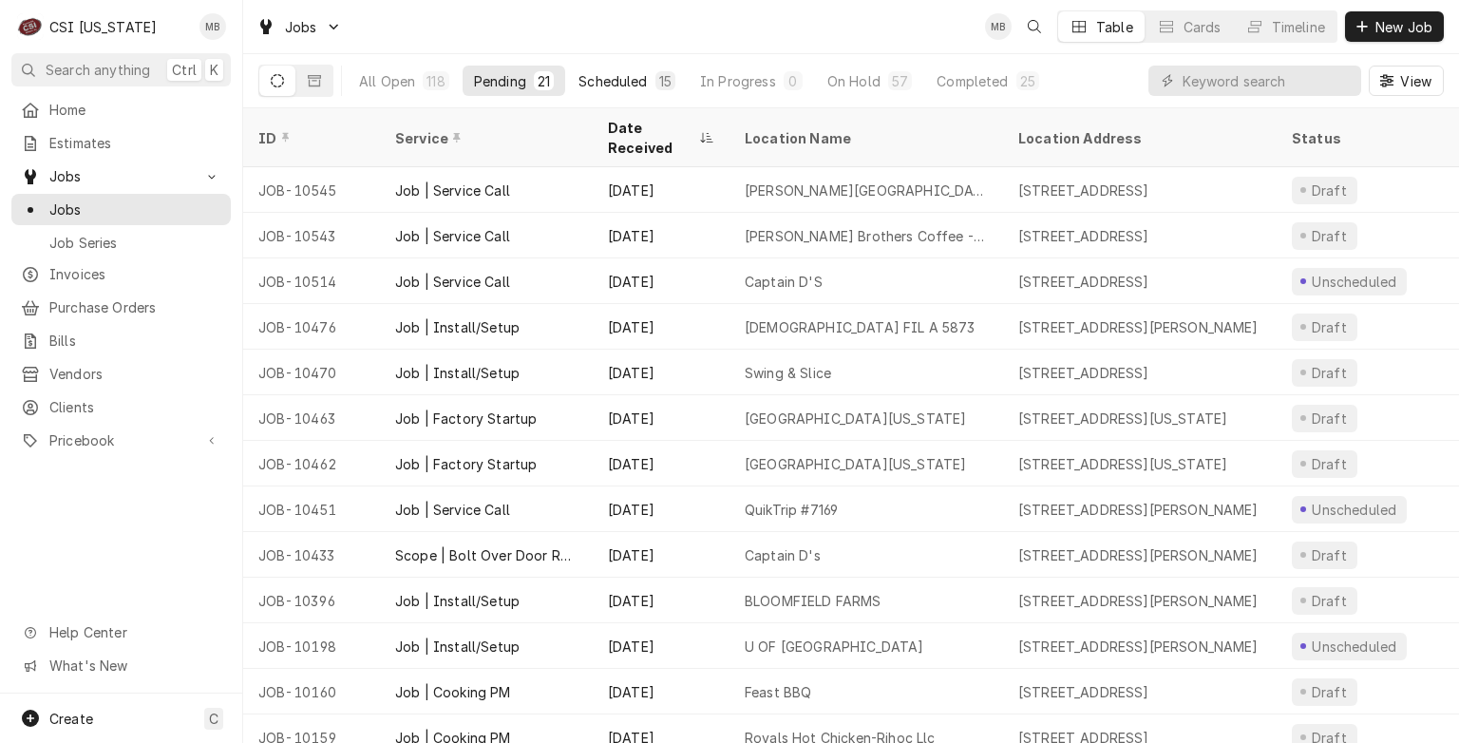
click at [642, 77] on div "Scheduled" at bounding box center [613, 81] width 68 height 20
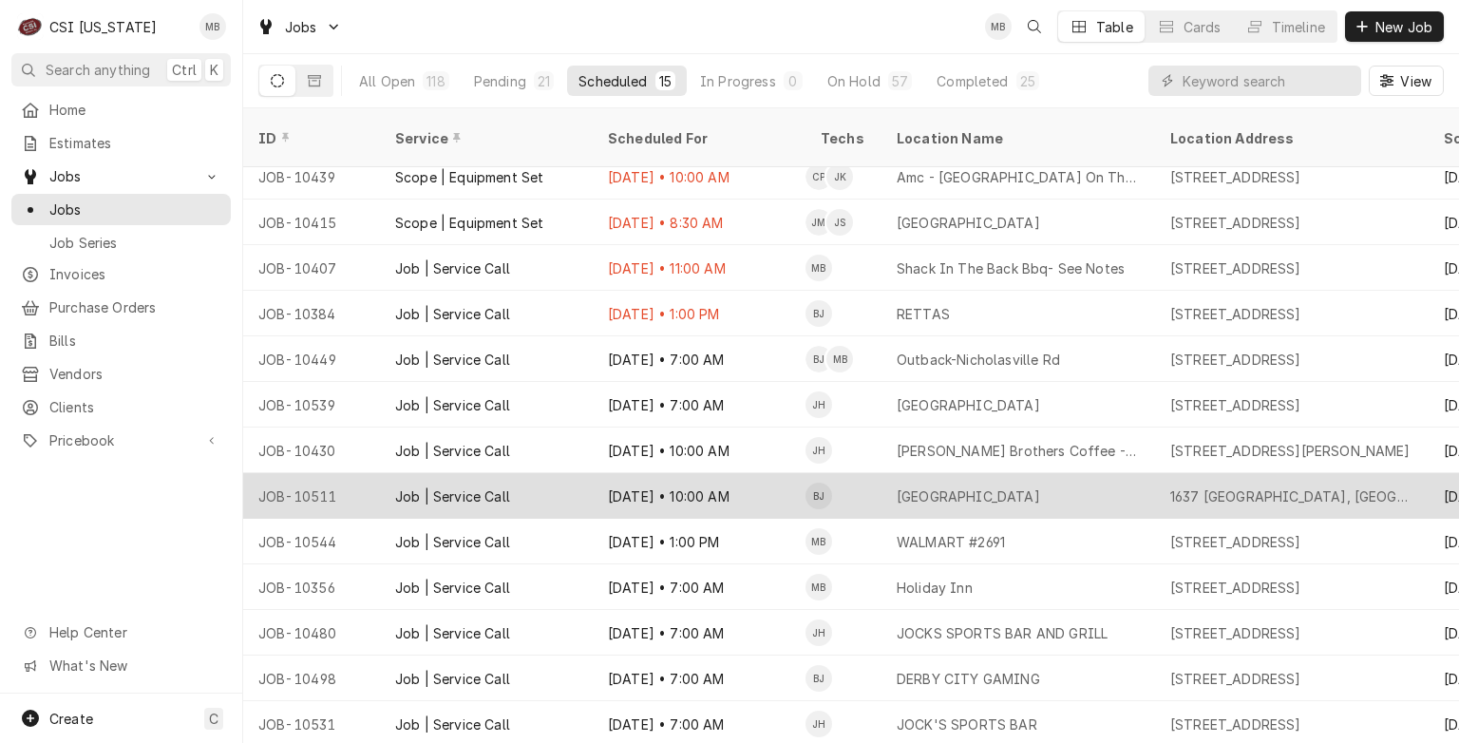
scroll to position [80, 0]
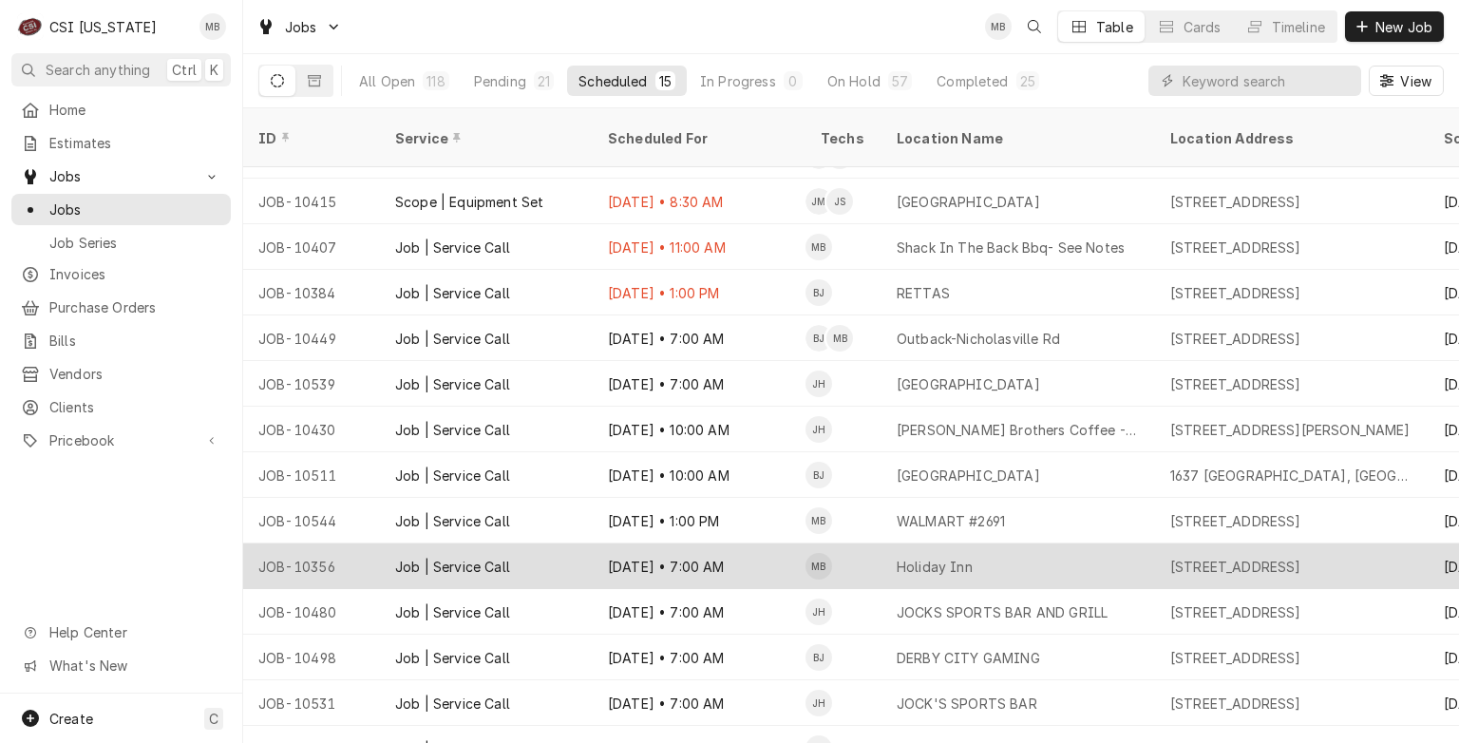
click at [648, 543] on div "Aug 29 • 7:00 AM" at bounding box center [699, 566] width 213 height 46
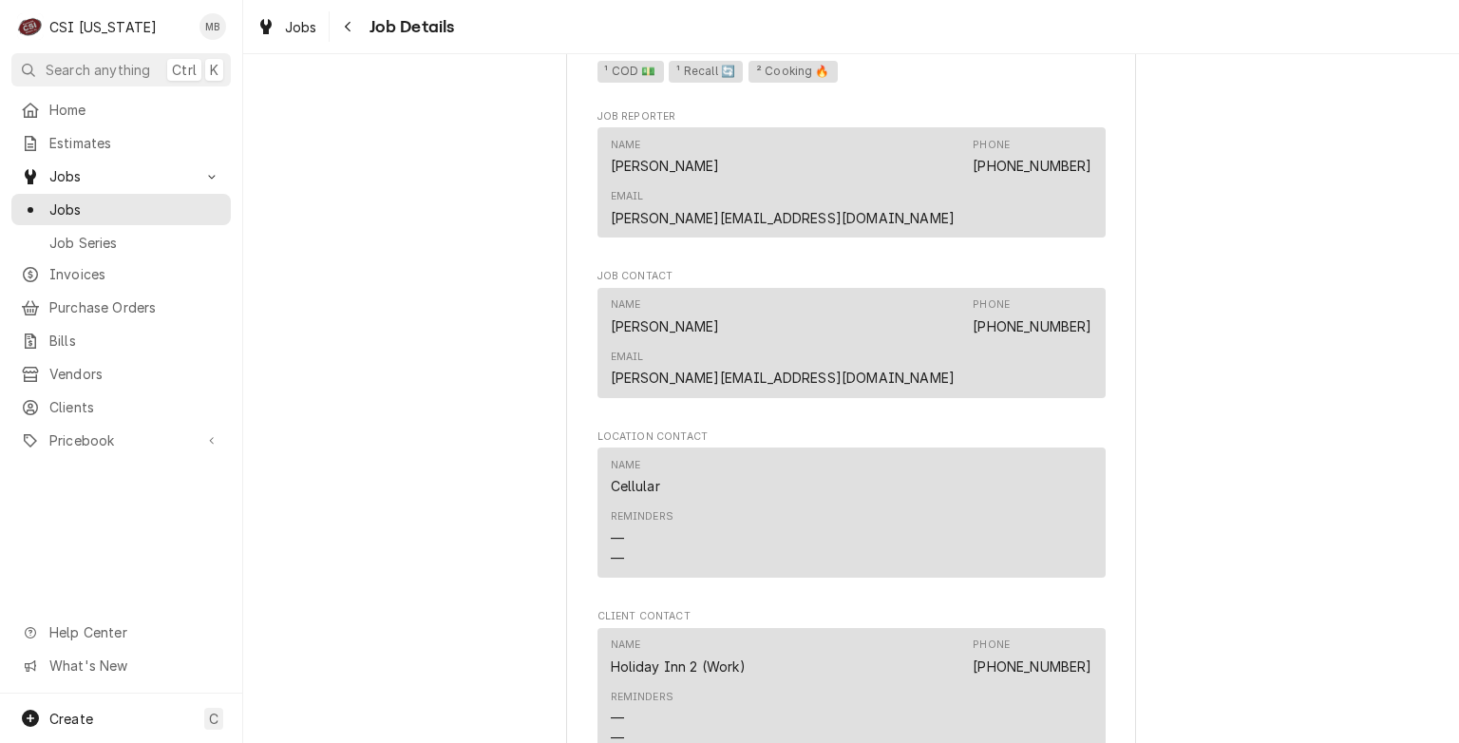
scroll to position [1699, 0]
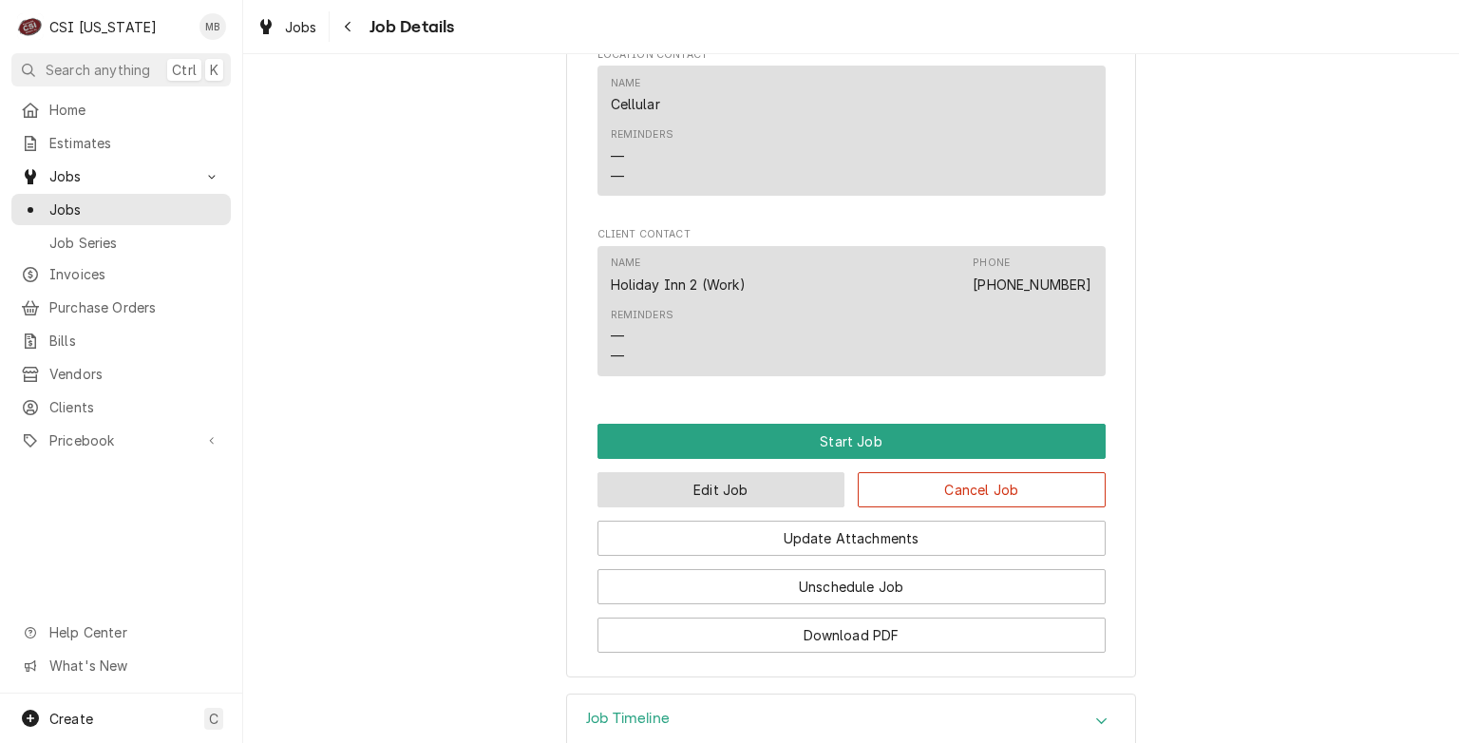
drag, startPoint x: 712, startPoint y: 363, endPoint x: 648, endPoint y: 378, distance: 65.4
click at [648, 472] on button "Edit Job" at bounding box center [722, 489] width 248 height 35
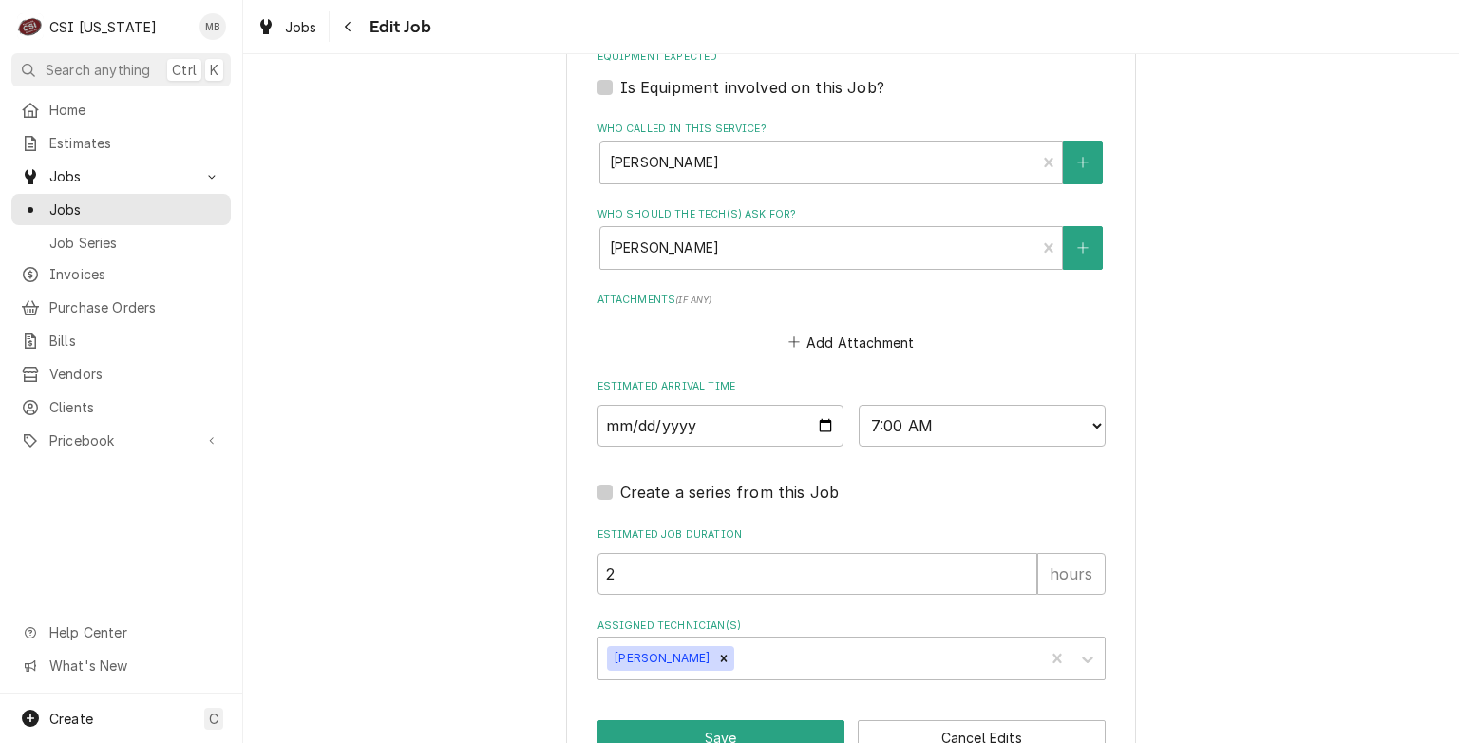
scroll to position [1475, 0]
click at [816, 406] on input "[DATE]" at bounding box center [721, 427] width 247 height 42
type textarea "x"
type input "2025-09-02"
click at [729, 721] on button "Save" at bounding box center [722, 738] width 248 height 35
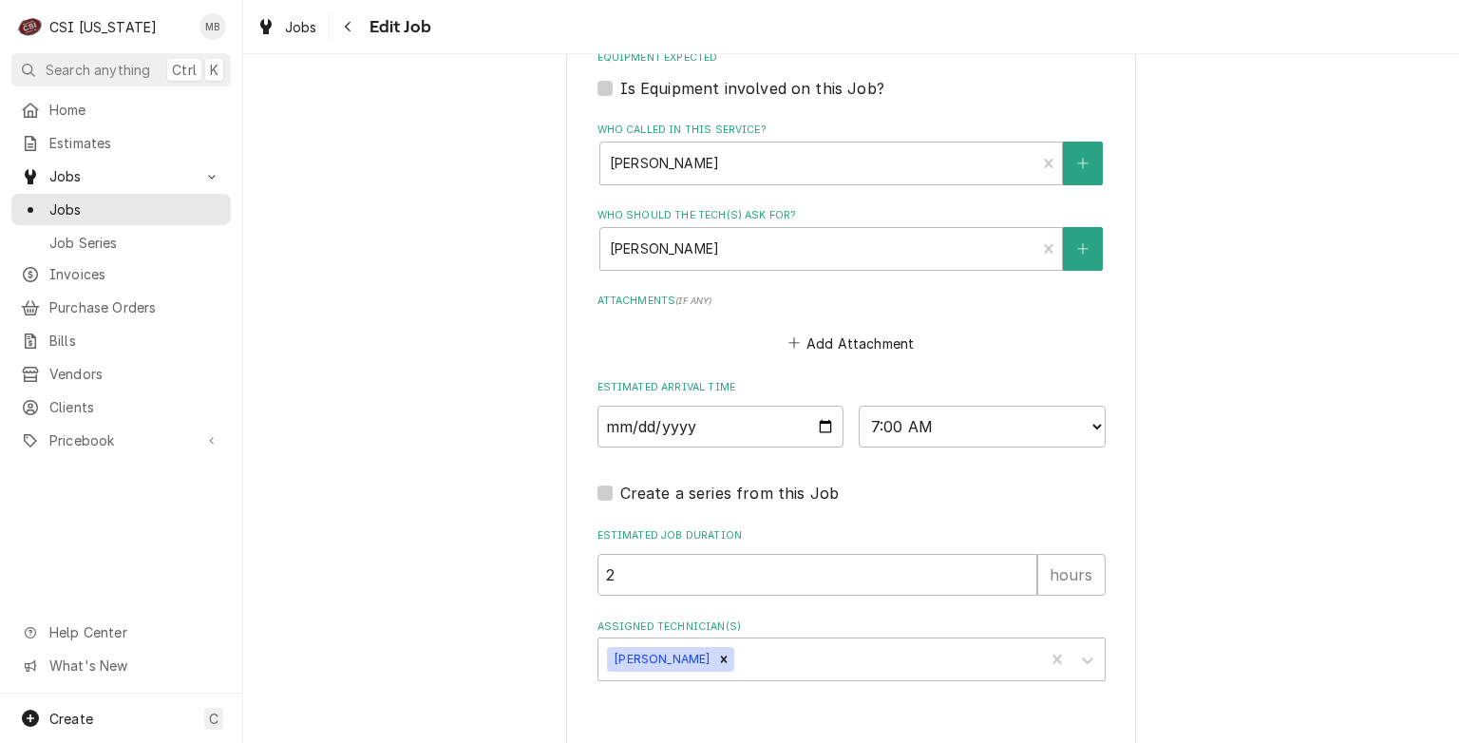
type textarea "x"
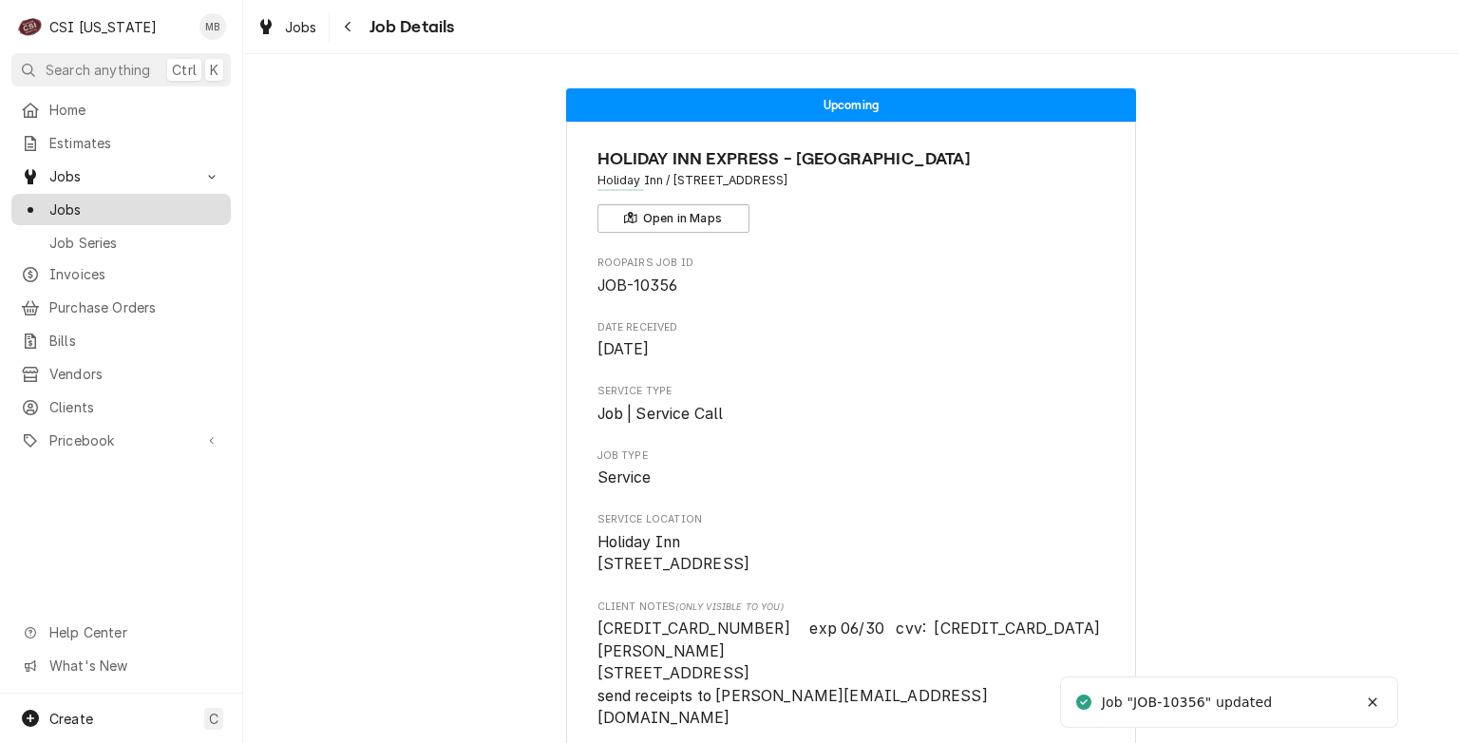
click at [69, 200] on span "Jobs" at bounding box center [135, 210] width 172 height 20
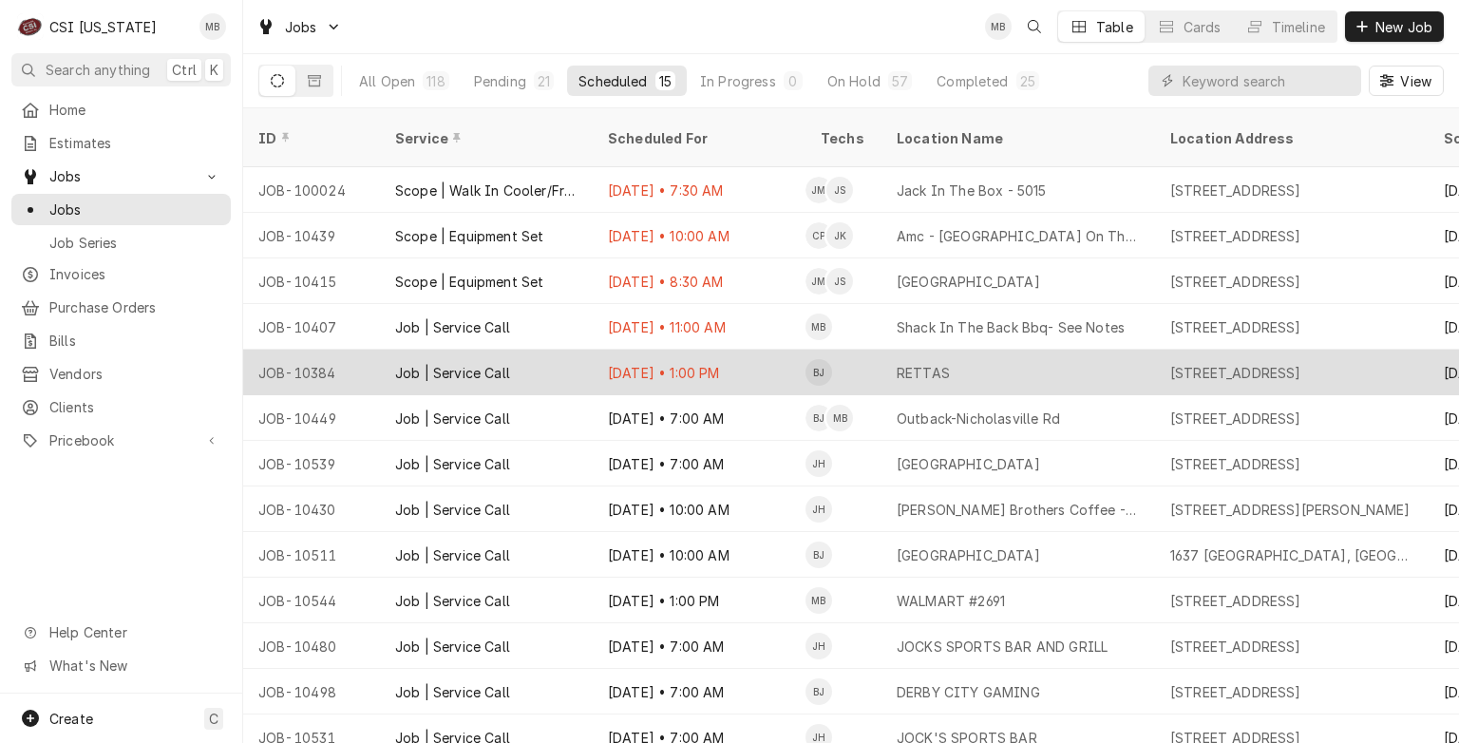
click at [520, 359] on div "Job | Service Call" at bounding box center [486, 373] width 213 height 46
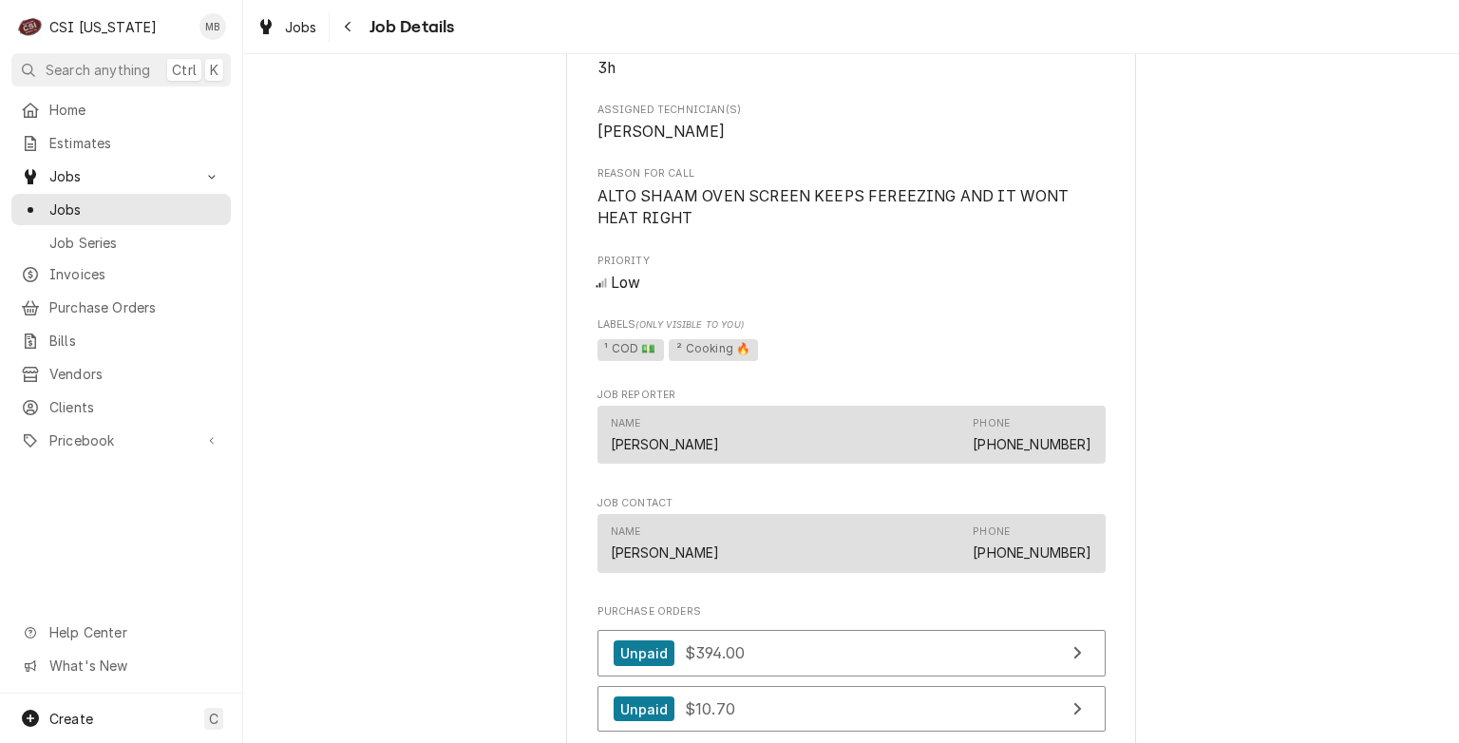
scroll to position [1606, 0]
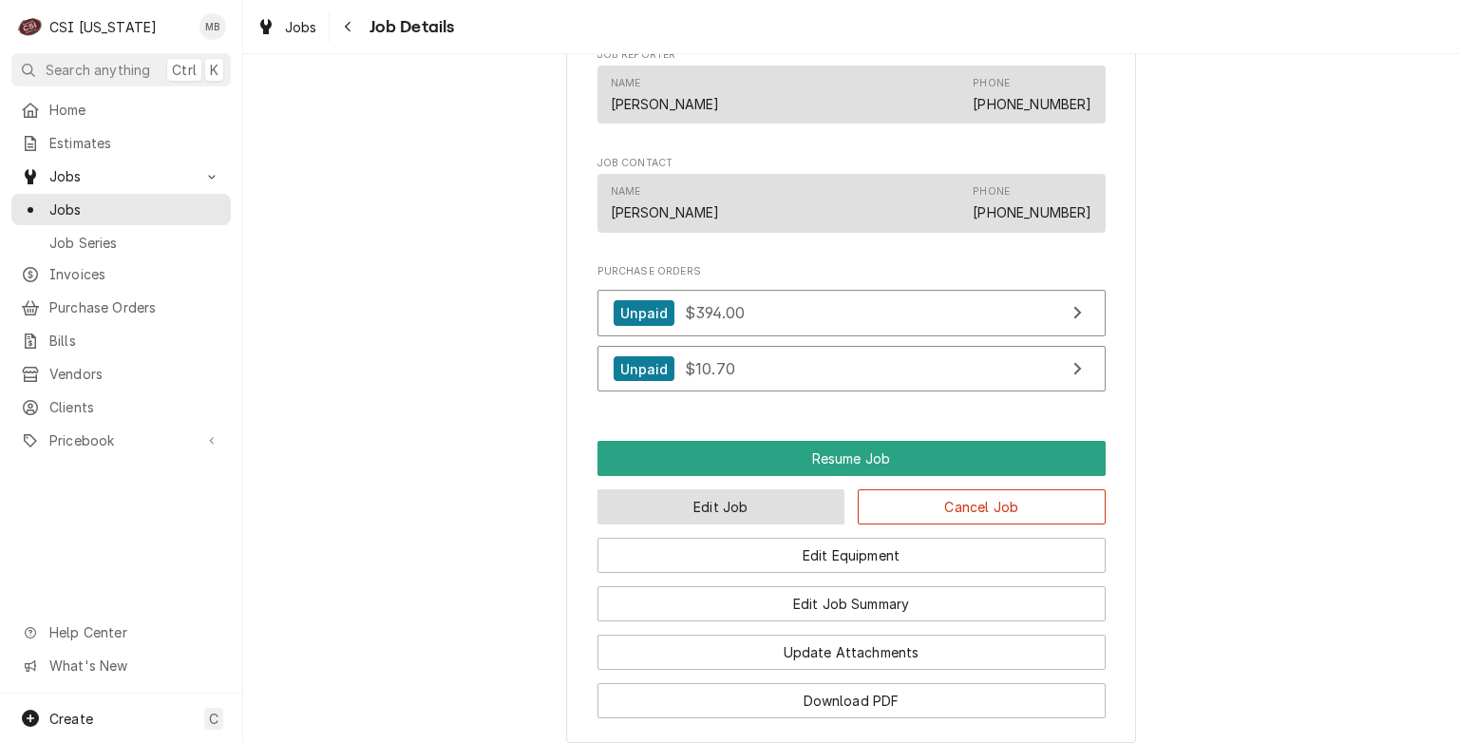
click at [767, 524] on button "Edit Job" at bounding box center [722, 506] width 248 height 35
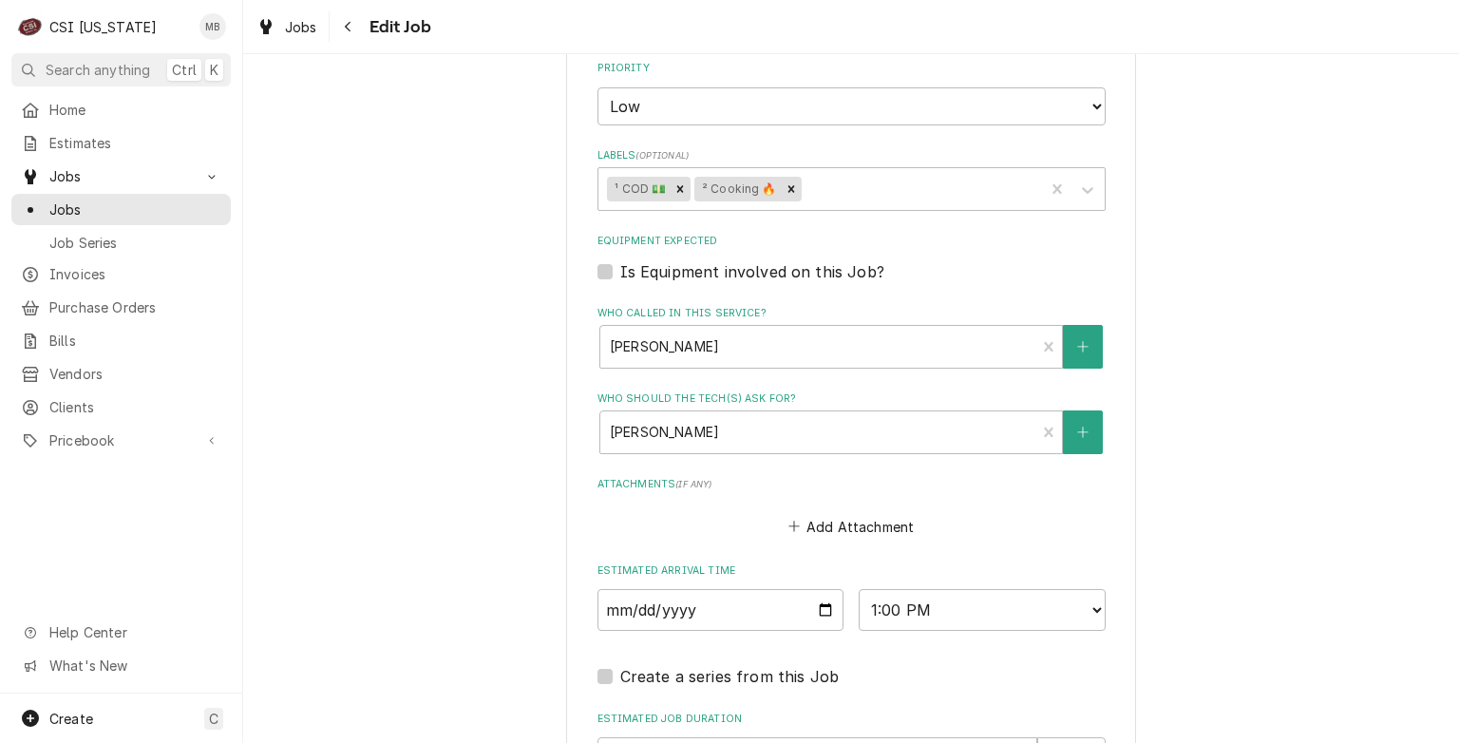
scroll to position [1380, 0]
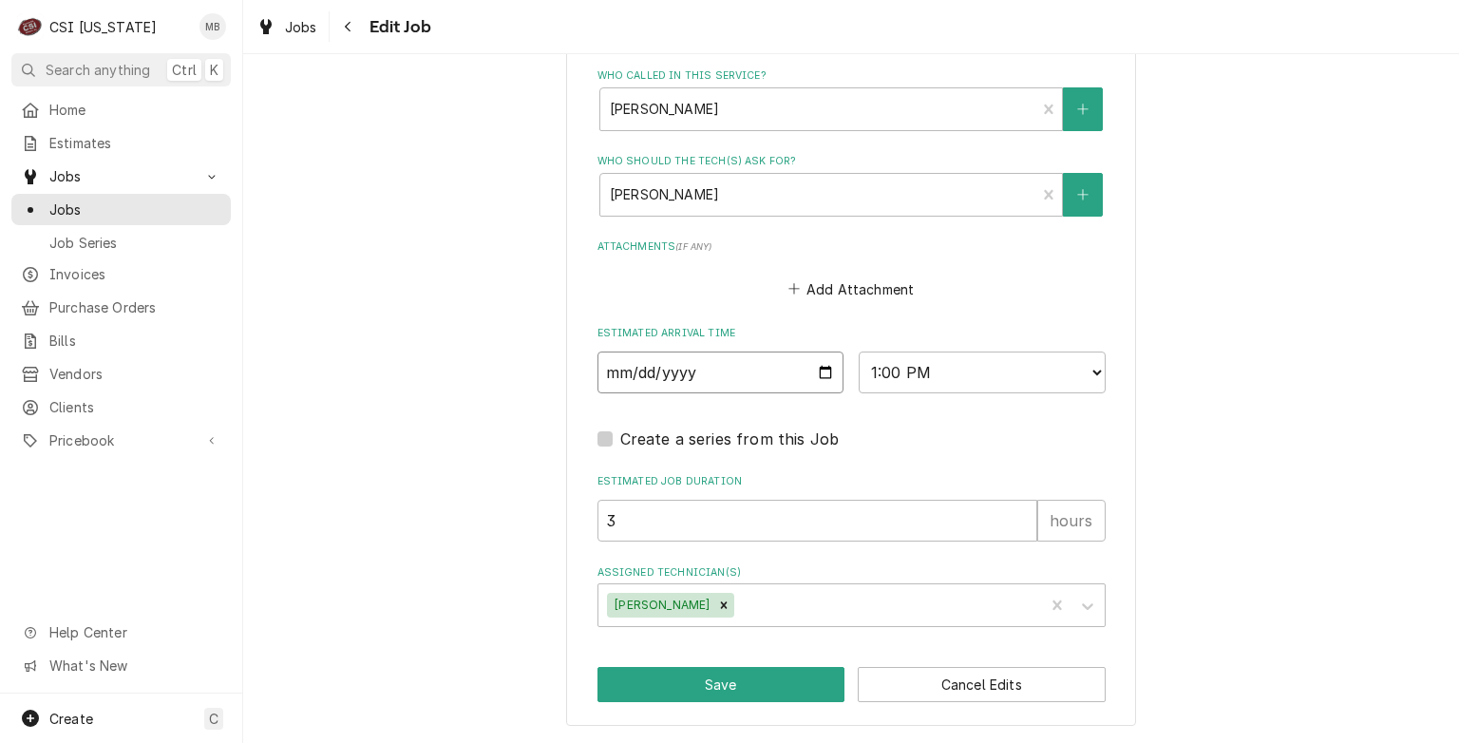
click at [818, 372] on input "2025-08-26" at bounding box center [721, 373] width 247 height 42
type textarea "x"
type input "2025-08-28"
click at [718, 689] on button "Save" at bounding box center [722, 684] width 248 height 35
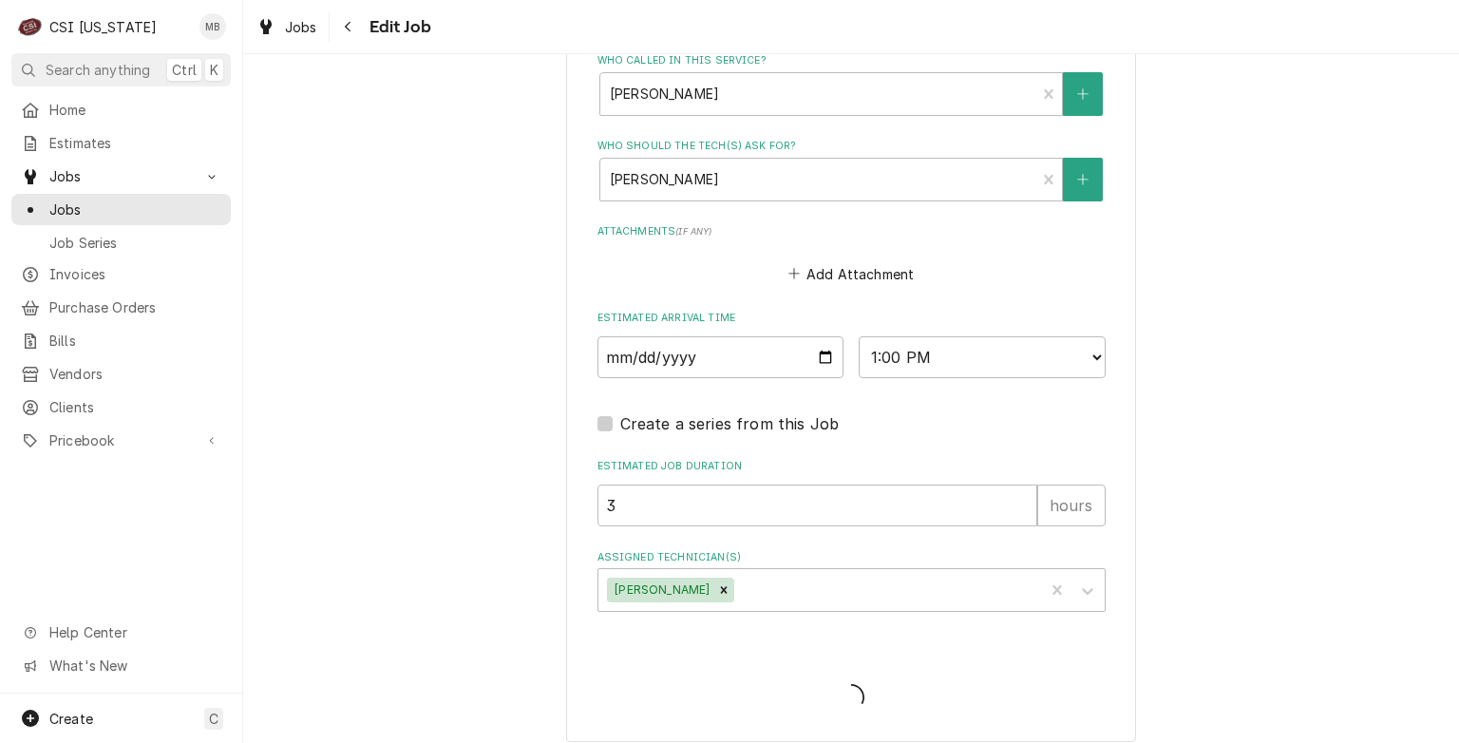
type textarea "x"
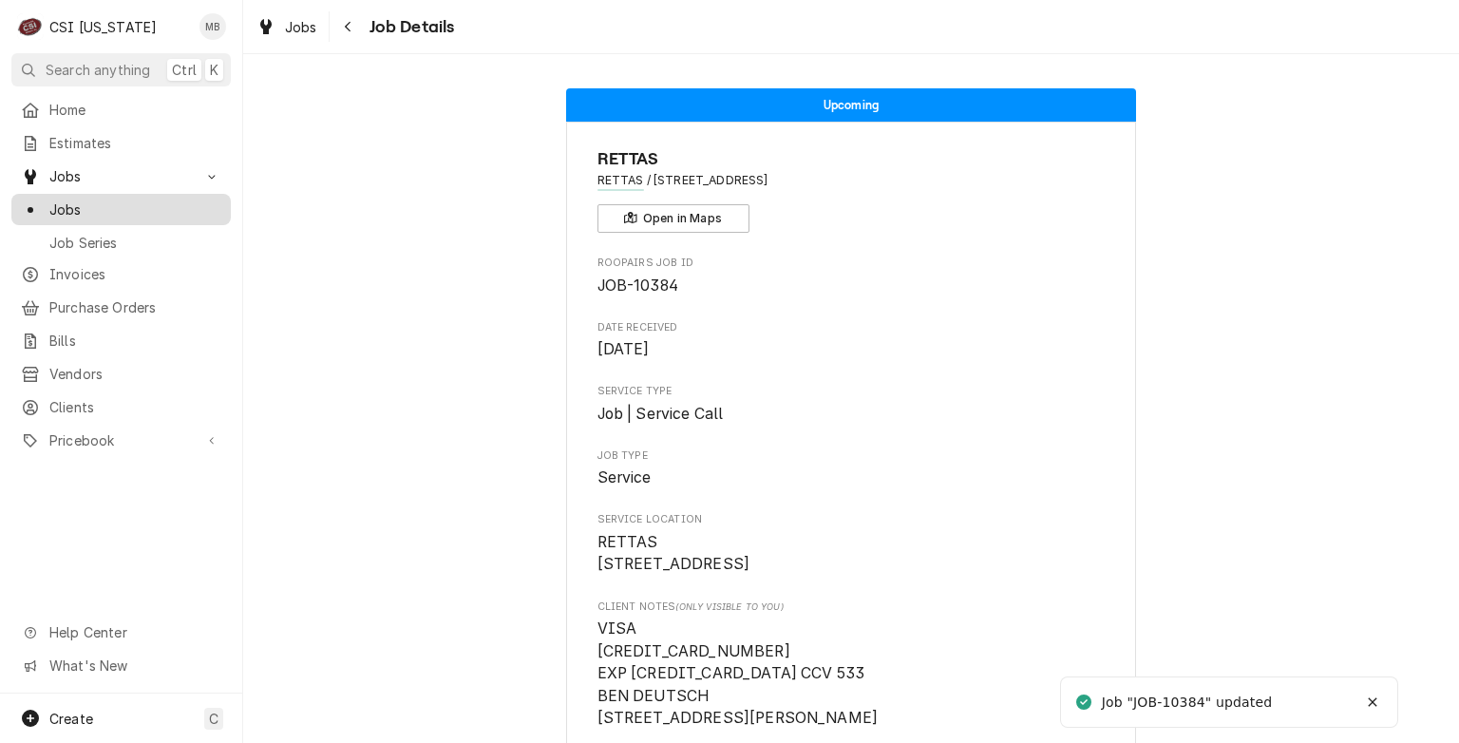
click at [70, 198] on div "Jobs" at bounding box center [121, 210] width 212 height 24
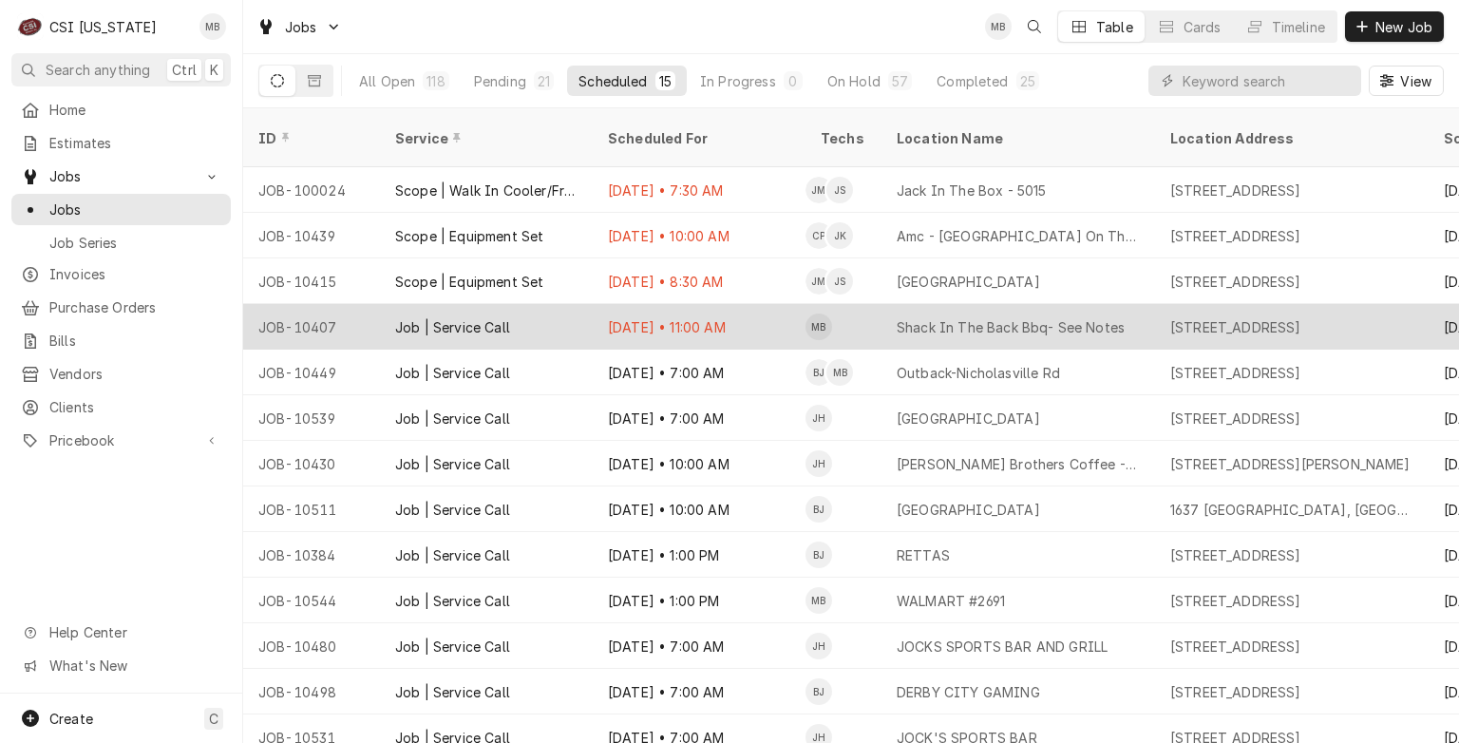
click at [440, 317] on div "Job | Service Call" at bounding box center [452, 327] width 115 height 20
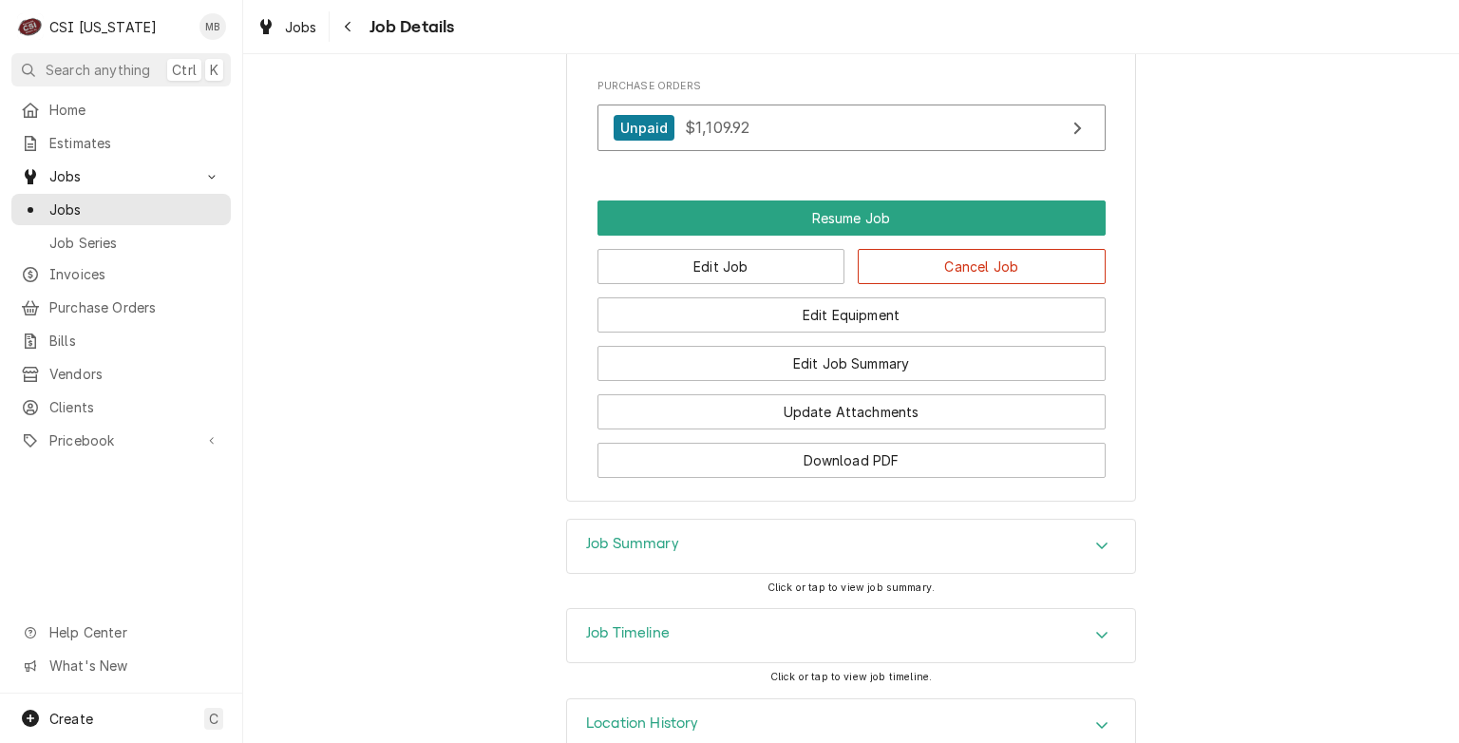
scroll to position [2189, 0]
click at [721, 284] on button "Edit Job" at bounding box center [722, 266] width 248 height 35
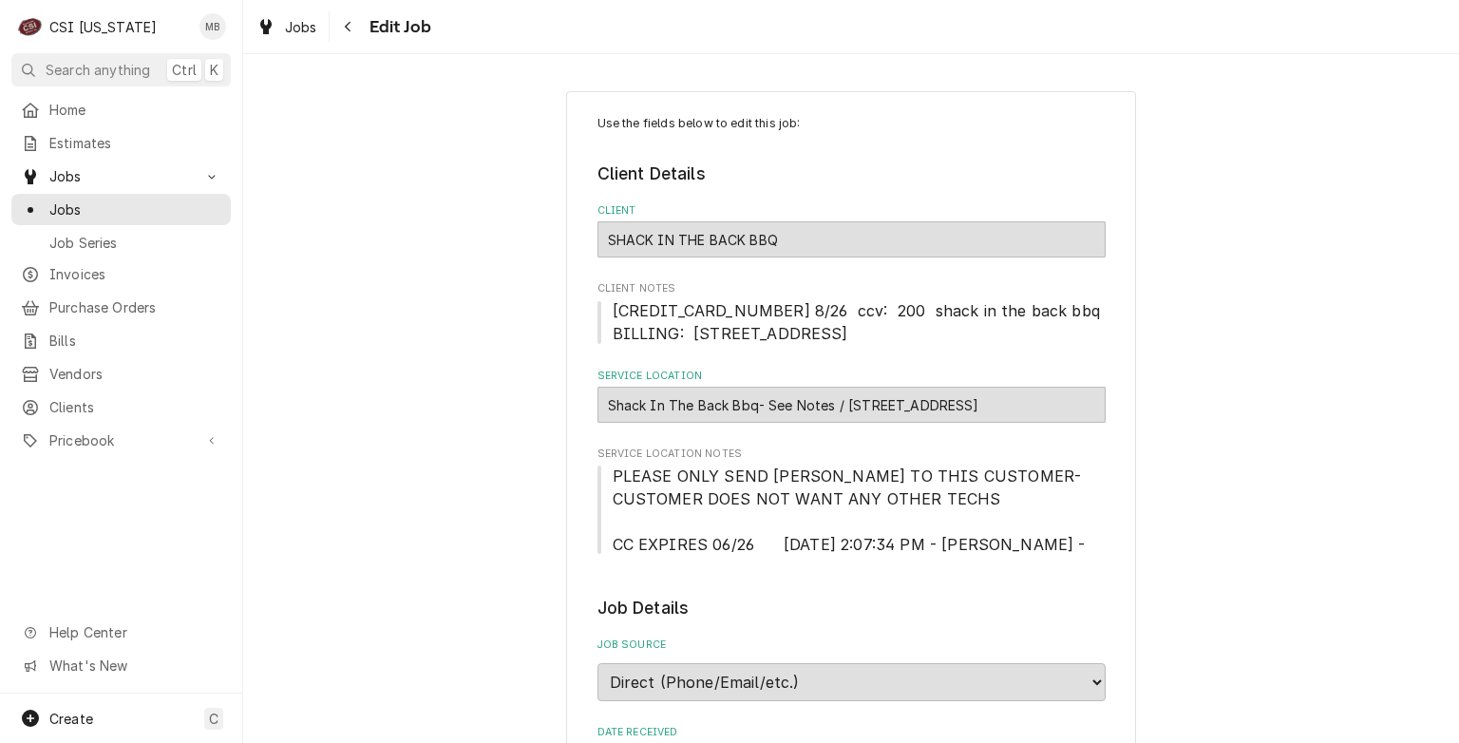
type textarea "x"
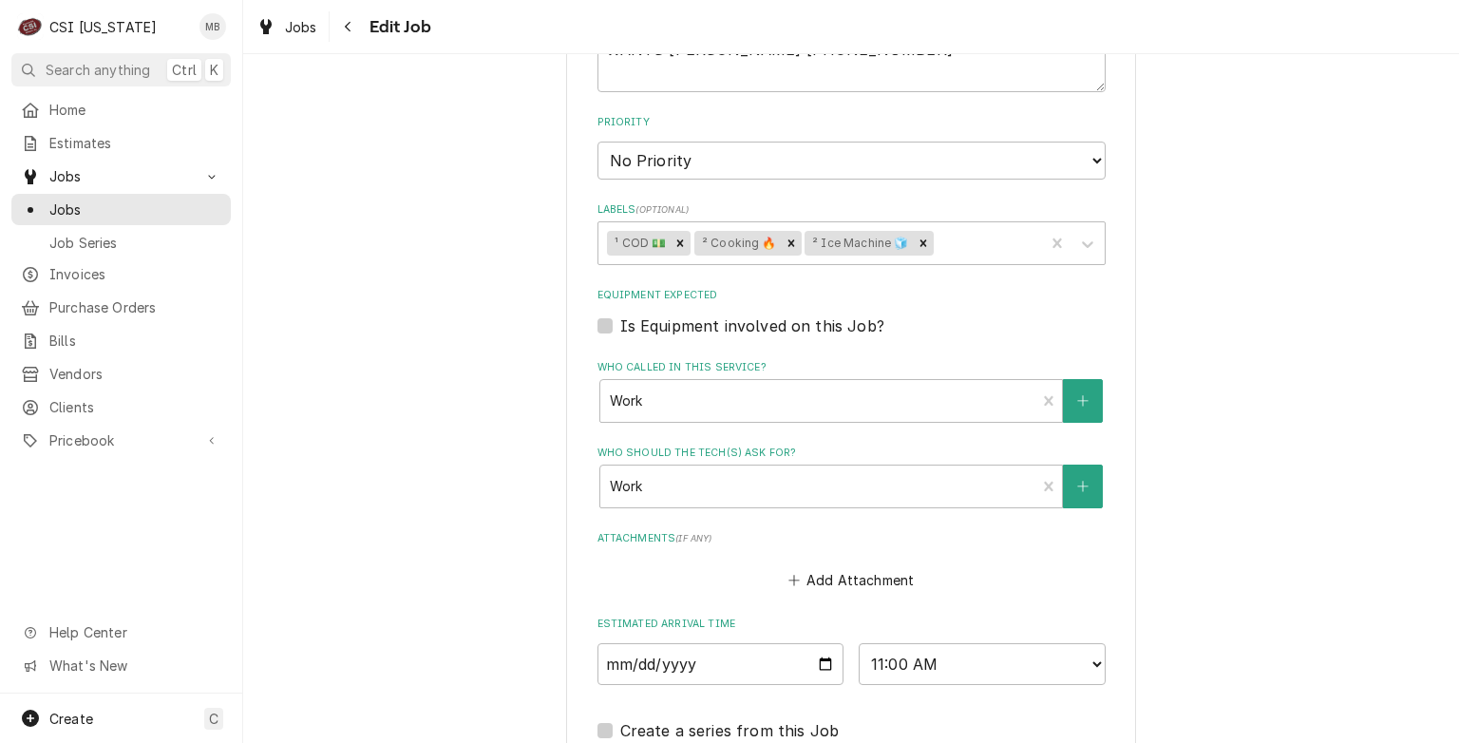
scroll to position [1468, 0]
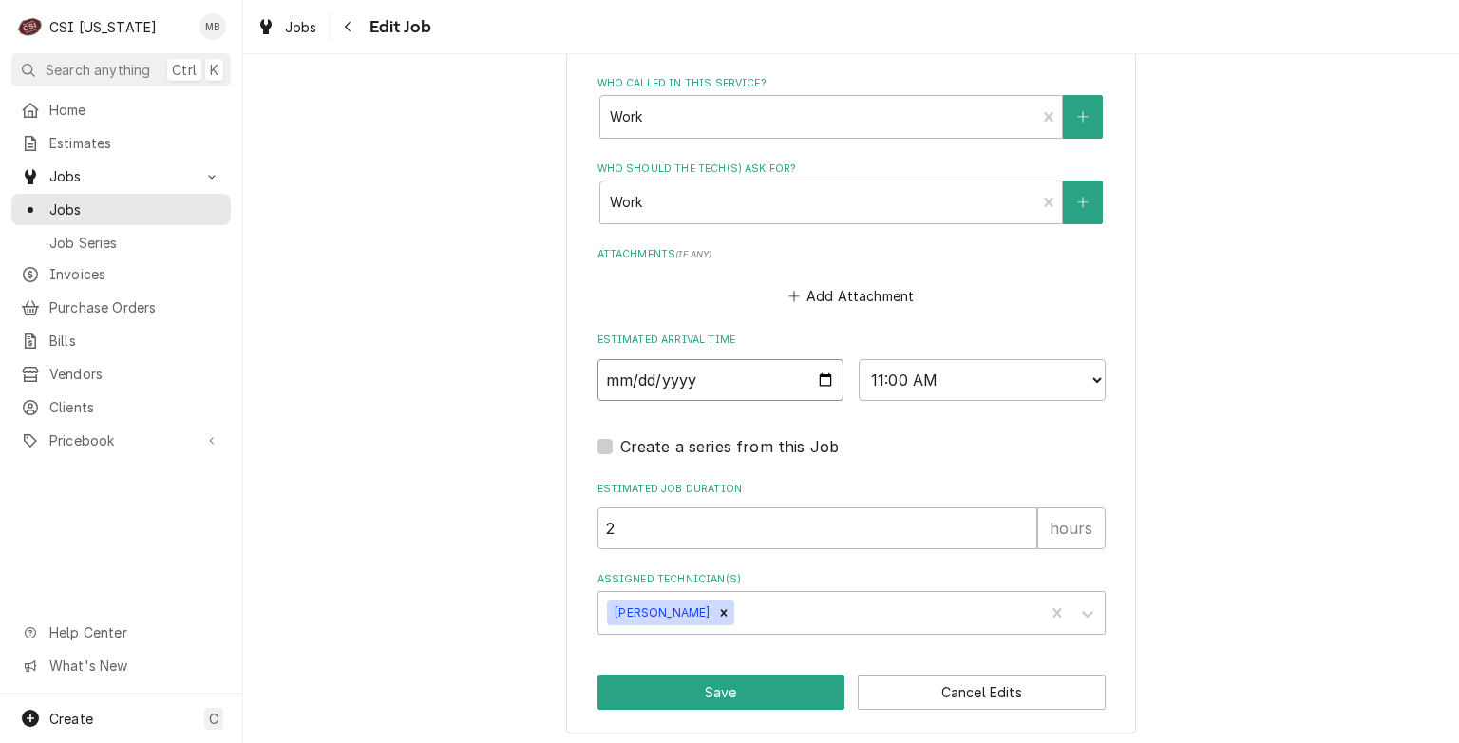
click at [817, 371] on input "2025-08-25" at bounding box center [721, 380] width 247 height 42
type input "2025-08-28"
type textarea "x"
click at [946, 384] on select "AM / PM 6:00 AM 6:15 AM 6:30 AM 6:45 AM 7:00 AM 7:15 AM 7:30 AM 7:45 AM 8:00 AM…" at bounding box center [982, 380] width 247 height 42
select select "13:00:00"
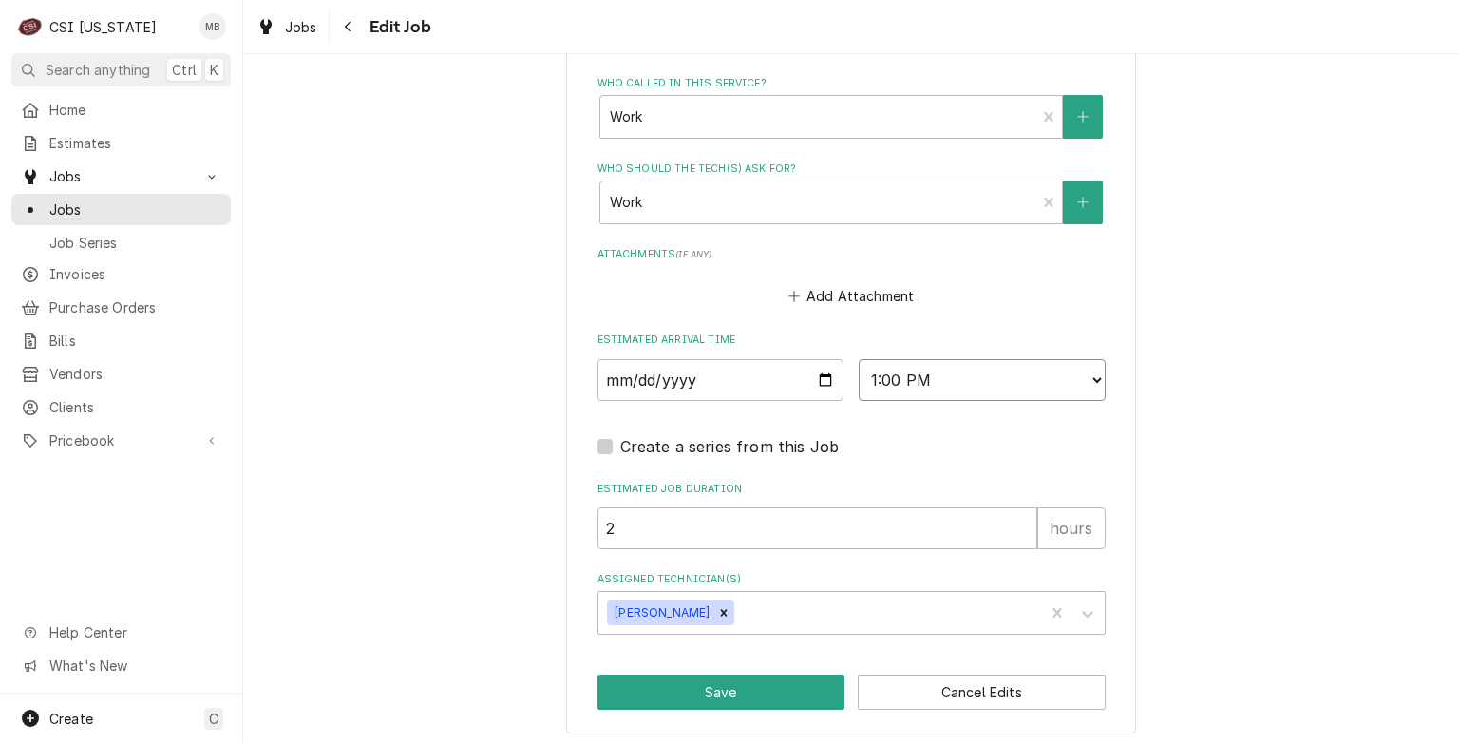
click at [859, 359] on select "AM / PM 6:00 AM 6:15 AM 6:30 AM 6:45 AM 7:00 AM 7:15 AM 7:30 AM 7:45 AM 8:00 AM…" at bounding box center [982, 380] width 247 height 42
click at [732, 695] on button "Save" at bounding box center [722, 692] width 248 height 35
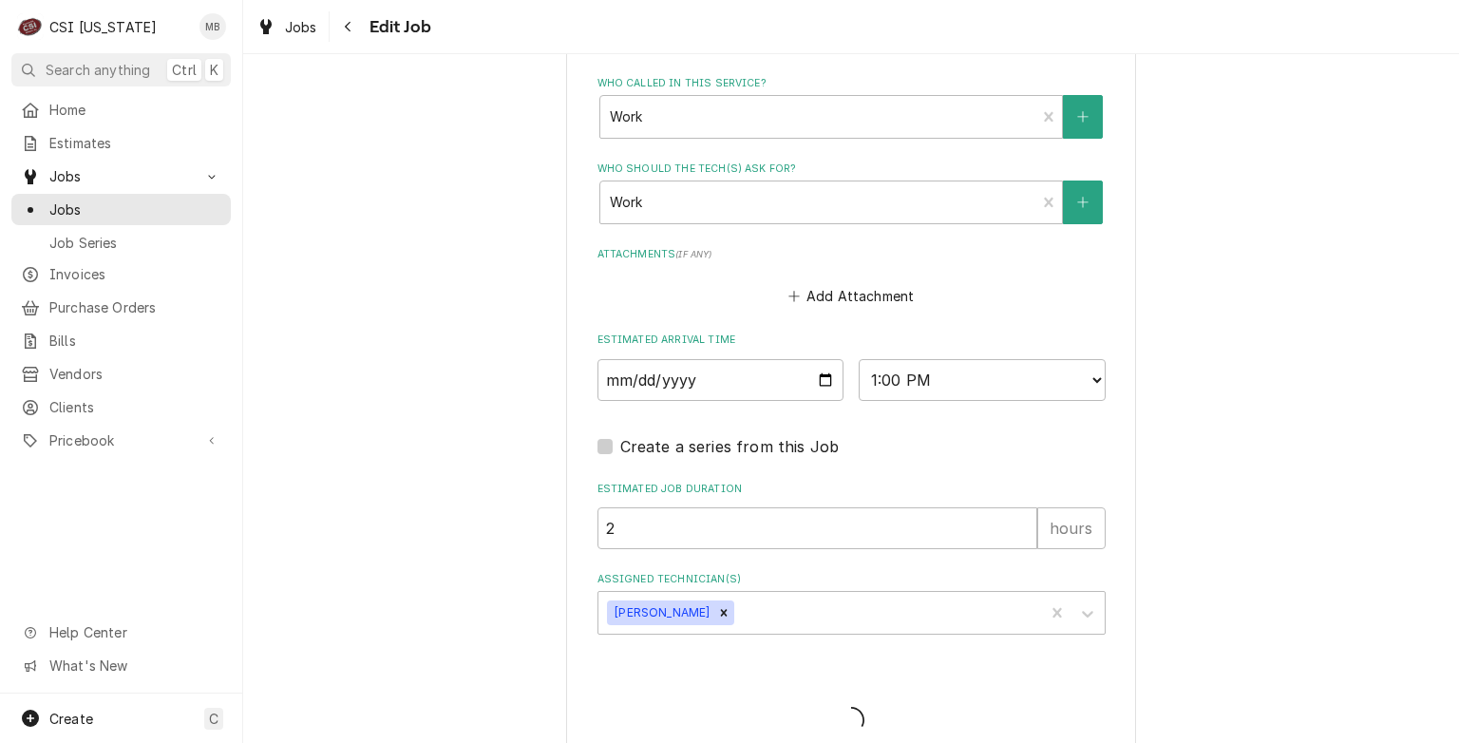
type textarea "x"
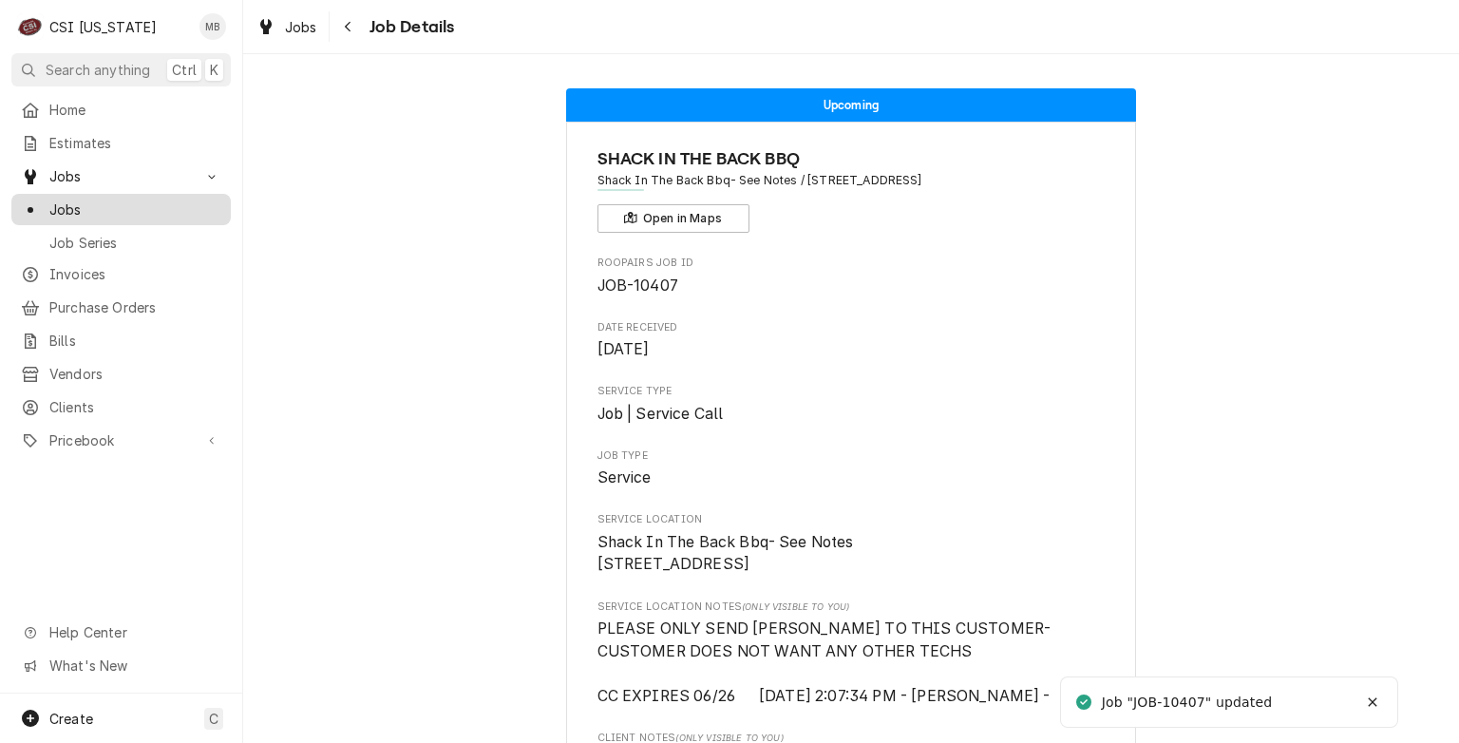
click at [65, 218] on link "Jobs" at bounding box center [120, 209] width 219 height 31
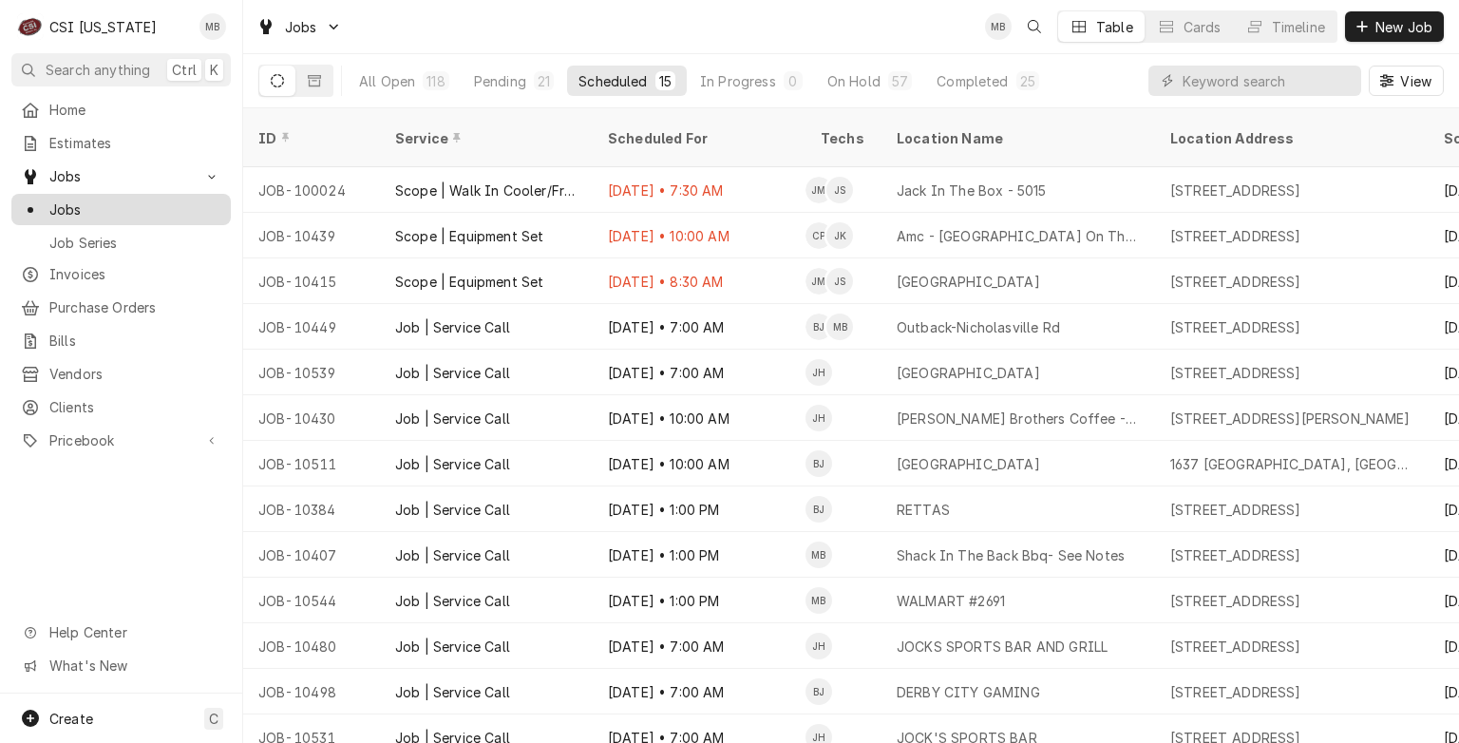
click at [156, 213] on div "Jobs" at bounding box center [121, 210] width 212 height 24
click at [505, 78] on div "Pending" at bounding box center [500, 81] width 52 height 20
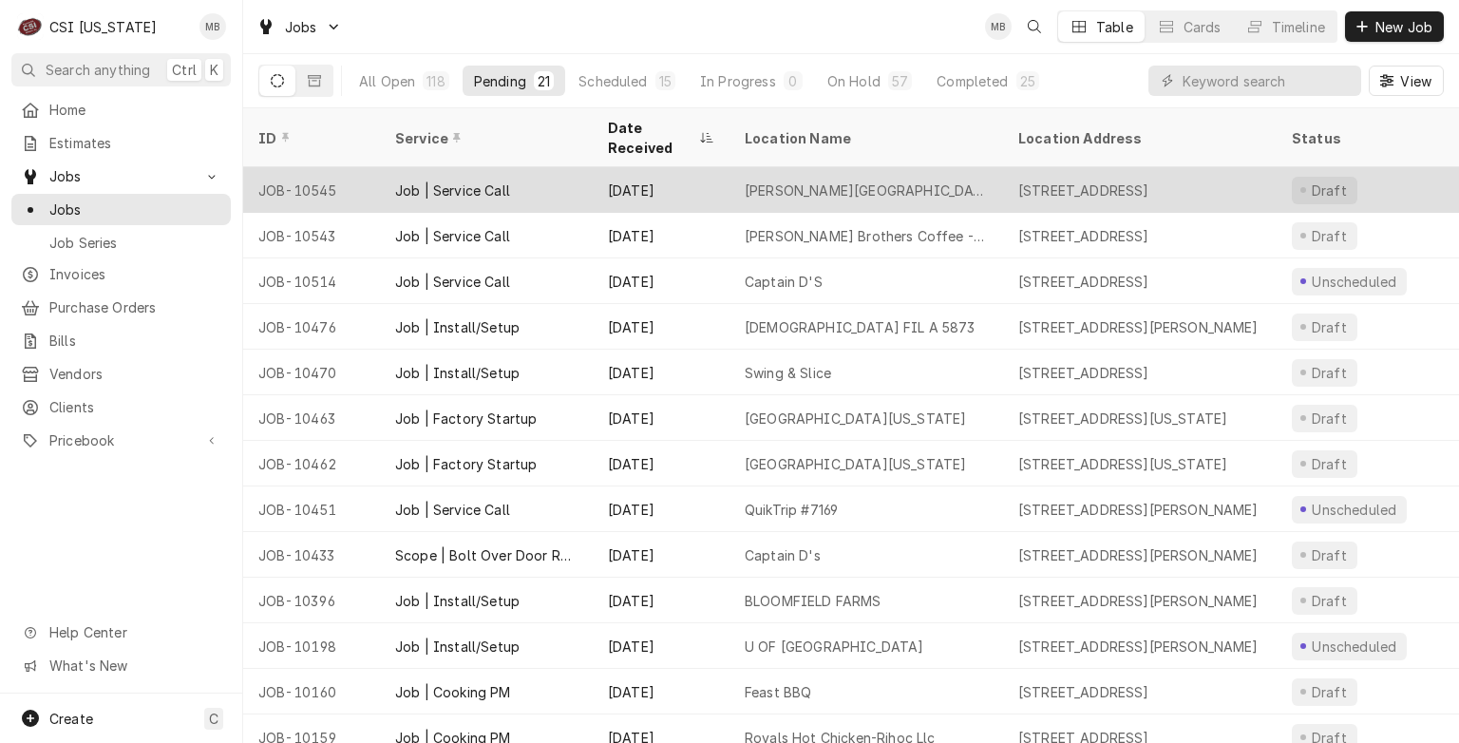
click at [559, 180] on div "Job | Service Call" at bounding box center [486, 190] width 213 height 46
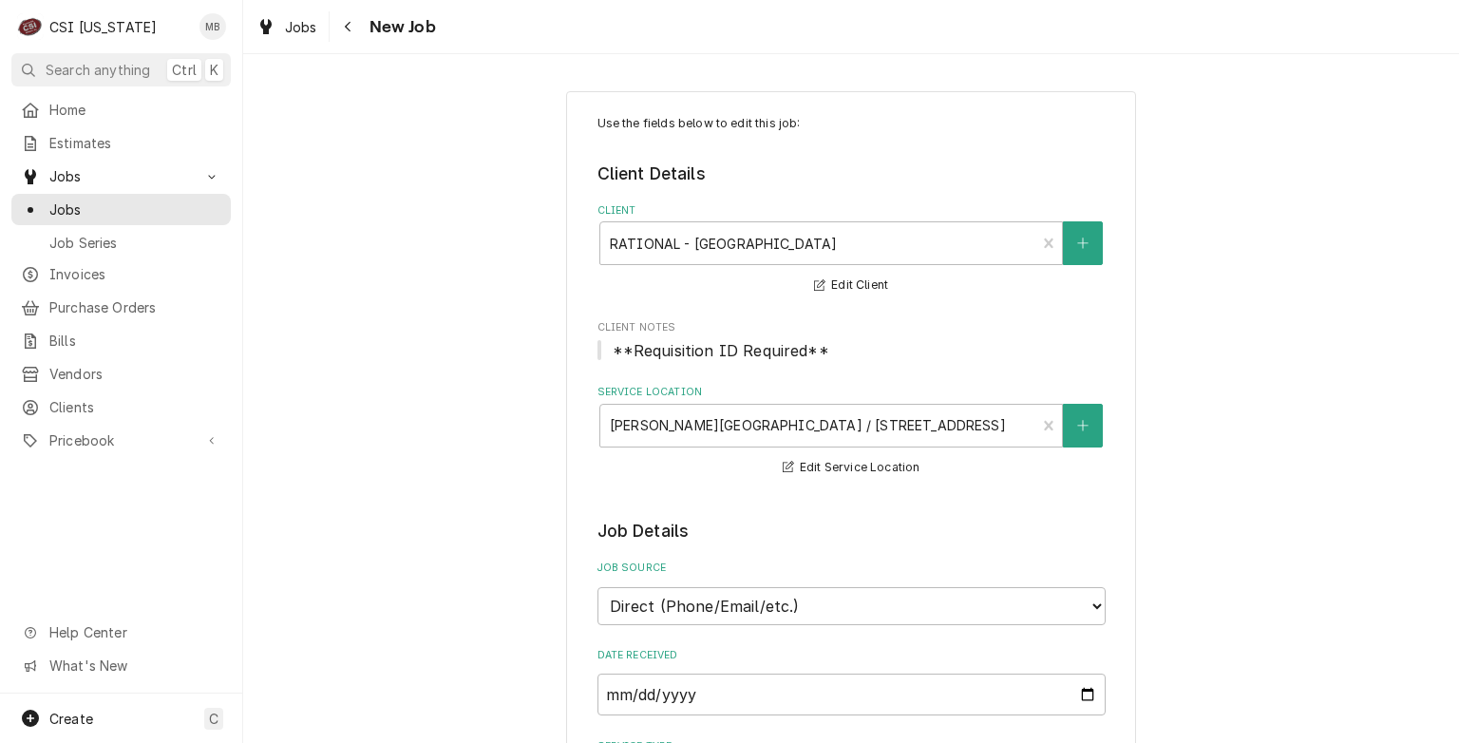
type textarea "x"
click at [95, 200] on span "Jobs" at bounding box center [135, 210] width 172 height 20
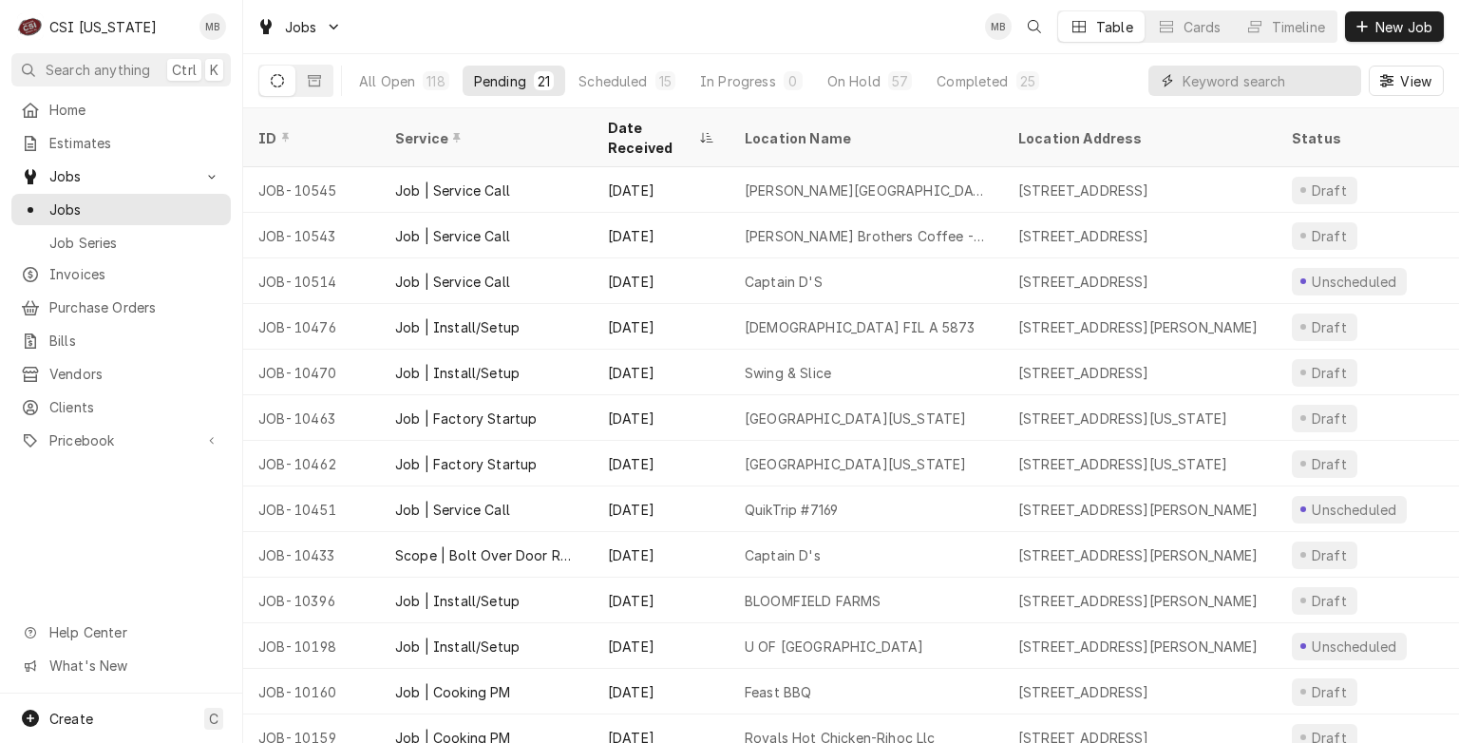
click at [1208, 82] on input "Dynamic Content Wrapper" at bounding box center [1267, 81] width 169 height 30
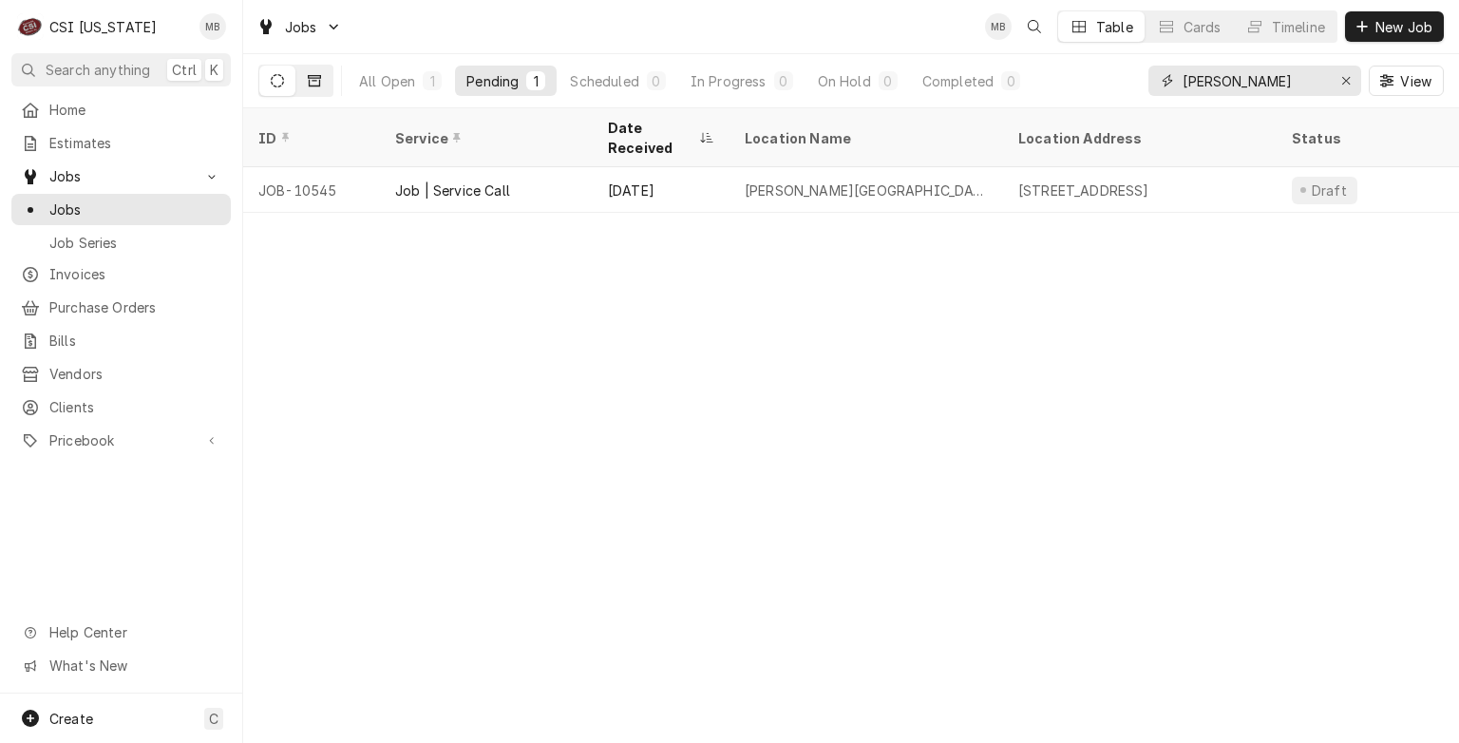
type input "SLAUGHTER"
click at [310, 86] on icon "Dynamic Content Wrapper" at bounding box center [314, 80] width 13 height 11
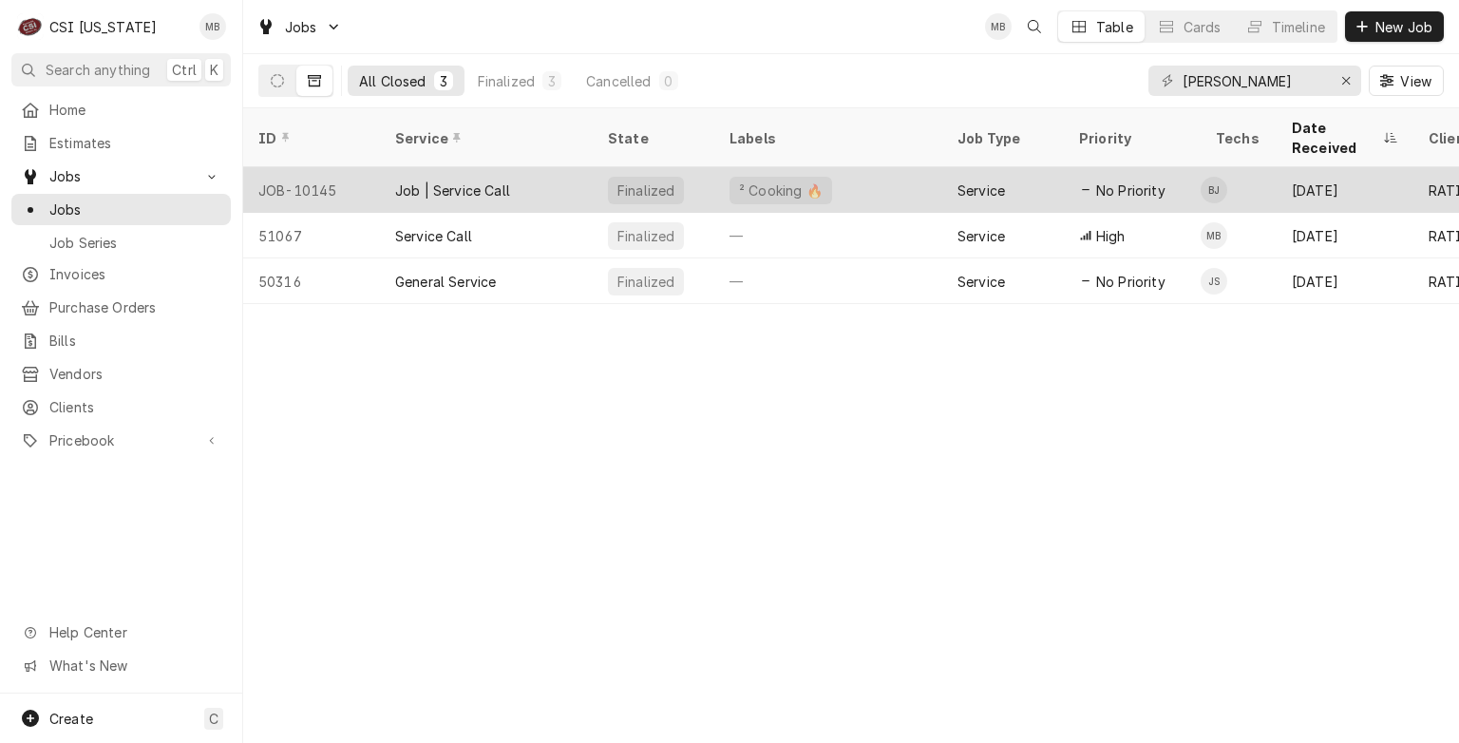
click at [369, 173] on div "JOB-10145" at bounding box center [311, 190] width 137 height 46
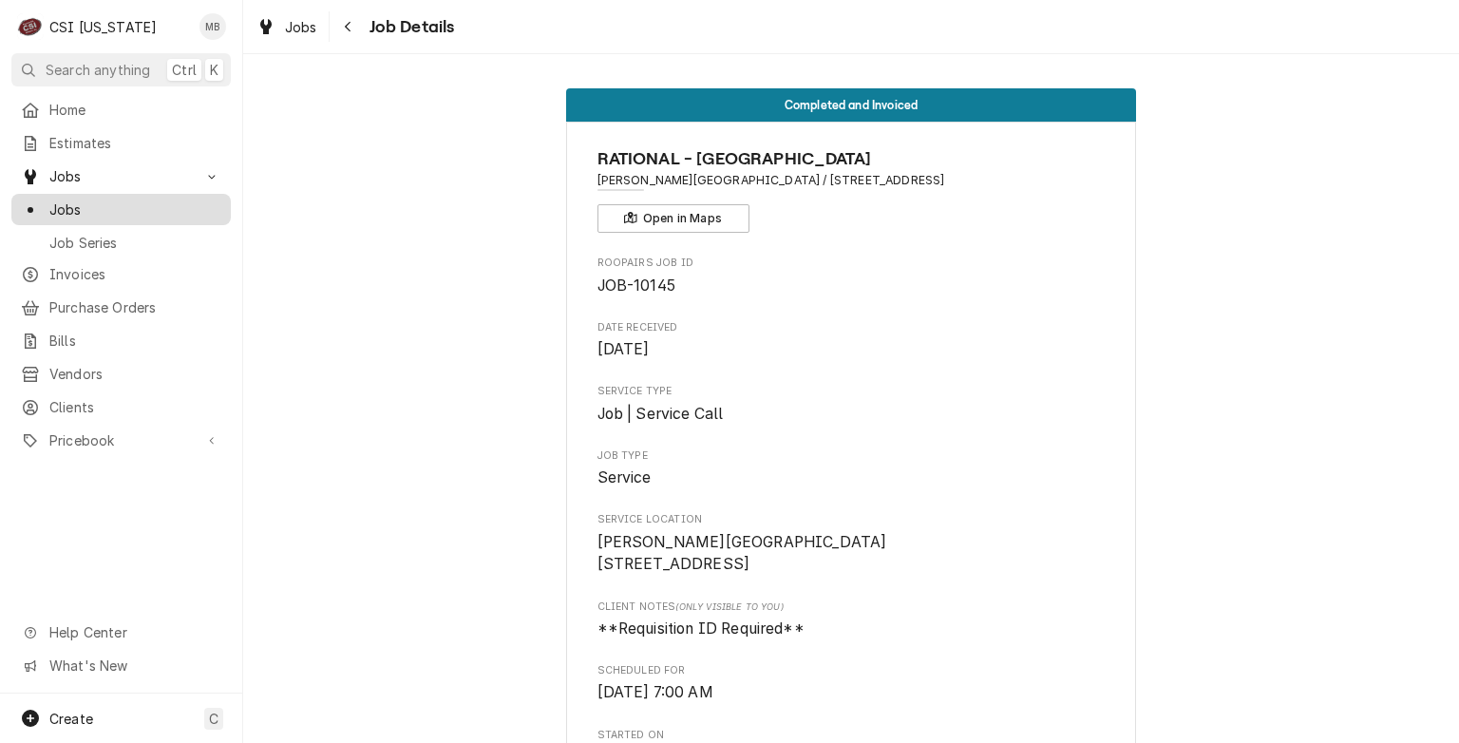
click at [114, 208] on span "Jobs" at bounding box center [135, 210] width 172 height 20
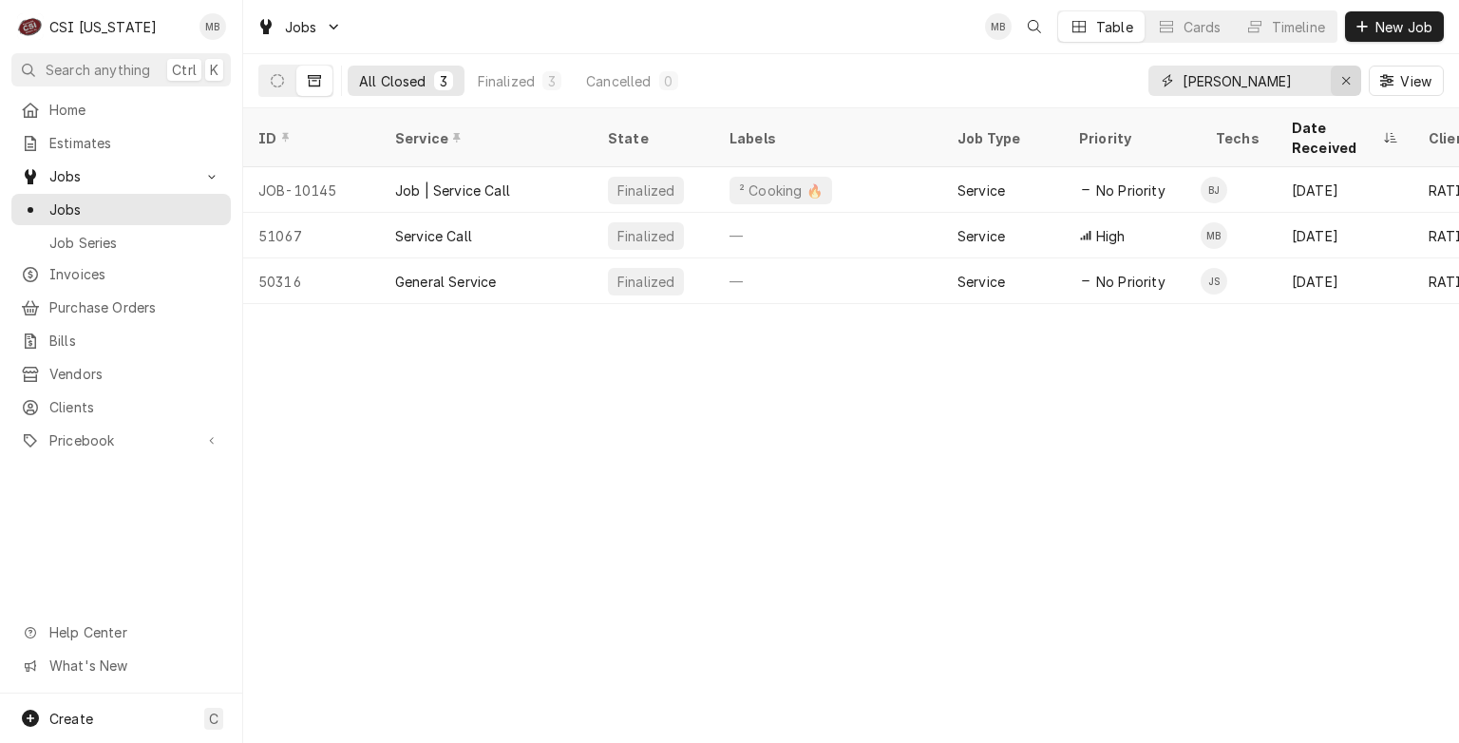
click at [1344, 83] on icon "Erase input" at bounding box center [1346, 80] width 10 height 13
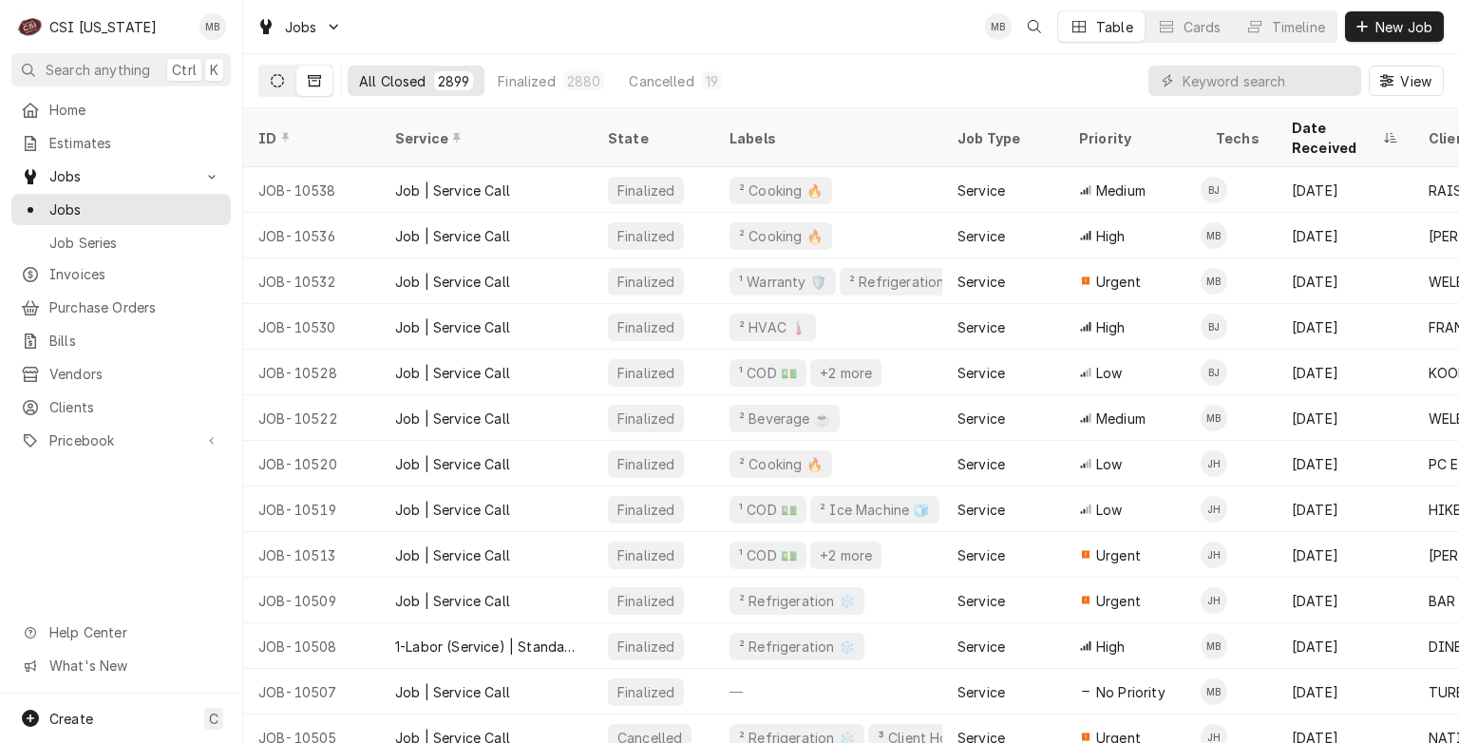
click at [274, 86] on icon "Dynamic Content Wrapper" at bounding box center [277, 80] width 13 height 13
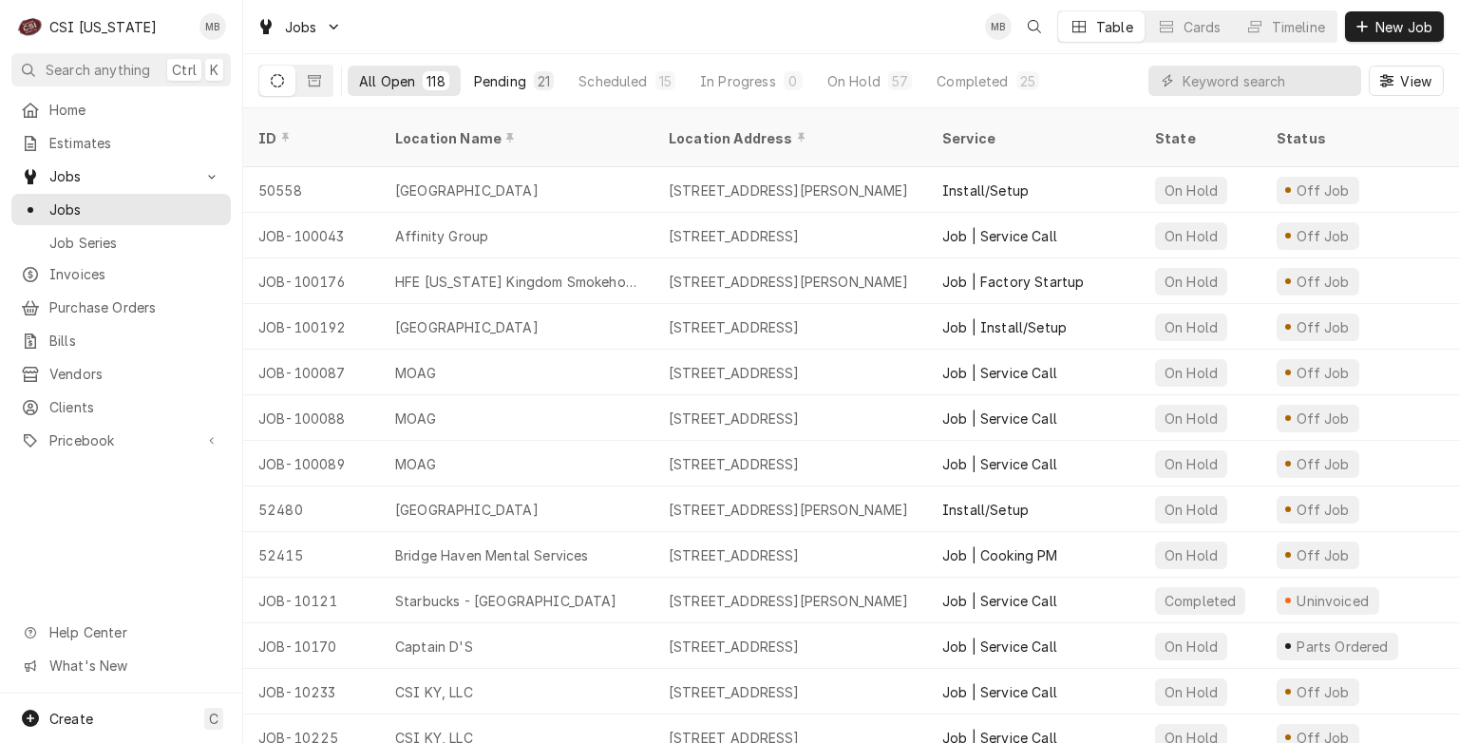
click at [508, 93] on button "Pending 21" at bounding box center [514, 81] width 103 height 30
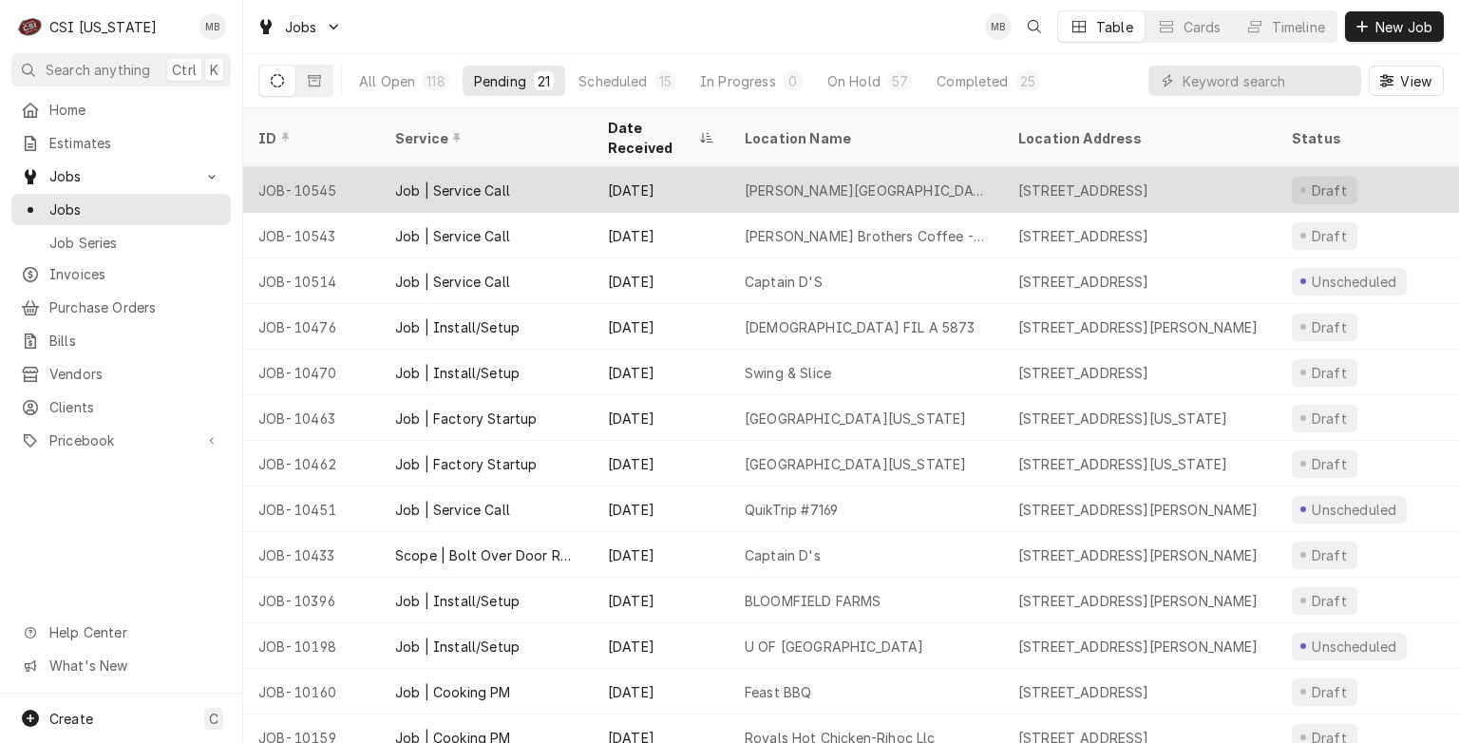
click at [627, 167] on div "Aug 27" at bounding box center [661, 190] width 137 height 46
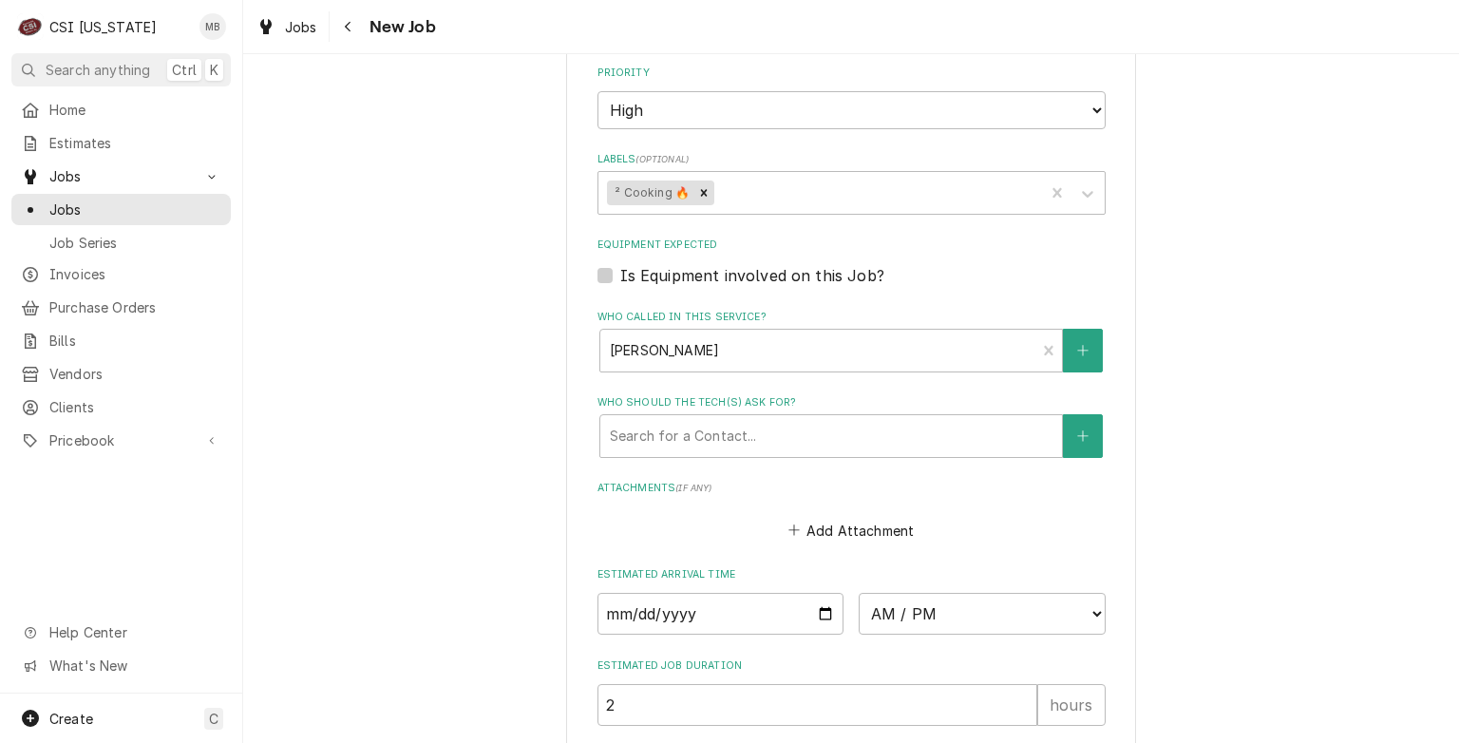
scroll to position [1448, 0]
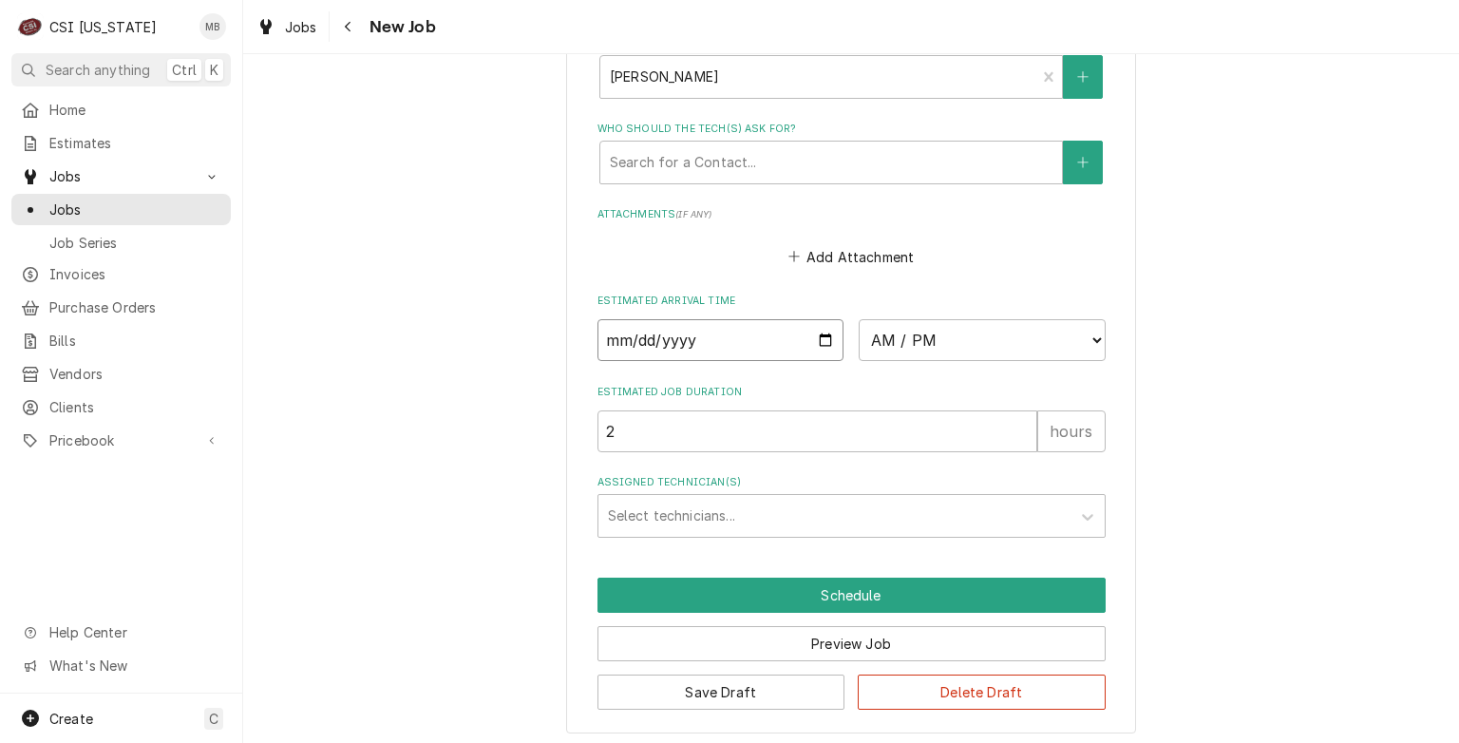
click at [817, 334] on input "Date" at bounding box center [721, 340] width 247 height 42
type textarea "x"
type input "2025-08-28"
type textarea "x"
click at [944, 344] on select "AM / PM 6:00 AM 6:15 AM 6:30 AM 6:45 AM 7:00 AM 7:15 AM 7:30 AM 7:45 AM 8:00 AM…" at bounding box center [982, 340] width 247 height 42
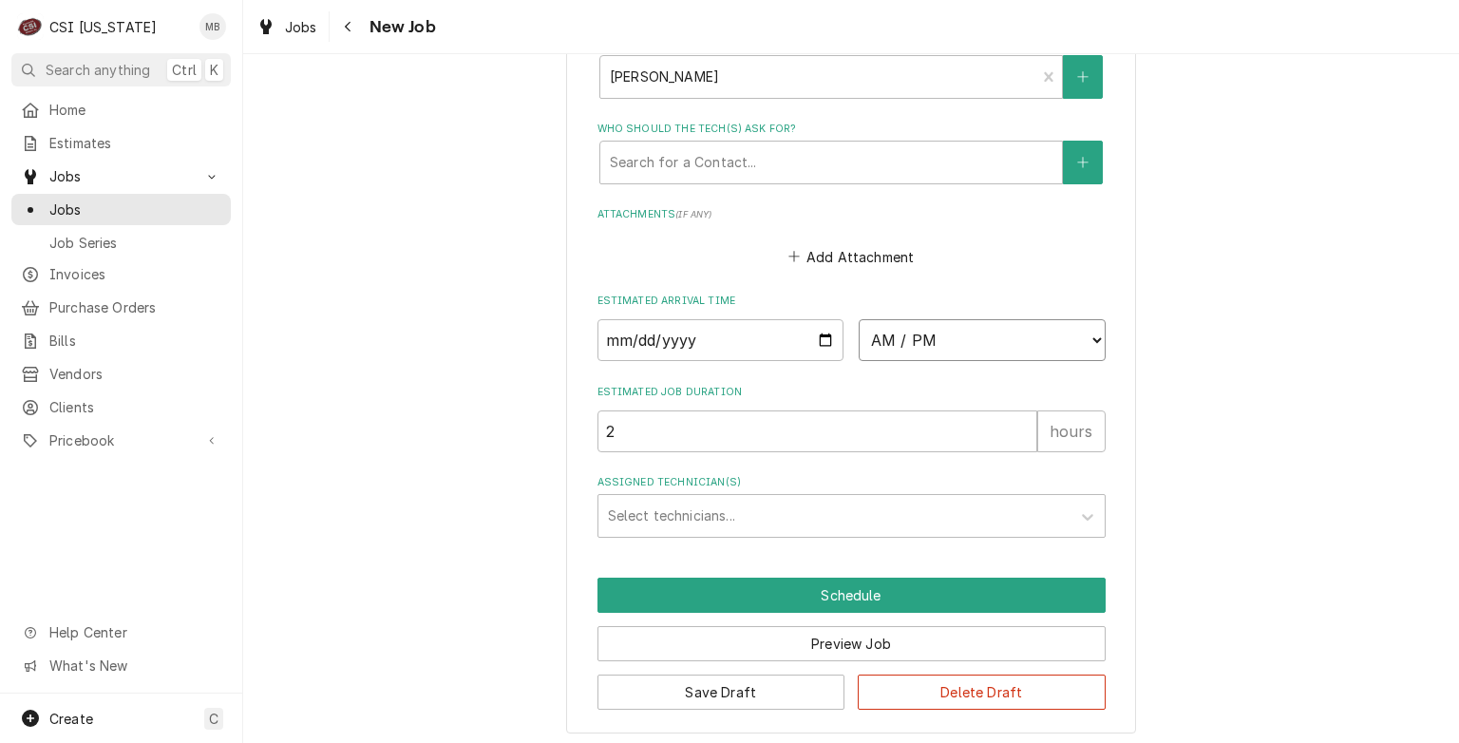
select select "11:00:00"
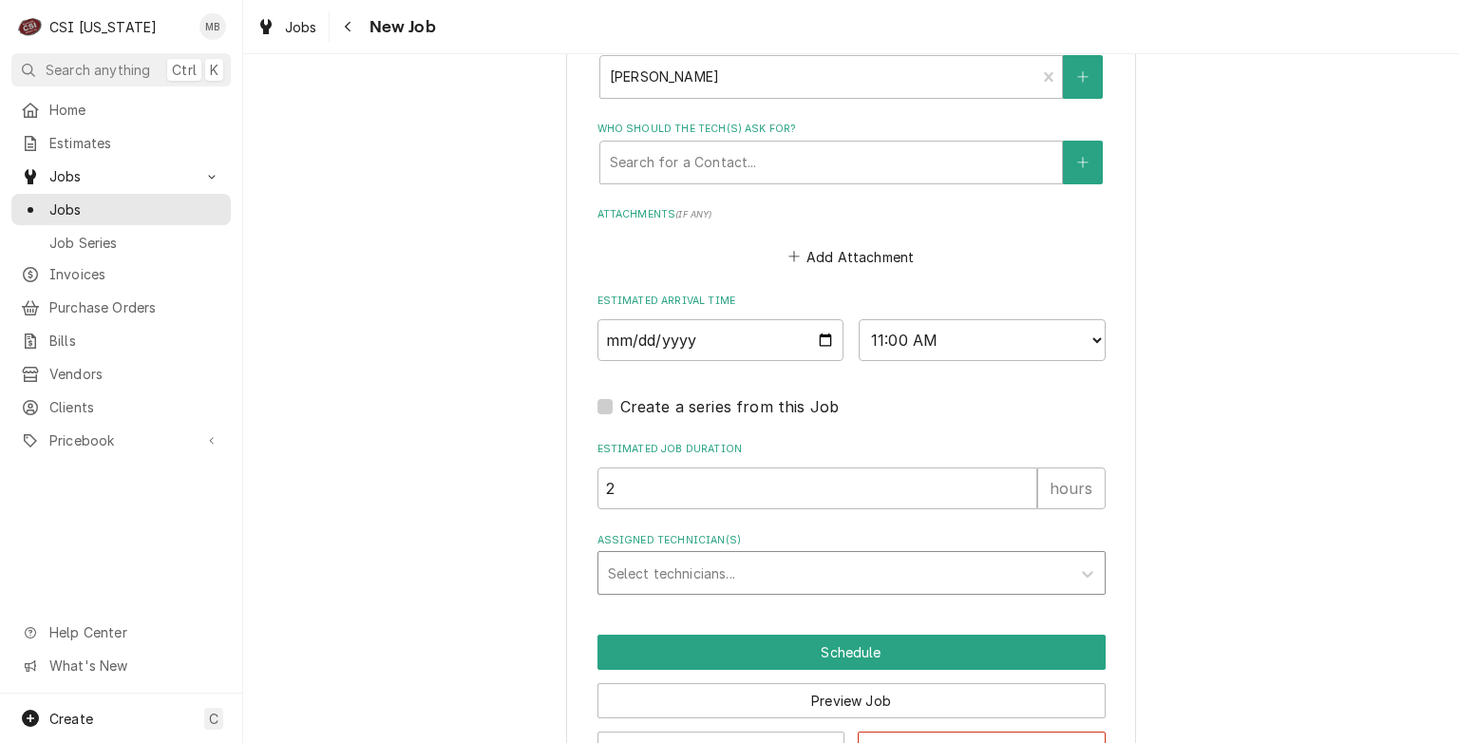
click at [719, 583] on div "Assigned Technician(s)" at bounding box center [834, 573] width 453 height 34
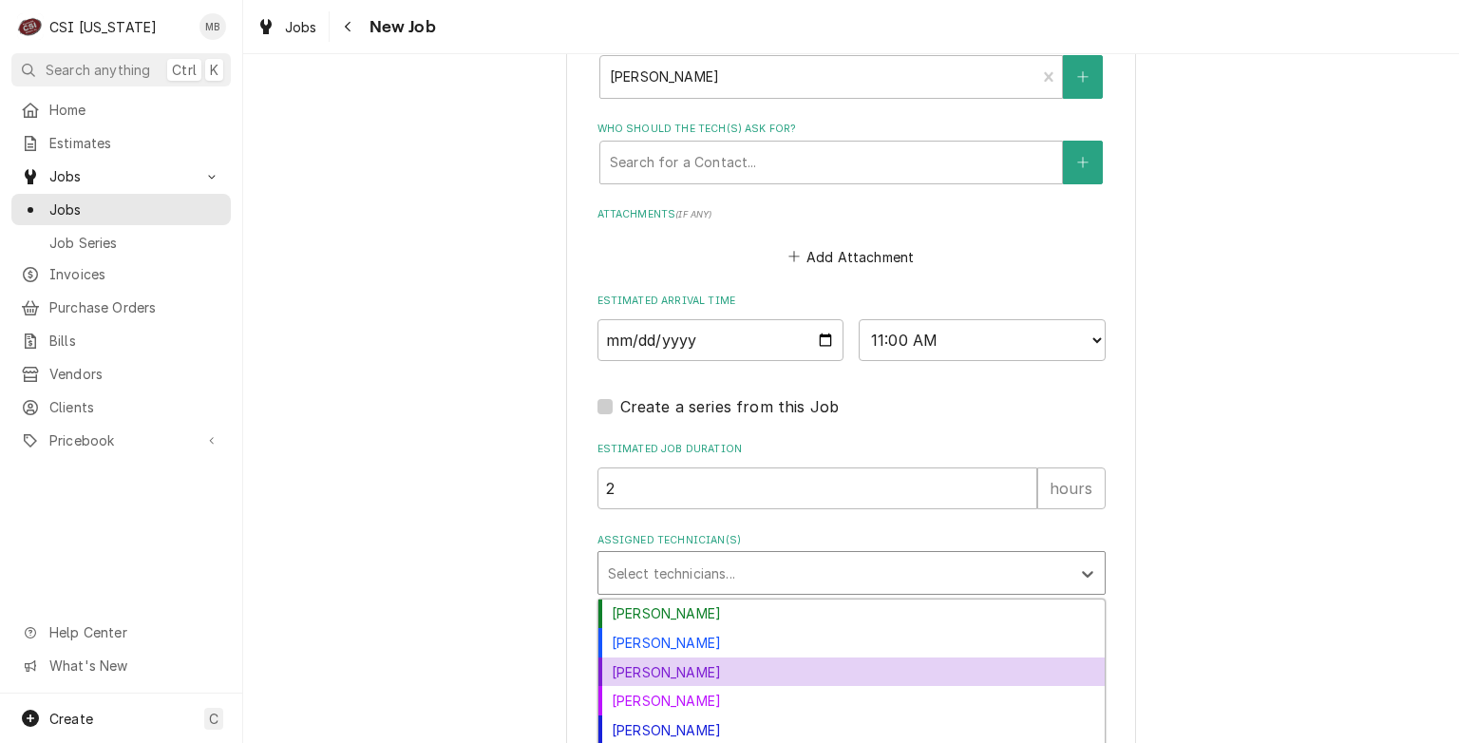
scroll to position [55, 0]
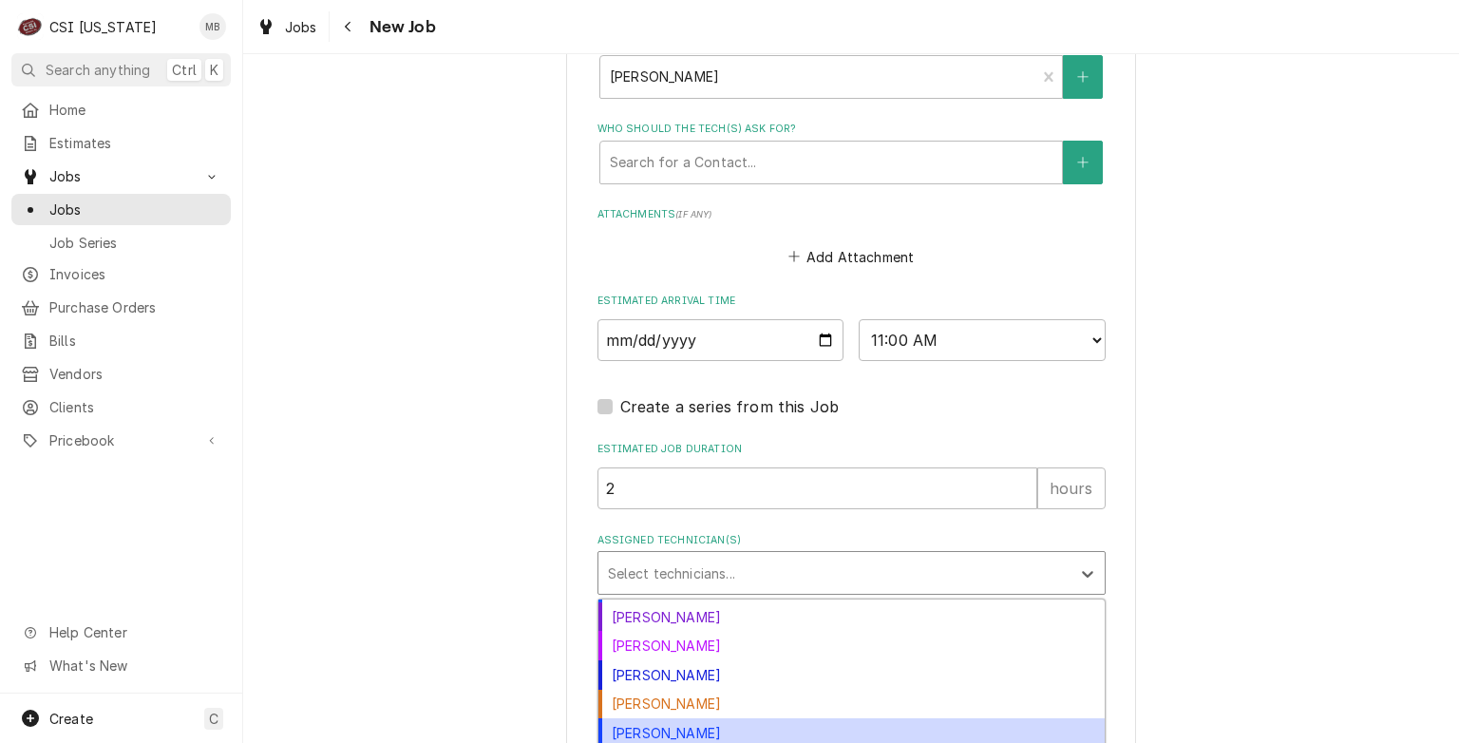
click at [674, 721] on div "Matt Brewington" at bounding box center [852, 732] width 506 height 29
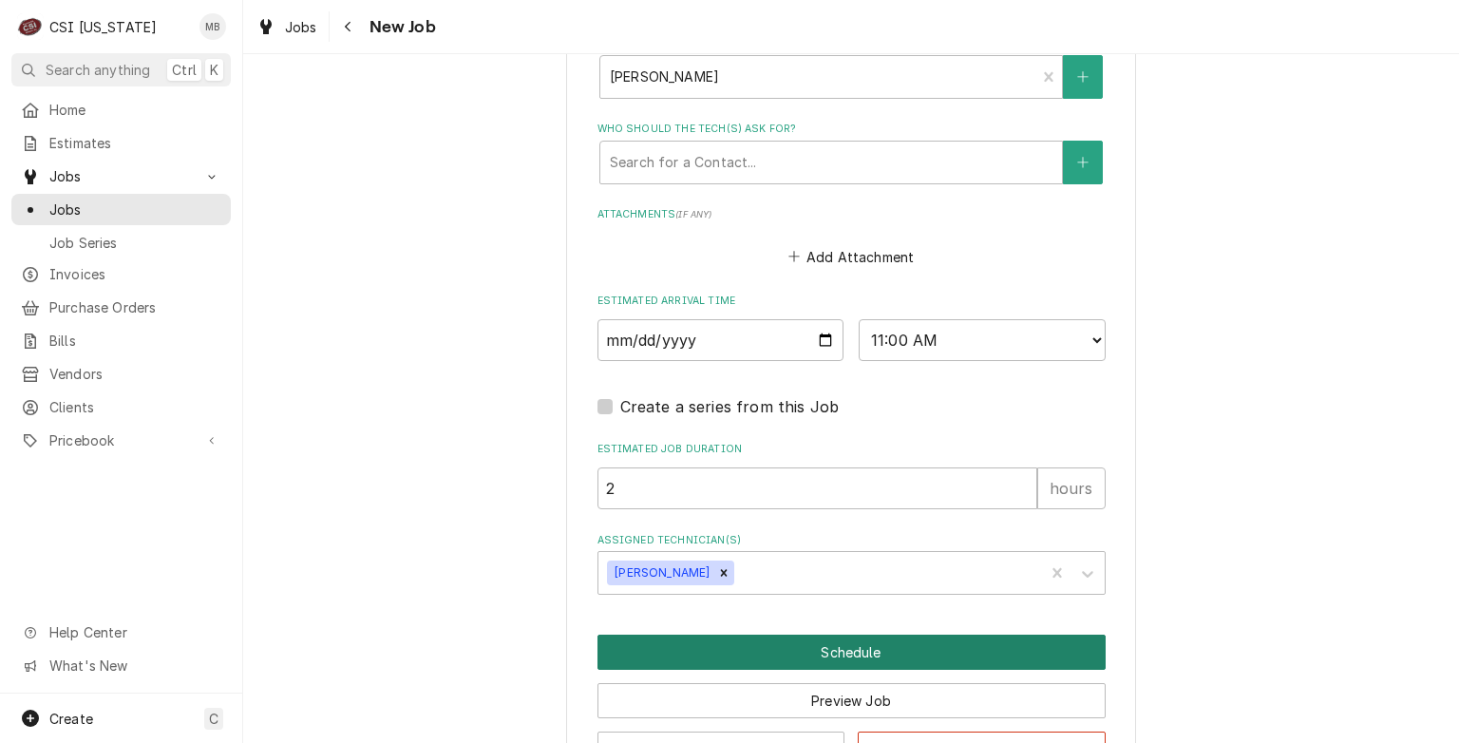
click at [807, 650] on button "Schedule" at bounding box center [852, 652] width 508 height 35
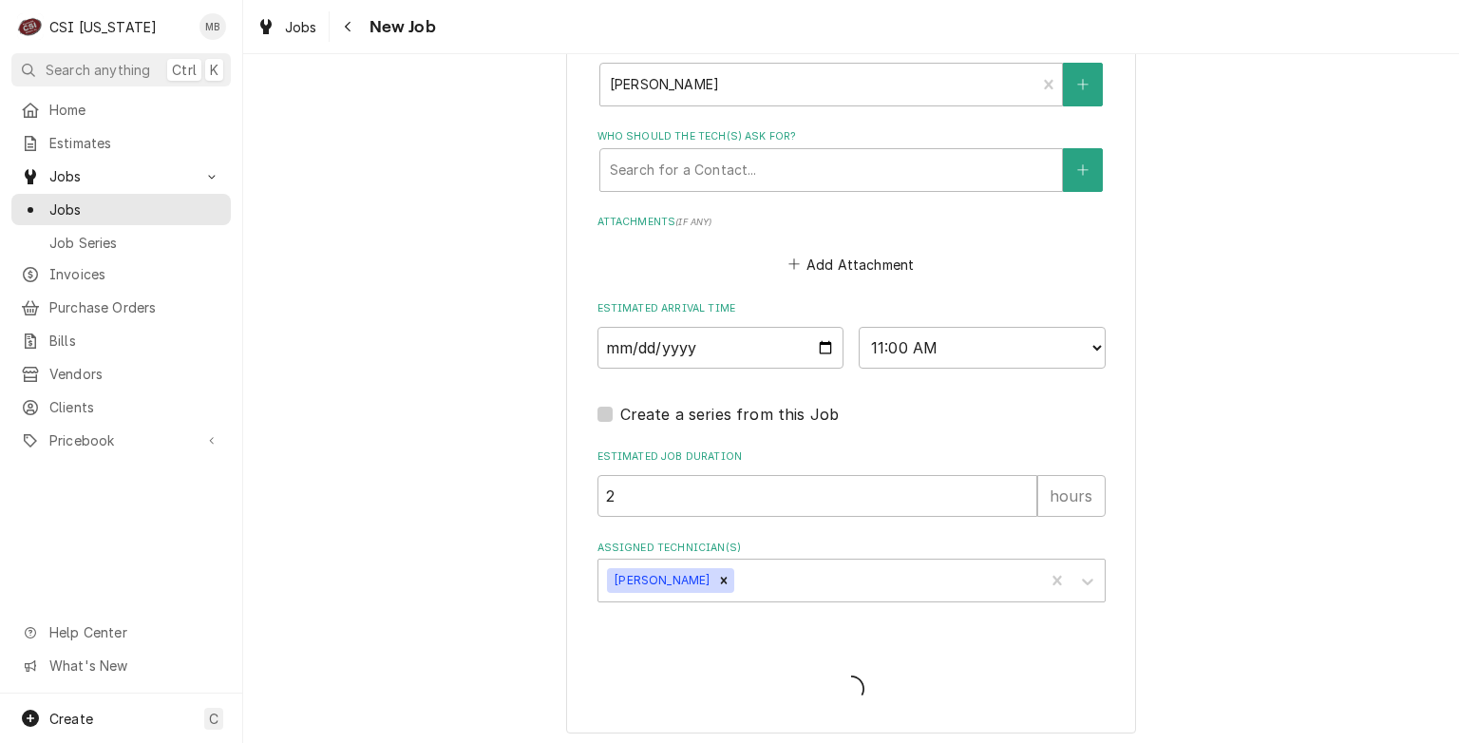
type textarea "x"
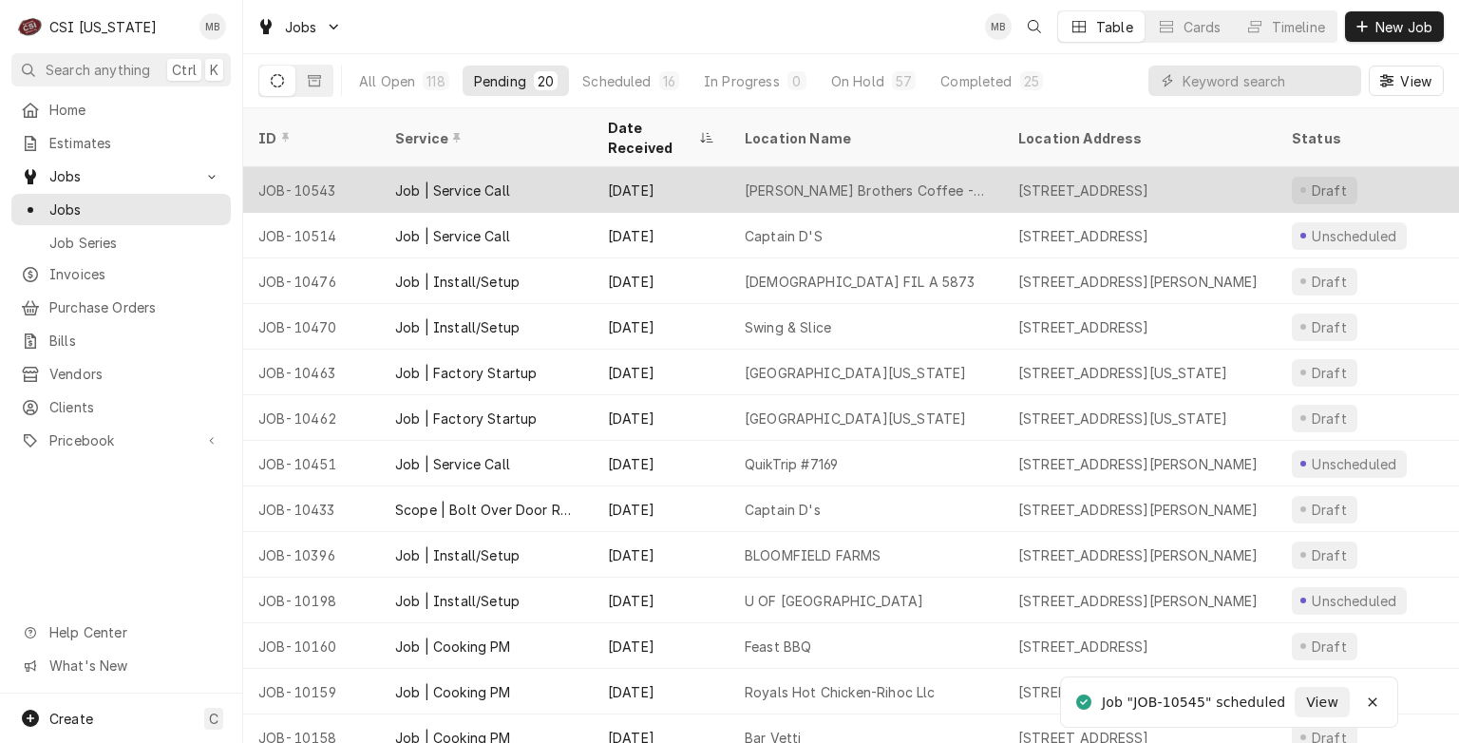
click at [583, 170] on div "Job | Service Call" at bounding box center [486, 190] width 213 height 46
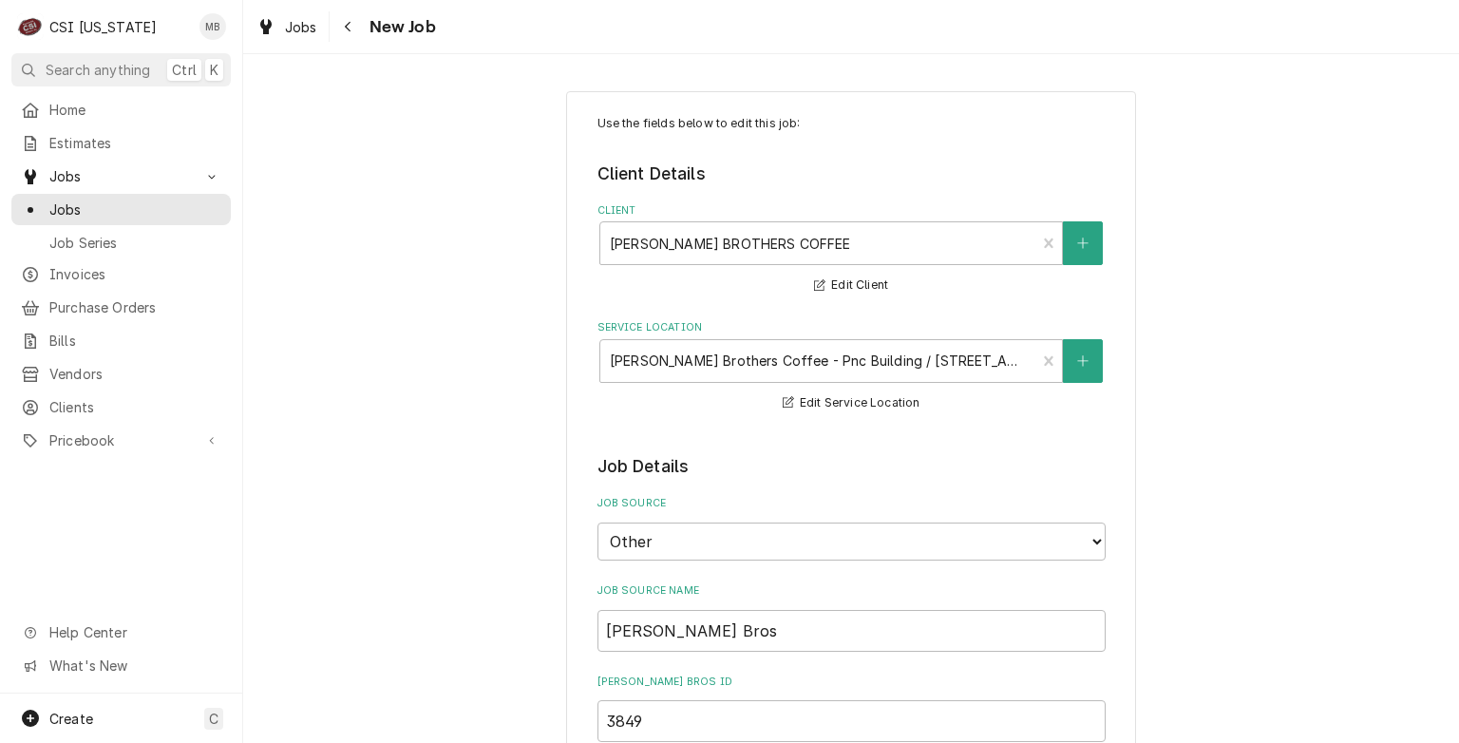
type textarea "x"
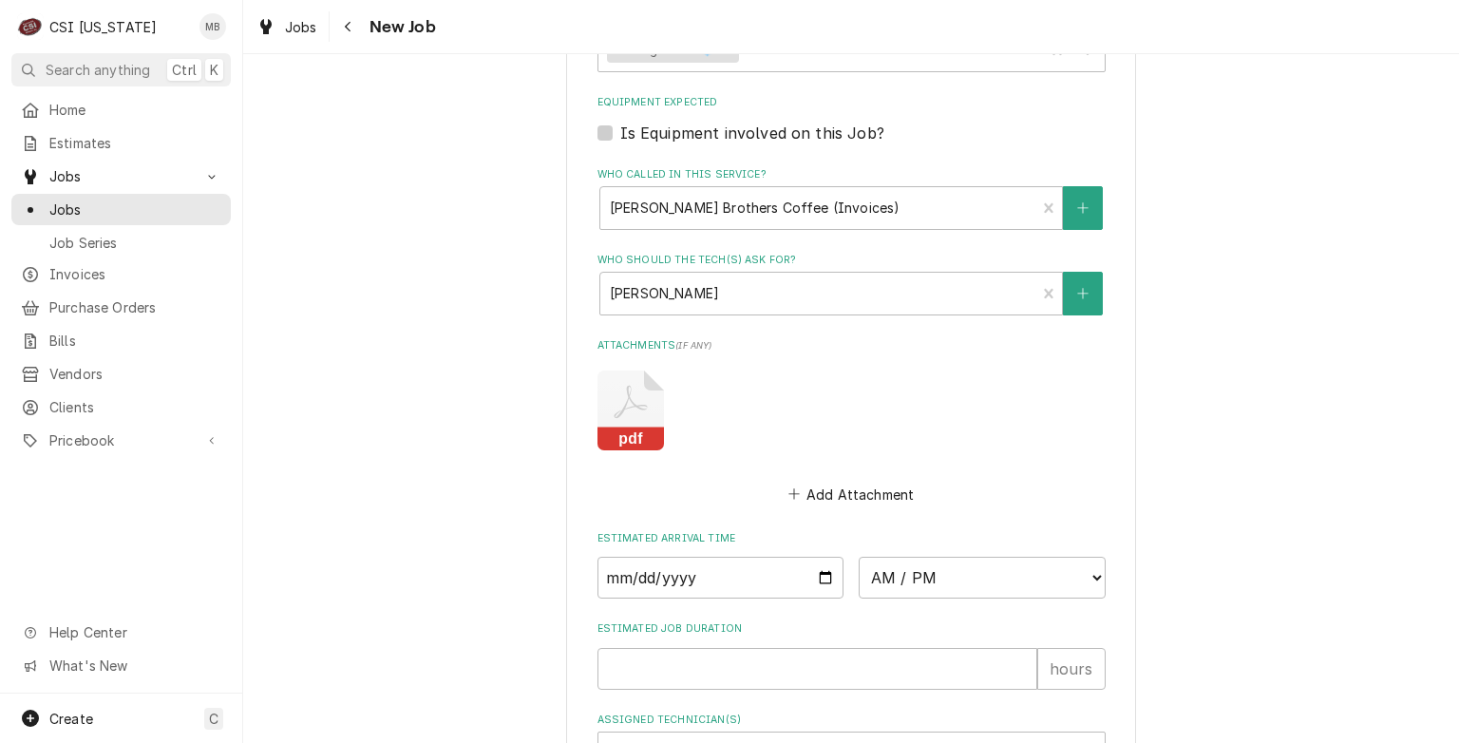
scroll to position [1588, 0]
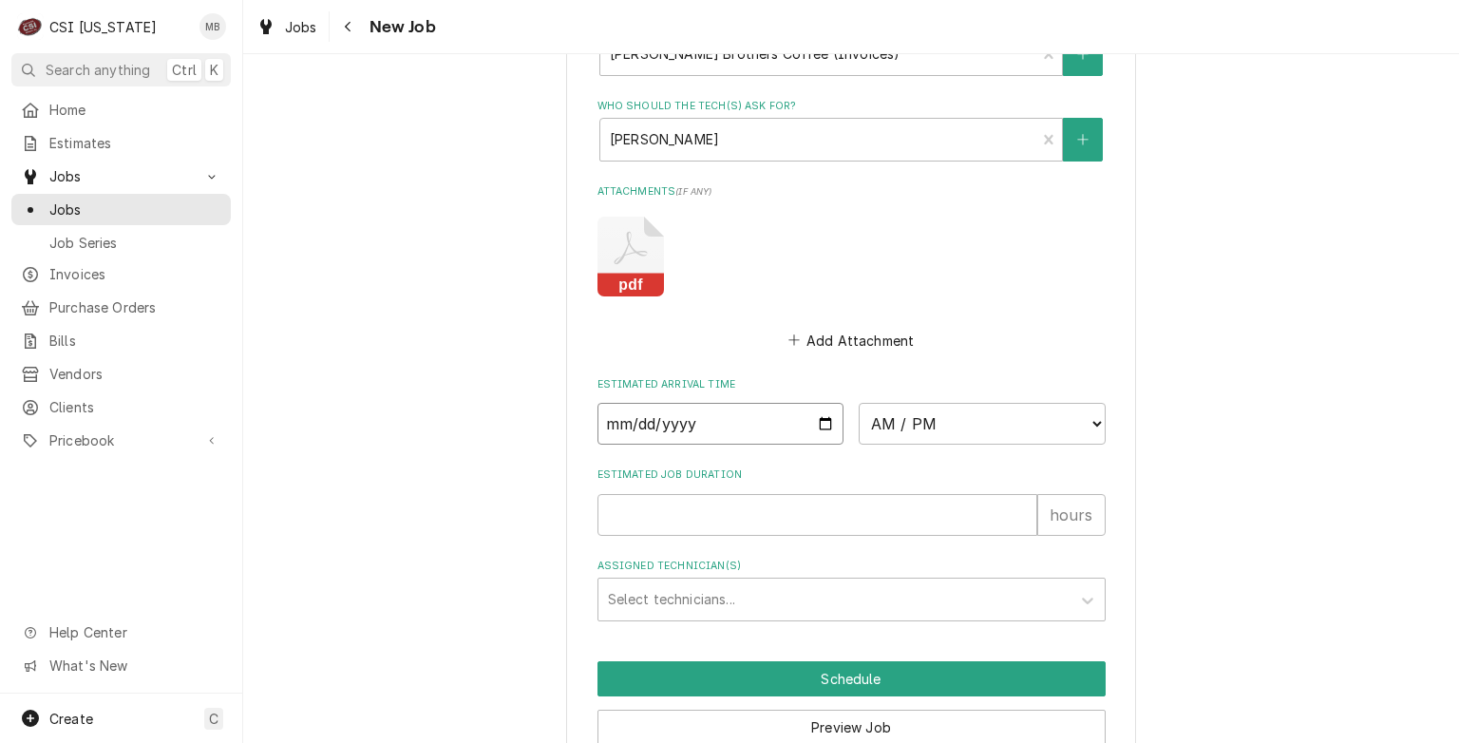
click at [817, 420] on input "Date" at bounding box center [721, 424] width 247 height 42
click at [87, 207] on span "Jobs" at bounding box center [135, 210] width 172 height 20
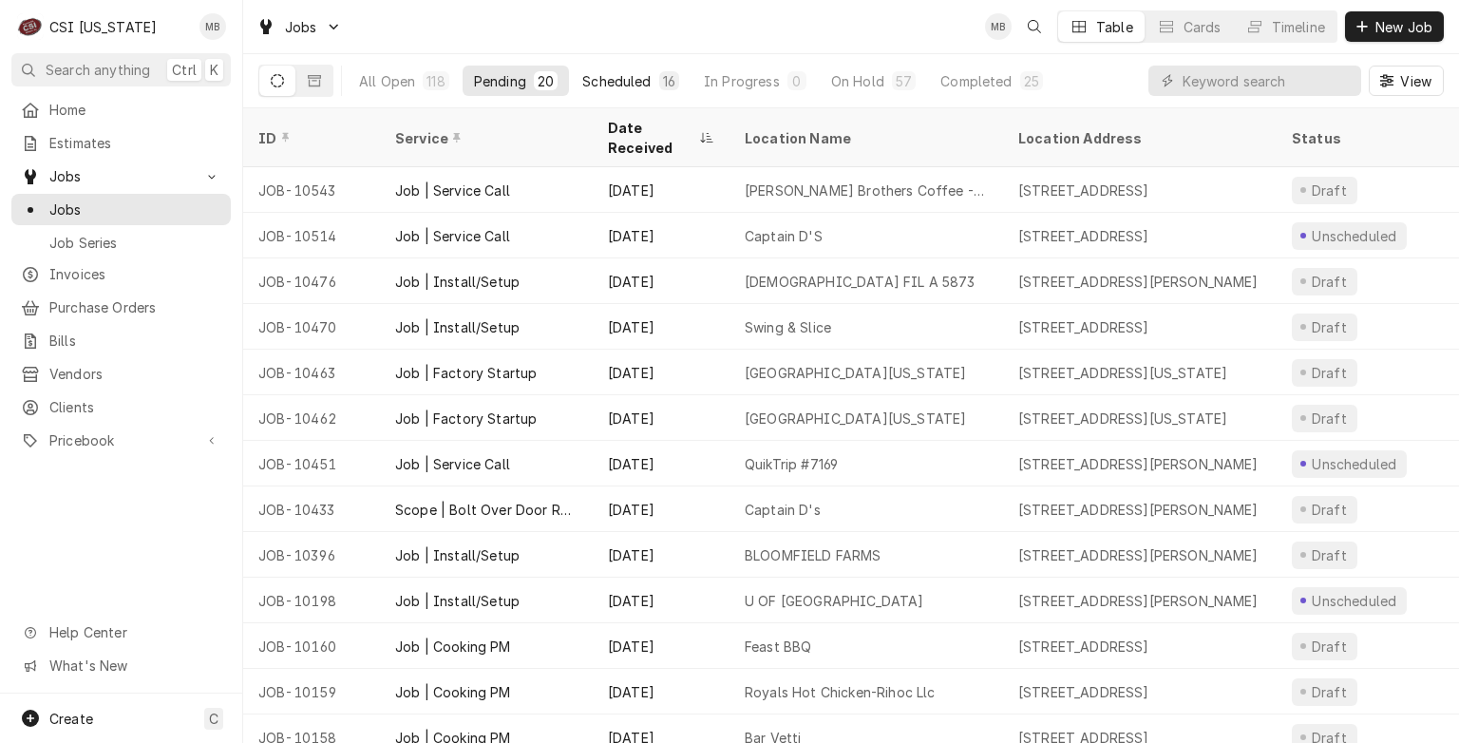
click at [600, 91] on button "Scheduled 16" at bounding box center [631, 81] width 120 height 30
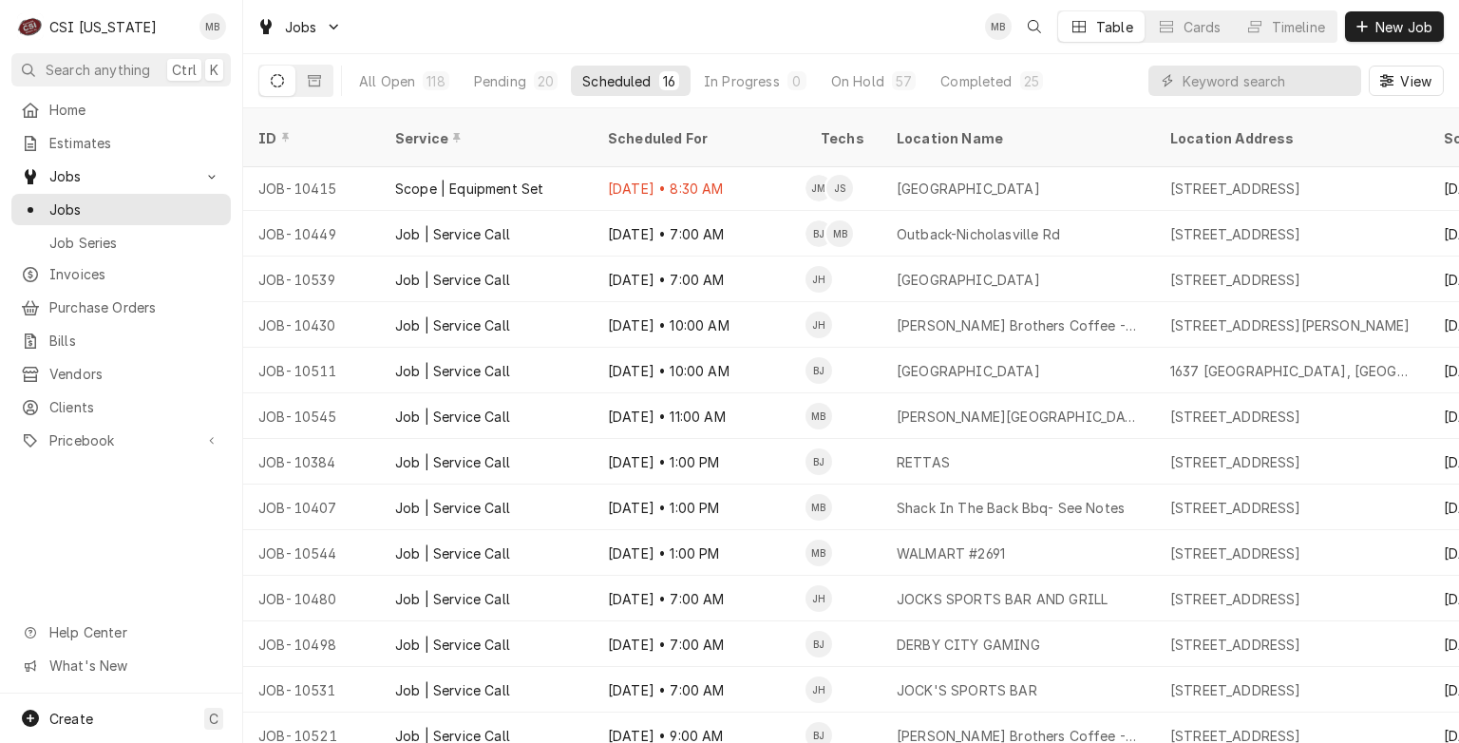
scroll to position [143, 0]
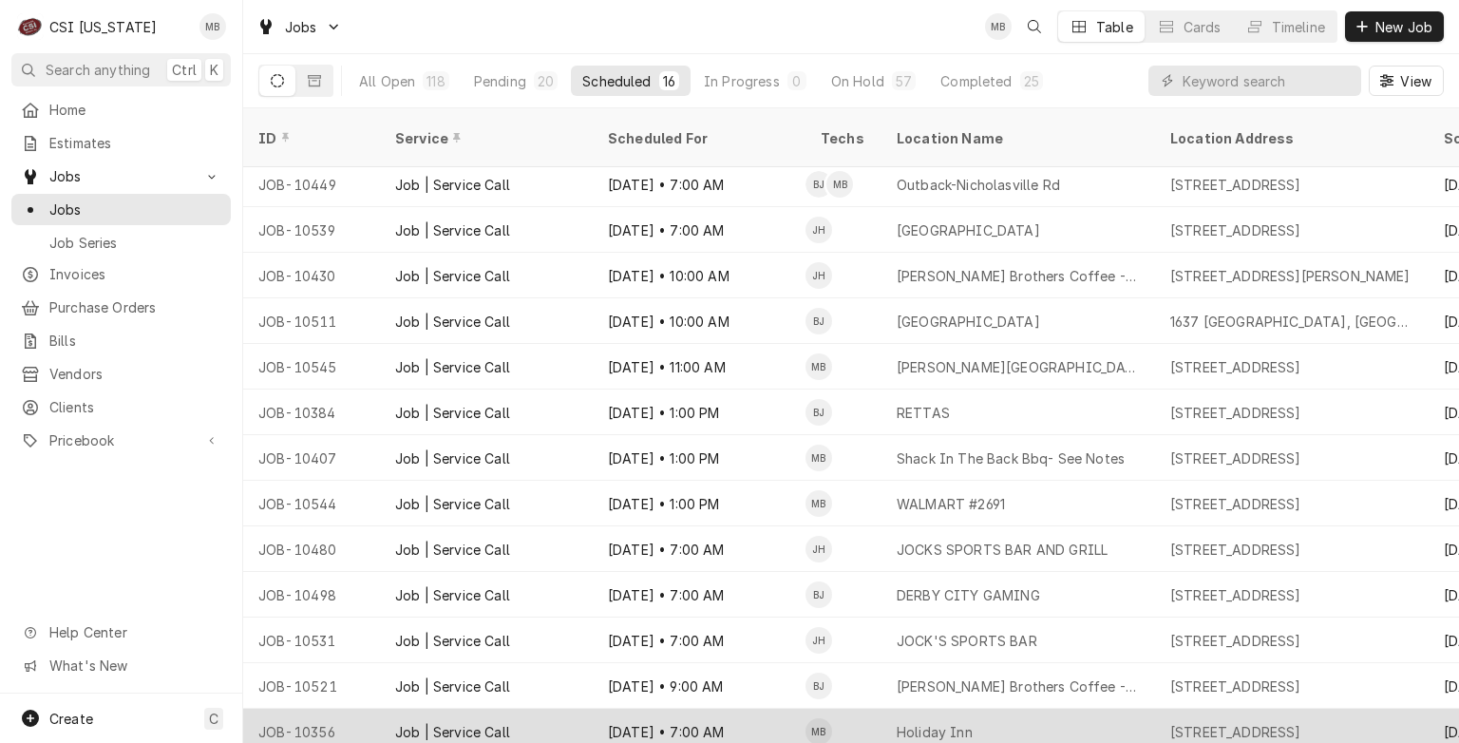
click at [600, 709] on div "Sep 2 • 7:00 AM" at bounding box center [699, 732] width 213 height 46
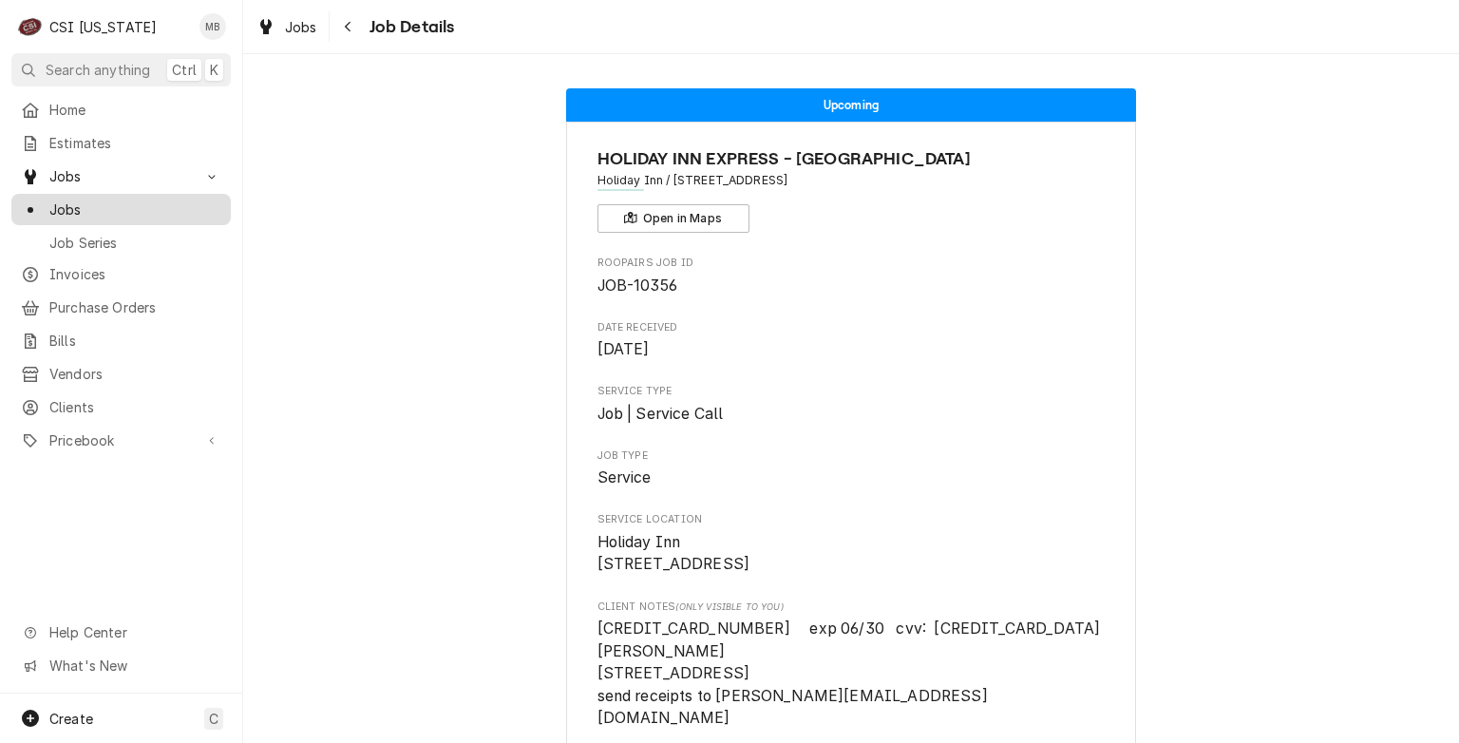
click at [81, 201] on span "Jobs" at bounding box center [135, 210] width 172 height 20
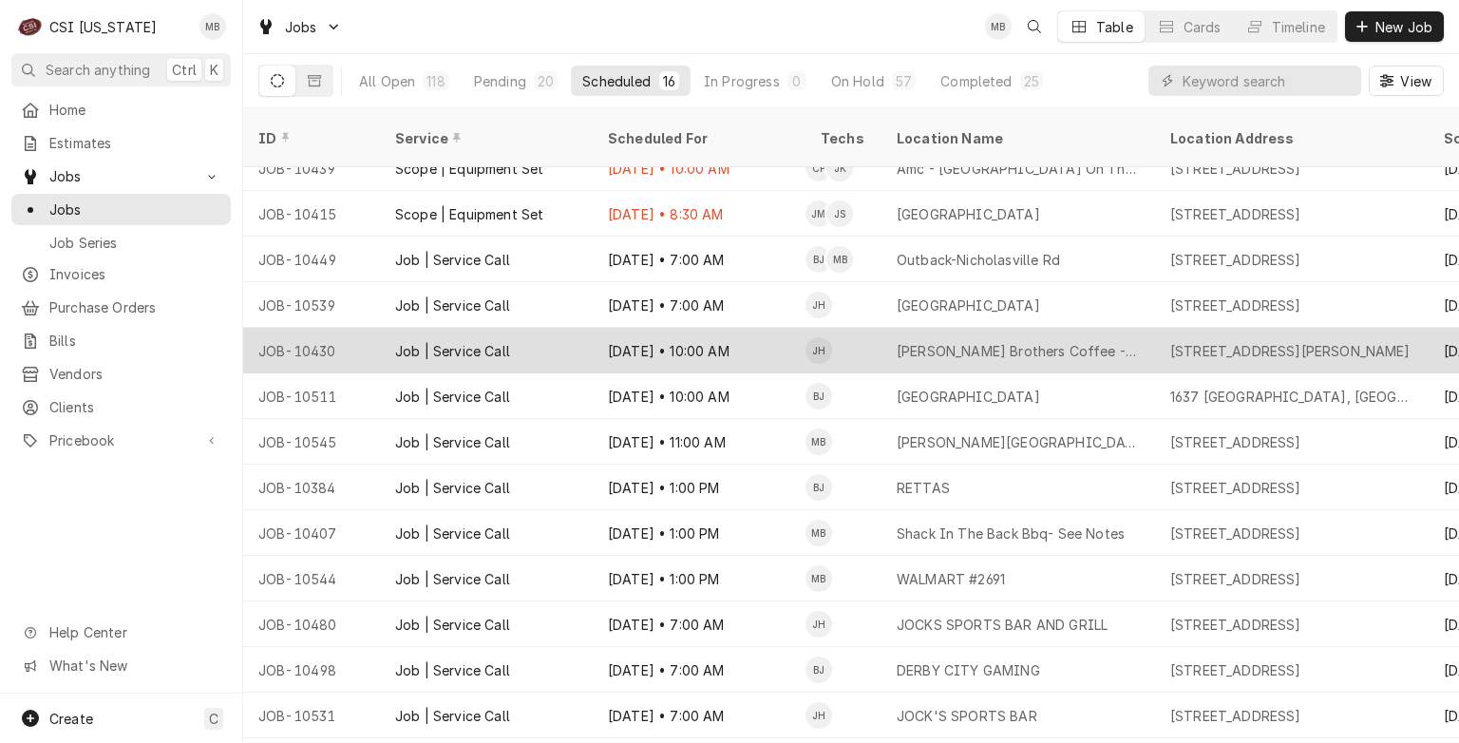
scroll to position [39, 0]
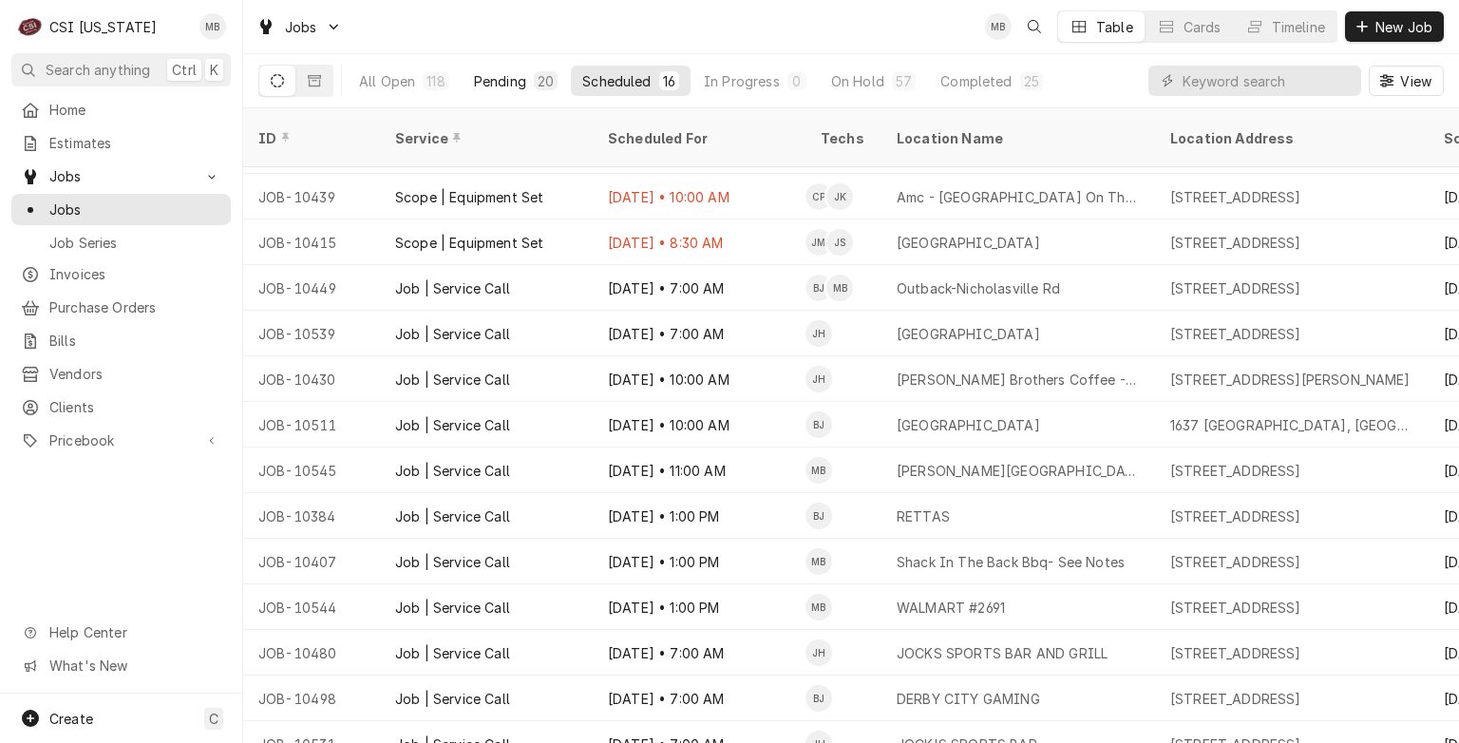
click at [488, 74] on div "Pending" at bounding box center [500, 81] width 52 height 20
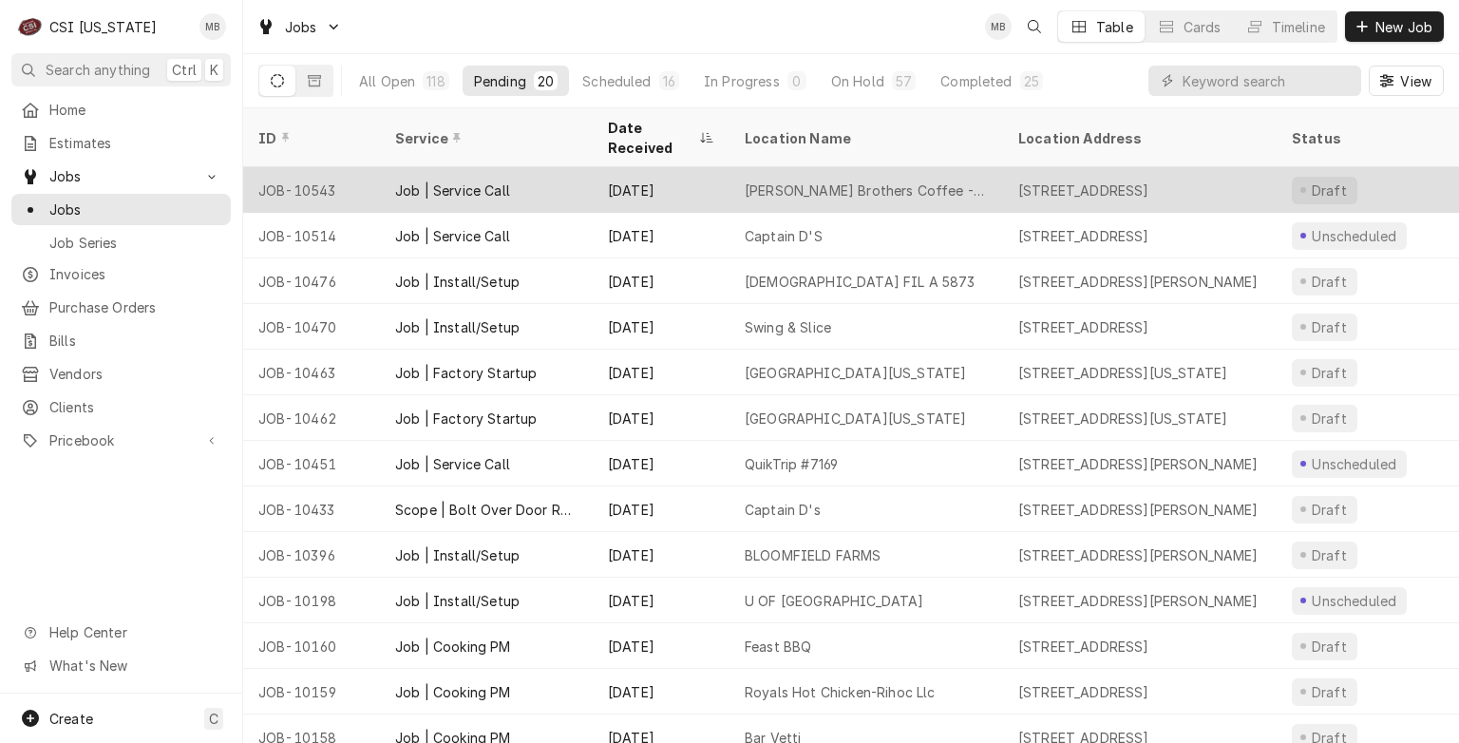
click at [513, 185] on div "Job | Service Call" at bounding box center [486, 190] width 213 height 46
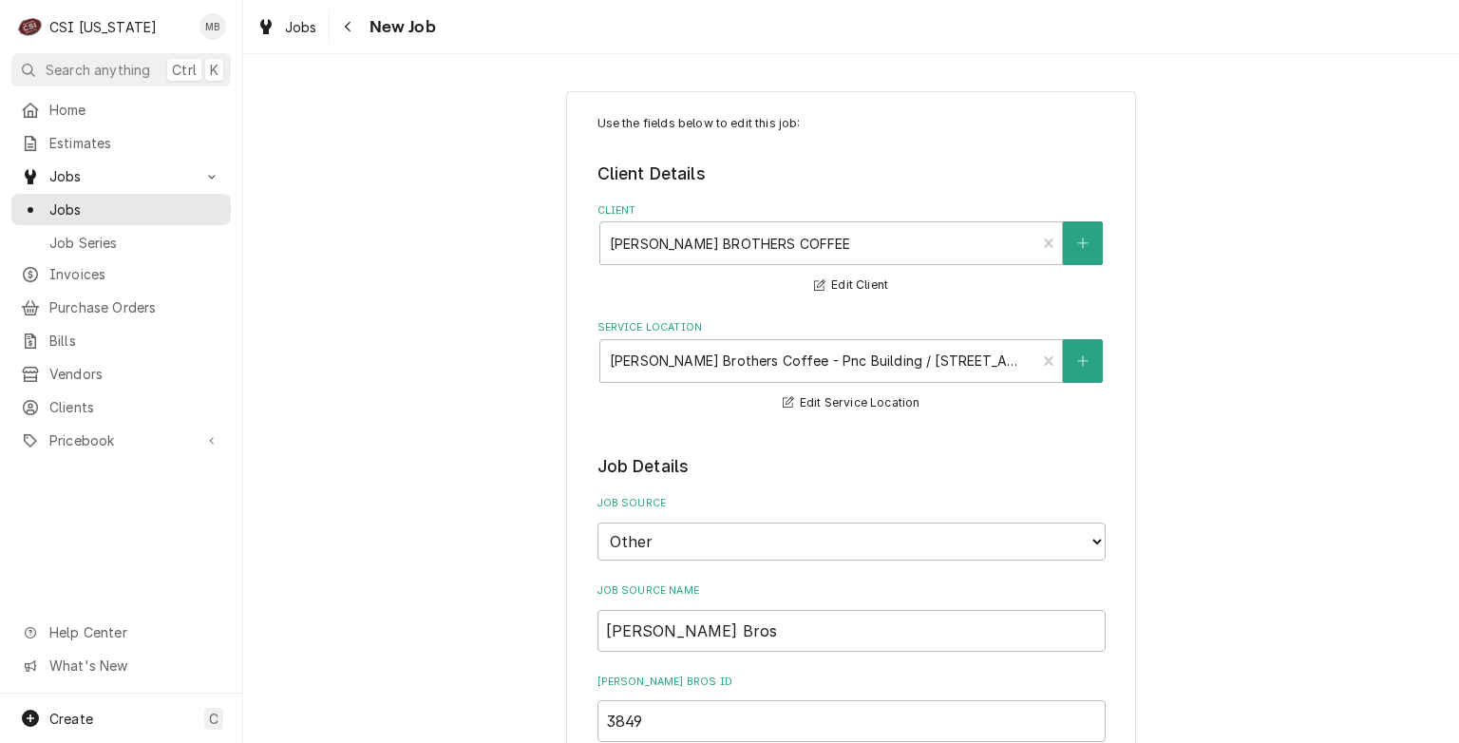
type textarea "x"
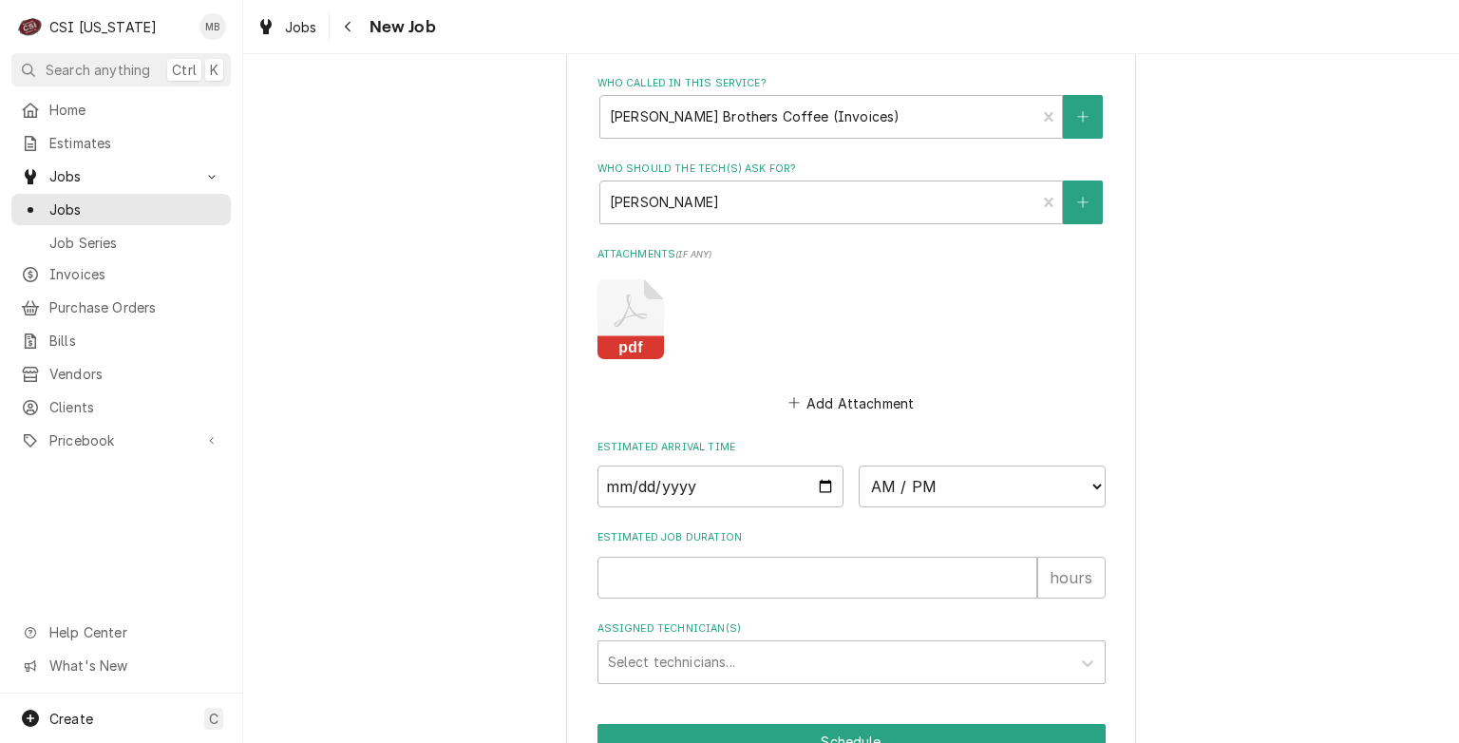
scroll to position [1539, 0]
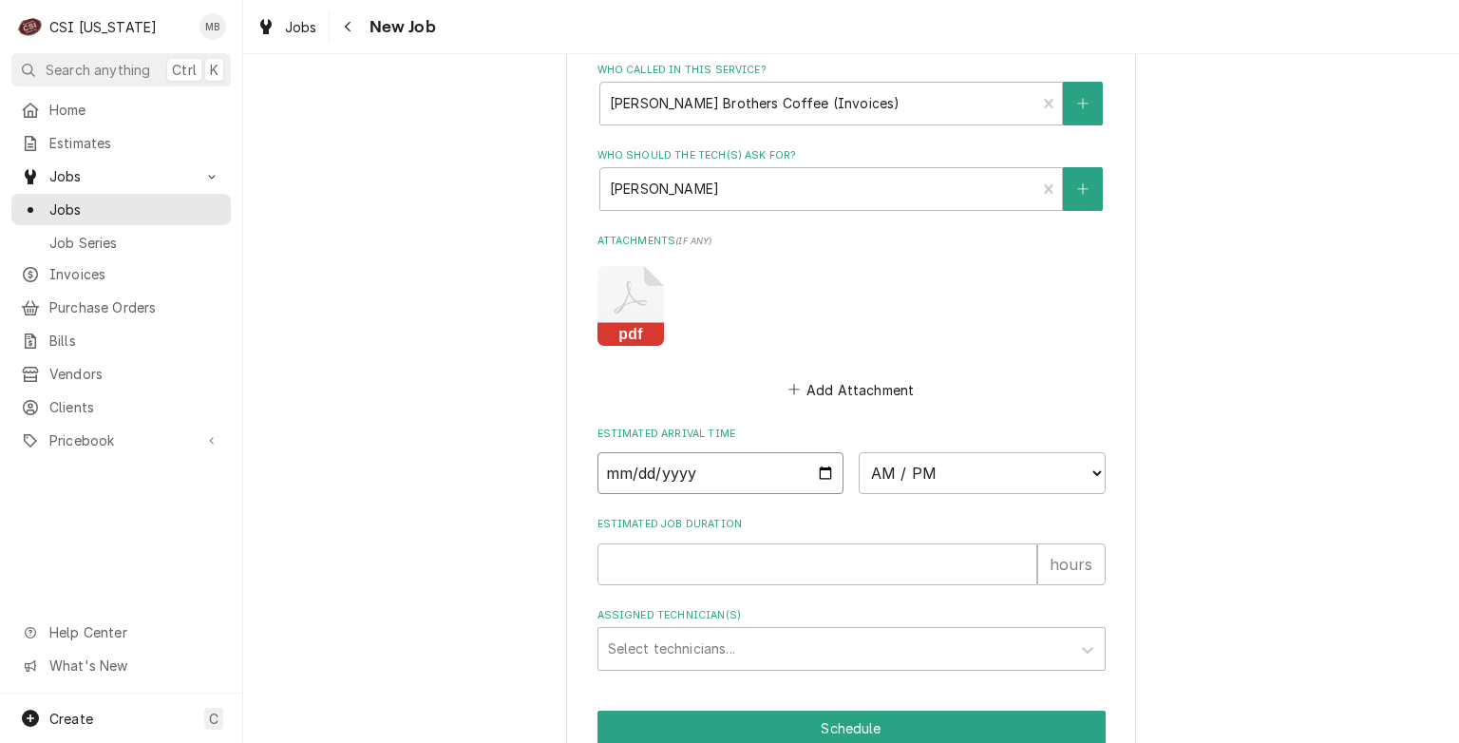
click at [813, 459] on input "Date" at bounding box center [721, 473] width 247 height 42
type input "2025-08-28"
type textarea "x"
click at [894, 455] on select "AM / PM 6:00 AM 6:15 AM 6:30 AM 6:45 AM 7:00 AM 7:15 AM 7:30 AM 7:45 AM 8:00 AM…" at bounding box center [982, 473] width 247 height 42
select select "12:00:00"
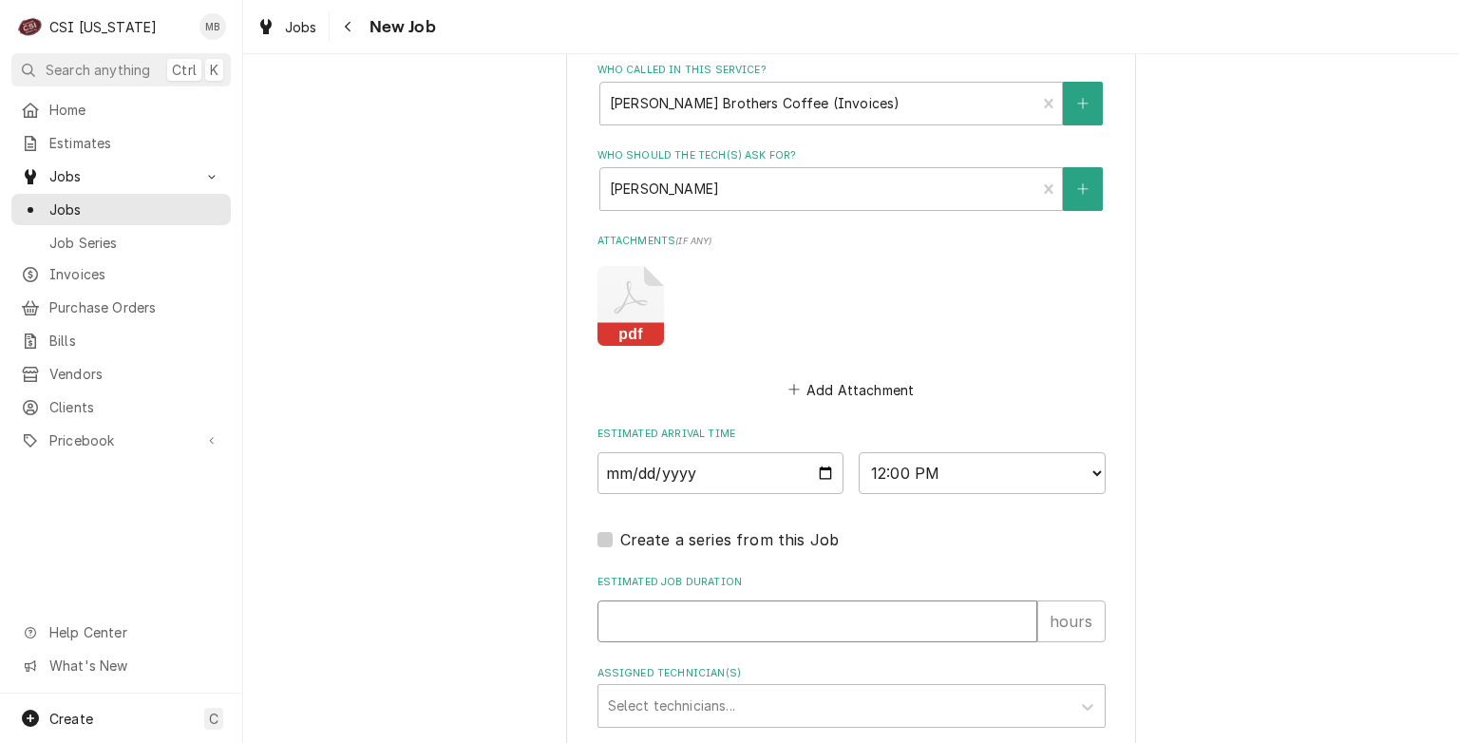
click at [738, 615] on input "Estimated Job Duration" at bounding box center [818, 621] width 440 height 42
type textarea "x"
type input "2"
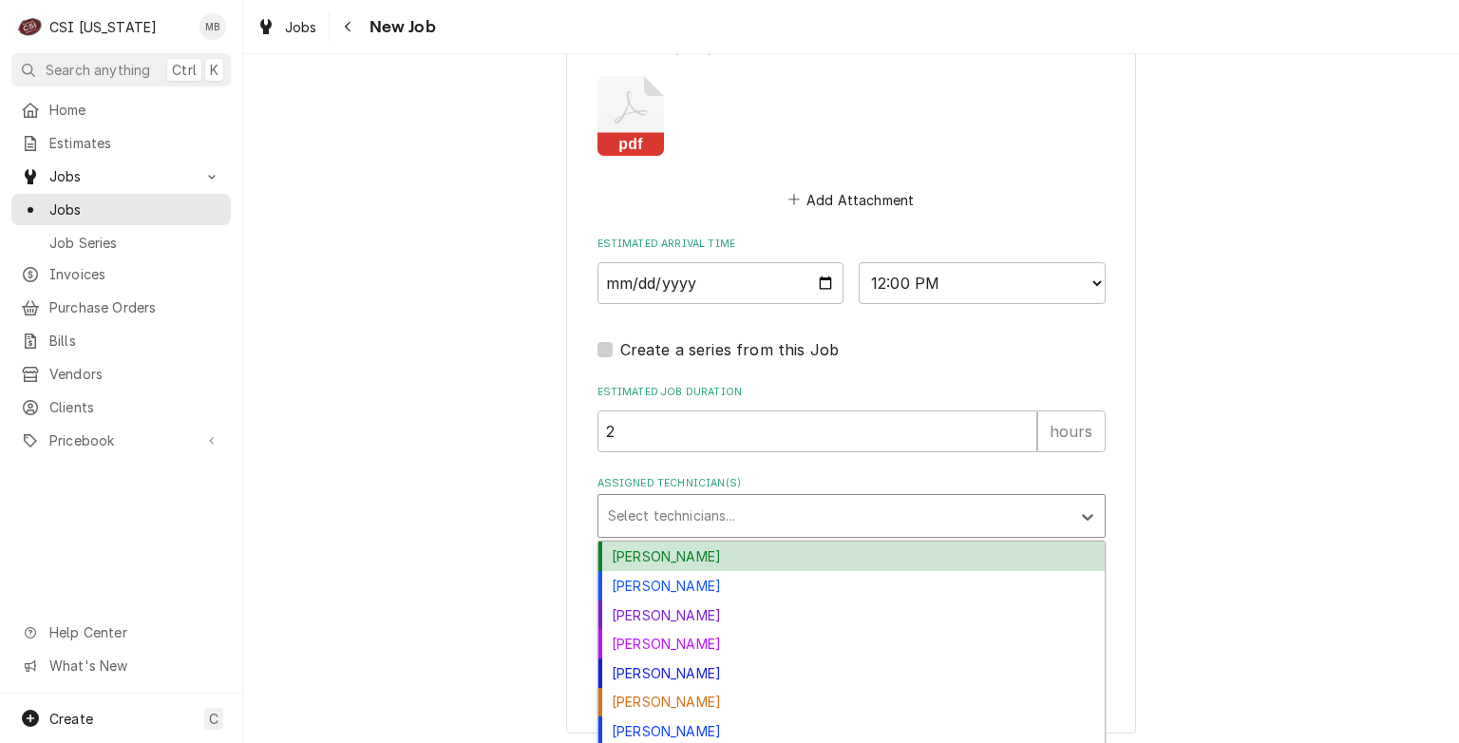
click at [715, 528] on div "Select technicians..." at bounding box center [835, 516] width 472 height 42
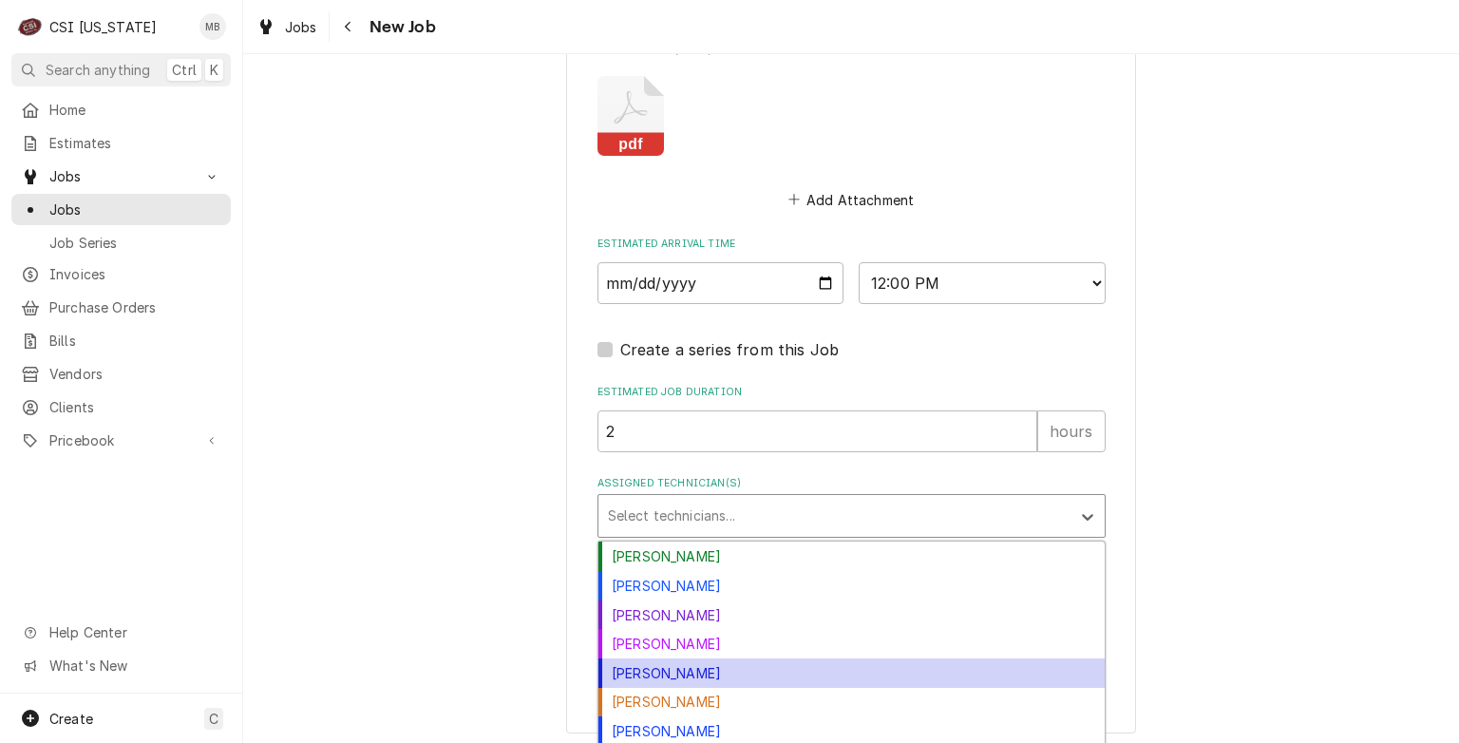
click at [687, 672] on div "Jeff Hartley" at bounding box center [852, 672] width 506 height 29
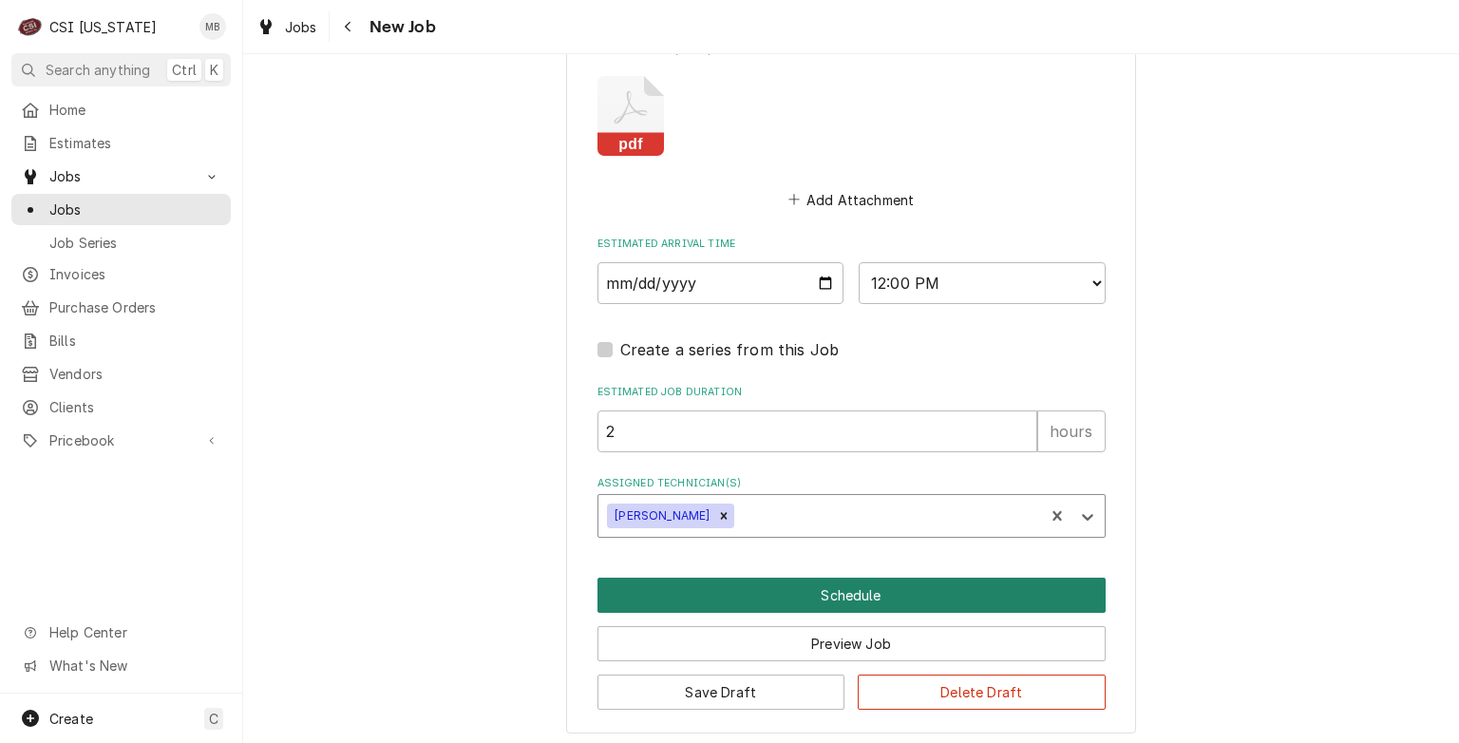
click at [821, 584] on button "Schedule" at bounding box center [852, 595] width 508 height 35
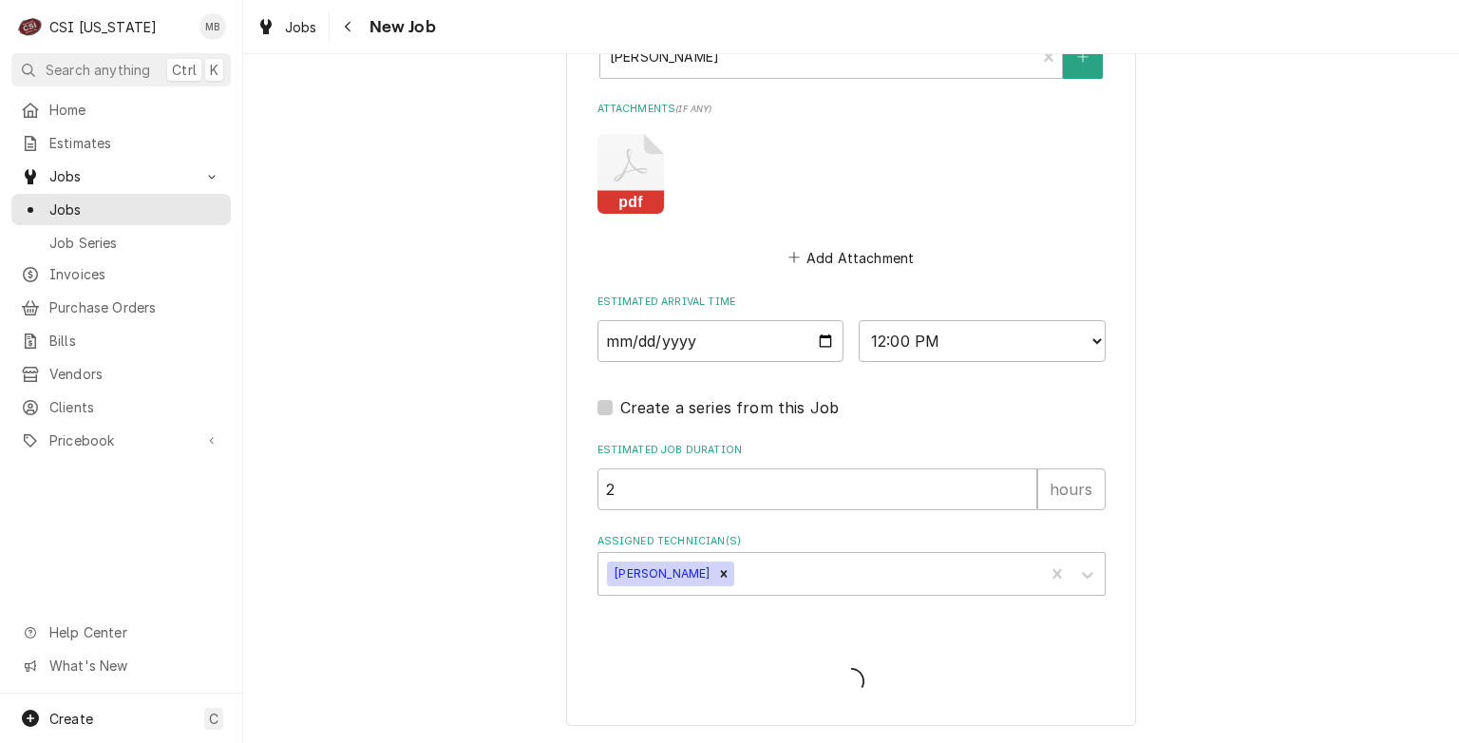
scroll to position [1664, 0]
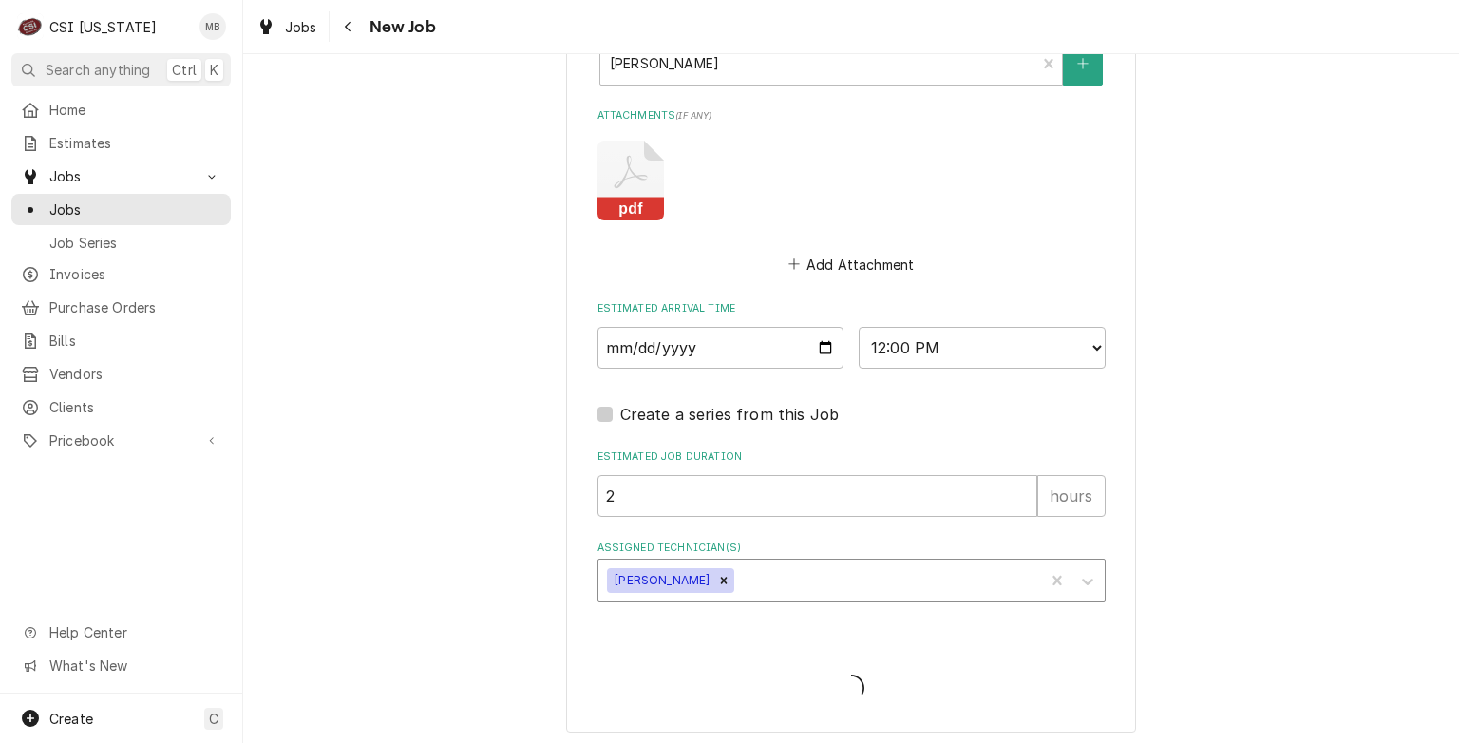
type textarea "x"
